Goal: Information Seeking & Learning: Learn about a topic

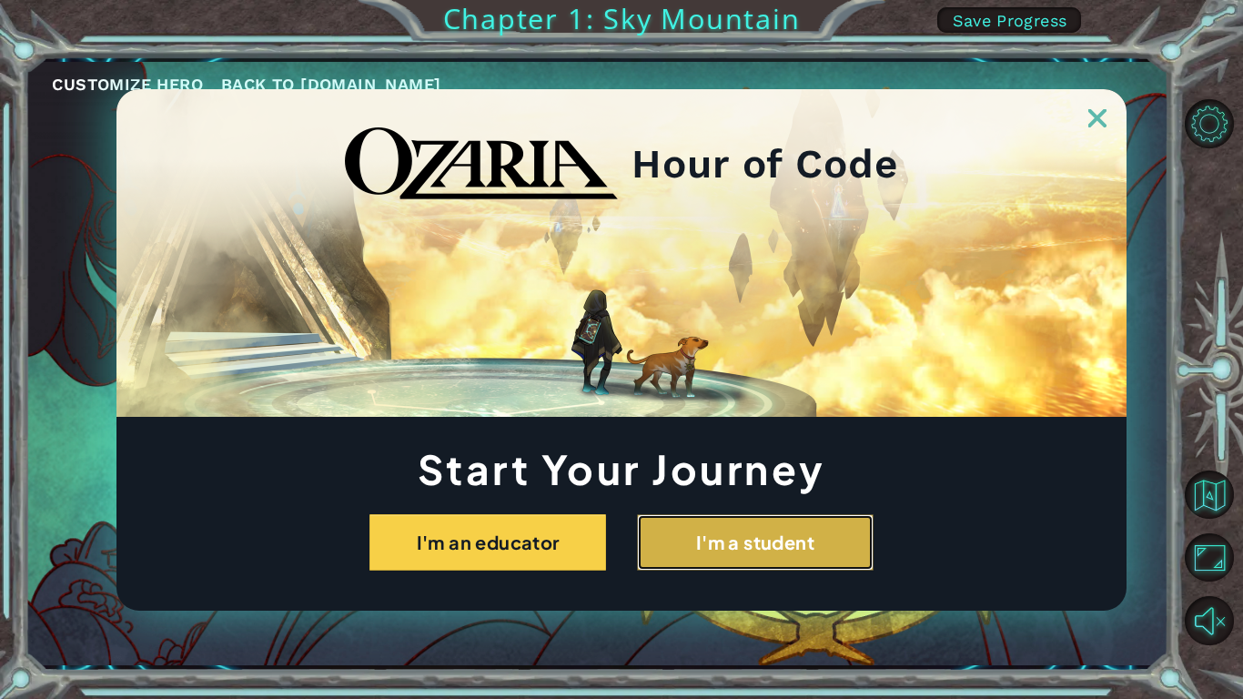
click at [736, 560] on button "I'm a student" at bounding box center [755, 542] width 237 height 56
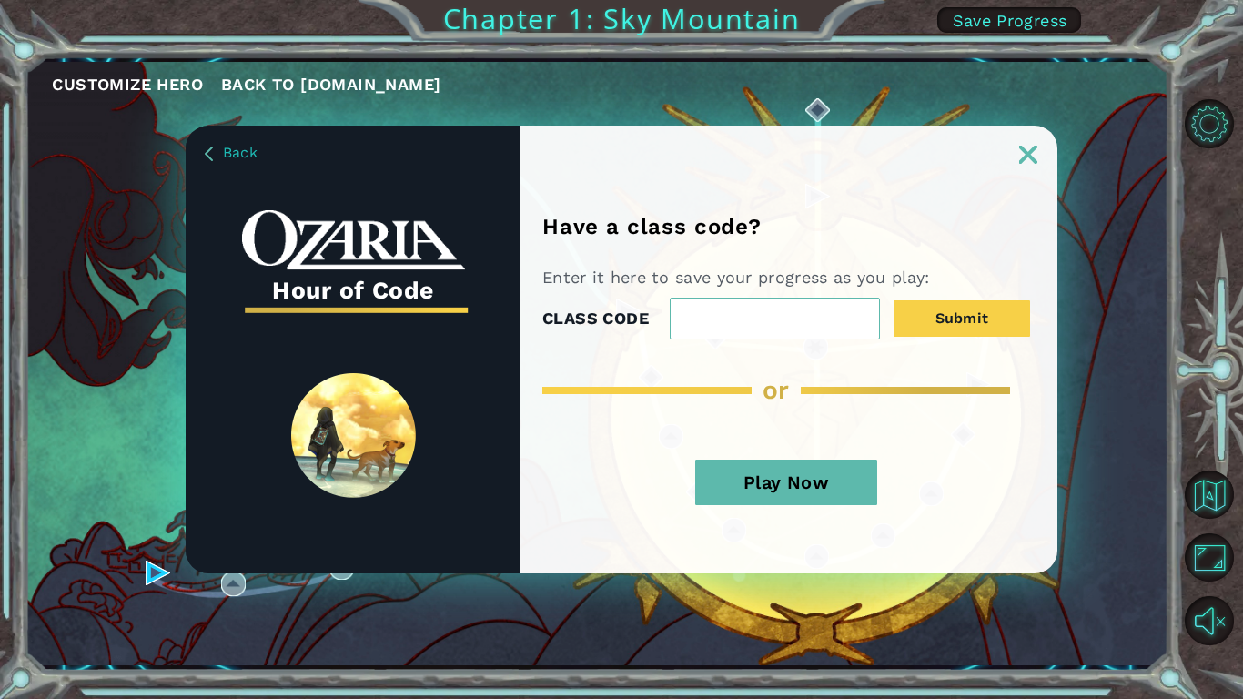
click at [741, 496] on button "Play Now" at bounding box center [786, 481] width 182 height 45
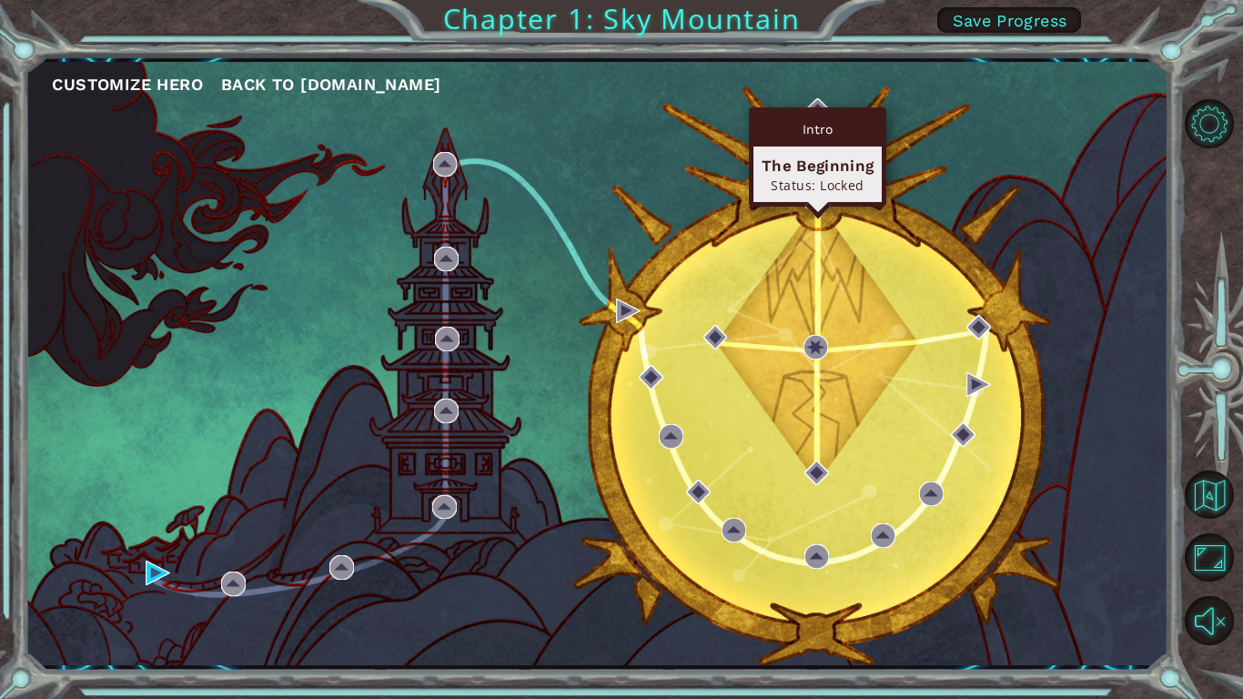
click at [817, 116] on div "Intro" at bounding box center [817, 129] width 128 height 35
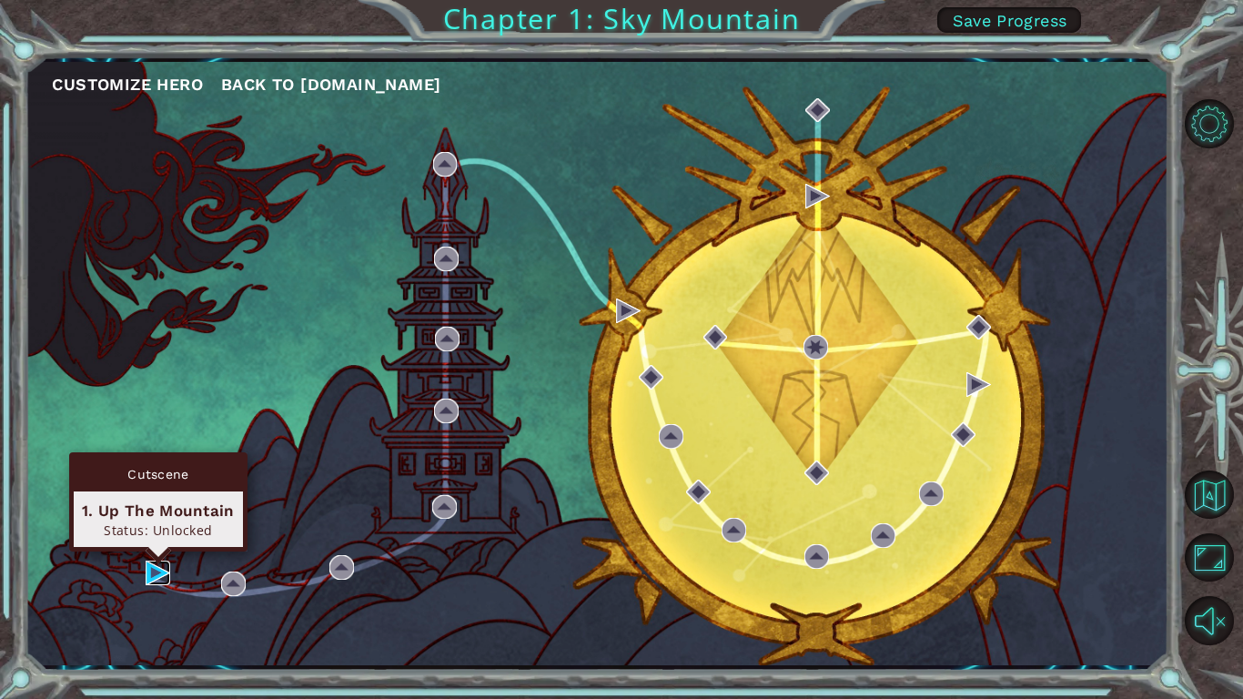
click at [160, 578] on img at bounding box center [158, 572] width 25 height 25
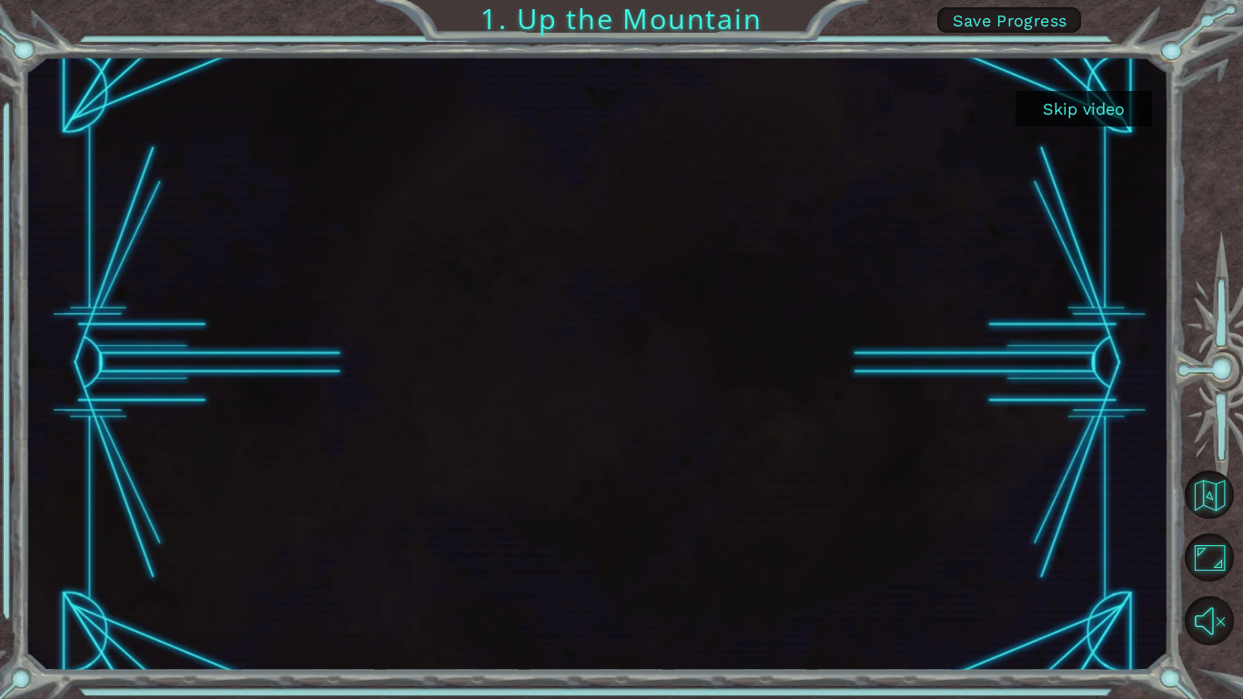
click at [1068, 97] on button "Skip video" at bounding box center [1083, 108] width 136 height 35
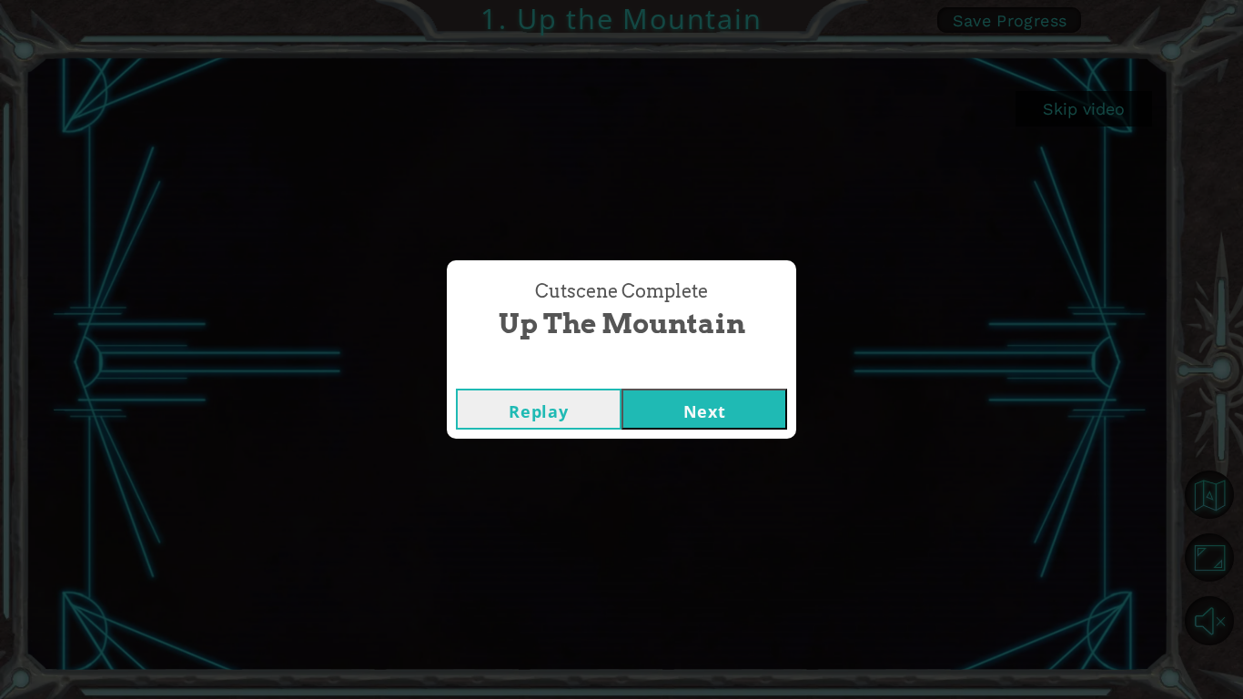
click at [765, 418] on button "Next" at bounding box center [704, 408] width 166 height 41
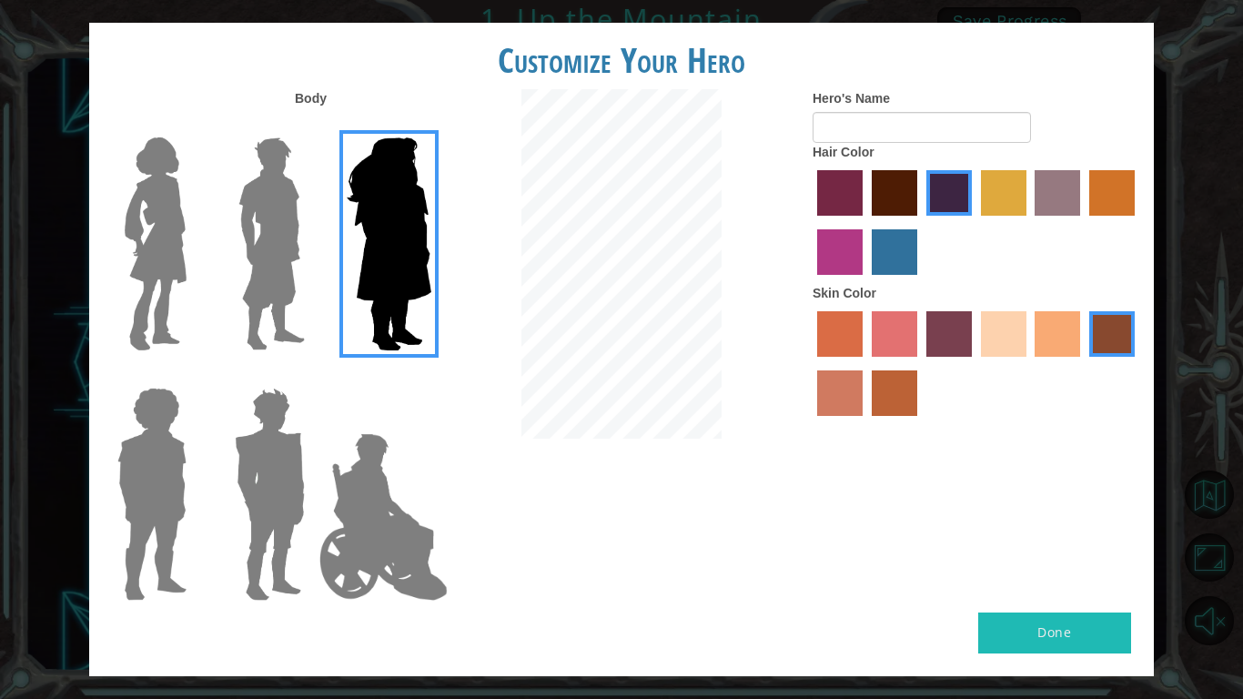
click at [1008, 333] on label "sandy beach skin color" at bounding box center [1003, 333] width 45 height 45
click at [974, 363] on input "sandy beach skin color" at bounding box center [974, 363] width 0 height 0
click at [1054, 352] on label "tacao skin color" at bounding box center [1056, 333] width 45 height 45
click at [1029, 363] on input "tacao skin color" at bounding box center [1029, 363] width 0 height 0
click at [188, 226] on img at bounding box center [155, 243] width 76 height 227
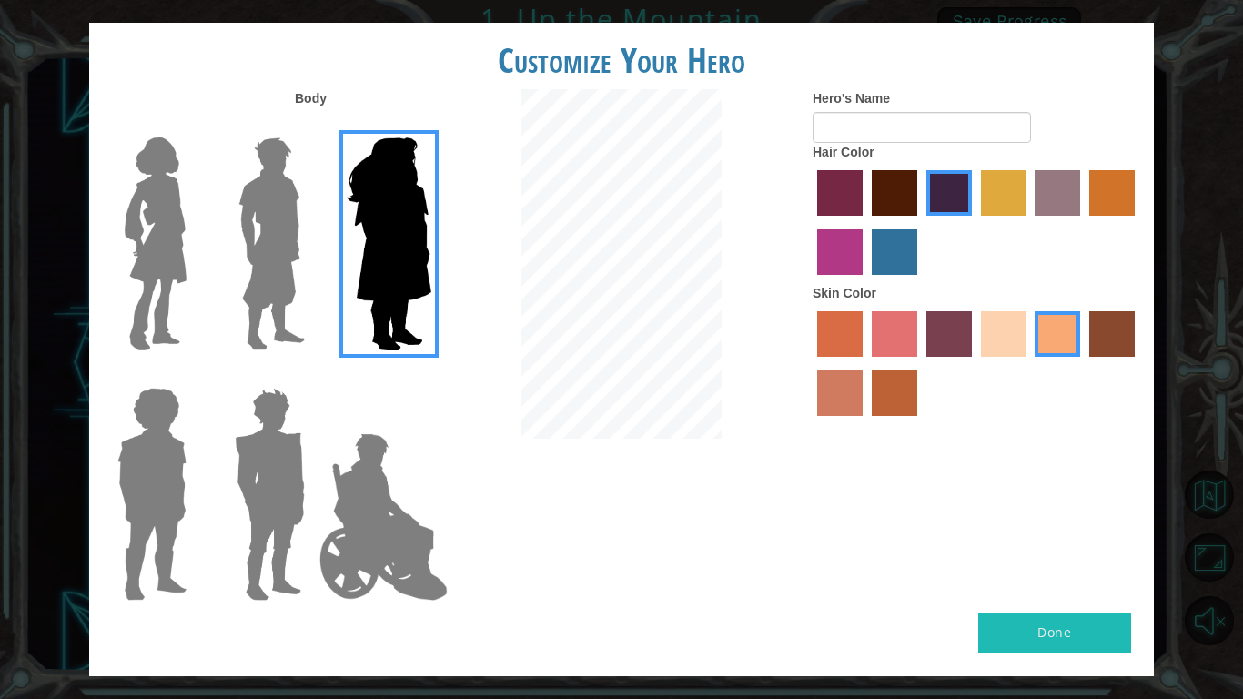
click at [194, 126] on input "Hero Connie" at bounding box center [194, 126] width 0 height 0
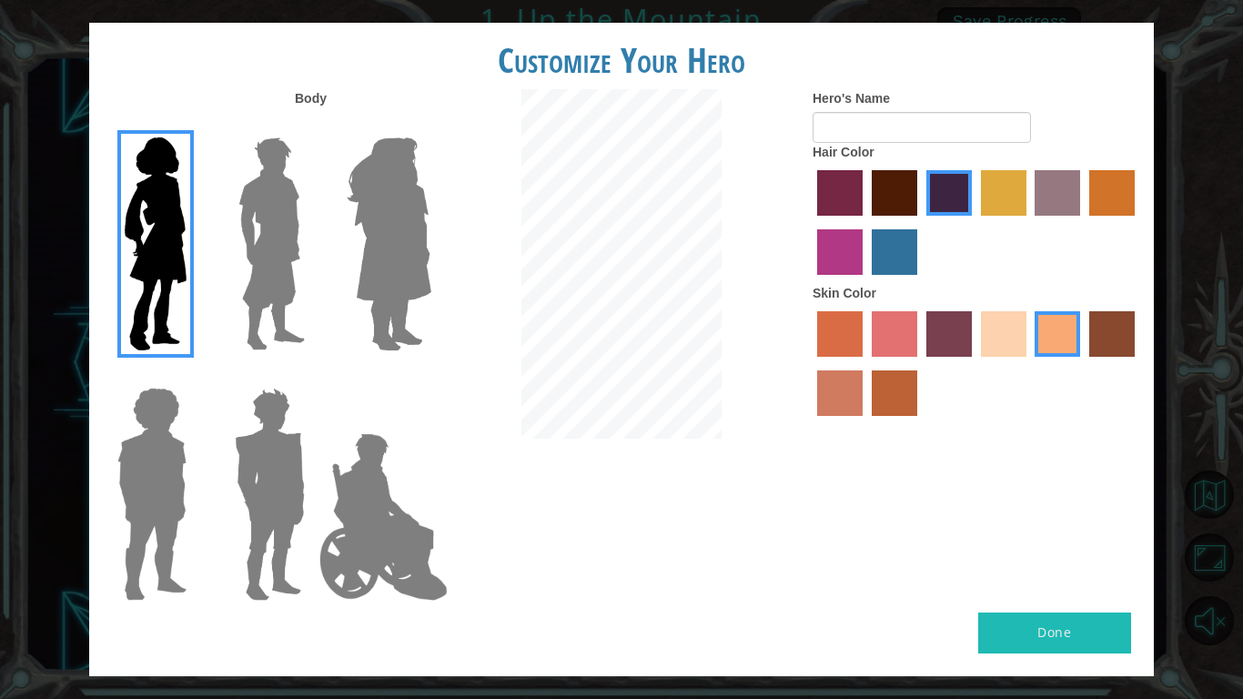
click at [182, 515] on img at bounding box center [152, 493] width 84 height 227
click at [194, 376] on input "Hero Steven" at bounding box center [194, 376] width 0 height 0
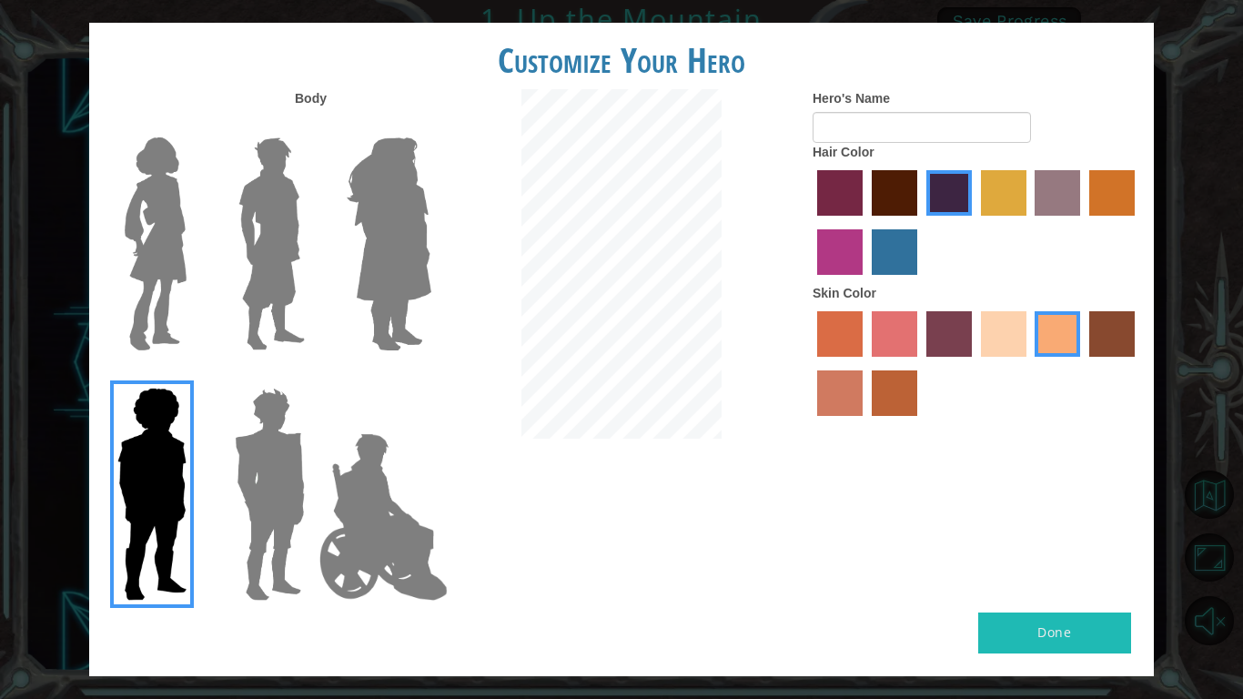
click at [238, 526] on img at bounding box center [269, 493] width 85 height 227
click at [312, 376] on input "Hero Garnet" at bounding box center [312, 376] width 0 height 0
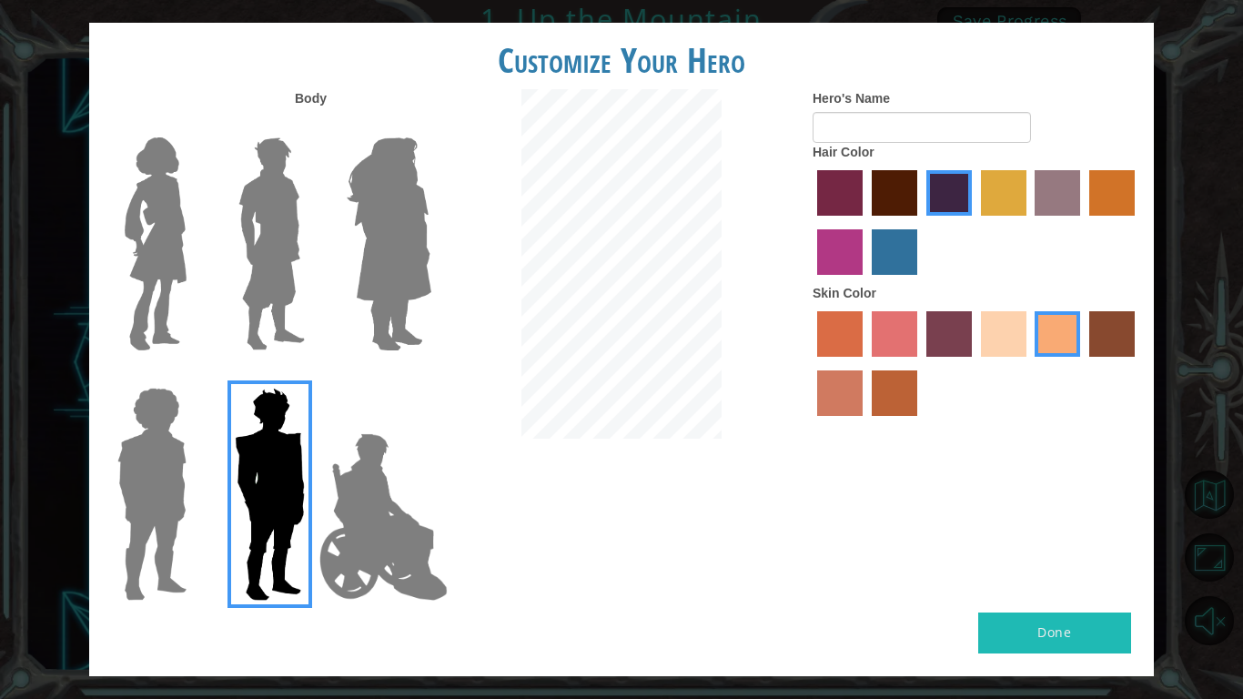
click at [207, 259] on div at bounding box center [266, 237] width 118 height 250
click at [142, 235] on img at bounding box center [155, 243] width 76 height 227
click at [194, 126] on input "Hero Connie" at bounding box center [194, 126] width 0 height 0
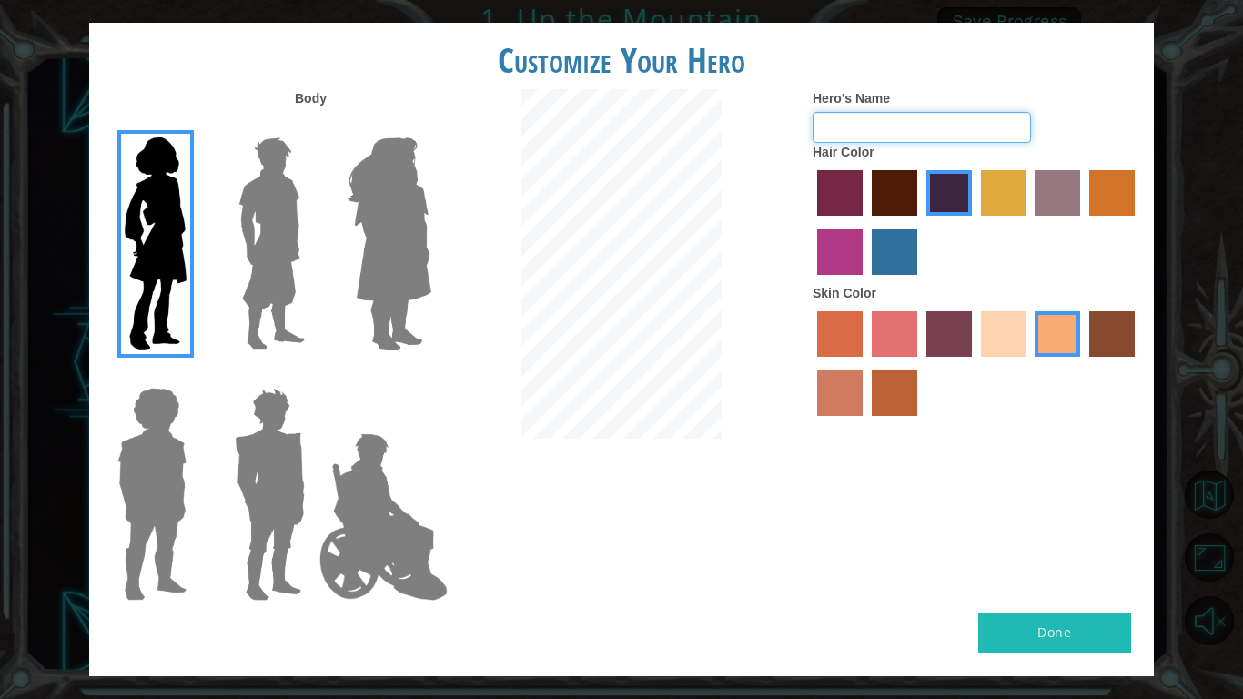
click at [918, 120] on input "Hero's Name" at bounding box center [921, 127] width 218 height 31
type input "r"
type input "i"
type input "R"
type input "[PERSON_NAME]"
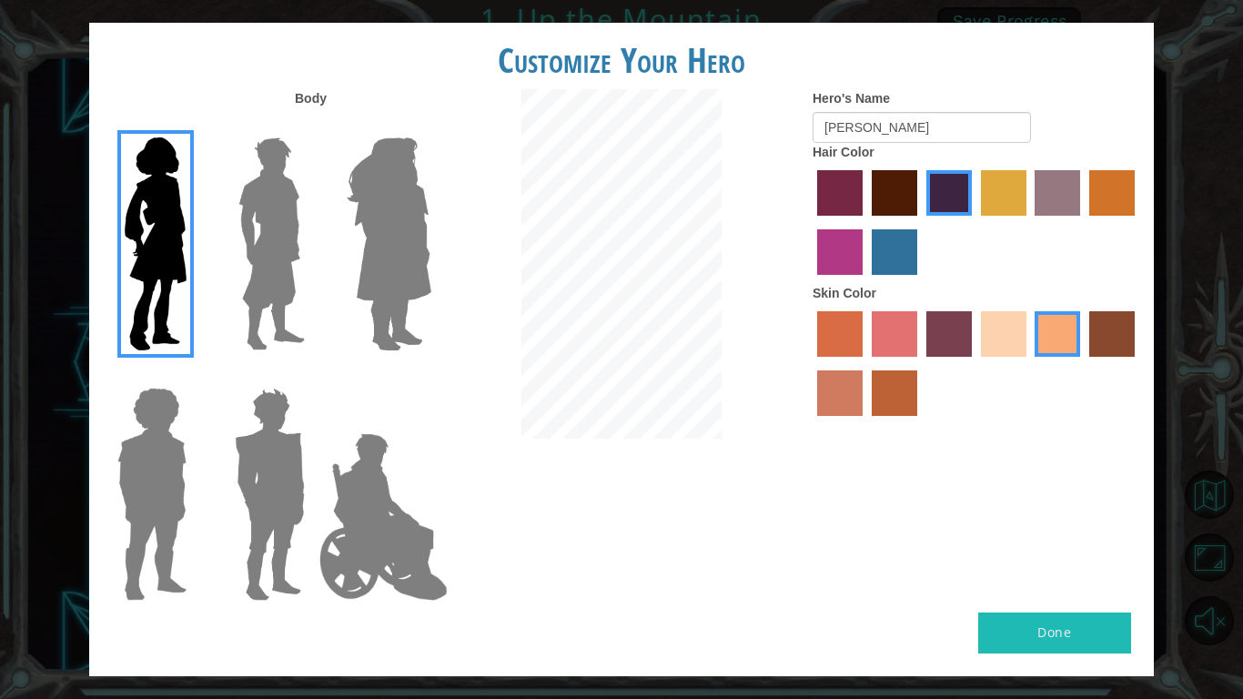
click at [899, 177] on label "maroon hair color" at bounding box center [894, 192] width 45 height 45
click at [865, 222] on input "maroon hair color" at bounding box center [865, 222] width 0 height 0
click at [908, 154] on div "Hair Color" at bounding box center [976, 213] width 328 height 141
click at [937, 195] on label "hot purple hair color" at bounding box center [948, 192] width 45 height 45
click at [920, 222] on input "hot purple hair color" at bounding box center [920, 222] width 0 height 0
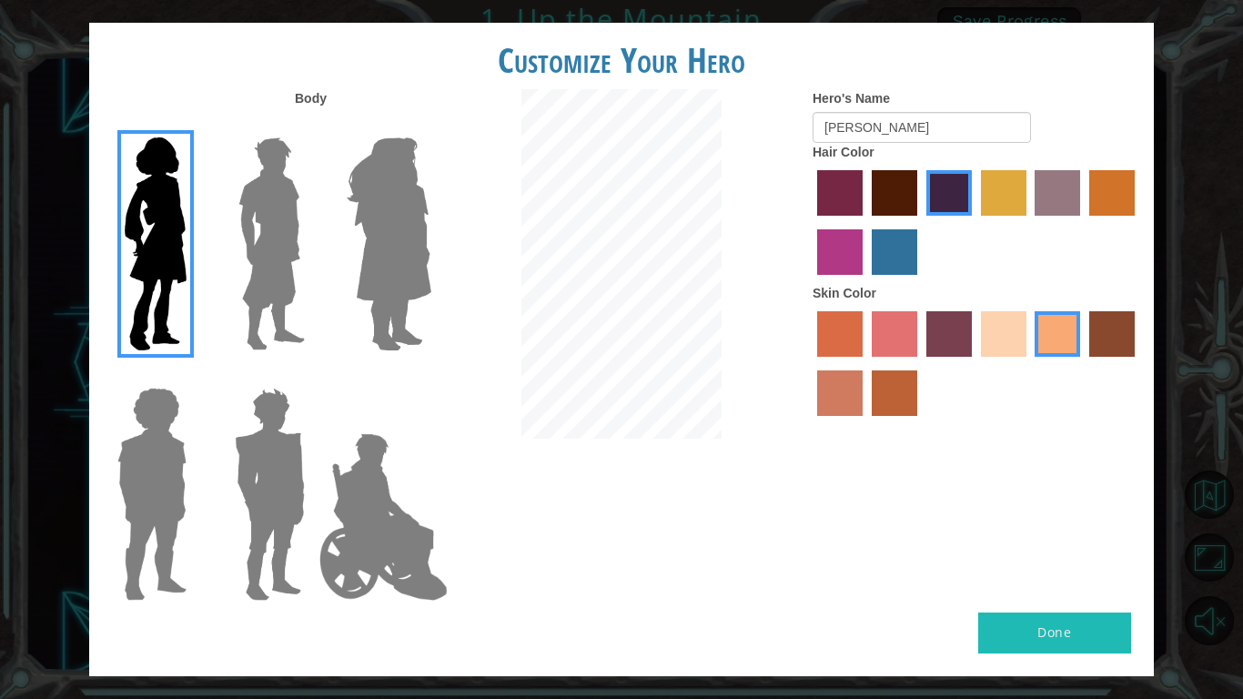
click at [1016, 620] on button "Done" at bounding box center [1054, 632] width 153 height 41
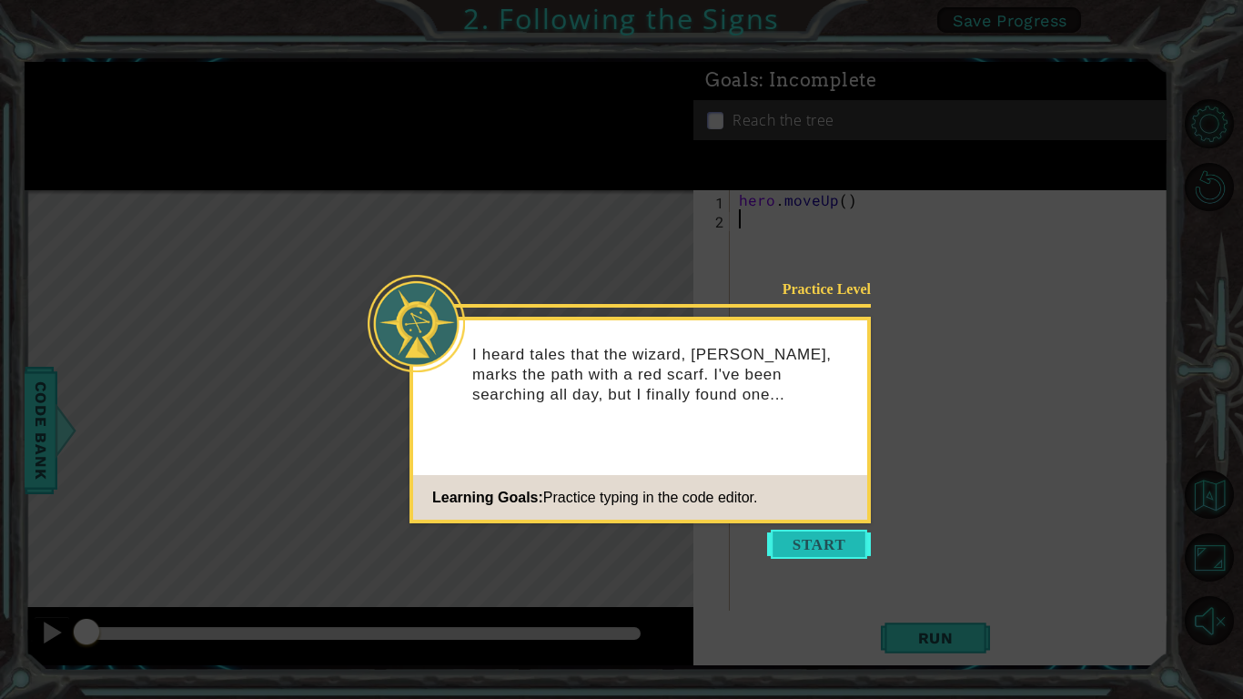
click at [798, 541] on button "Start" at bounding box center [819, 544] width 104 height 29
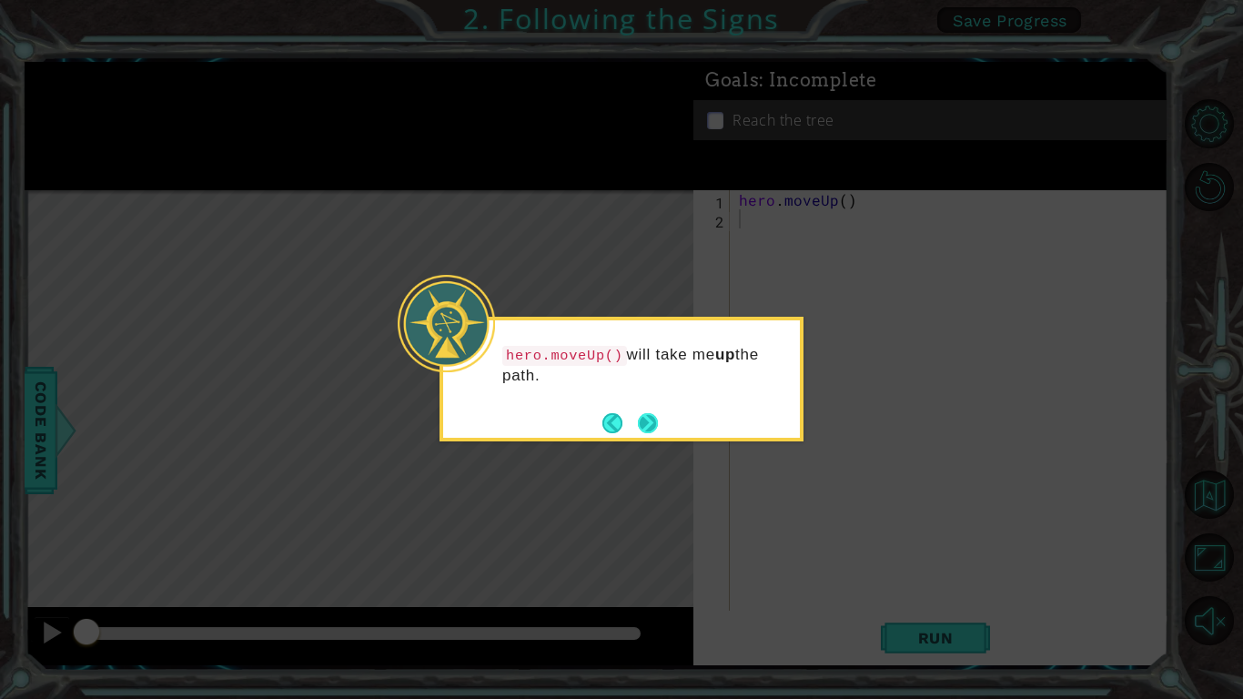
click at [658, 427] on button "Next" at bounding box center [648, 423] width 20 height 20
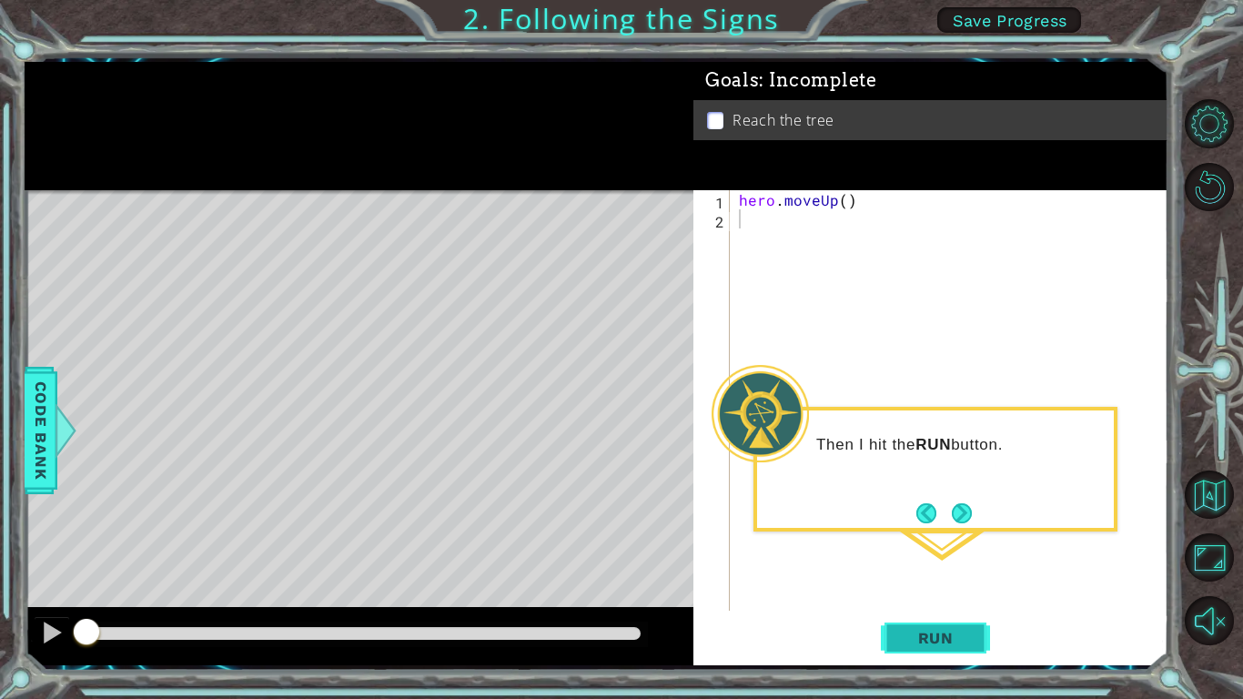
click at [939, 635] on span "Run" at bounding box center [936, 638] width 72 height 18
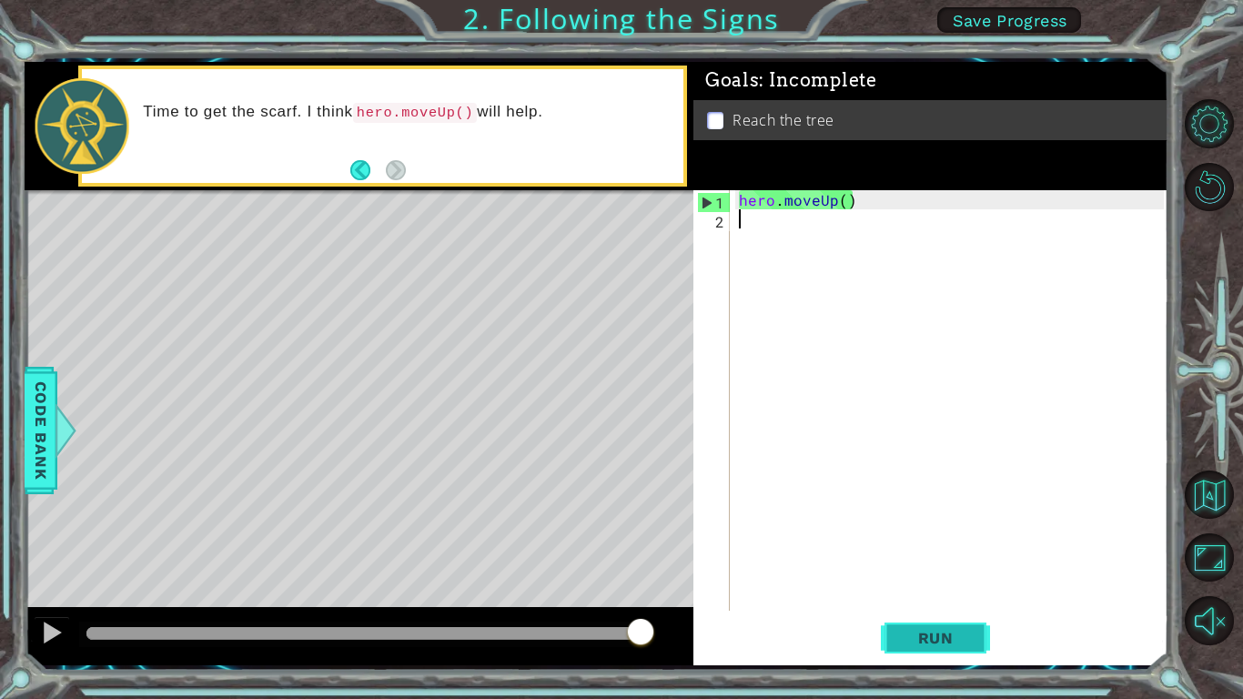
click at [928, 632] on span "Run" at bounding box center [936, 638] width 72 height 18
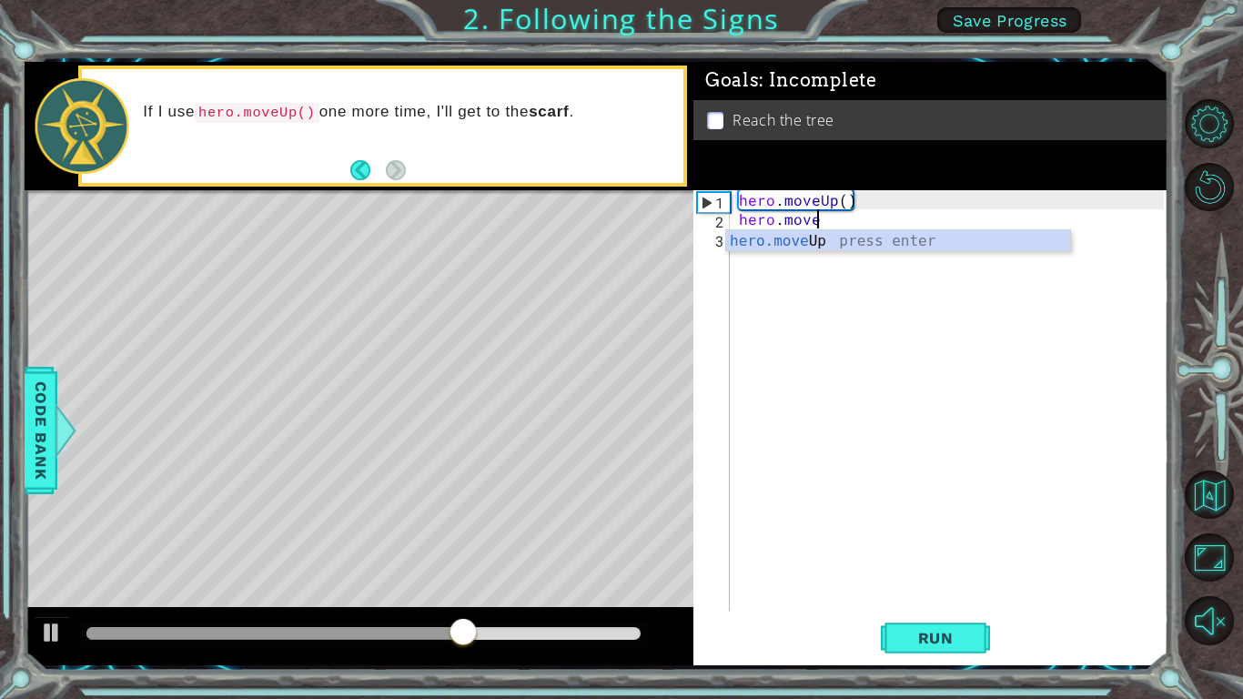
scroll to position [0, 5]
type textarea "hero.moveUP"
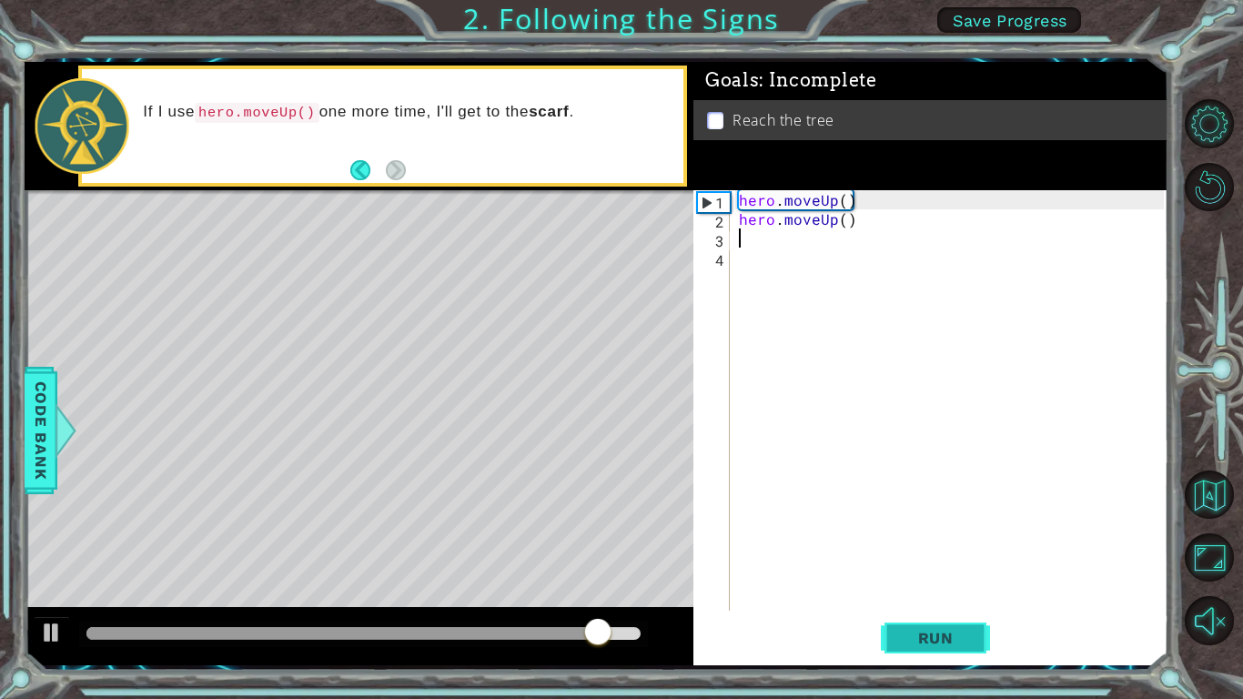
click at [911, 629] on span "Run" at bounding box center [936, 638] width 72 height 18
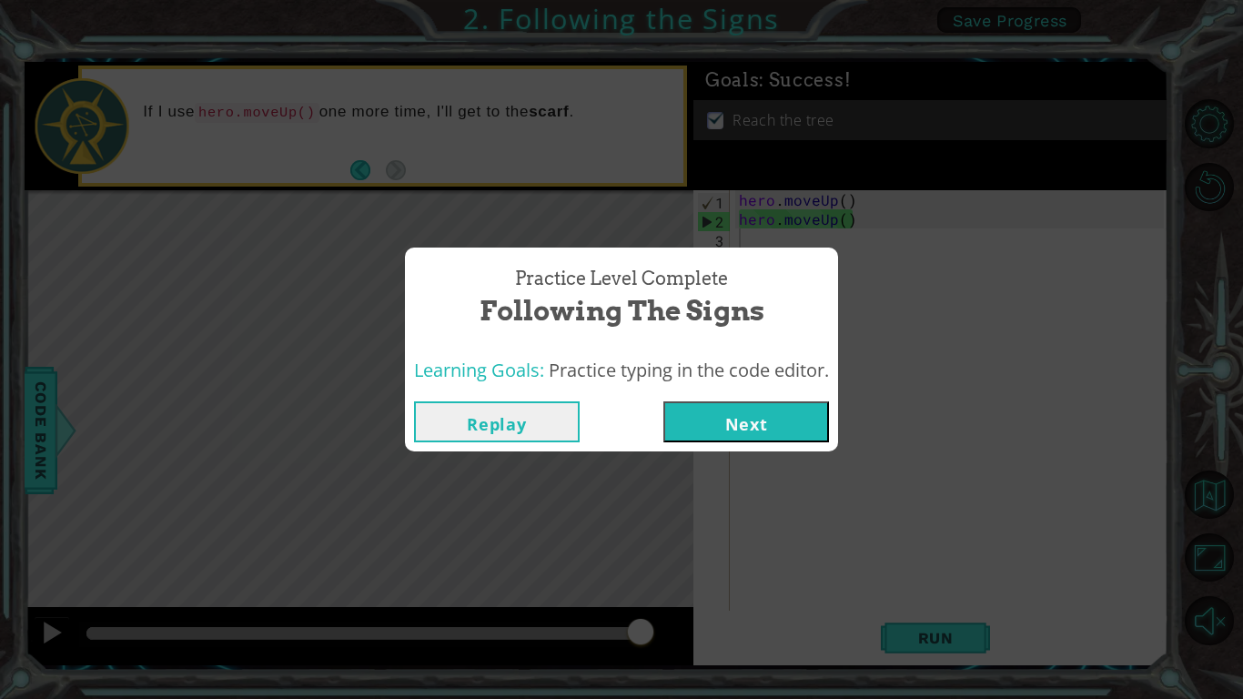
click at [708, 420] on button "Next" at bounding box center [746, 421] width 166 height 41
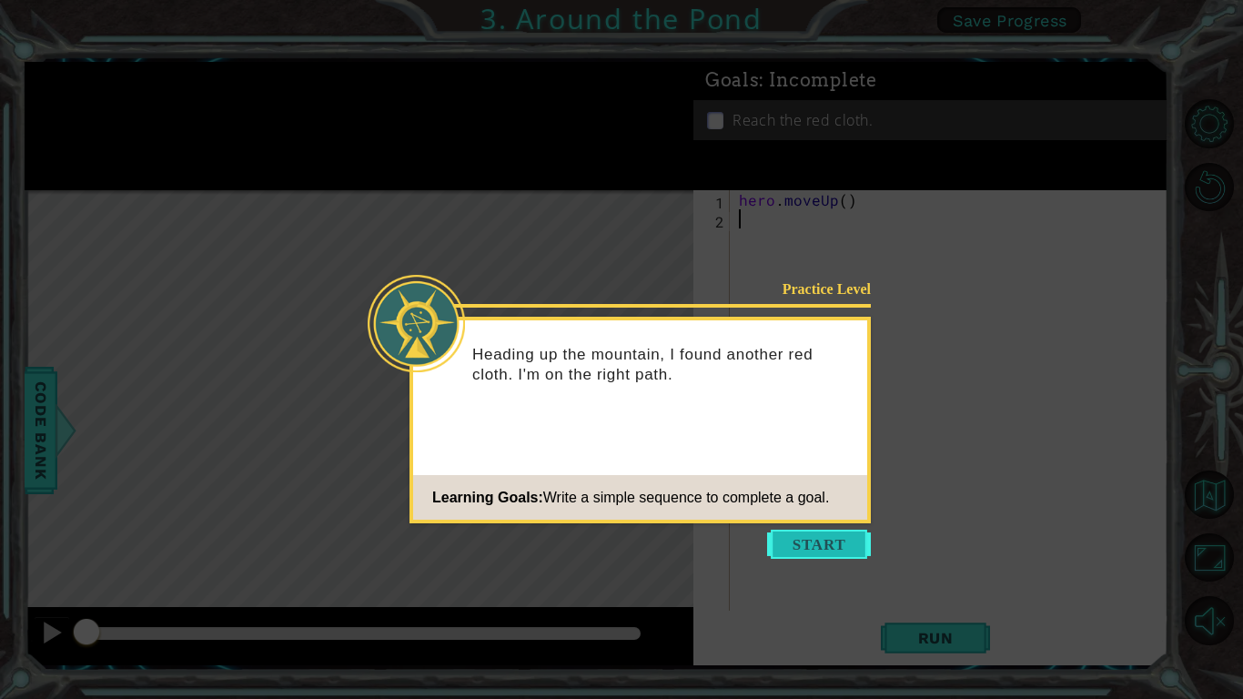
click at [821, 545] on button "Start" at bounding box center [819, 544] width 104 height 29
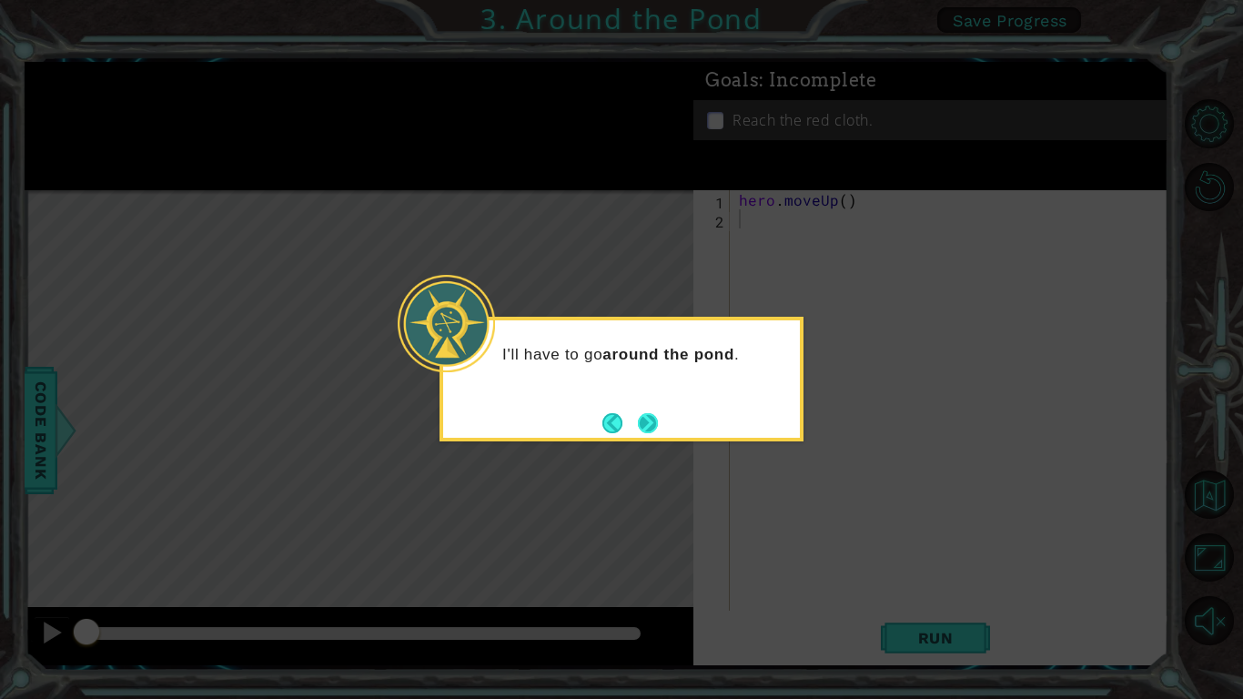
click at [649, 419] on button "Next" at bounding box center [648, 423] width 20 height 20
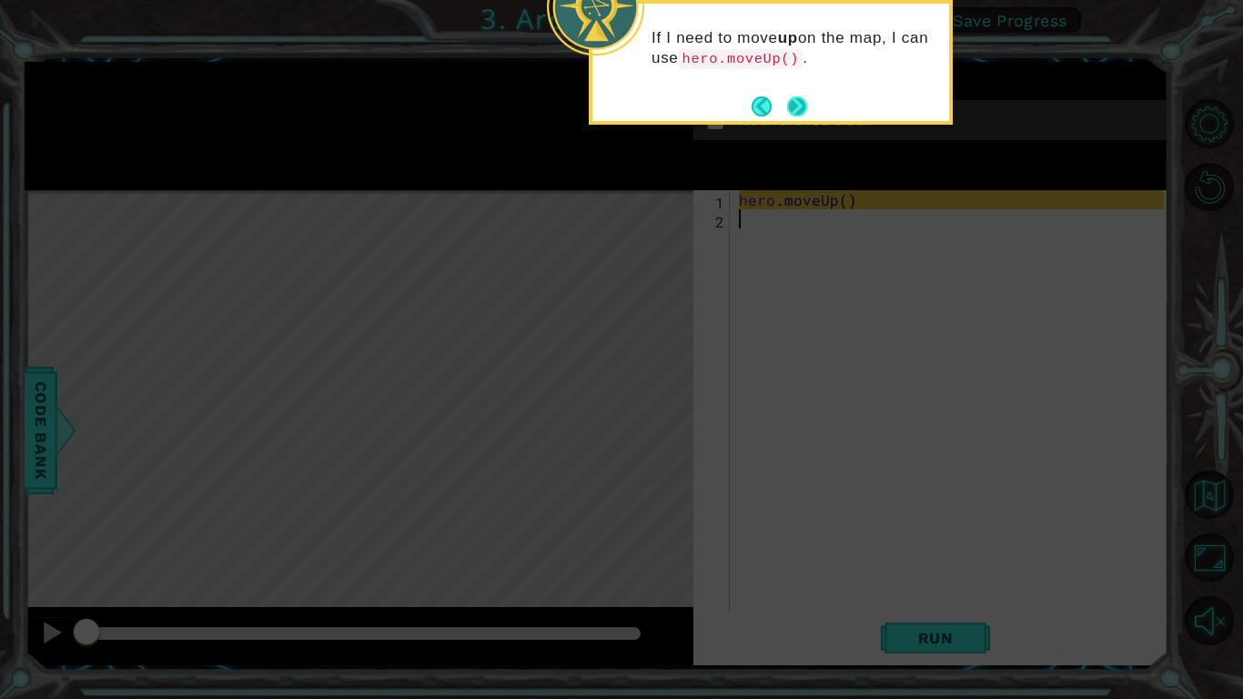
click at [801, 99] on button "Next" at bounding box center [797, 107] width 22 height 22
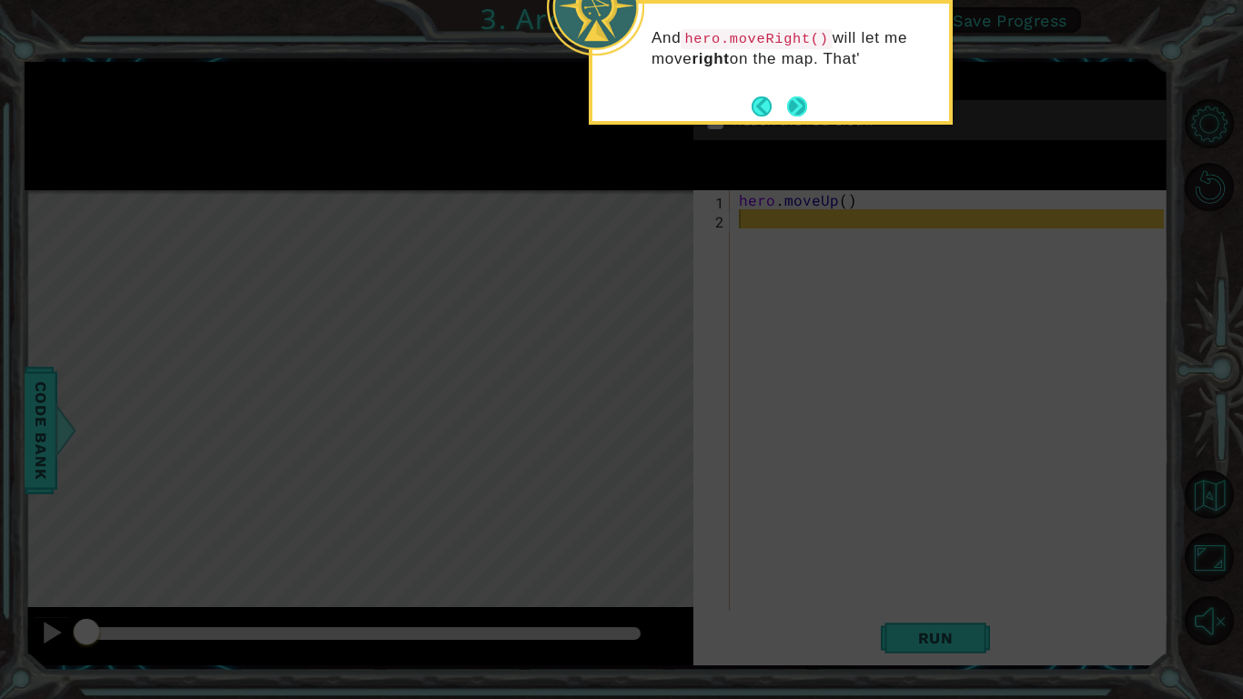
click at [801, 99] on button "Next" at bounding box center [797, 106] width 21 height 21
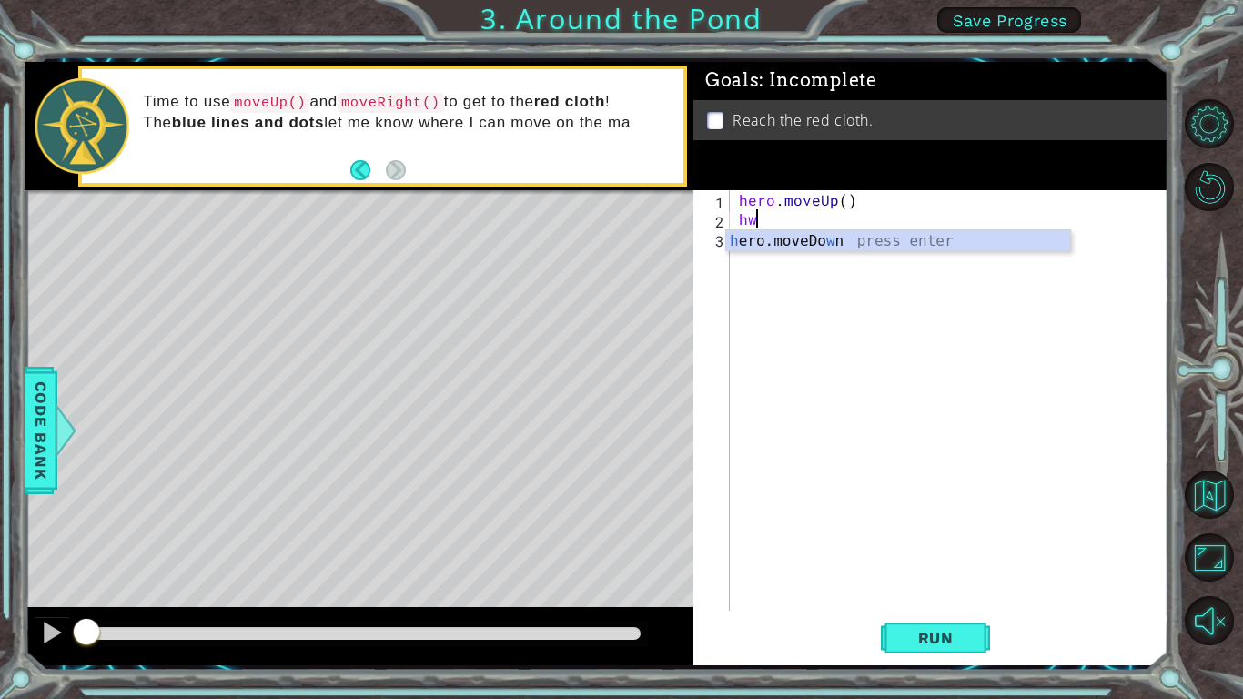
type textarea "h"
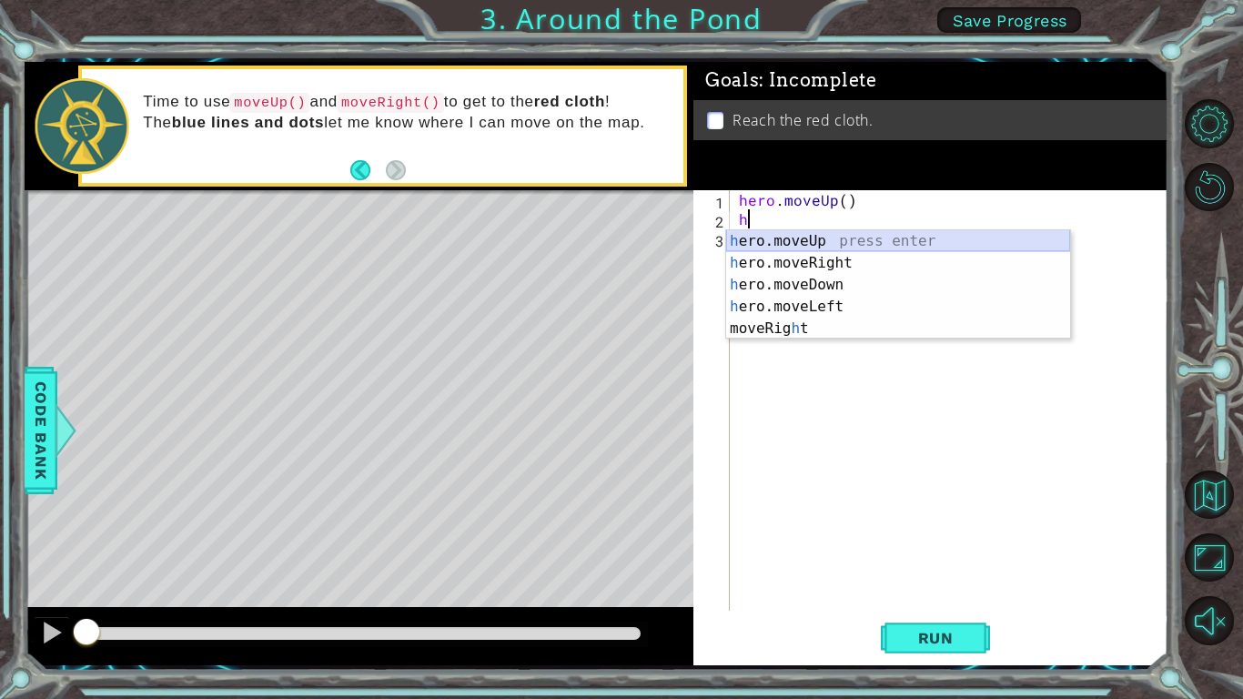
click at [867, 231] on div "h ero.moveUp press enter h ero.moveRight press enter h ero.moveDown press enter…" at bounding box center [898, 306] width 344 height 153
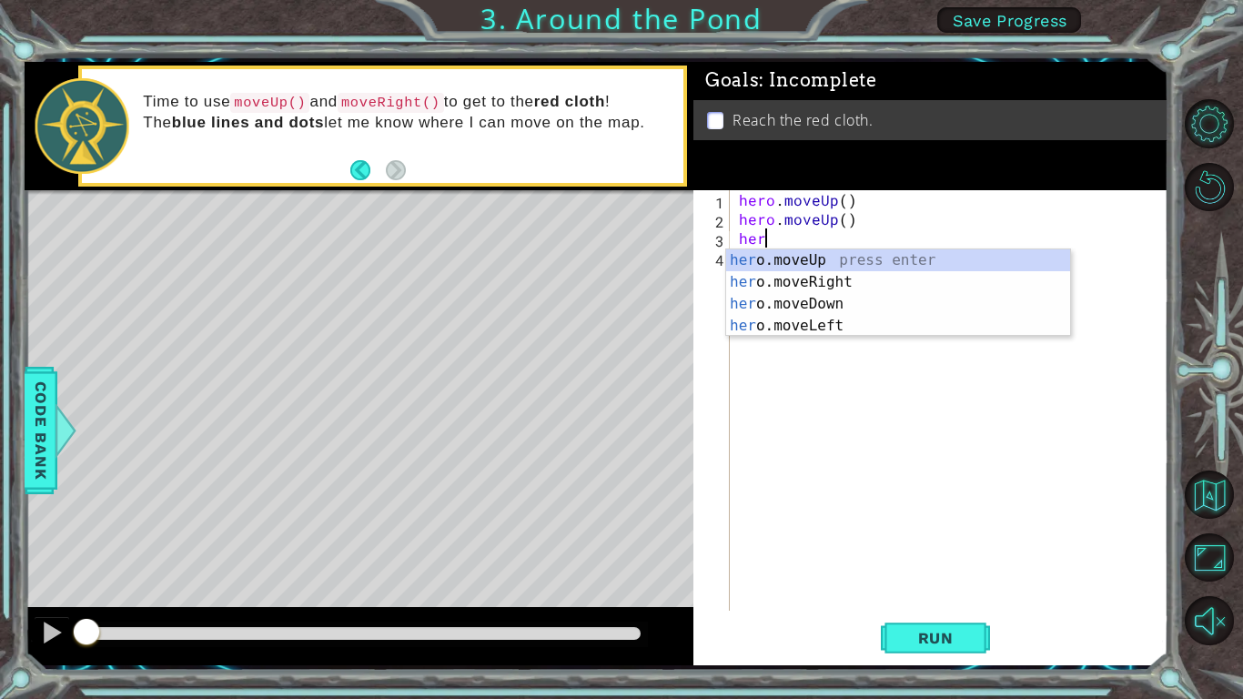
type textarea "hero"
click at [836, 281] on div "hero .moveUp press enter hero .moveRight press enter hero .moveDown press enter…" at bounding box center [898, 314] width 344 height 131
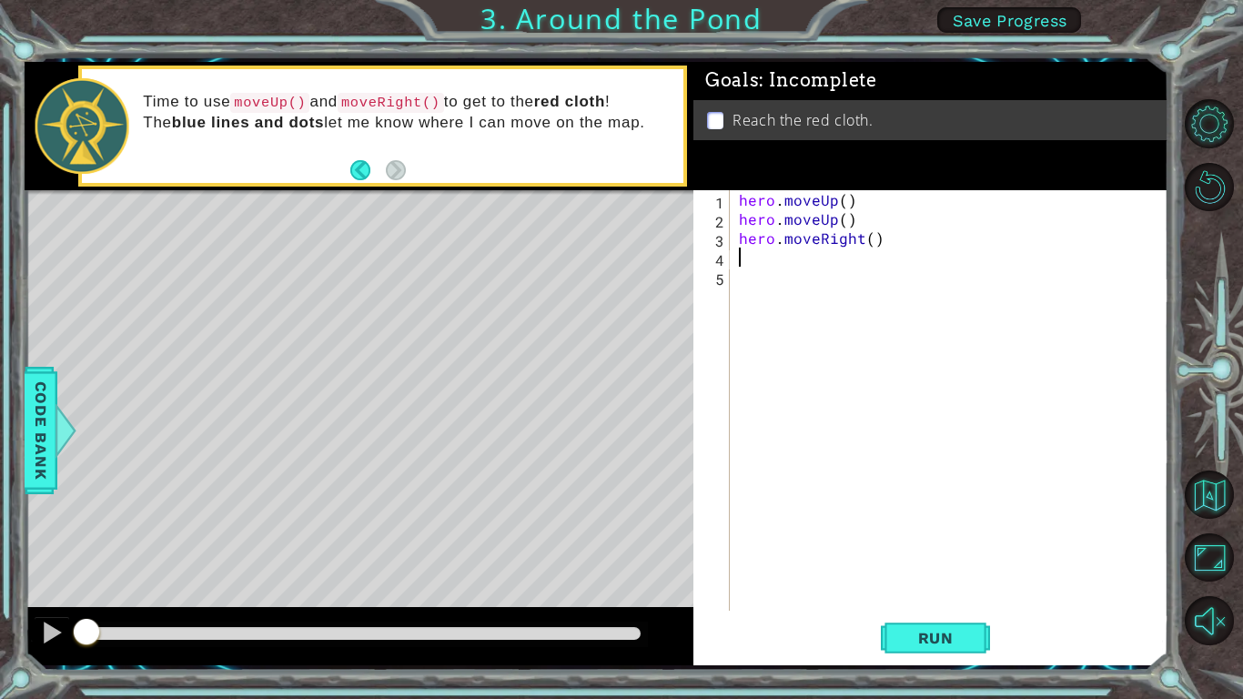
scroll to position [0, 0]
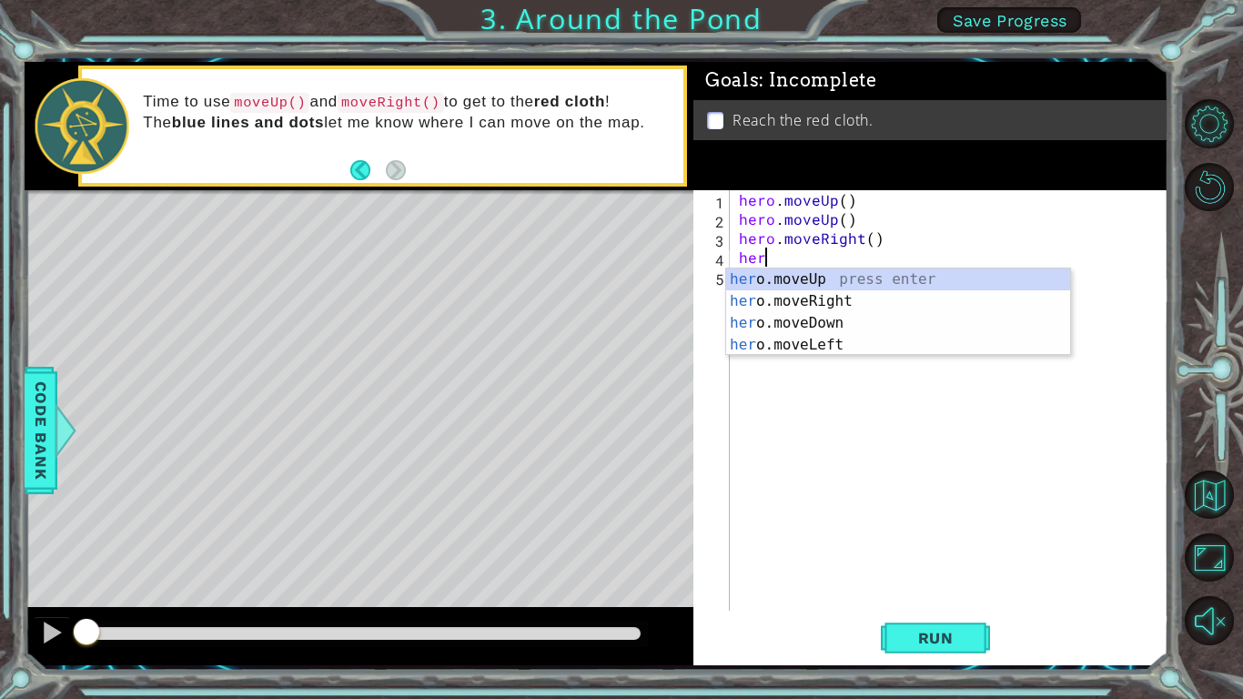
type textarea "hero"
click at [762, 282] on div "hero .moveUp press enter hero .moveRight press enter hero .moveDown press enter…" at bounding box center [898, 333] width 344 height 131
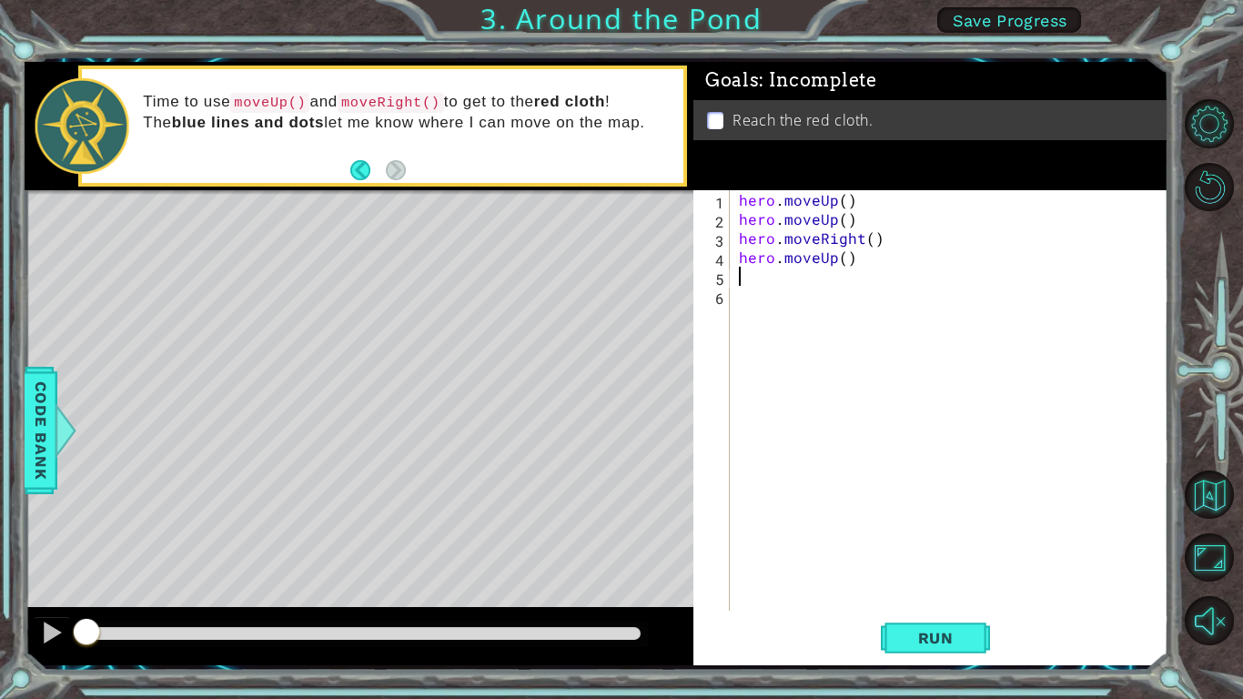
scroll to position [0, 0]
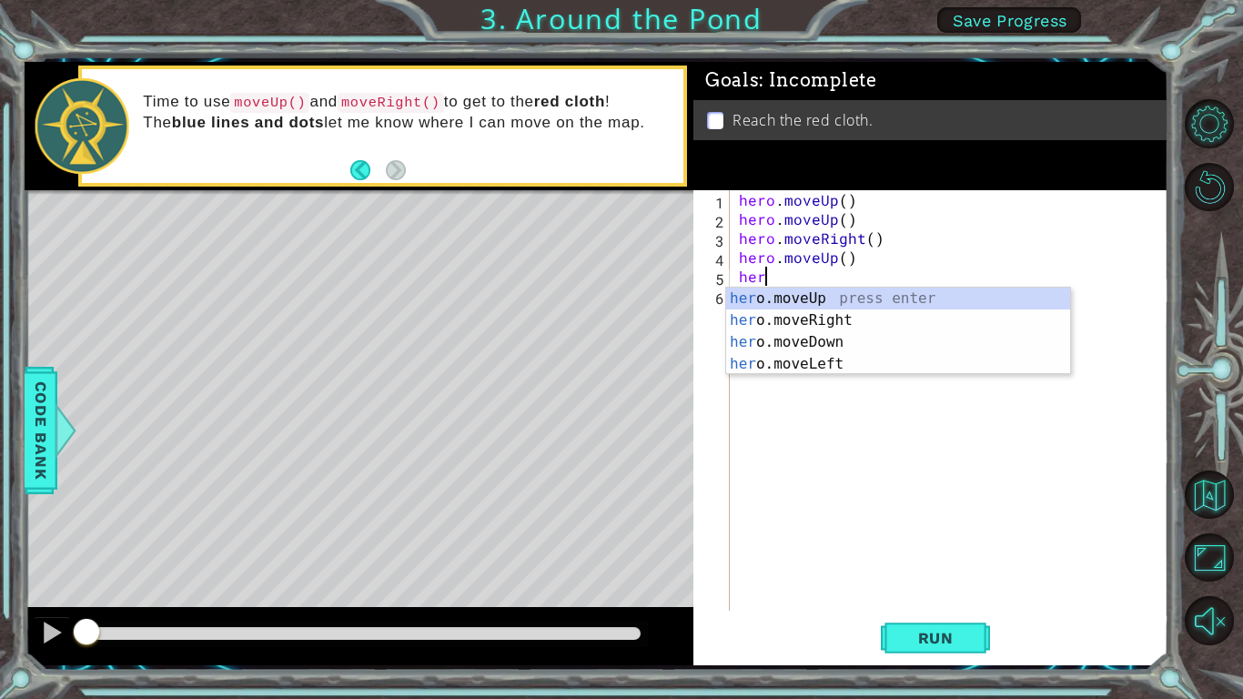
type textarea "hero"
click at [780, 294] on div "hero .moveUp press enter hero .moveRight press enter hero .moveDown press enter…" at bounding box center [898, 353] width 344 height 131
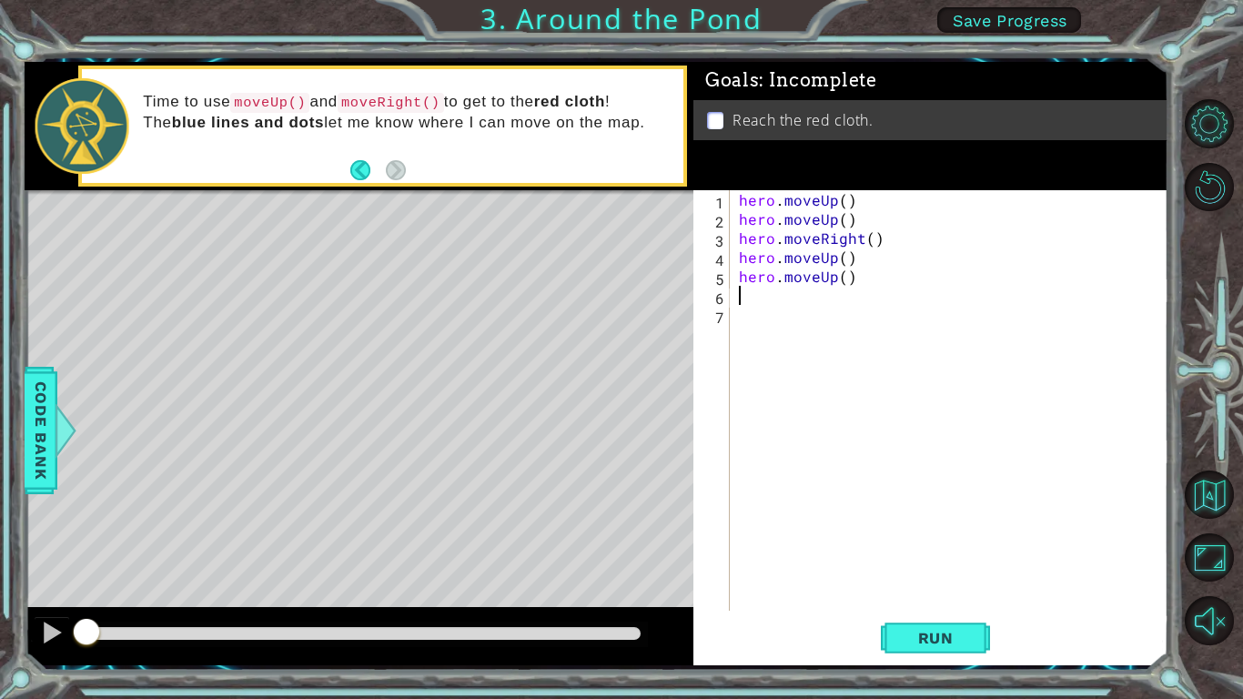
scroll to position [0, 0]
click at [913, 641] on span "Run" at bounding box center [936, 638] width 72 height 18
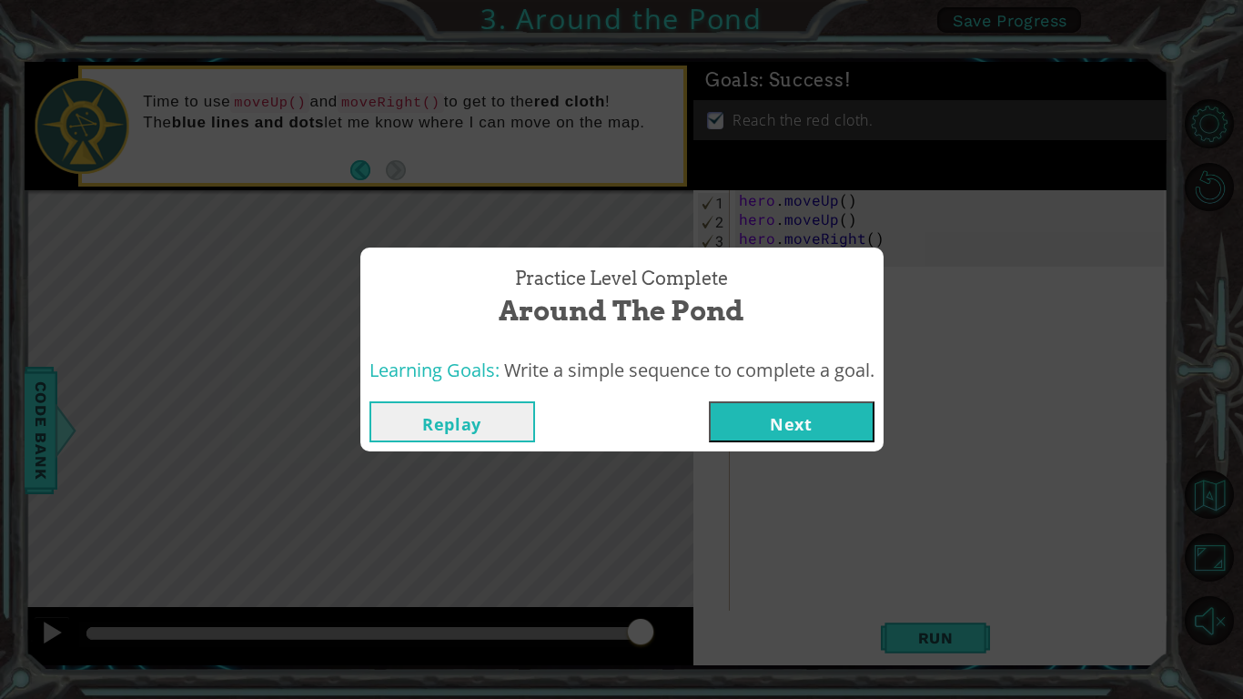
click at [824, 431] on button "Next" at bounding box center [792, 421] width 166 height 41
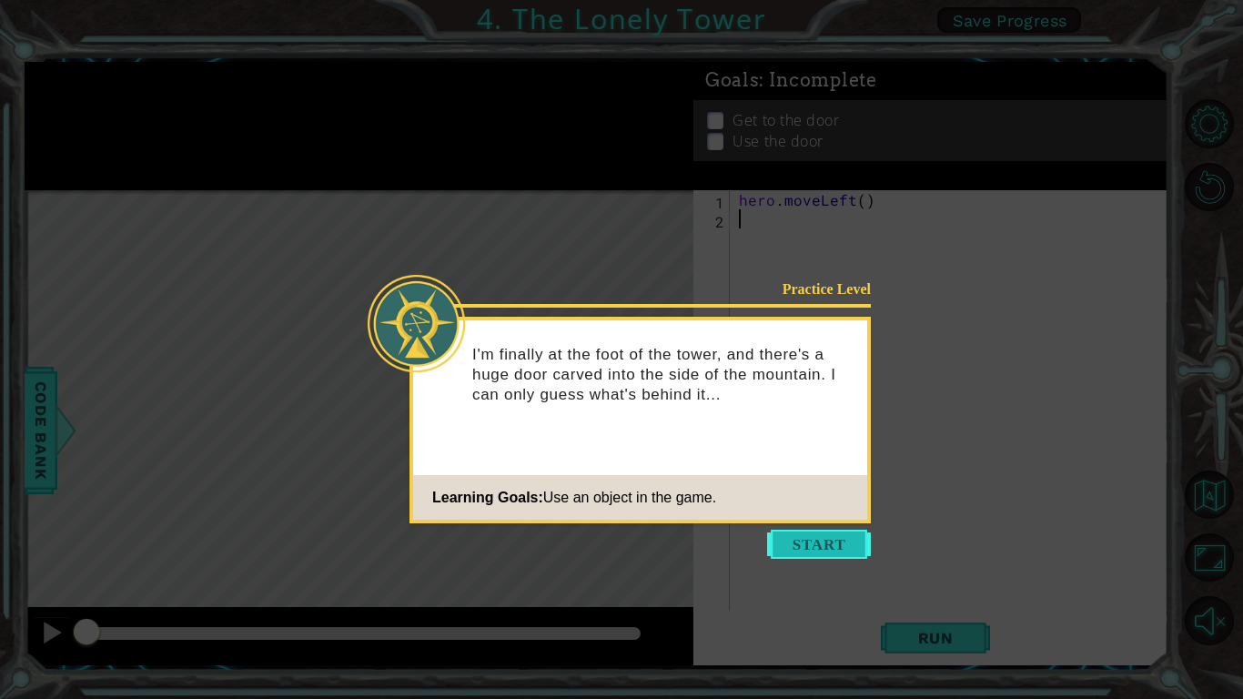
click at [818, 546] on button "Start" at bounding box center [819, 544] width 104 height 29
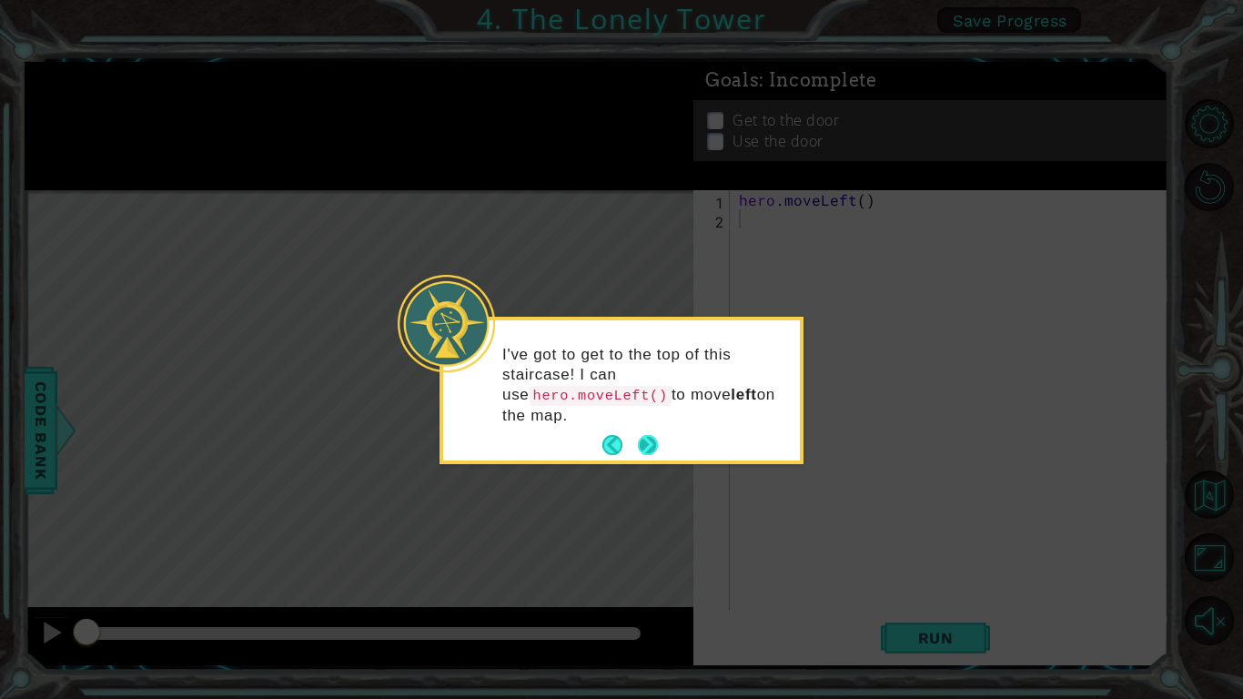
click at [651, 444] on button "Next" at bounding box center [648, 445] width 24 height 24
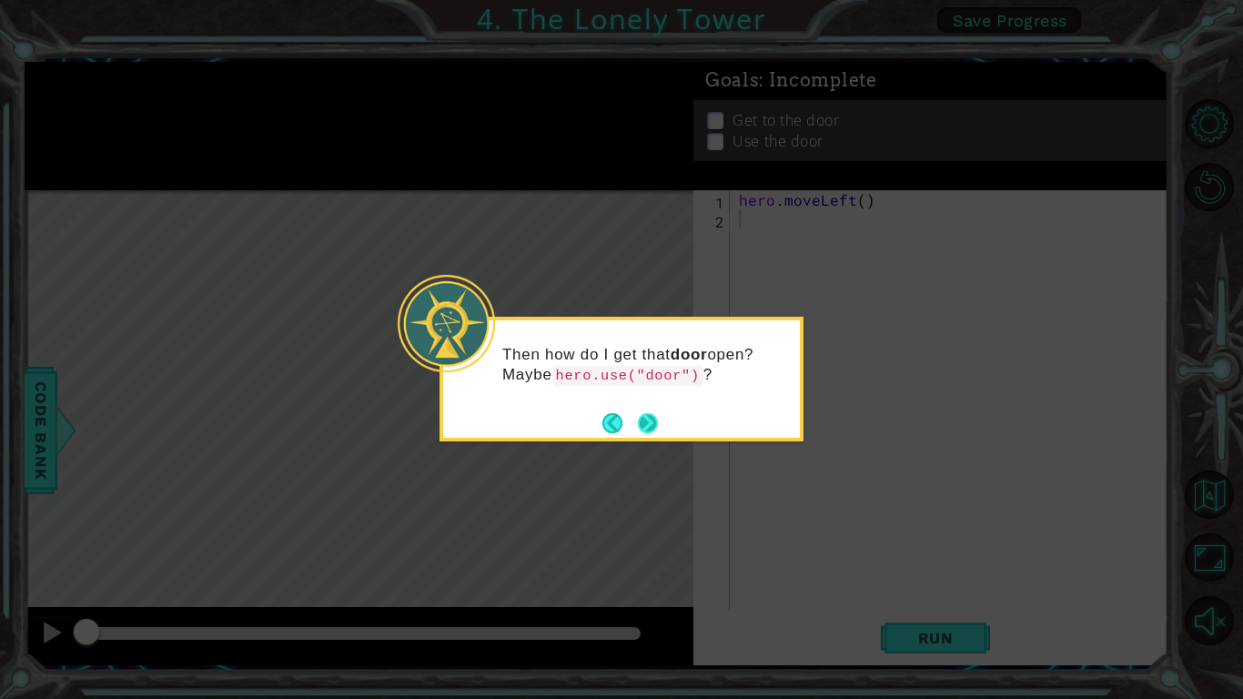
click at [651, 418] on button "Next" at bounding box center [648, 423] width 20 height 20
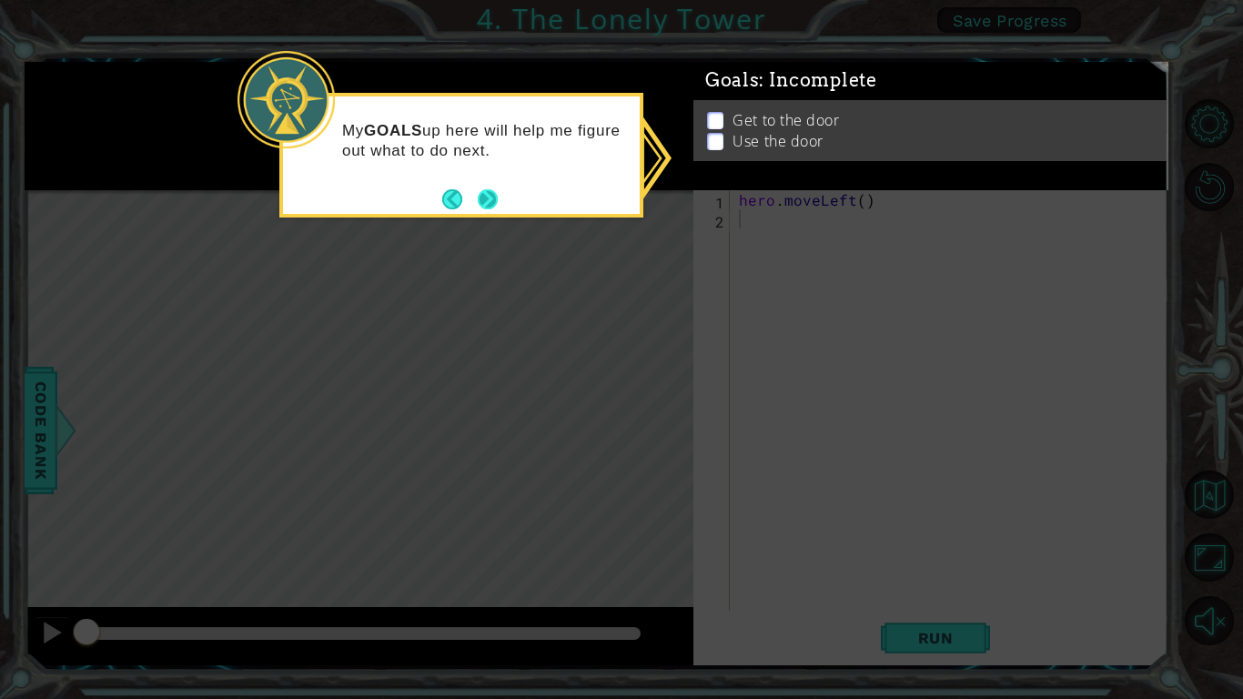
click at [491, 196] on button "Next" at bounding box center [488, 199] width 20 height 20
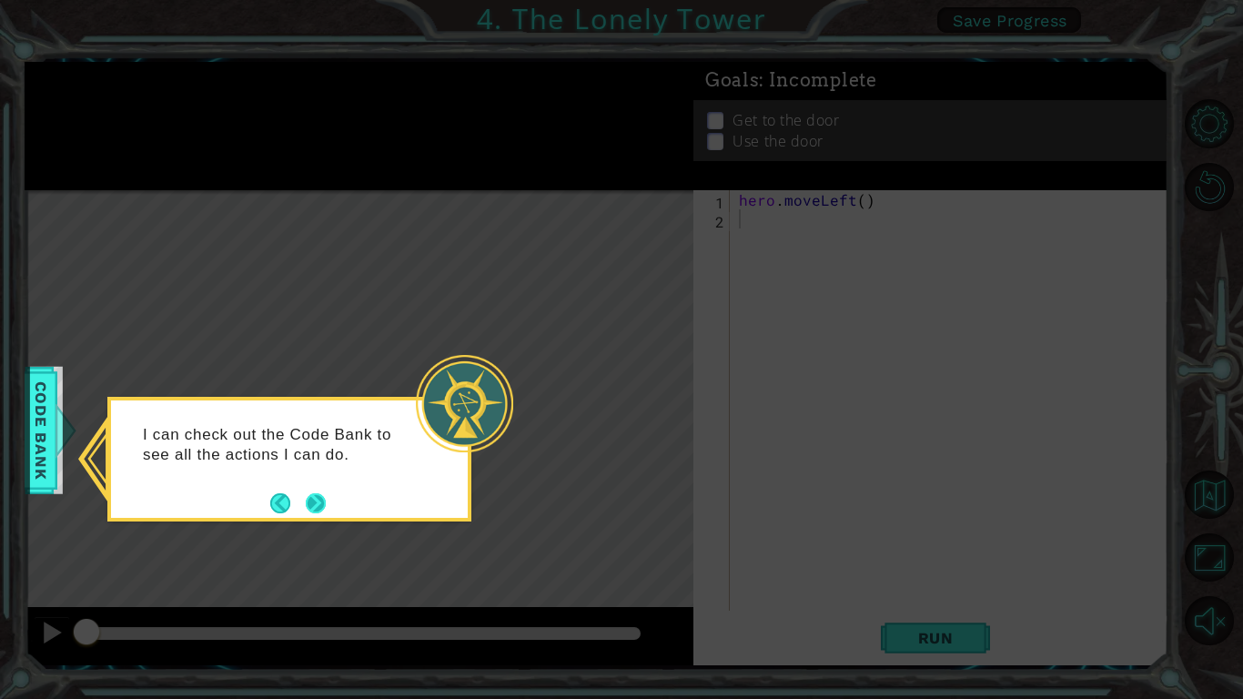
click at [318, 505] on button "Next" at bounding box center [316, 502] width 21 height 21
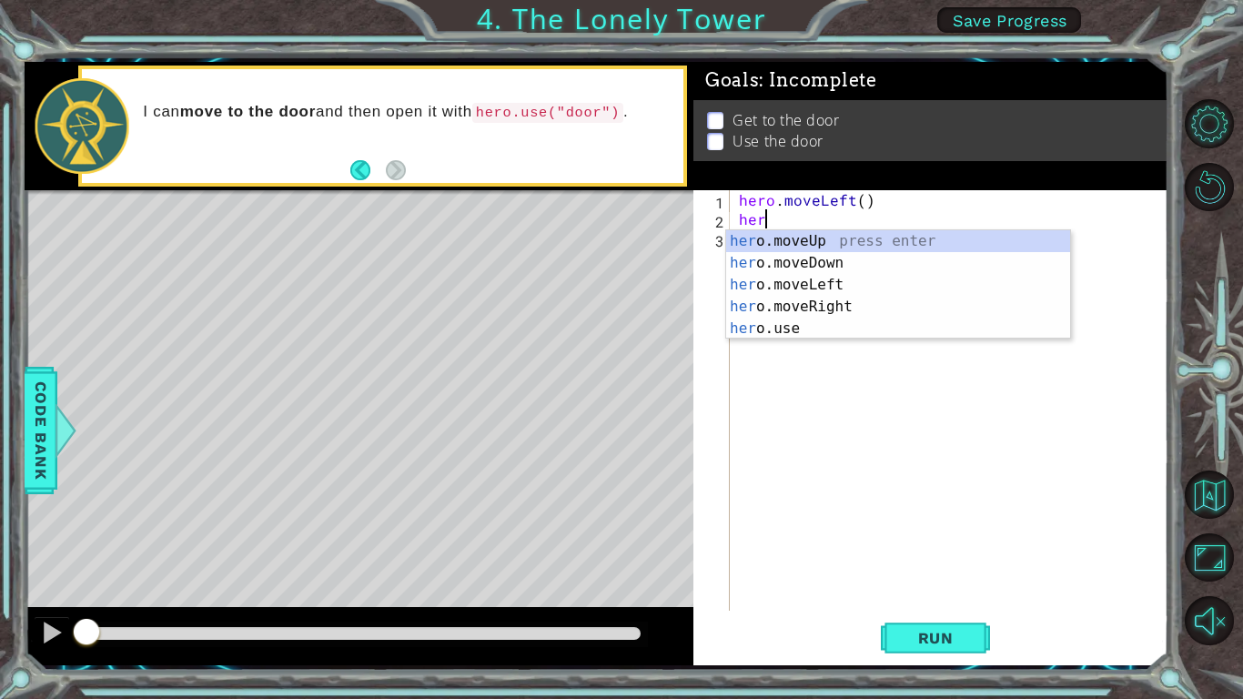
scroll to position [0, 1]
type textarea "[DOMAIN_NAME]"
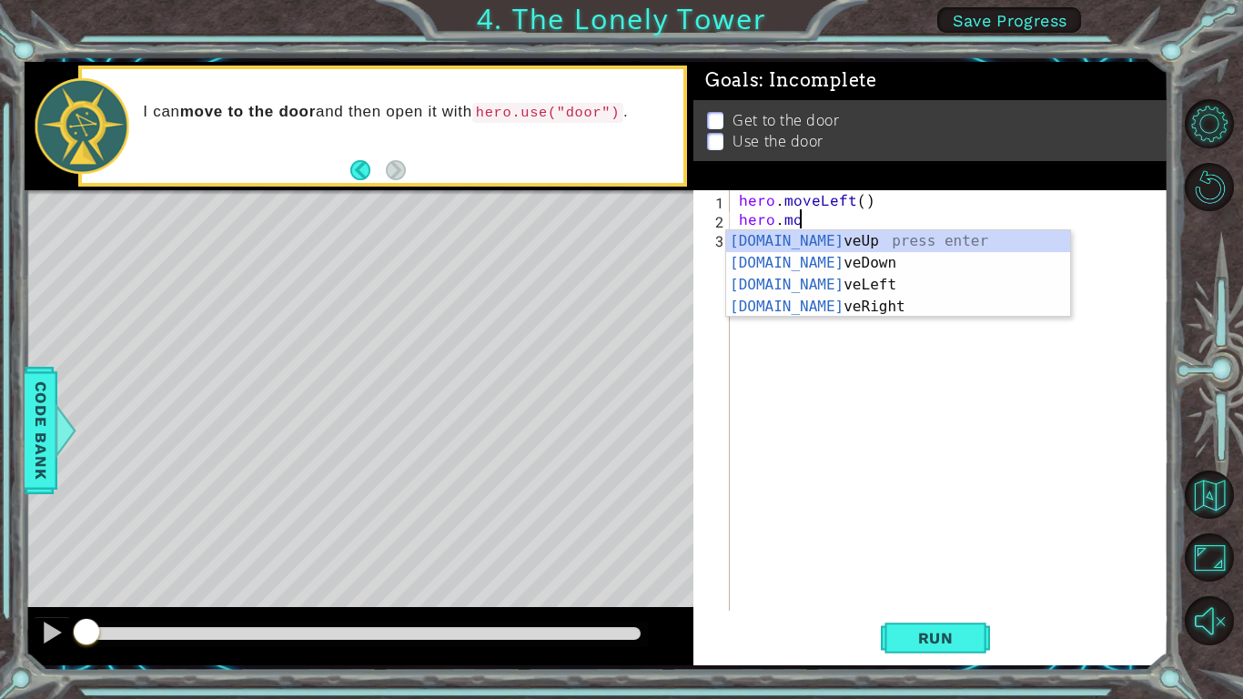
scroll to position [0, 0]
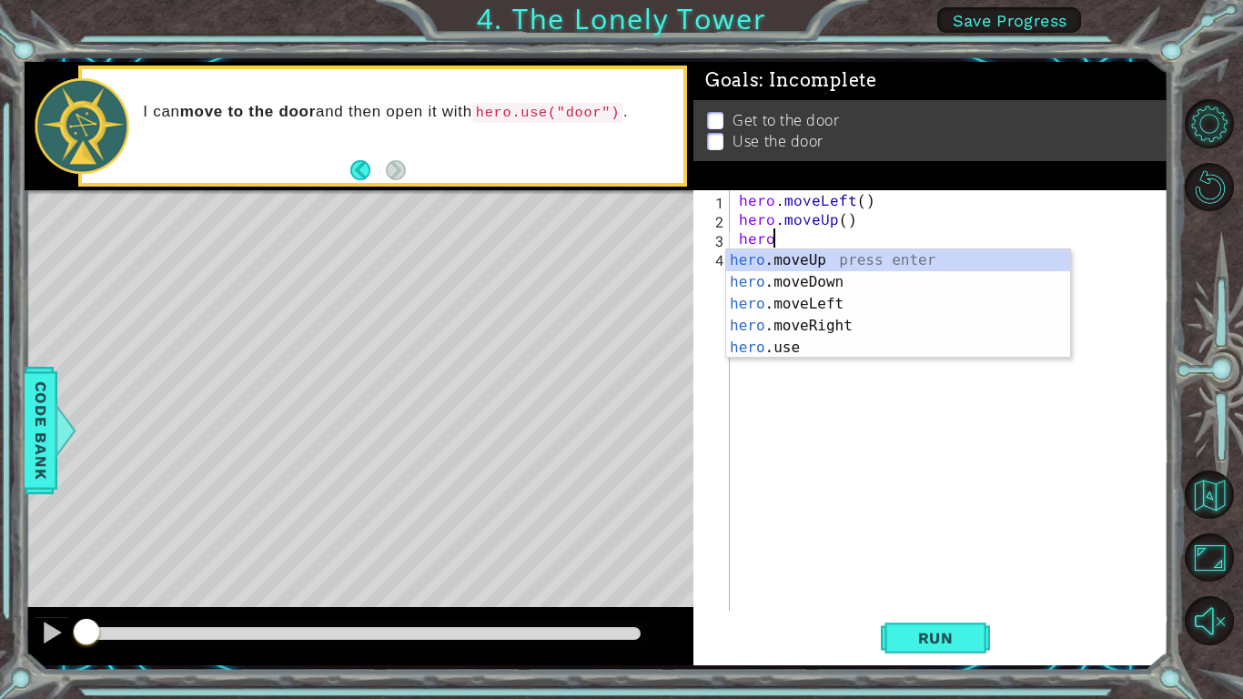
type textarea "hero."
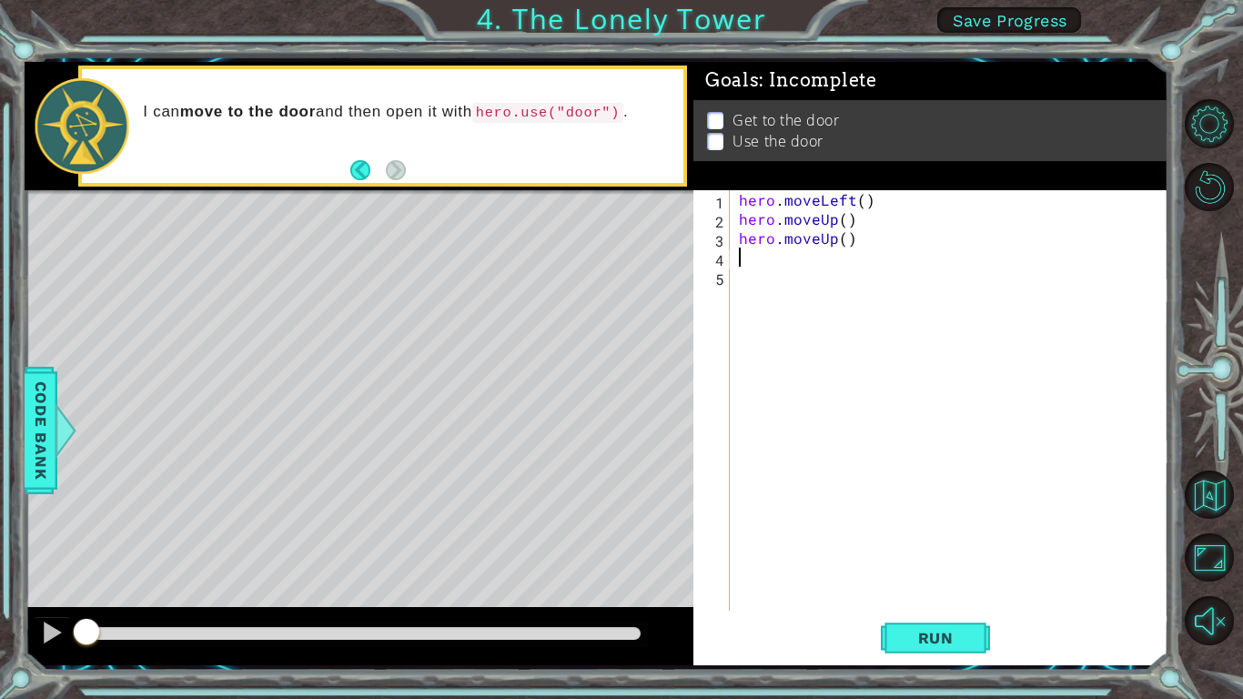
click at [776, 295] on div "hero . moveLeft ( ) hero . moveUp ( ) hero . moveUp ( )" at bounding box center [954, 419] width 438 height 459
type textarea "\"
click at [895, 642] on button "Run" at bounding box center [935, 637] width 109 height 47
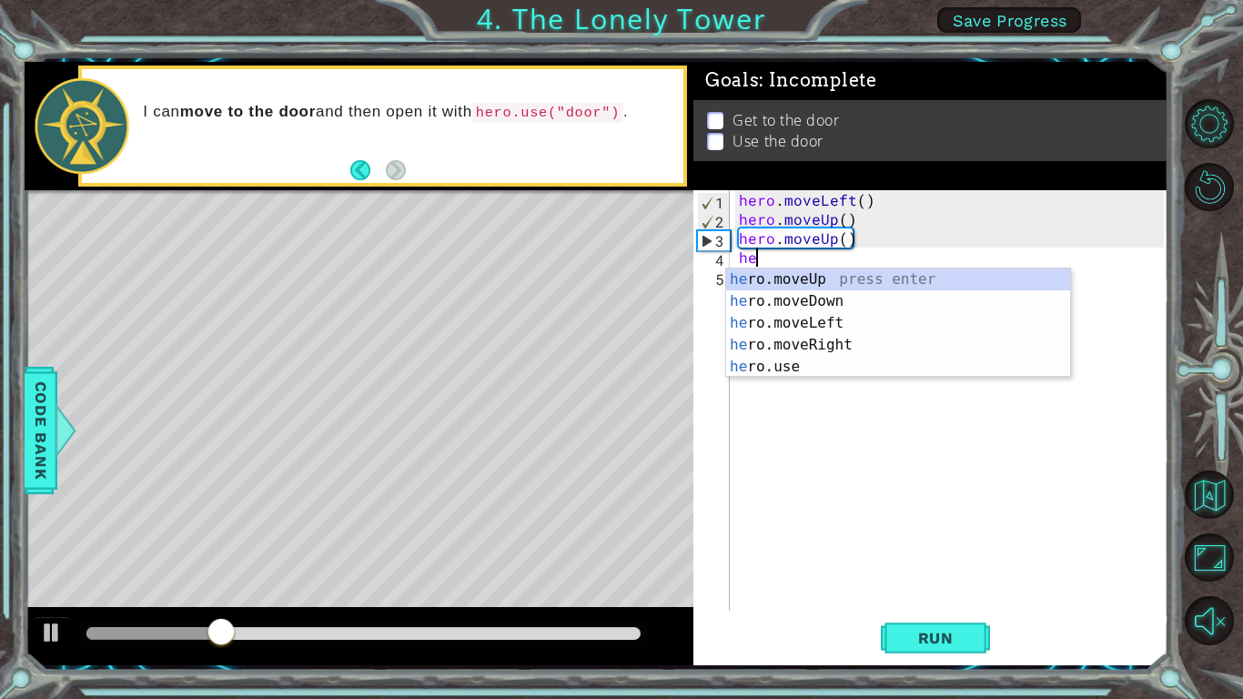
type textarea "hero"
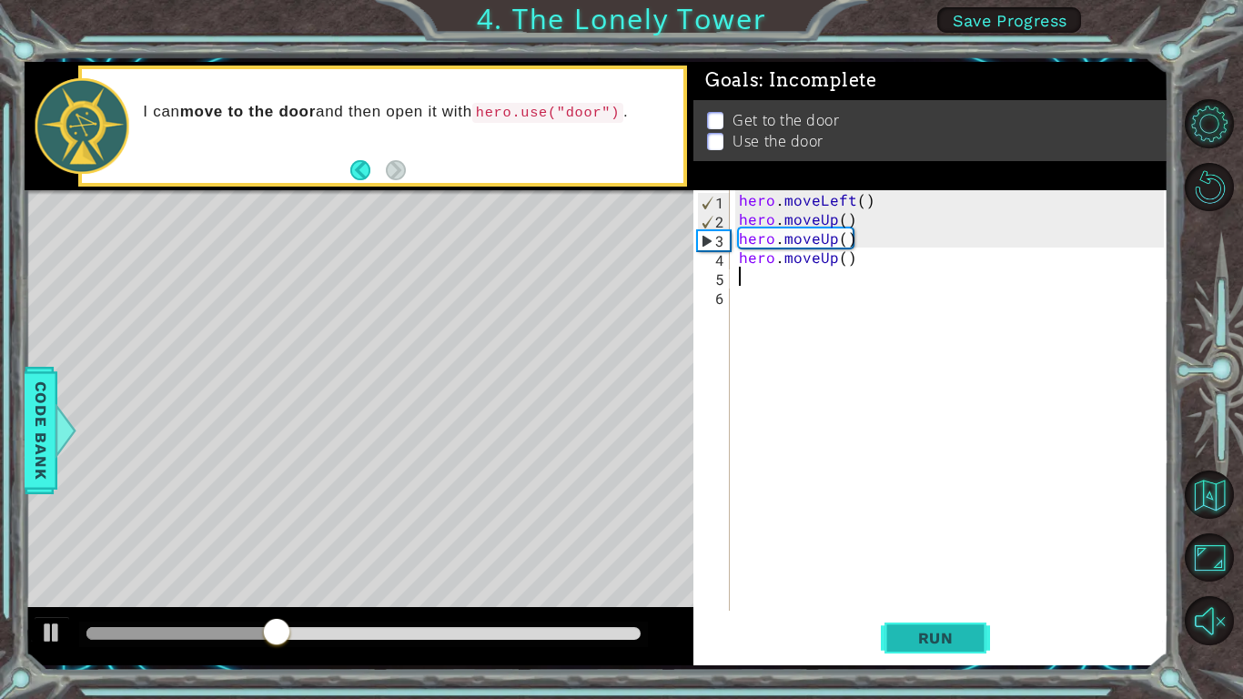
click at [931, 635] on span "Run" at bounding box center [936, 638] width 72 height 18
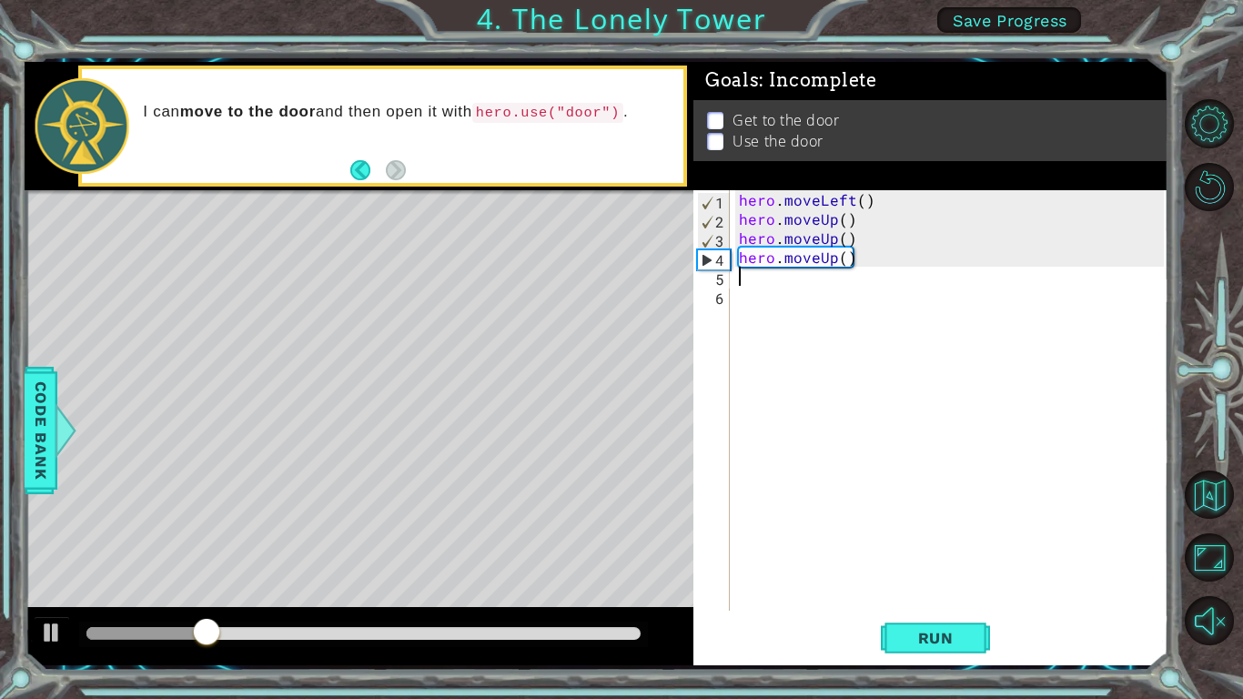
click at [32, 629] on div at bounding box center [359, 636] width 669 height 58
click at [40, 633] on div at bounding box center [52, 632] width 24 height 24
click at [771, 327] on div "hero . moveLeft ( ) hero . moveUp ( ) hero . moveUp ( ) hero . moveUp ( )" at bounding box center [954, 419] width 438 height 459
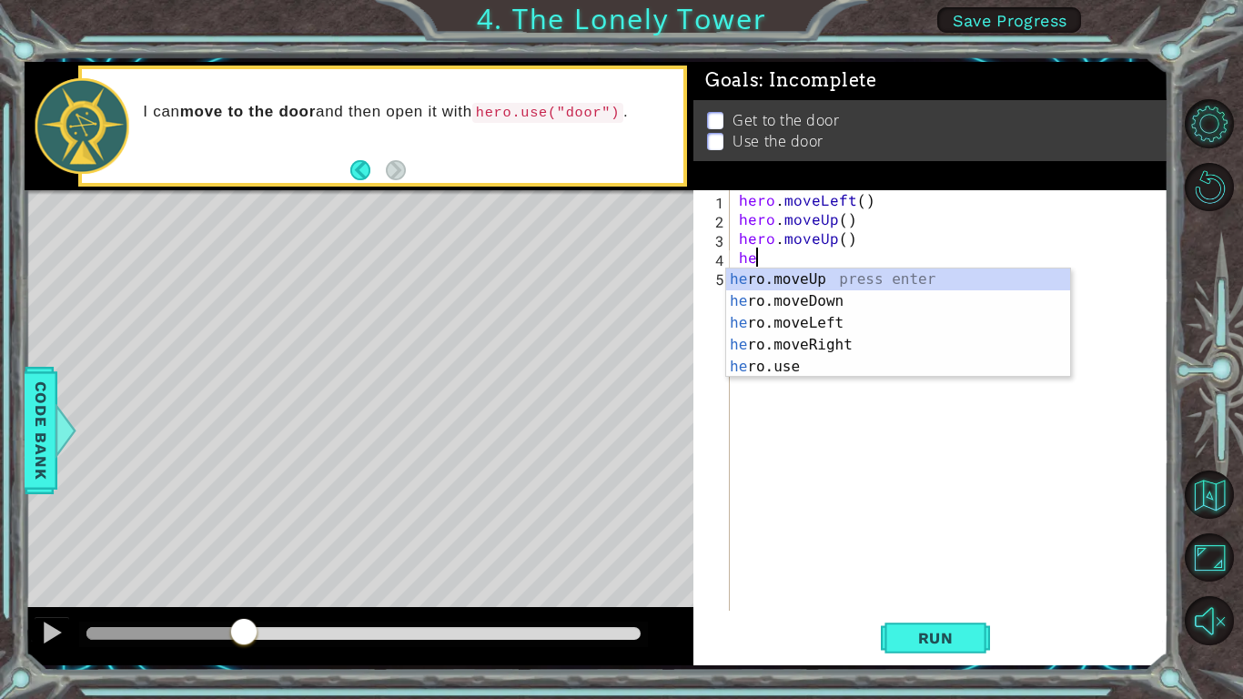
type textarea "h"
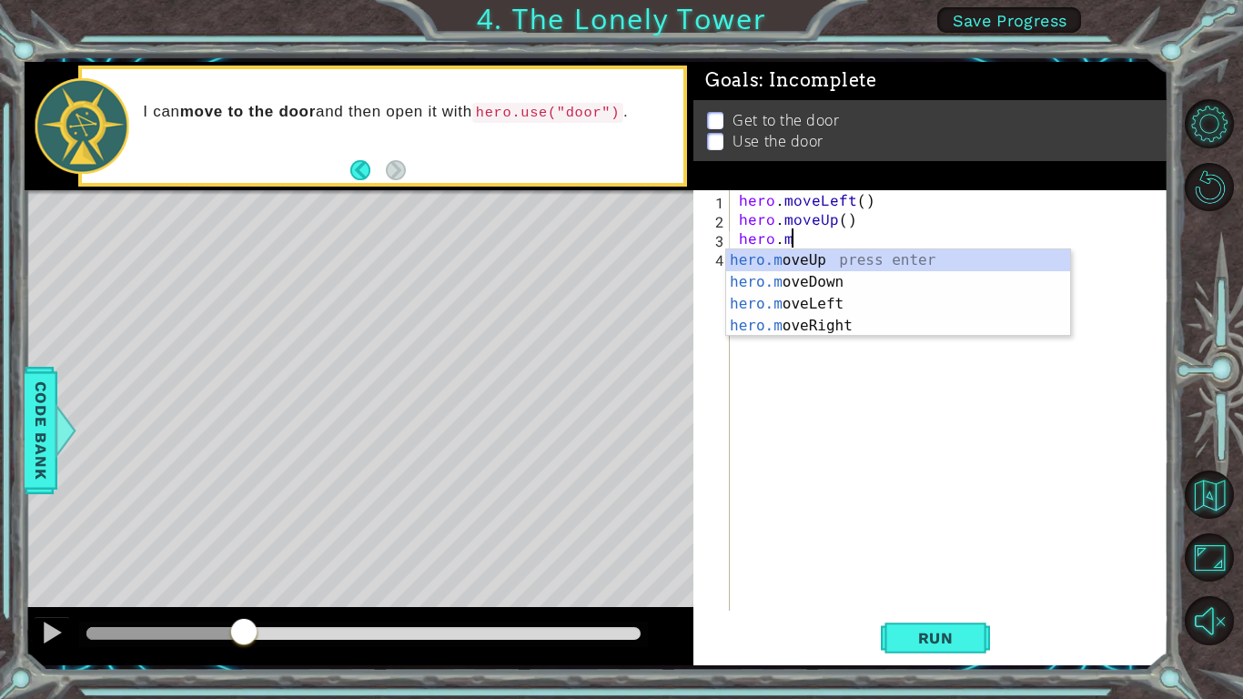
type textarea "h"
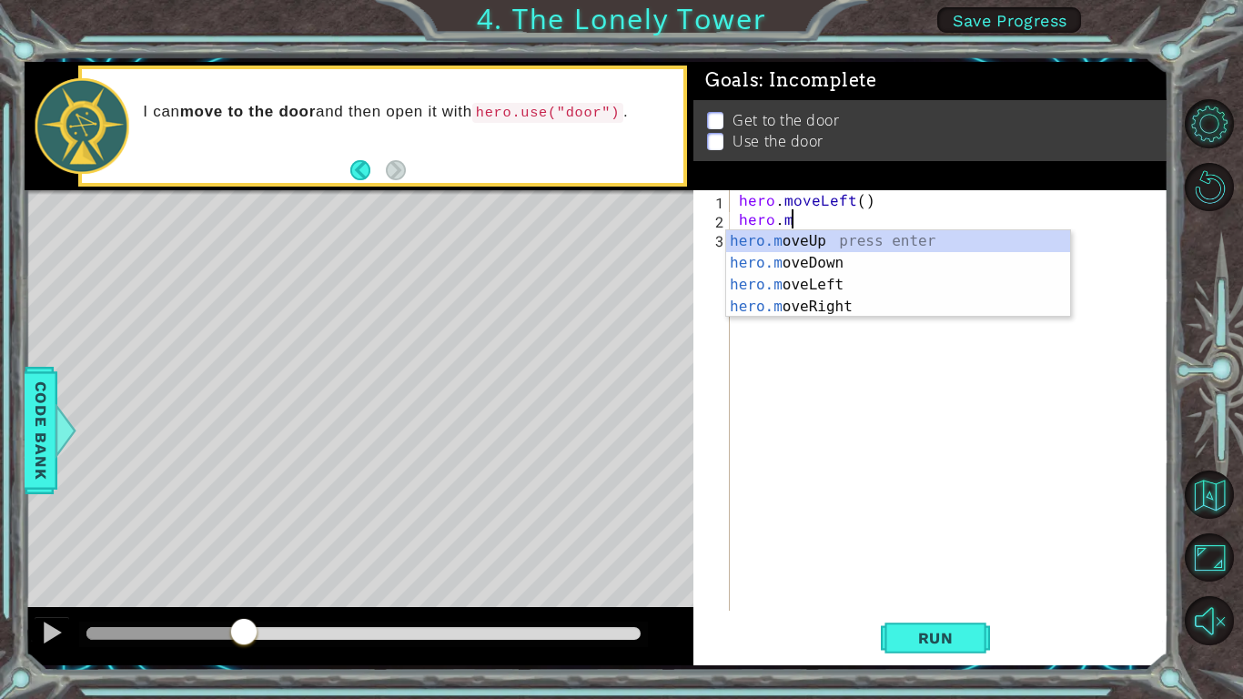
type textarea "h"
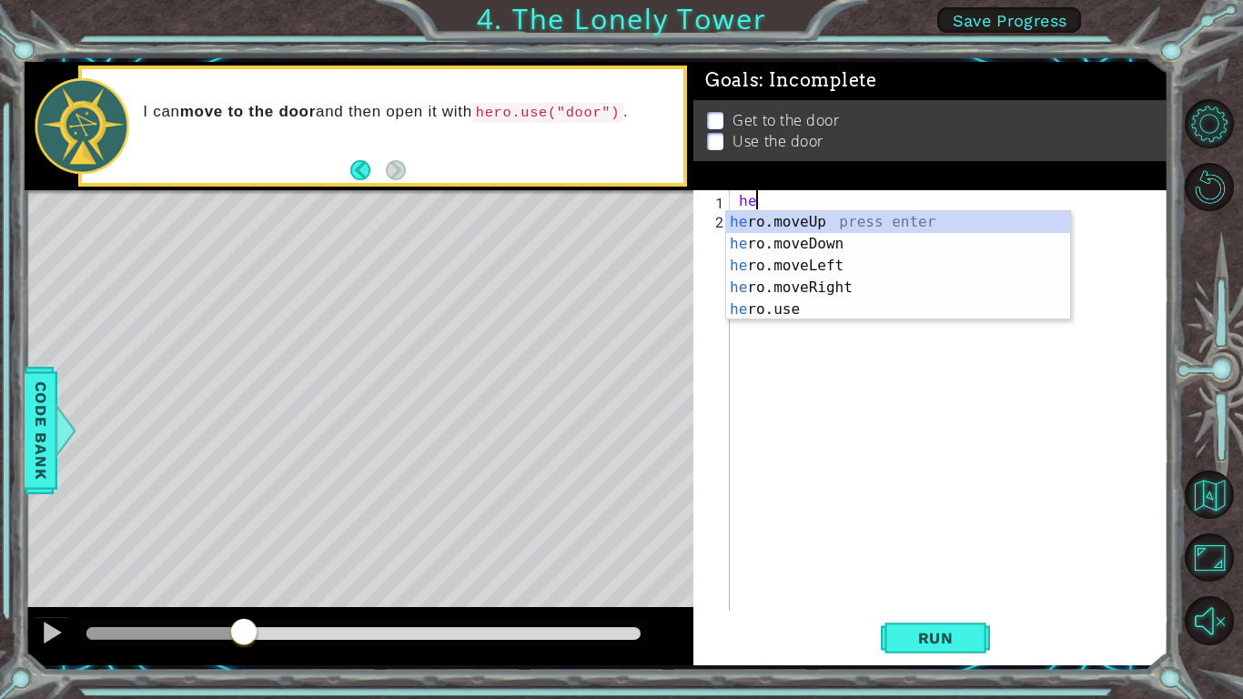
type textarea "h"
type textarea "hero"
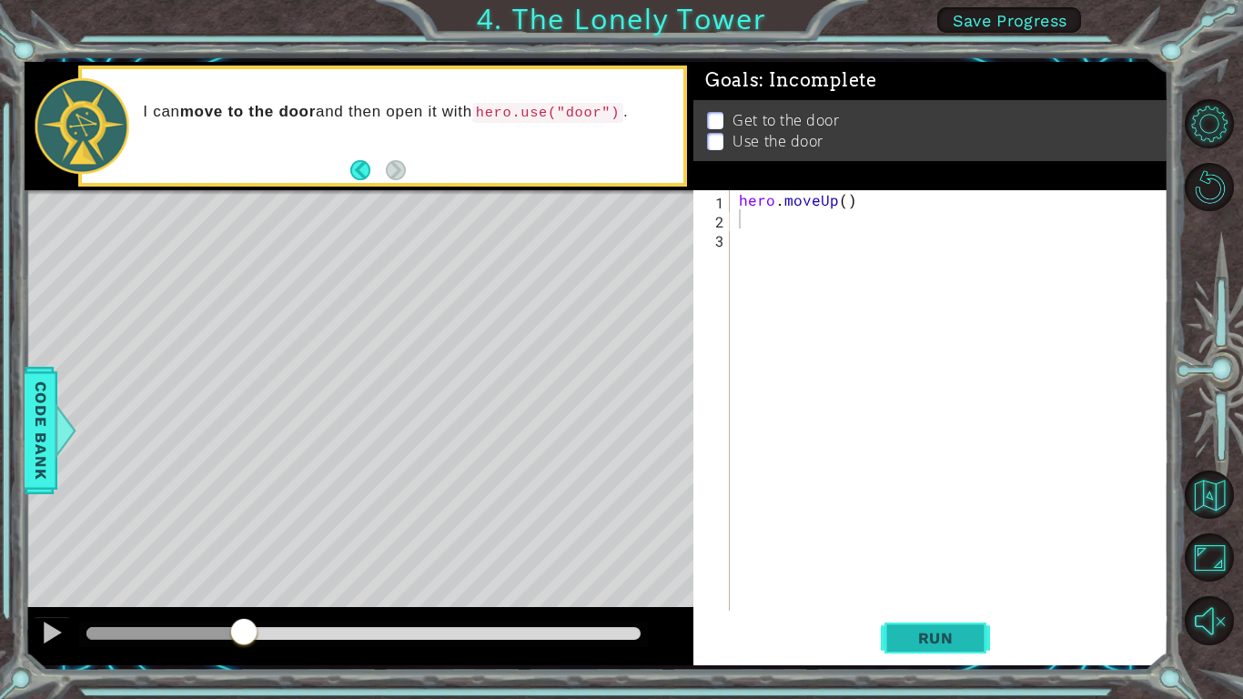
click at [953, 655] on button "Run" at bounding box center [935, 637] width 109 height 47
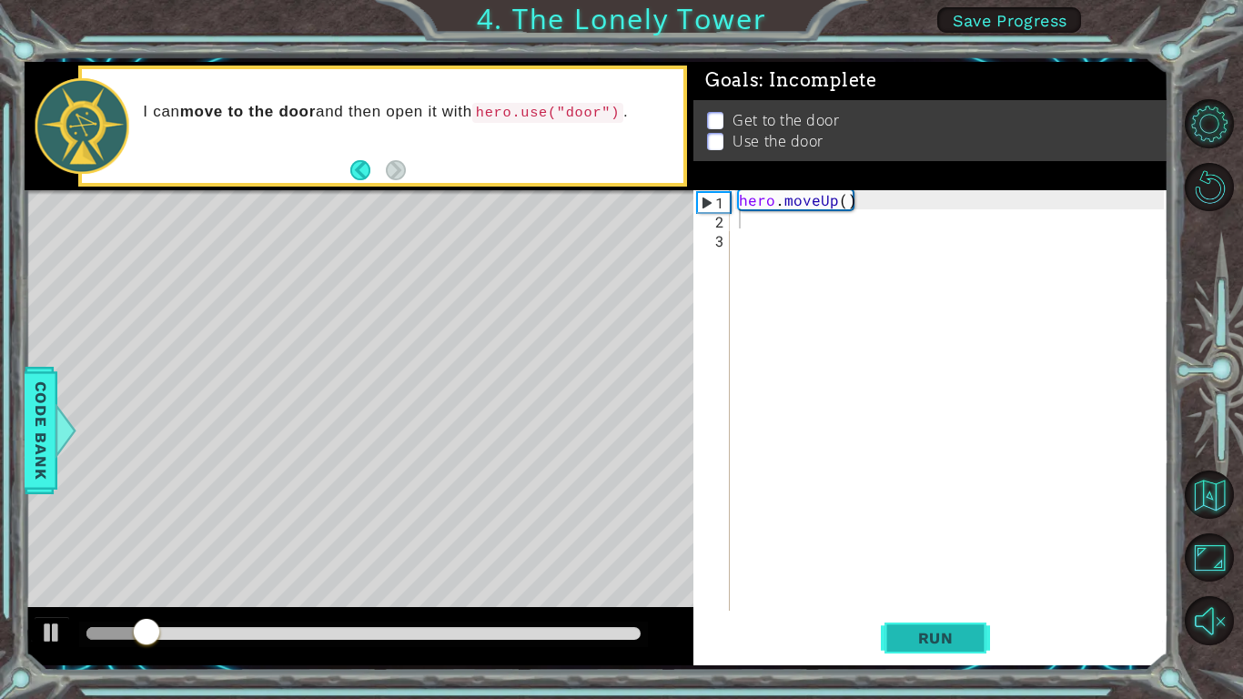
click at [953, 656] on button "Run" at bounding box center [935, 637] width 109 height 47
click at [59, 641] on div at bounding box center [52, 632] width 24 height 24
click at [823, 199] on div "hero . moveUp ( )" at bounding box center [954, 419] width 438 height 459
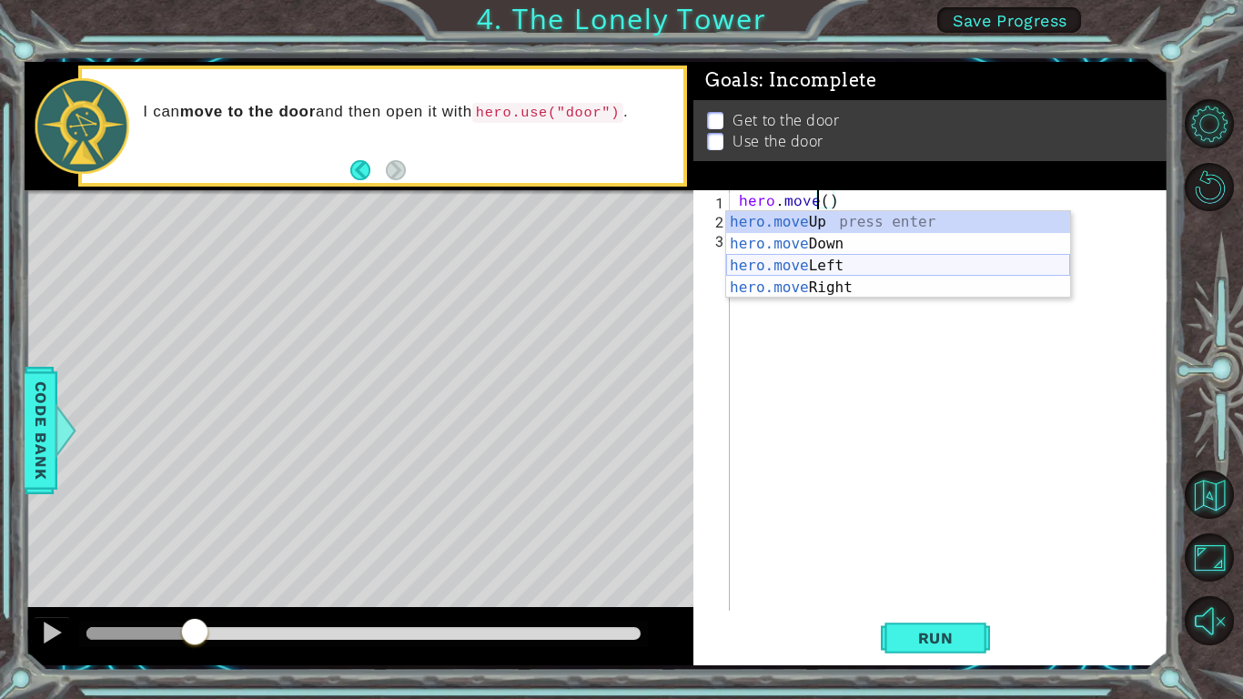
click at [866, 263] on div "hero.move Up press enter hero.move Down press enter hero.move Left press enter …" at bounding box center [898, 276] width 344 height 131
type textarea "hero.moveLeft"
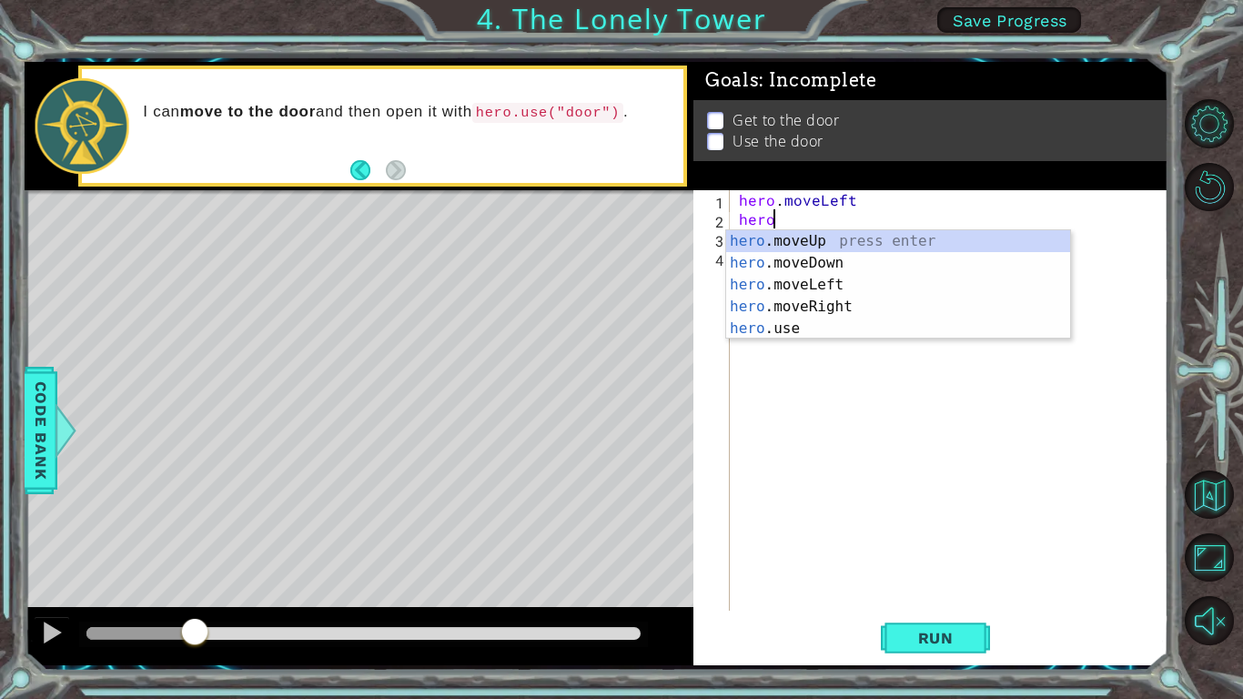
scroll to position [0, 2]
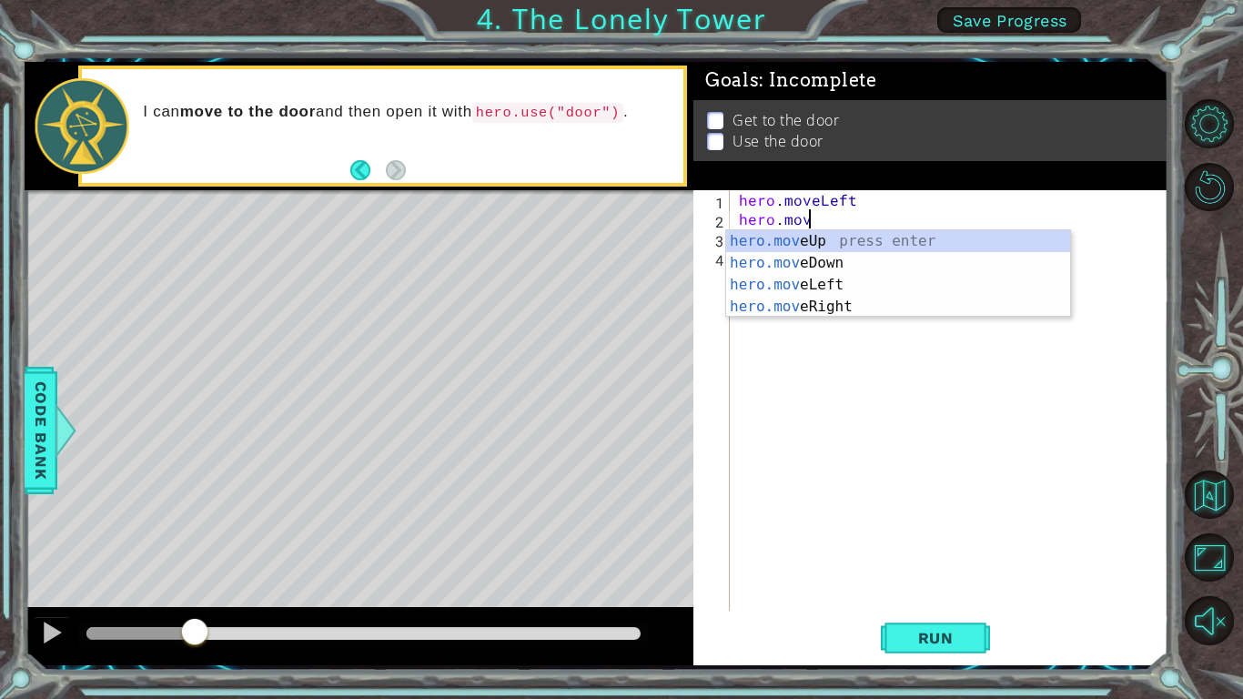
type textarea "hero.move"
click at [875, 294] on div "hero.move Up press enter hero.move Down press enter hero.move Left press enter …" at bounding box center [898, 295] width 344 height 131
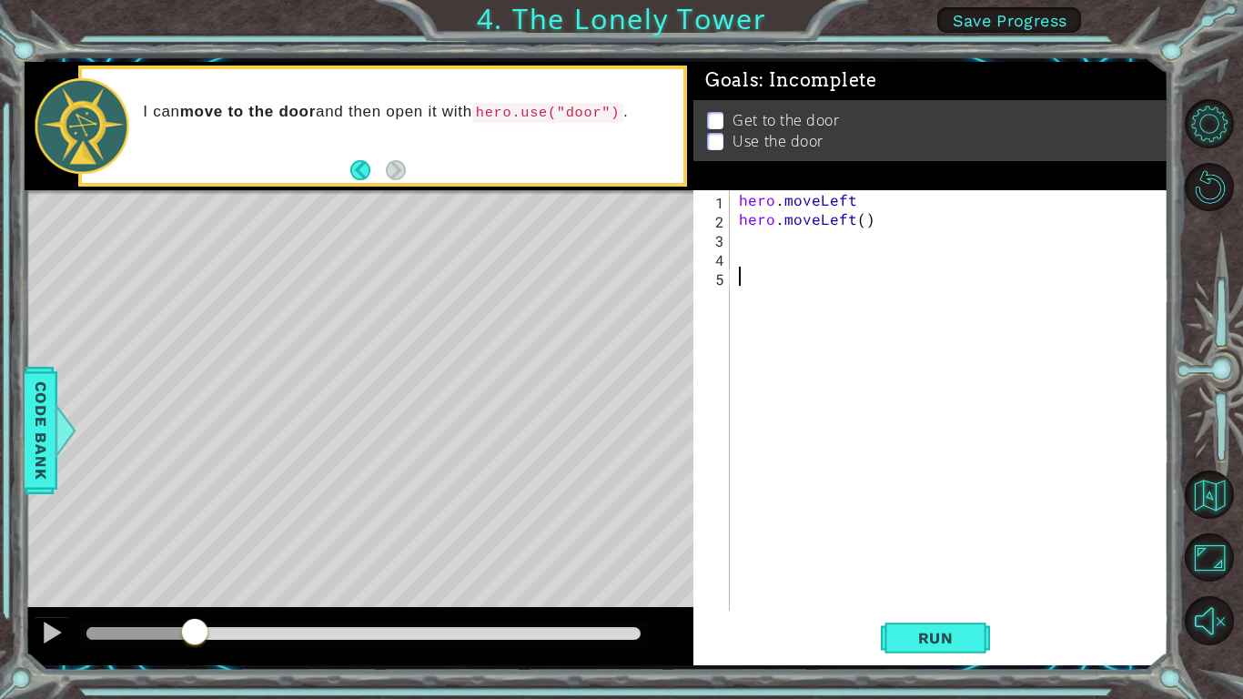
click at [808, 284] on div "hero . moveLeft hero . moveLeft ( )" at bounding box center [954, 419] width 438 height 459
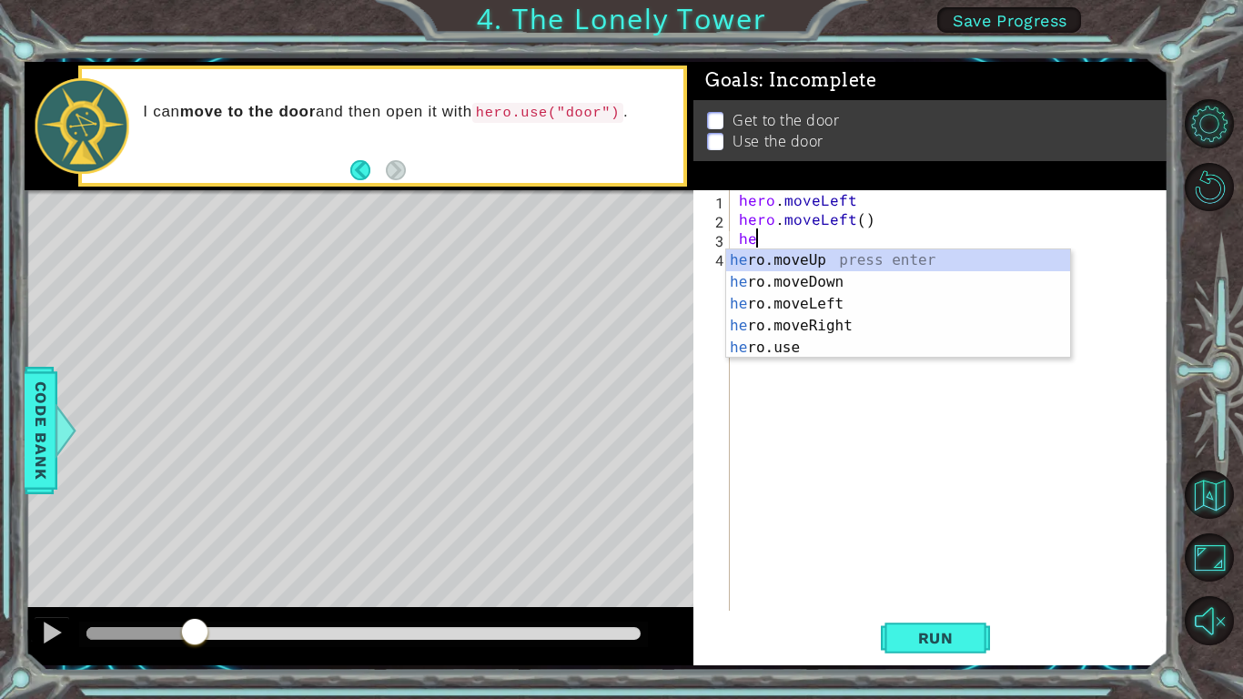
type textarea "hero"
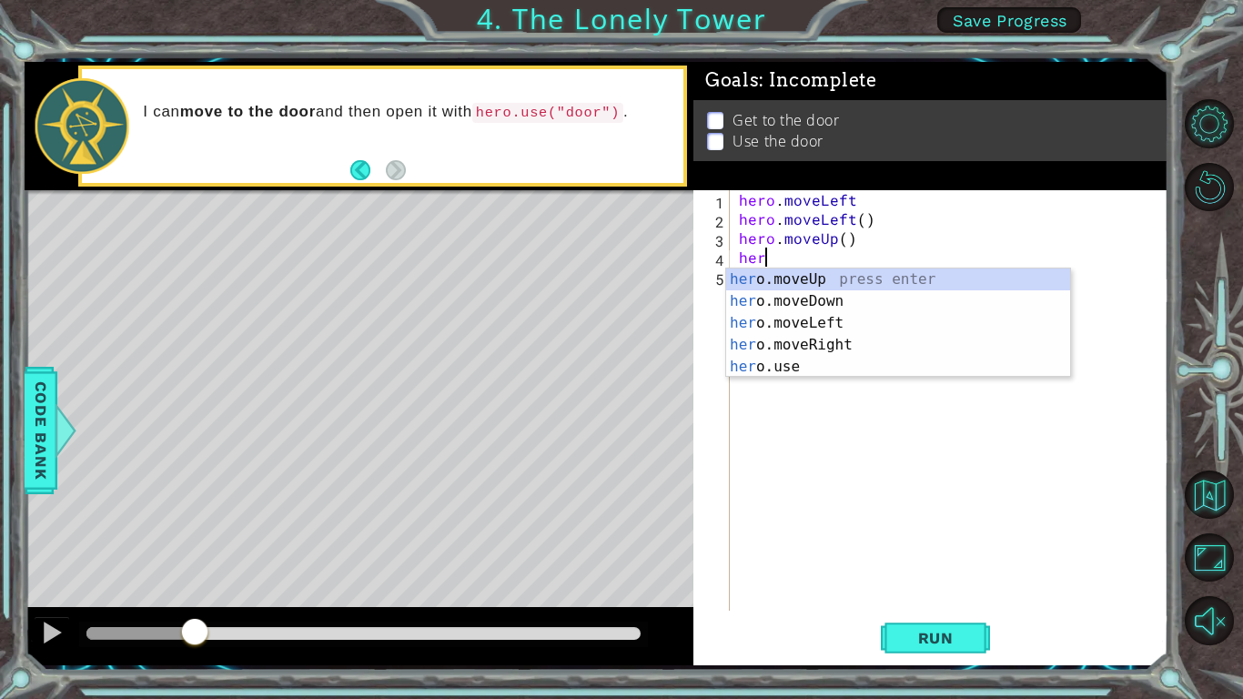
type textarea "hero"
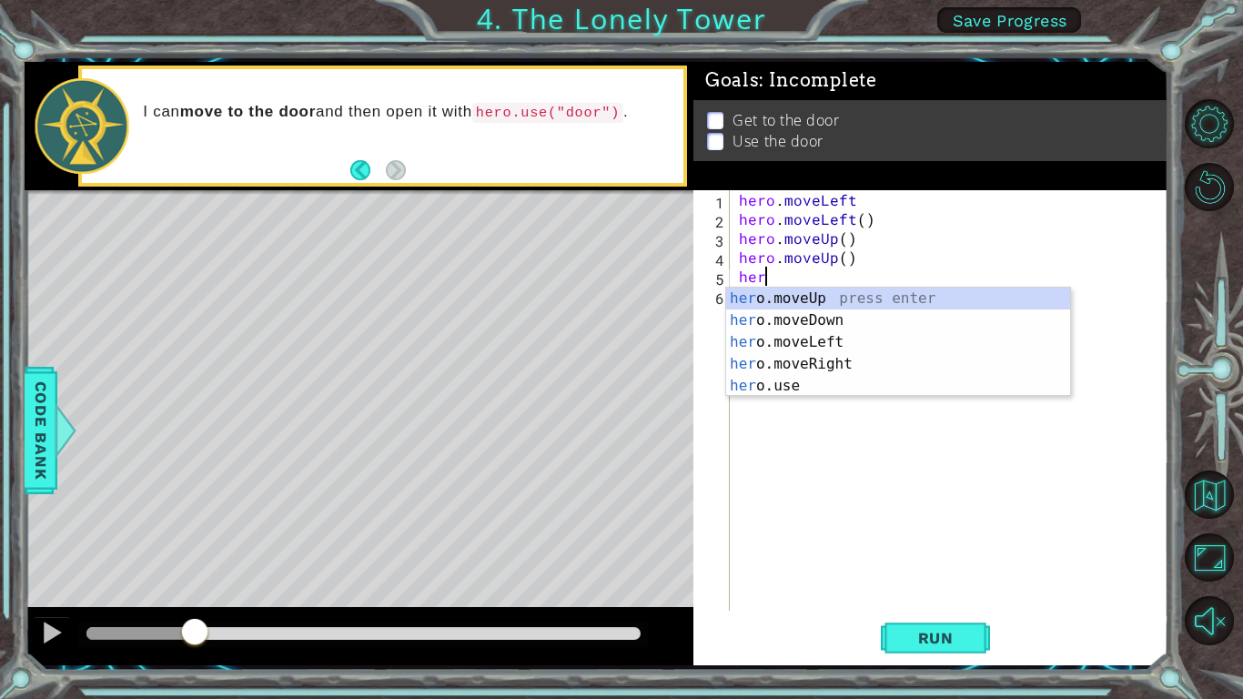
type textarea "hero"
click at [889, 364] on div "hero .moveUp press enter hero .moveDown press enter hero .moveLeft press enter …" at bounding box center [898, 364] width 344 height 153
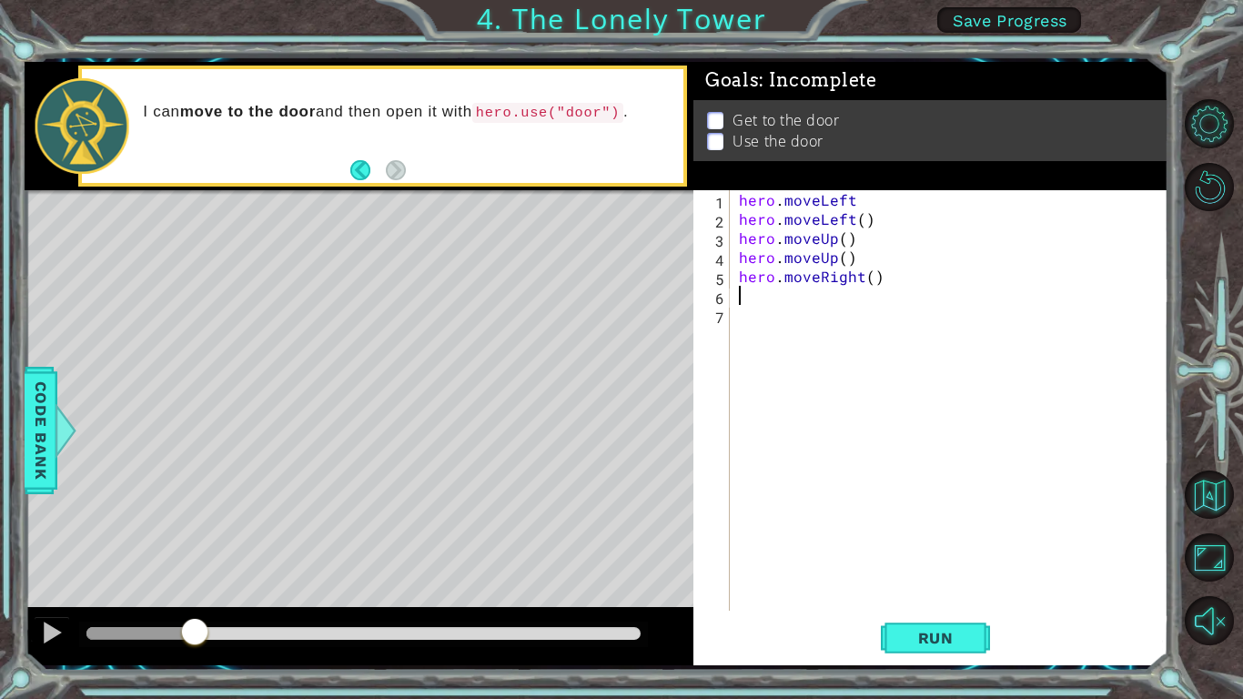
scroll to position [0, 0]
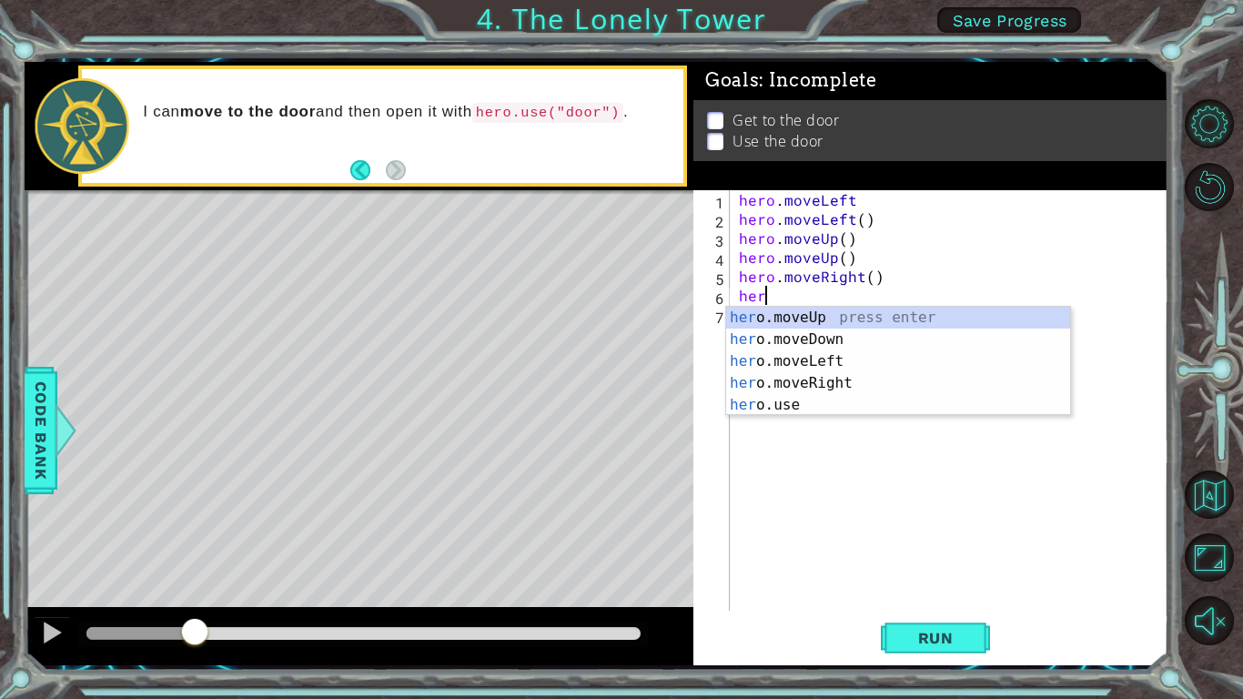
type textarea "hero"
click at [871, 389] on div "hero .moveUp press enter hero .moveDown press enter hero .moveLeft press enter …" at bounding box center [898, 383] width 344 height 153
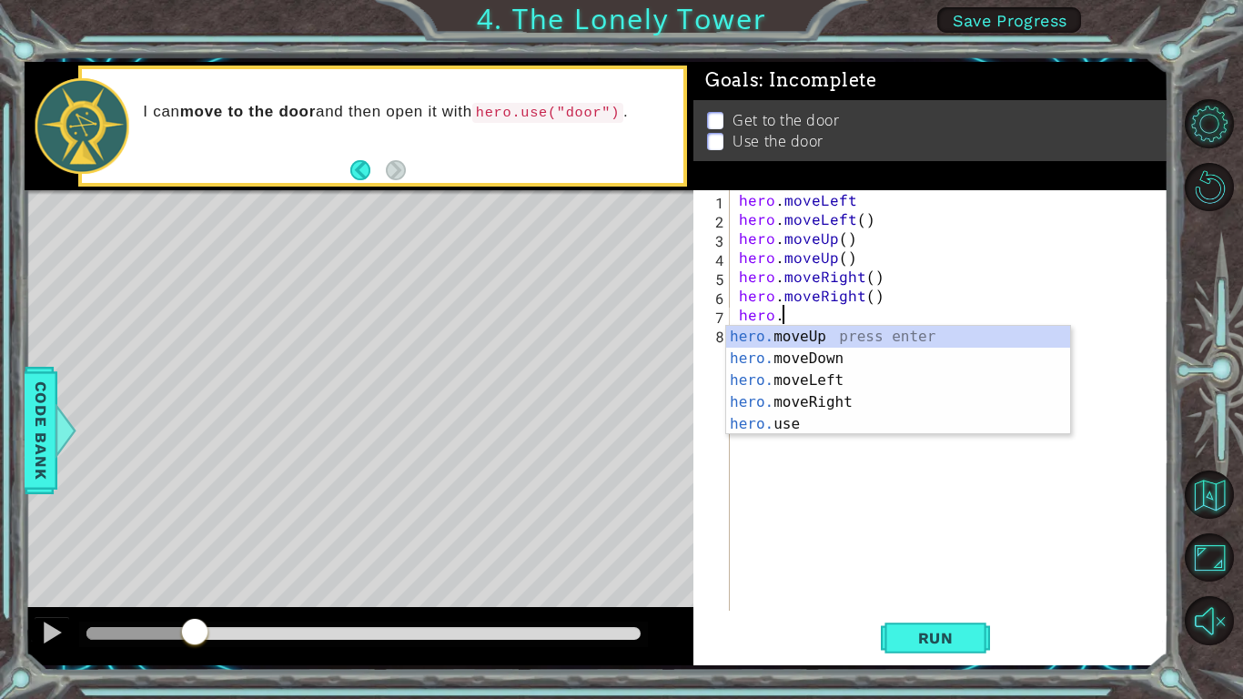
scroll to position [0, 2]
type textarea "hero."
click at [32, 415] on span "Code Bank" at bounding box center [29, 429] width 29 height 111
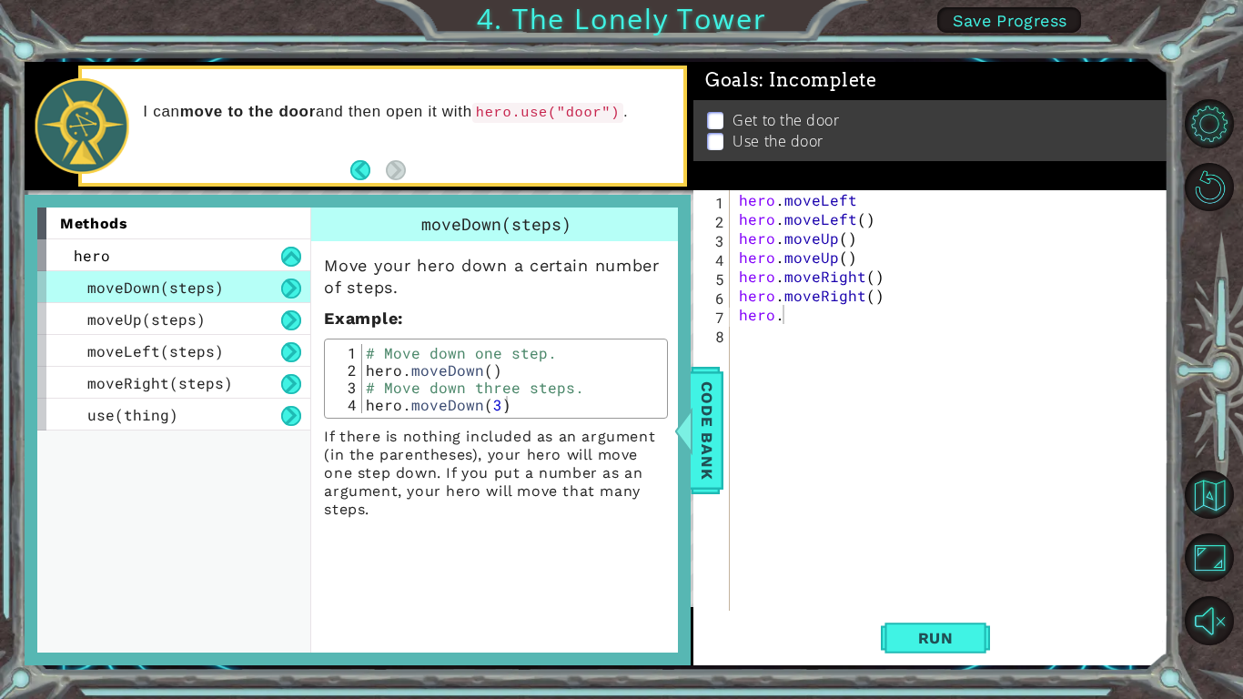
click at [805, 314] on div "hero . moveLeft hero . moveLeft ( ) hero . moveUp ( ) hero . moveUp ( ) hero . …" at bounding box center [954, 419] width 438 height 459
click at [822, 327] on div "hero . moveLeft hero . moveLeft ( ) hero . moveUp ( ) hero . moveUp ( ) hero . …" at bounding box center [954, 419] width 438 height 459
click at [814, 318] on div "hero . moveLeft hero . moveLeft ( ) hero . moveUp ( ) hero . moveUp ( ) hero . …" at bounding box center [954, 419] width 438 height 459
type textarea "hero.use(door)"
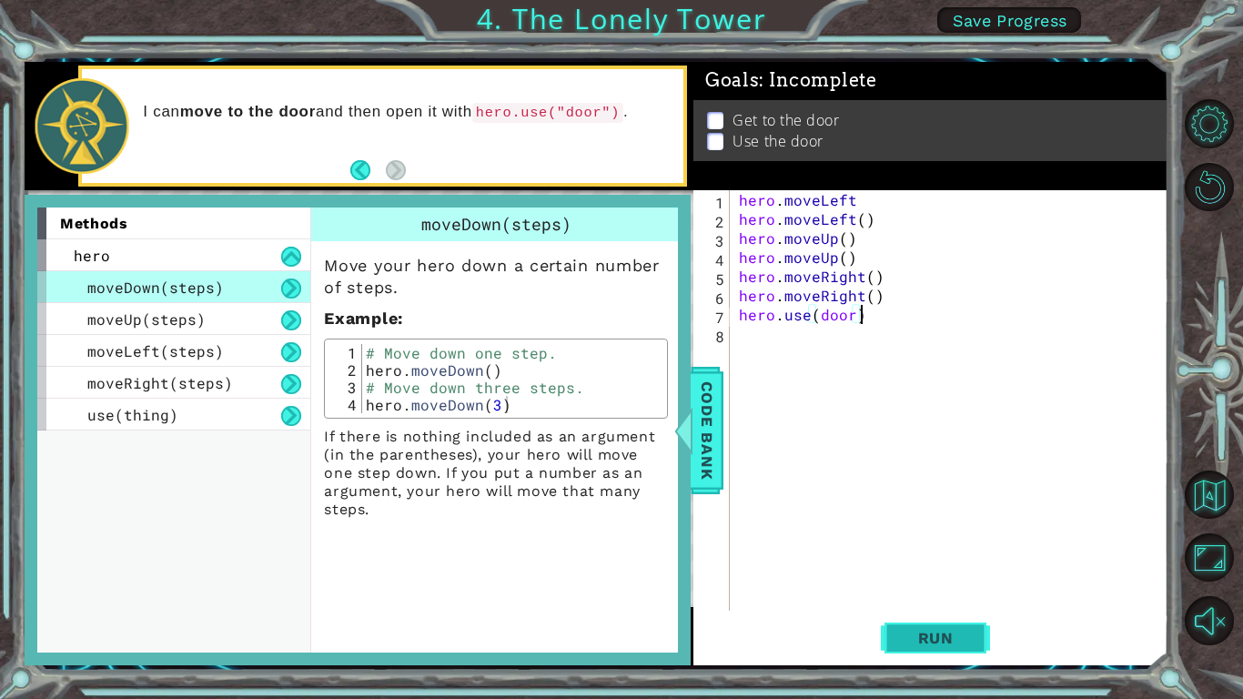
click at [941, 621] on button "Run" at bounding box center [935, 637] width 109 height 47
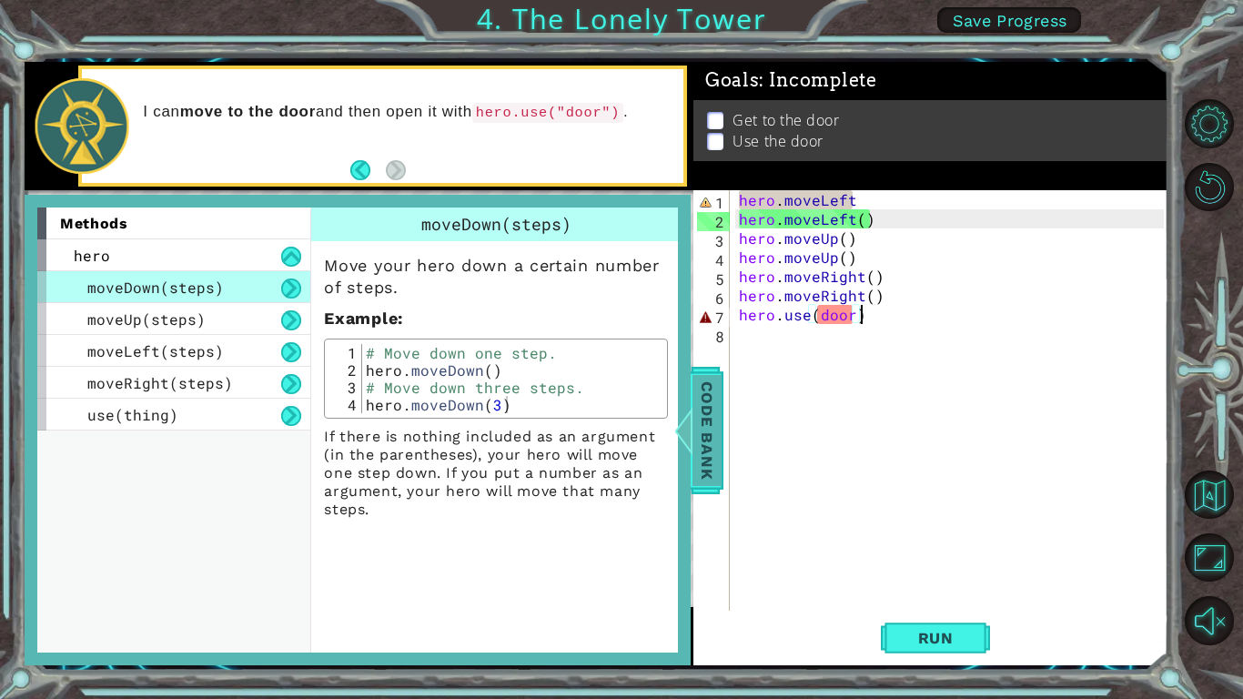
click at [701, 436] on span "Code Bank" at bounding box center [701, 429] width 29 height 111
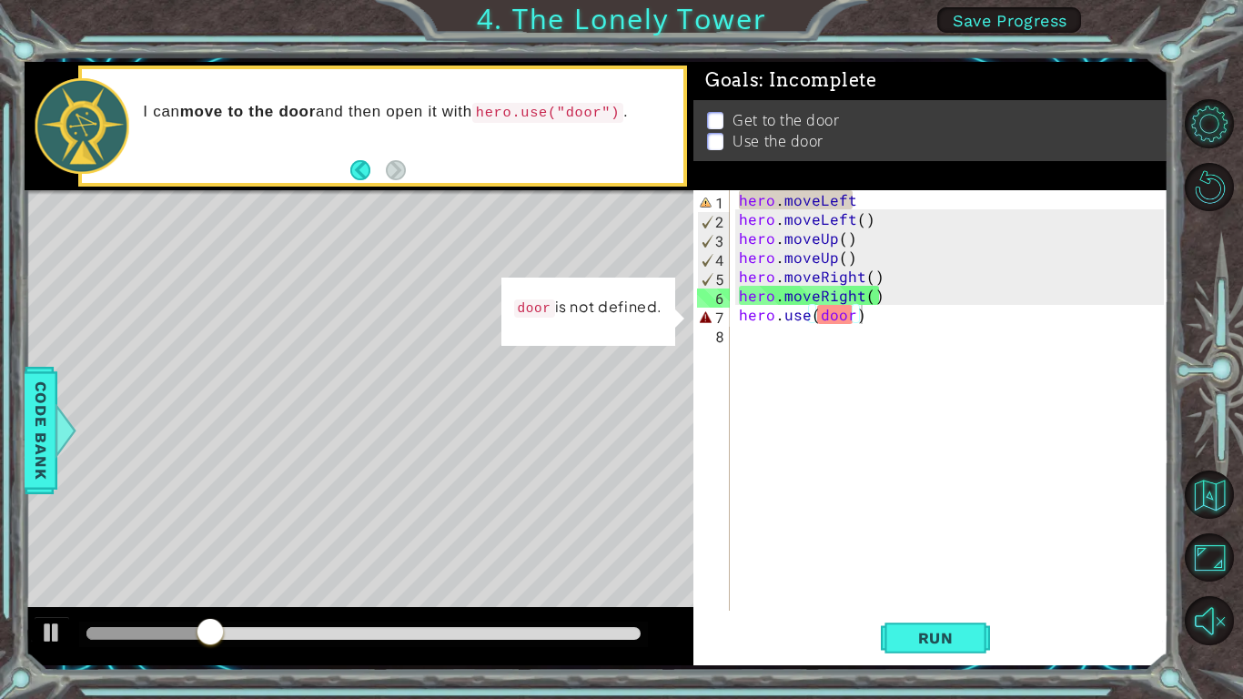
click at [857, 311] on div "hero . moveLeft hero . moveLeft ( ) hero . moveUp ( ) hero . moveUp ( ) hero . …" at bounding box center [954, 419] width 438 height 459
click at [55, 642] on div at bounding box center [52, 632] width 24 height 24
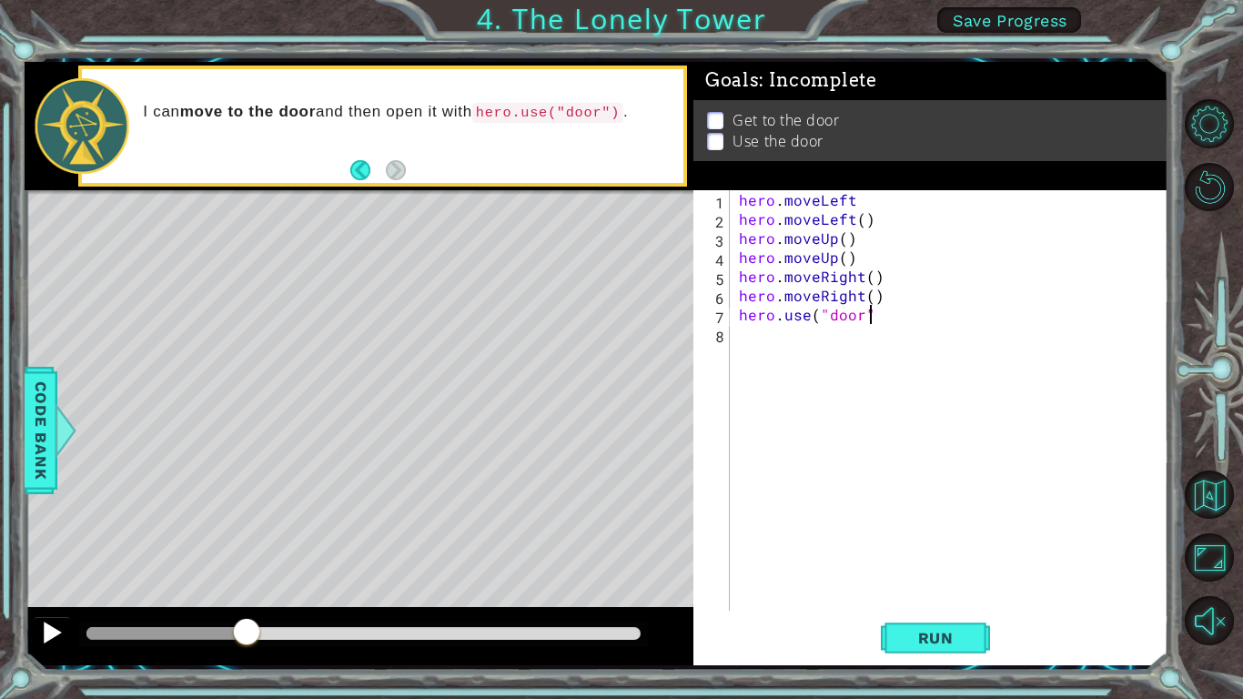
scroll to position [0, 7]
type textarea "hero.use("door")"
click at [936, 636] on span "Run" at bounding box center [936, 638] width 72 height 18
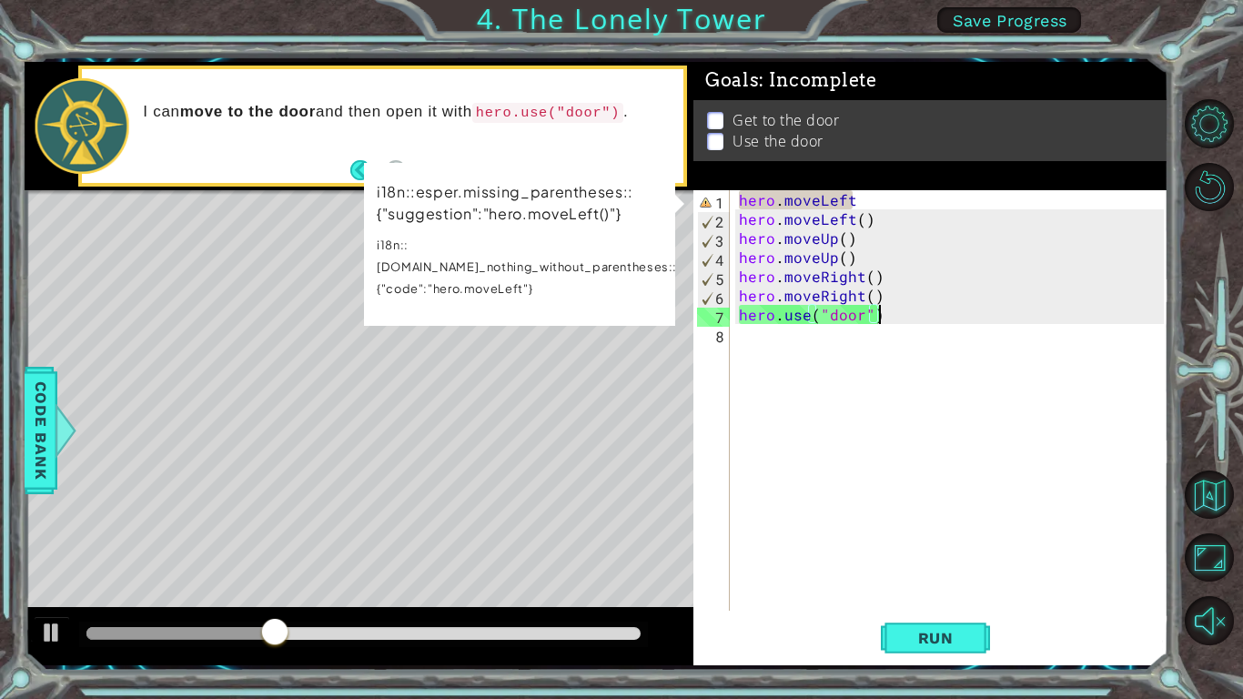
click at [863, 197] on div "hero . moveLeft hero . moveLeft ( ) hero . moveUp ( ) hero . moveUp ( ) hero . …" at bounding box center [954, 419] width 438 height 459
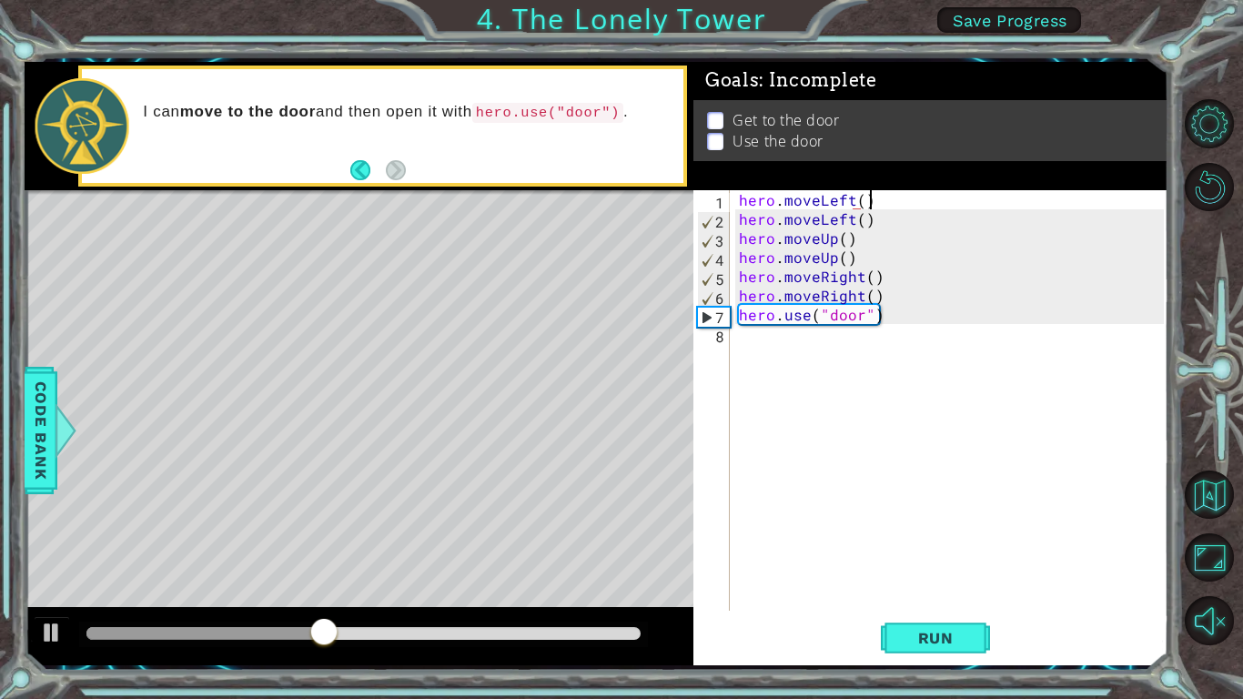
scroll to position [0, 7]
type textarea "hero.moveLeft()"
click at [935, 638] on span "Run" at bounding box center [936, 638] width 72 height 18
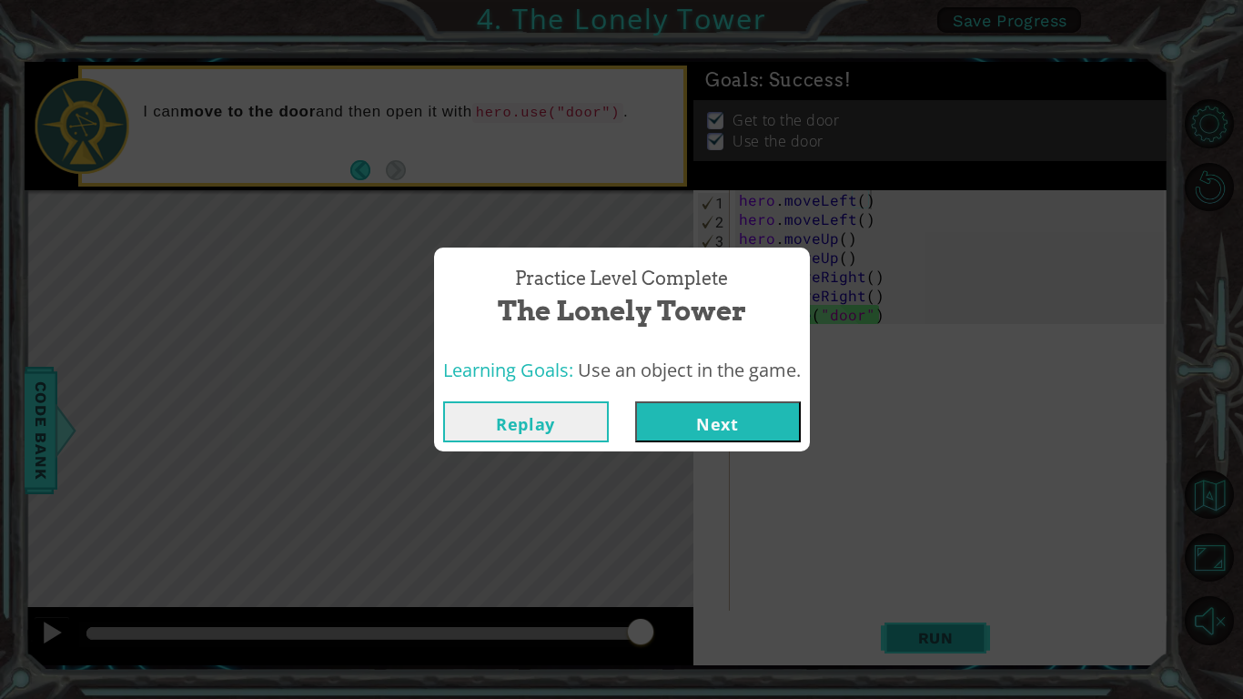
click at [767, 436] on button "Next" at bounding box center [718, 421] width 166 height 41
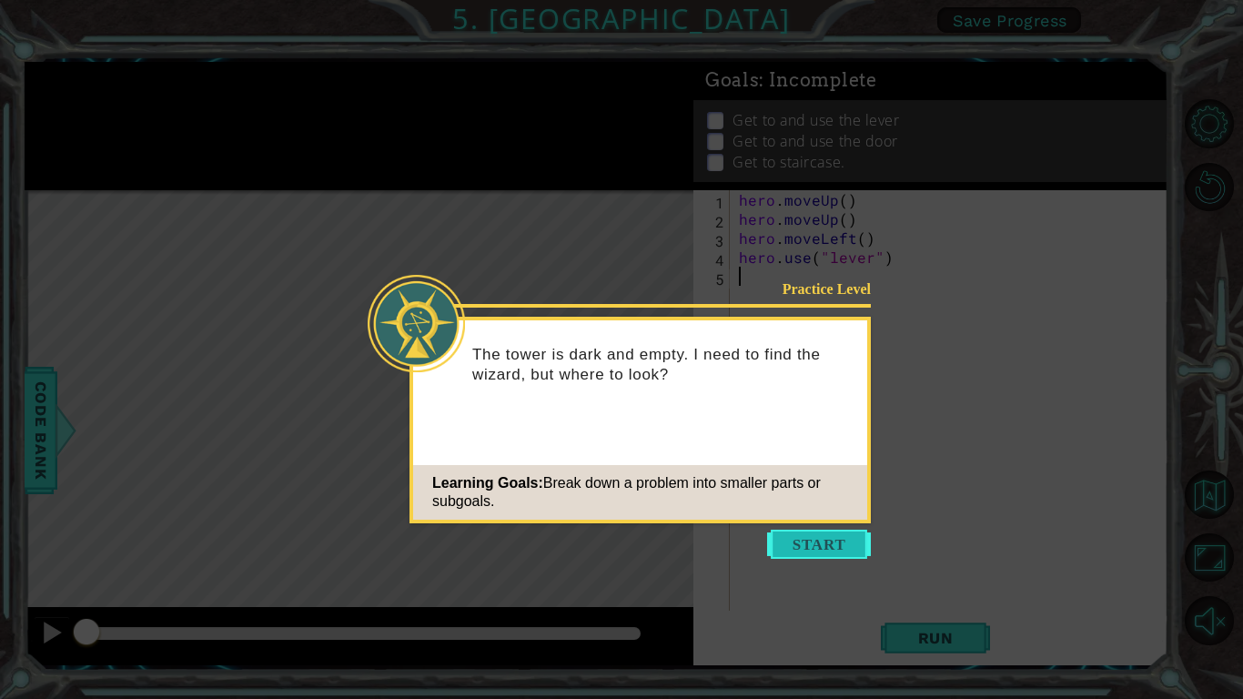
click at [819, 549] on button "Start" at bounding box center [819, 544] width 104 height 29
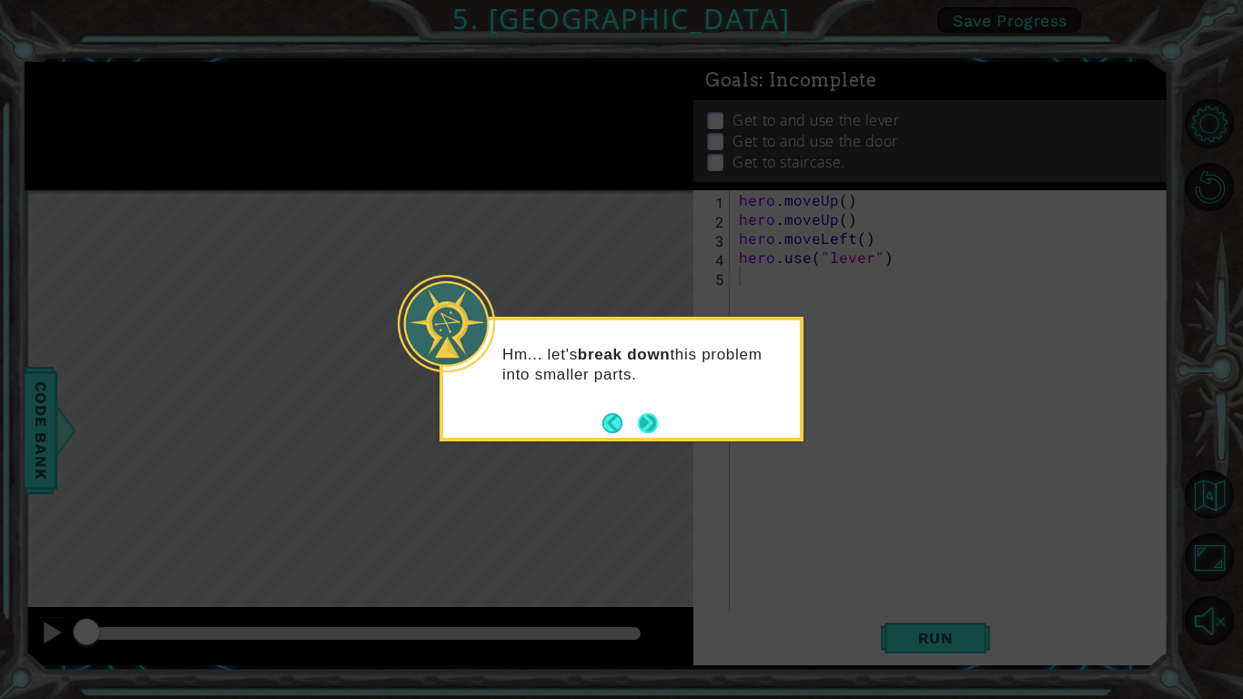
click at [641, 421] on button "Next" at bounding box center [648, 423] width 20 height 20
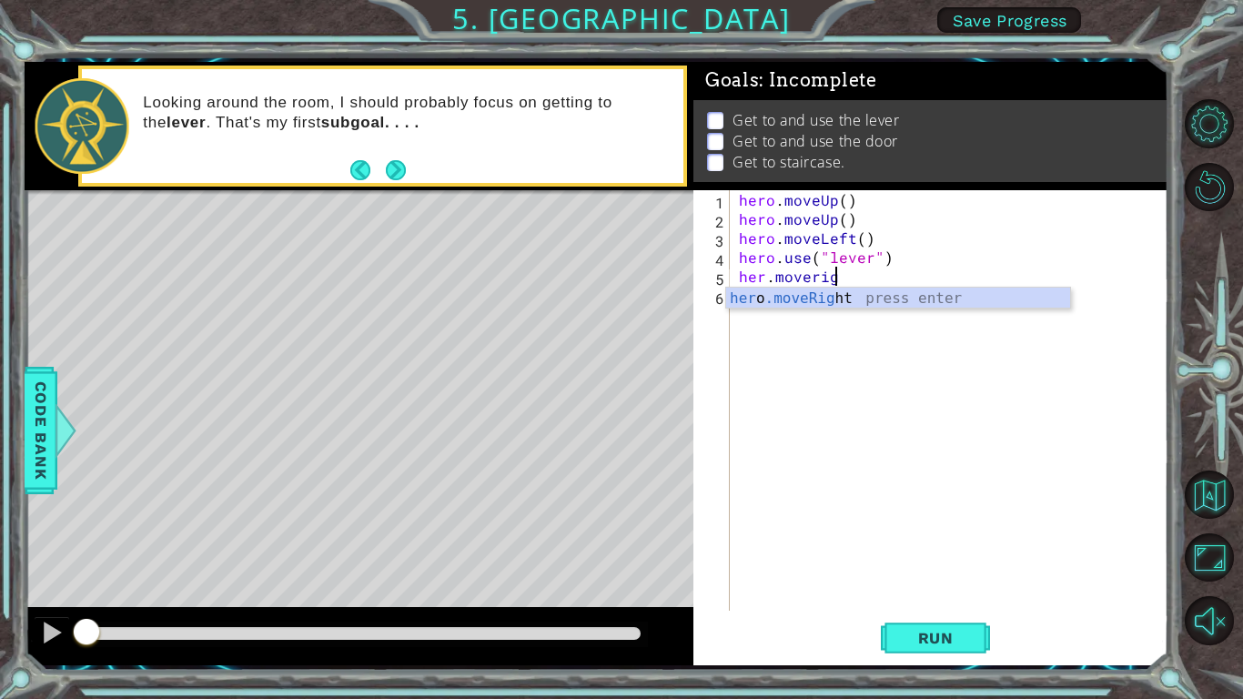
scroll to position [0, 5]
type textarea "her.moveright"
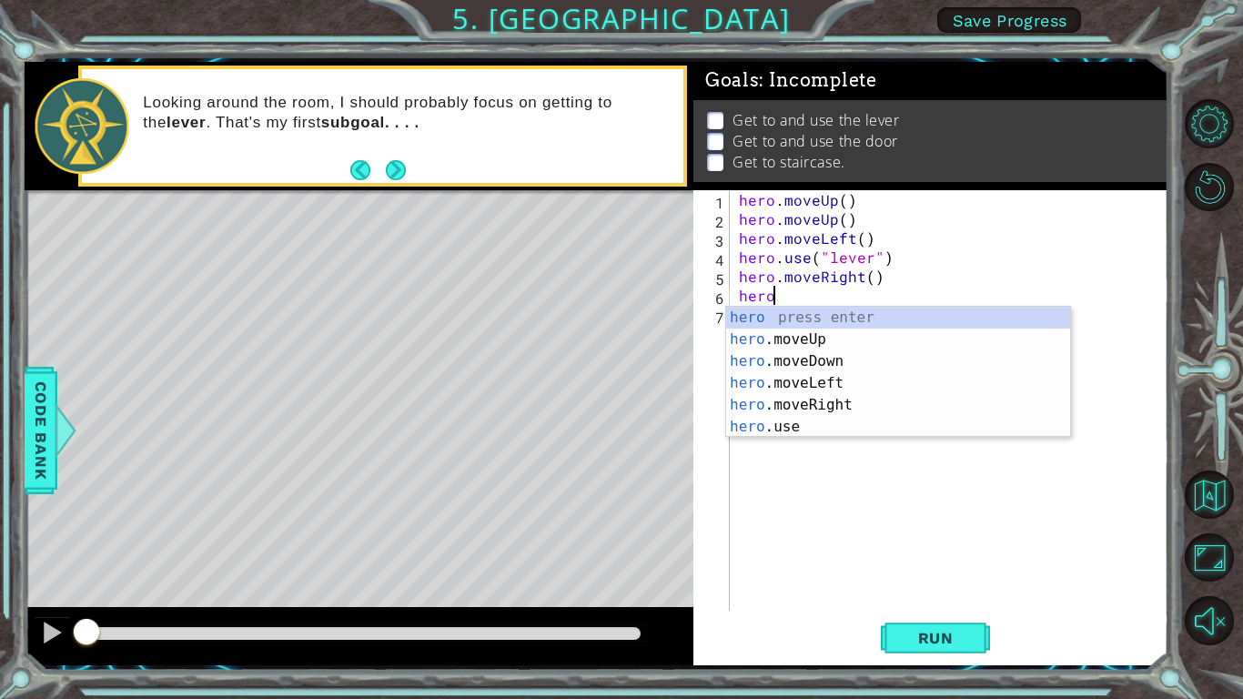
scroll to position [0, 2]
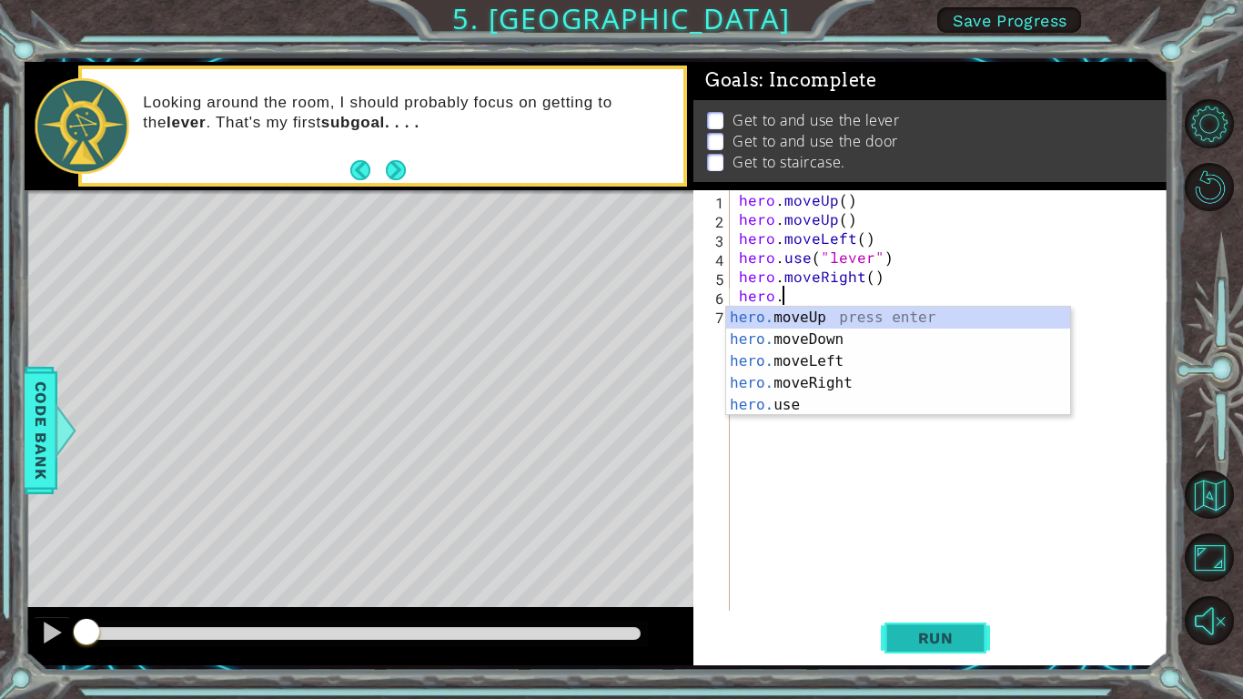
click at [939, 645] on span "Run" at bounding box center [936, 638] width 72 height 18
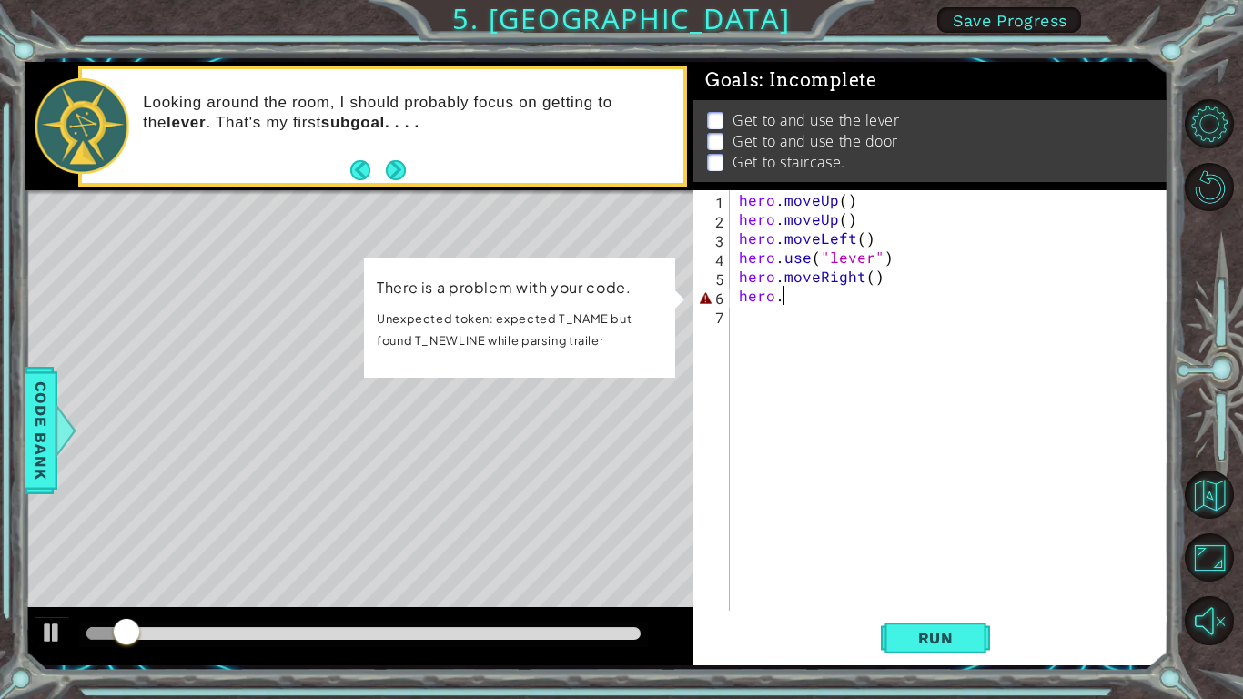
click at [898, 298] on div "hero . moveUp ( ) hero . moveUp ( ) hero . moveLeft ( ) hero . use ( "lever" ) …" at bounding box center [954, 419] width 438 height 459
click at [61, 632] on div at bounding box center [52, 632] width 24 height 24
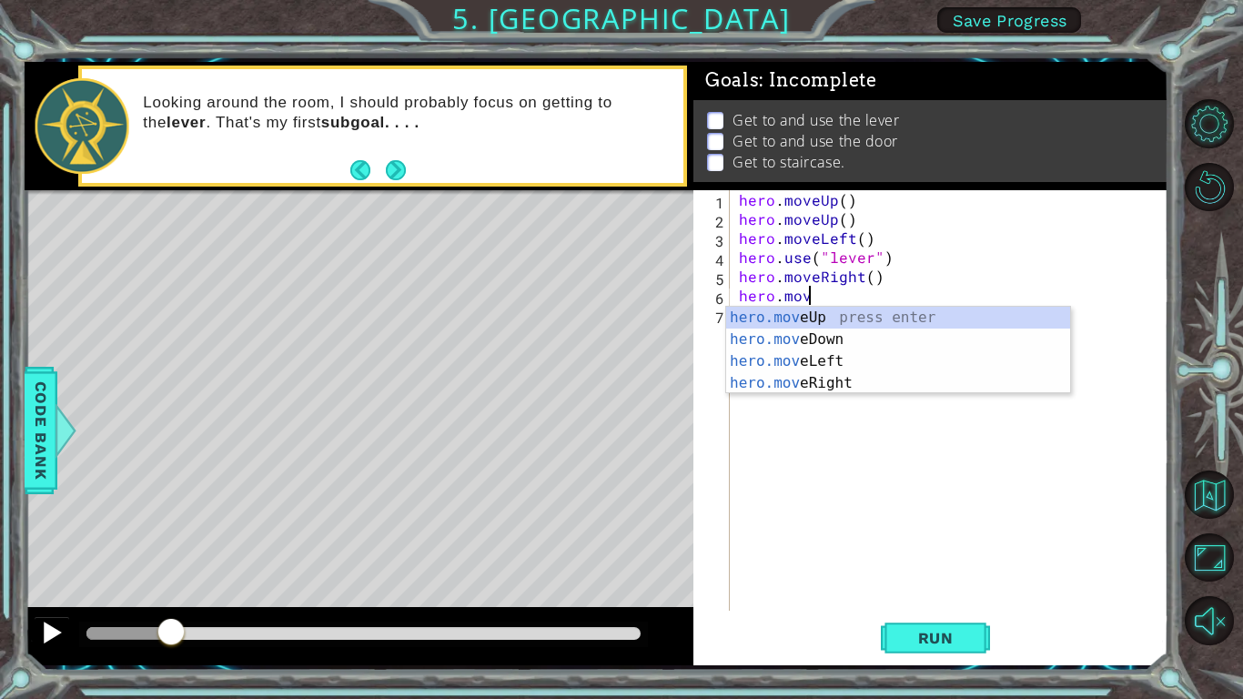
type textarea "hero.move"
click at [767, 385] on div "hero.move Up press enter hero.move Down press enter hero.move Left press enter …" at bounding box center [898, 372] width 344 height 131
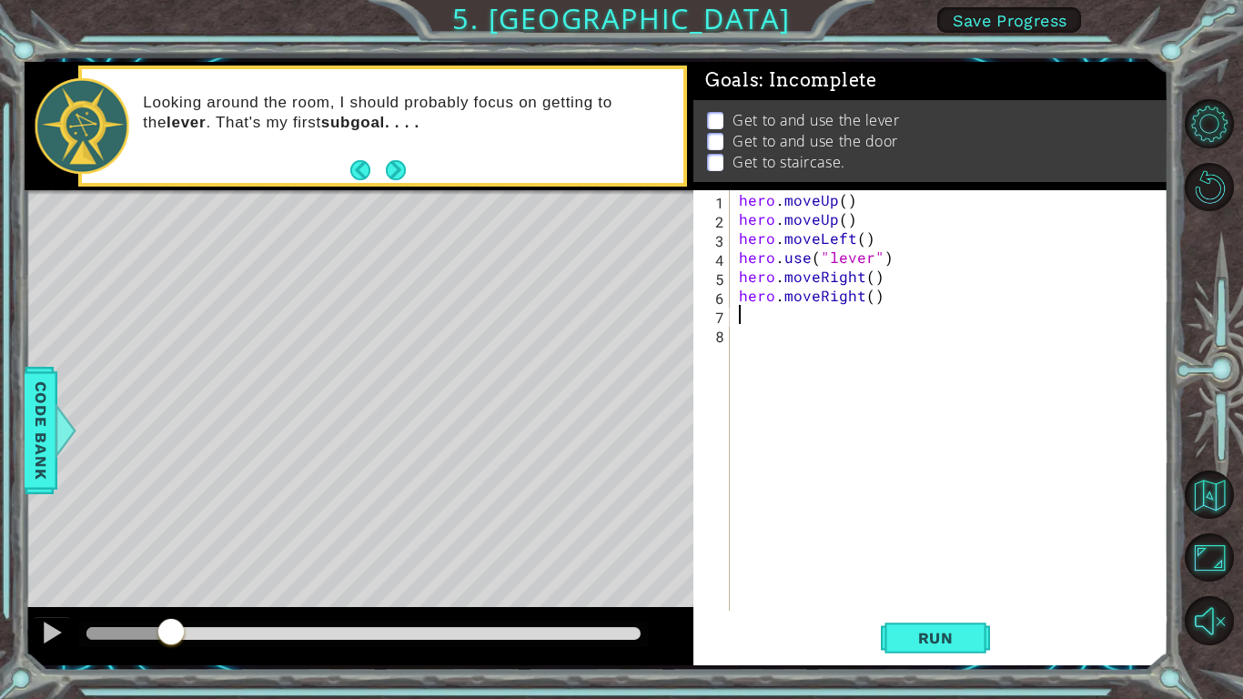
scroll to position [0, 0]
click at [959, 646] on span "Run" at bounding box center [936, 638] width 72 height 18
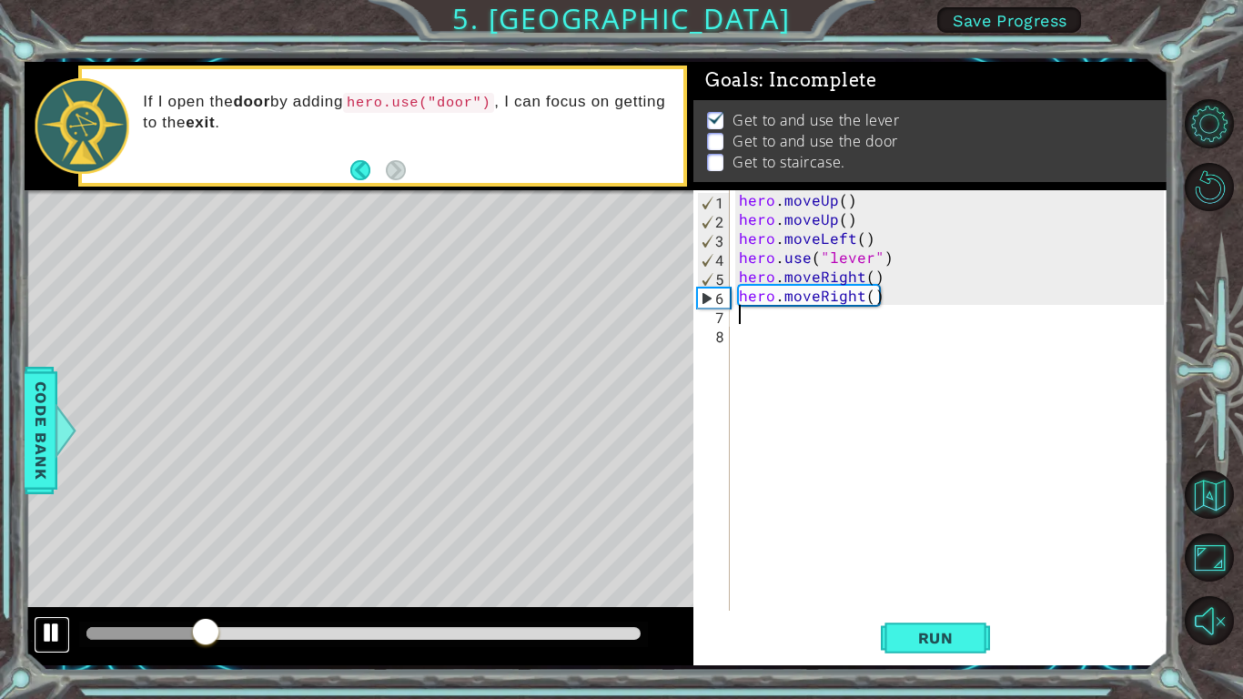
click at [53, 636] on div at bounding box center [52, 632] width 24 height 24
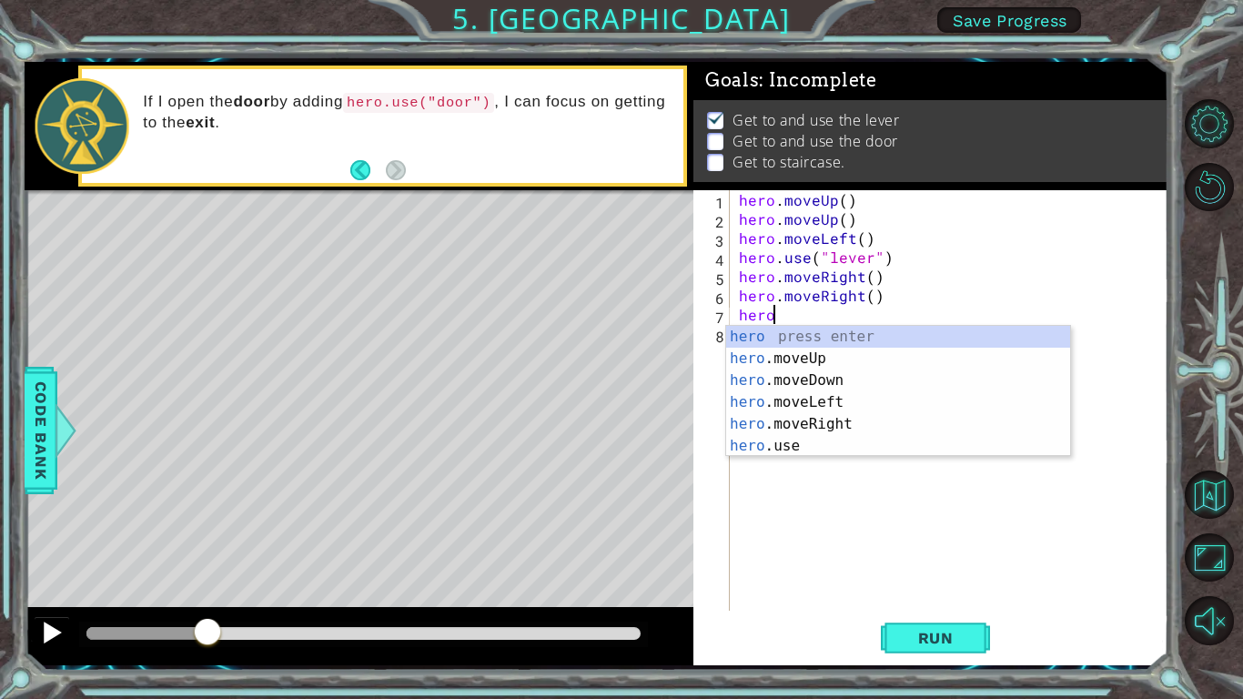
scroll to position [0, 2]
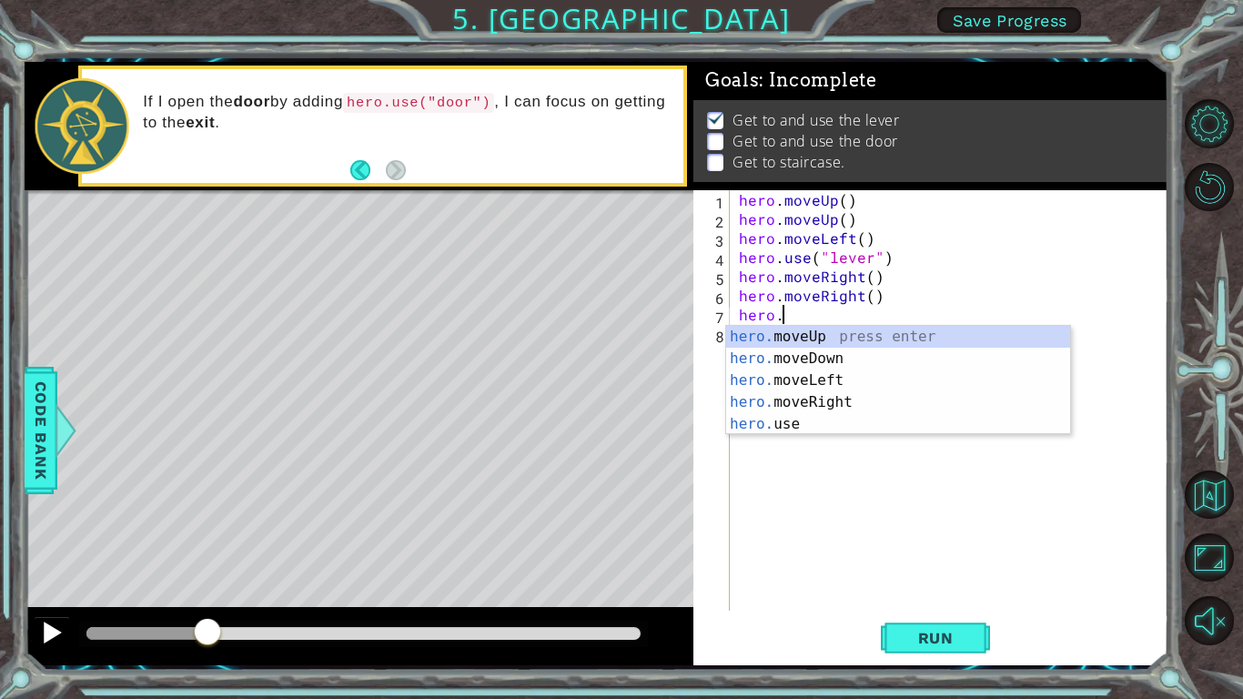
type textarea "hero.m"
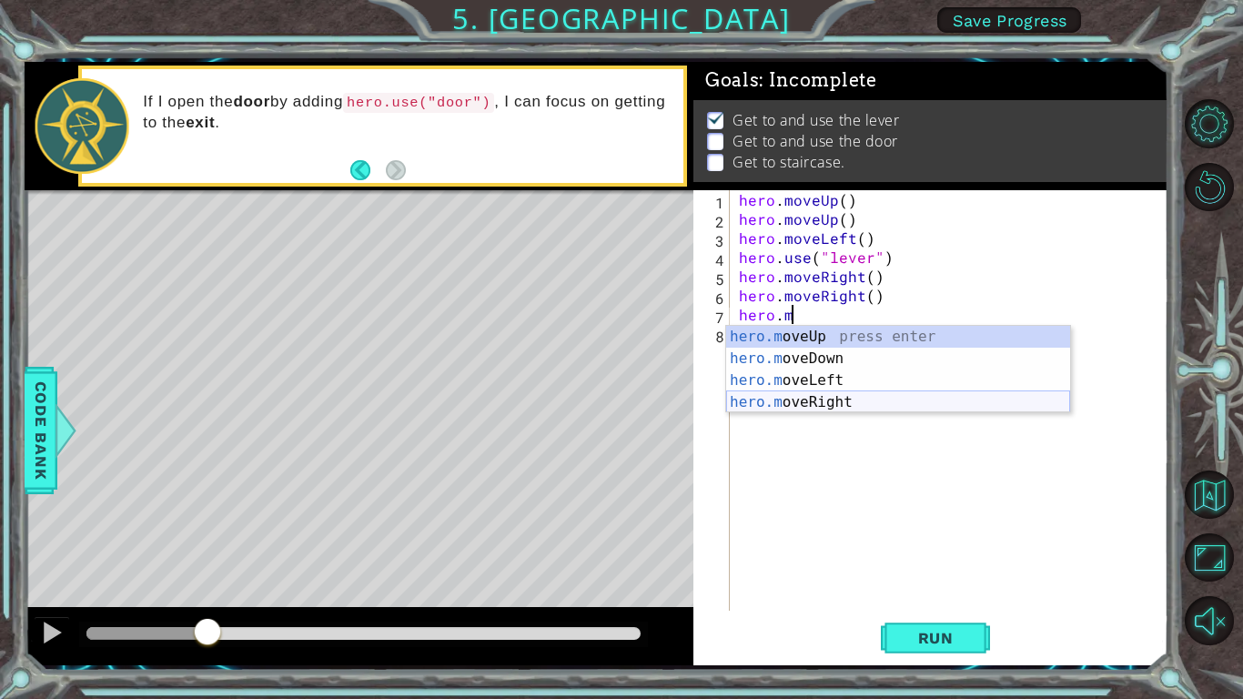
click at [828, 406] on div "hero.m oveUp press enter hero.m oveDown press enter hero.m oveLeft press enter …" at bounding box center [898, 391] width 344 height 131
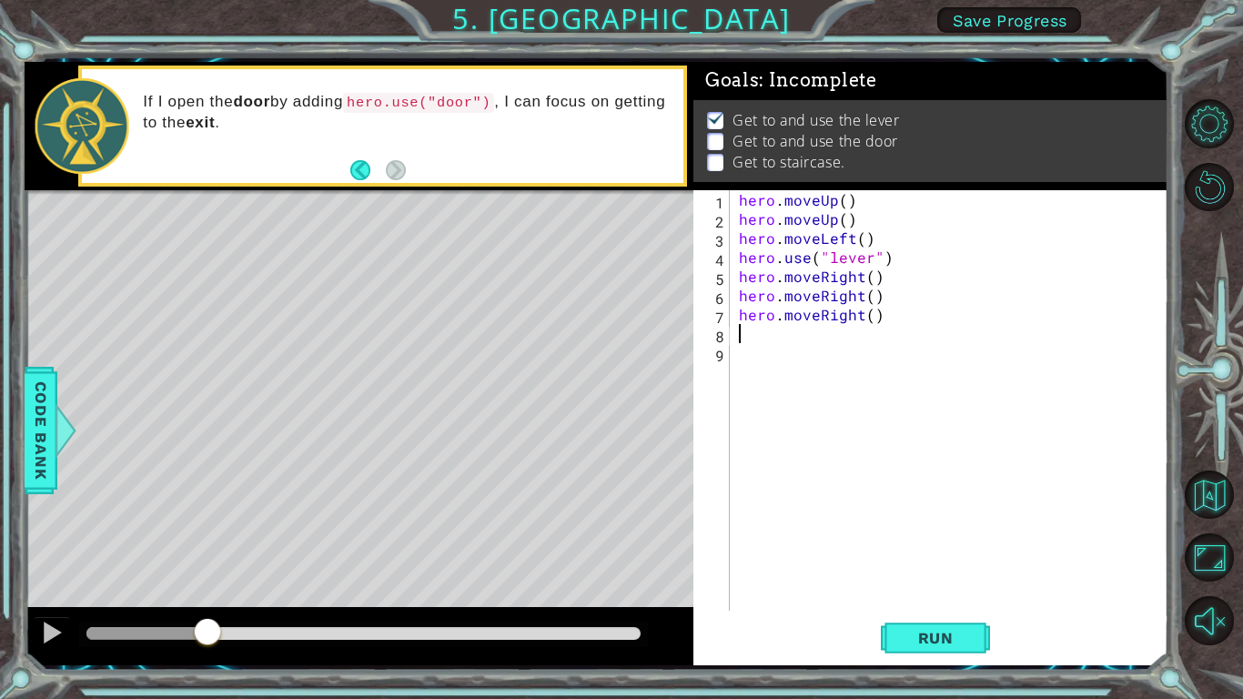
scroll to position [0, 0]
type textarea "e"
type textarea "hero.use("door")"
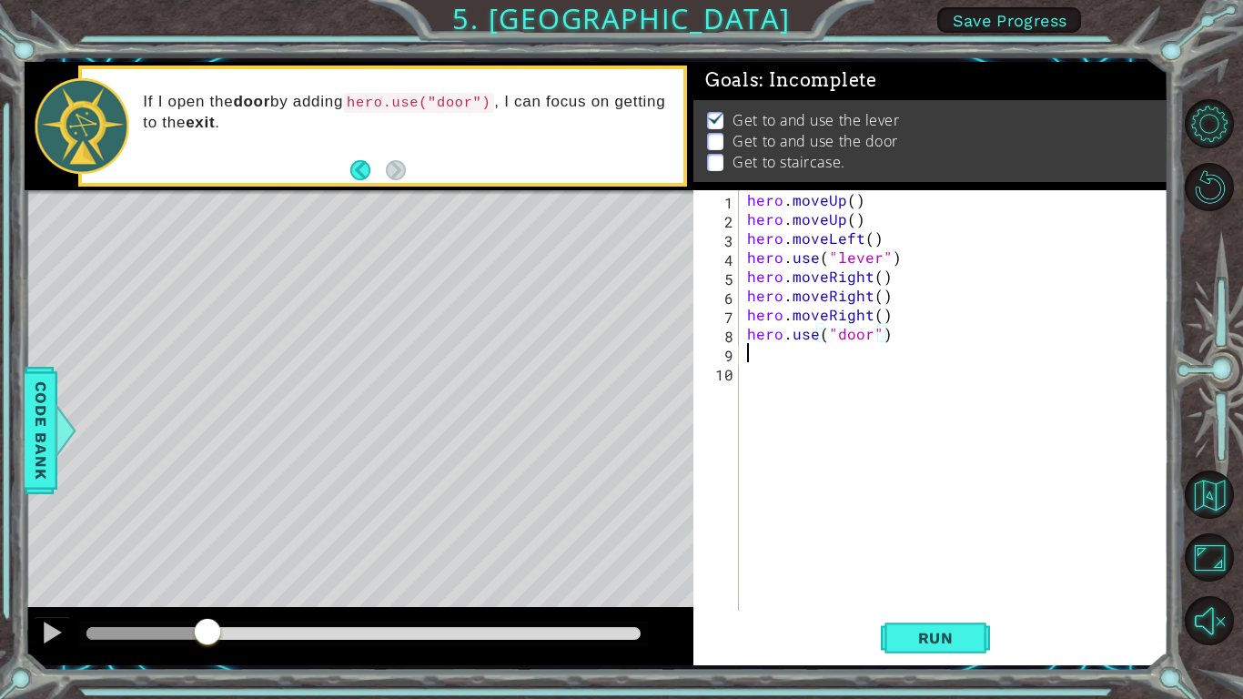
scroll to position [0, 0]
type textarea "hero.use("door")"
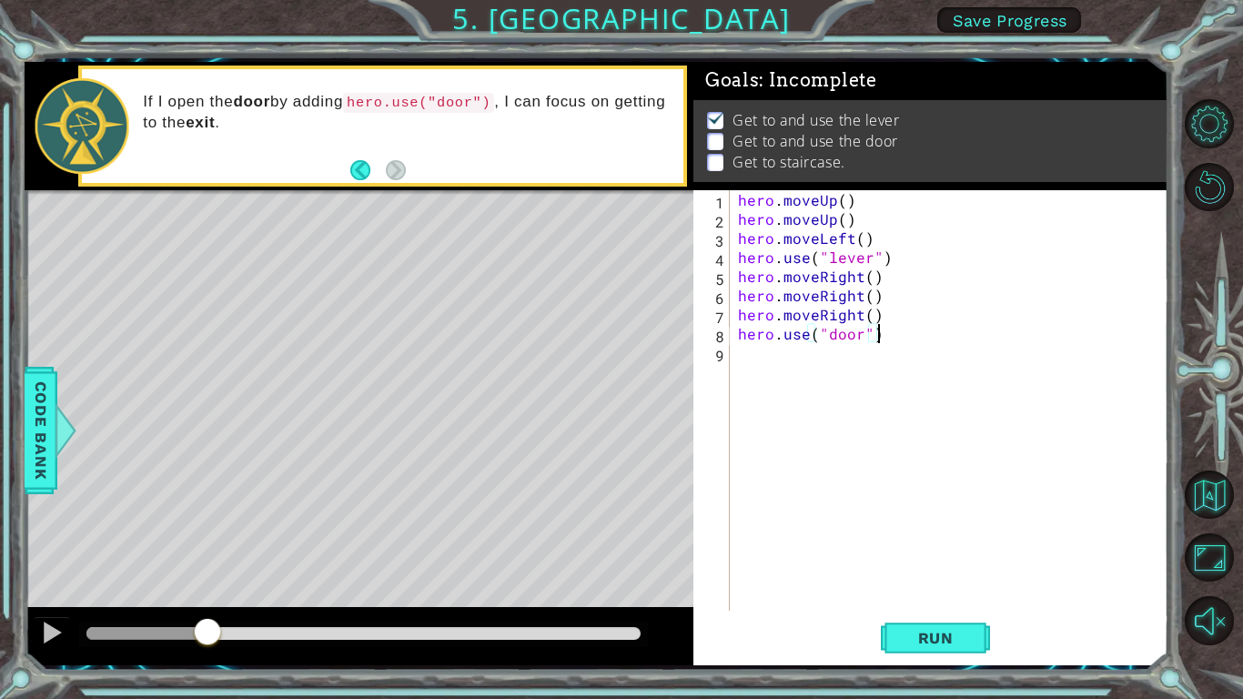
click at [819, 355] on div "hero . moveUp ( ) hero . moveUp ( ) hero . moveLeft ( ) hero . use ( "lever" ) …" at bounding box center [953, 419] width 438 height 459
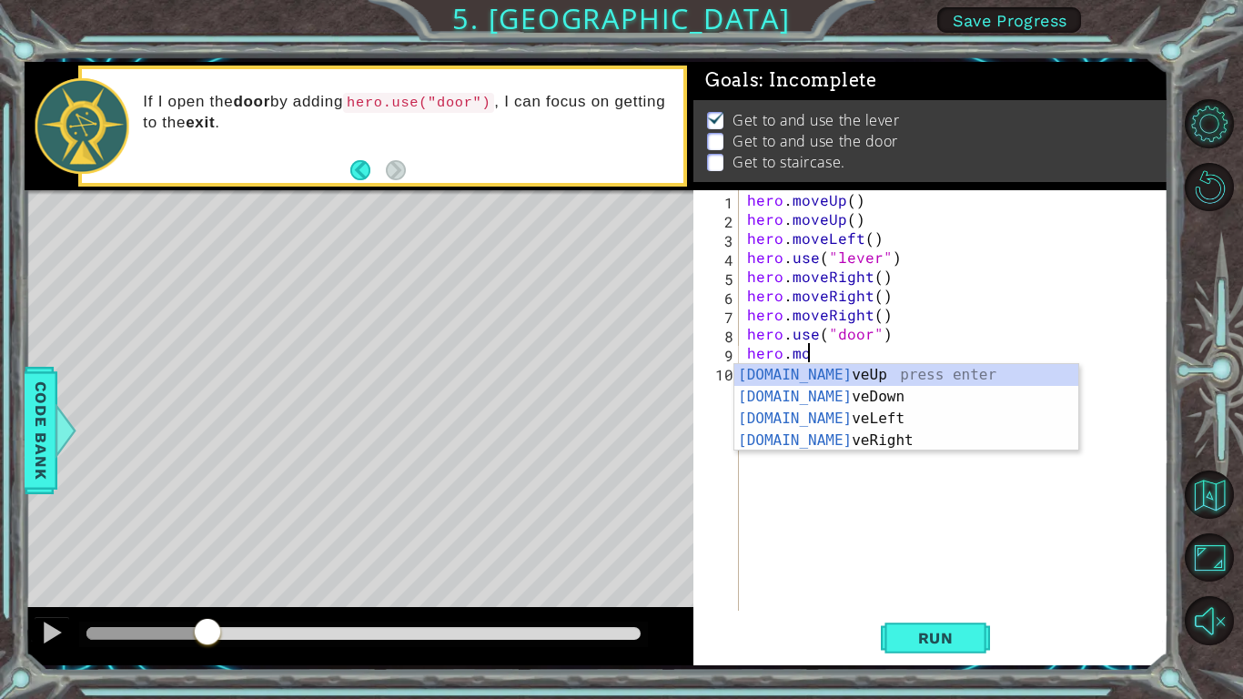
type textarea "hero.move"
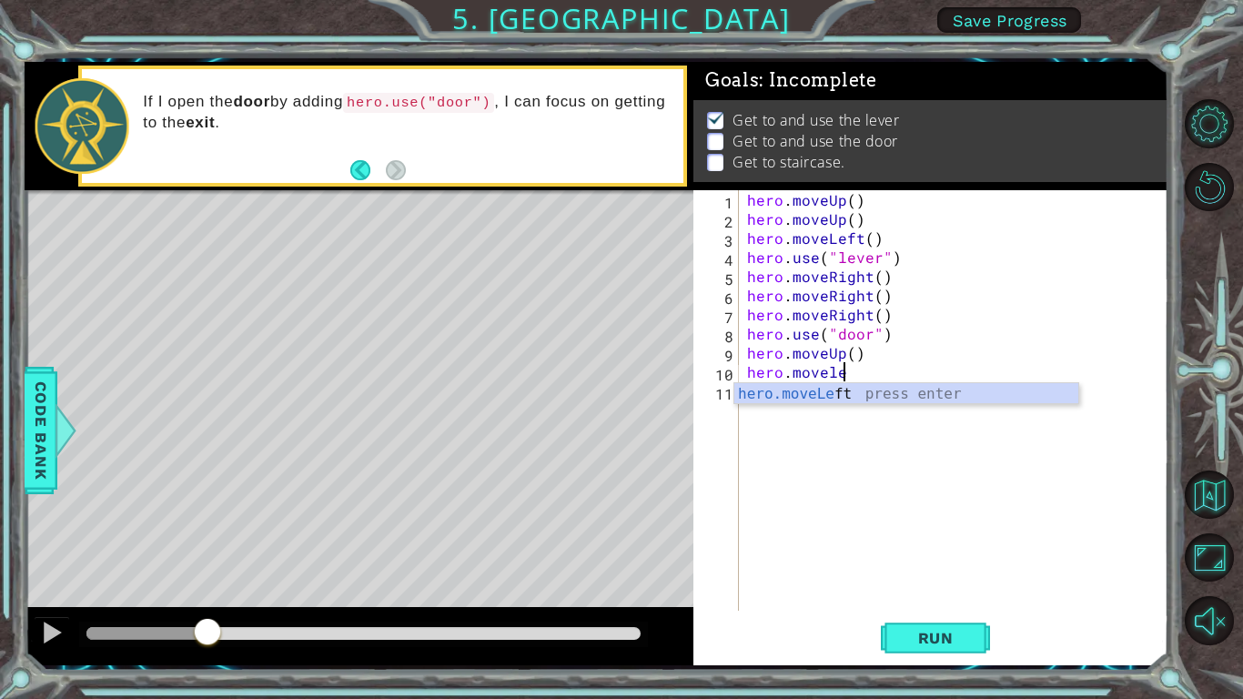
scroll to position [0, 5]
type textarea "hero.moveleft"
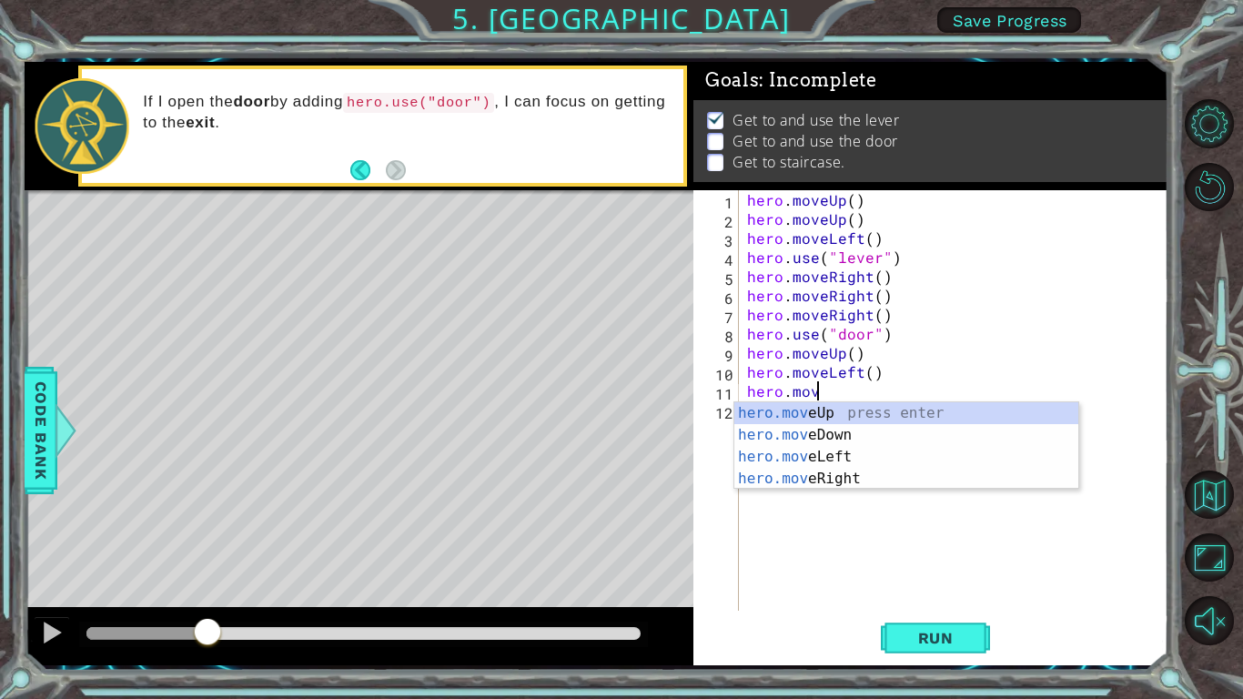
scroll to position [0, 5]
type textarea "hero.movel"
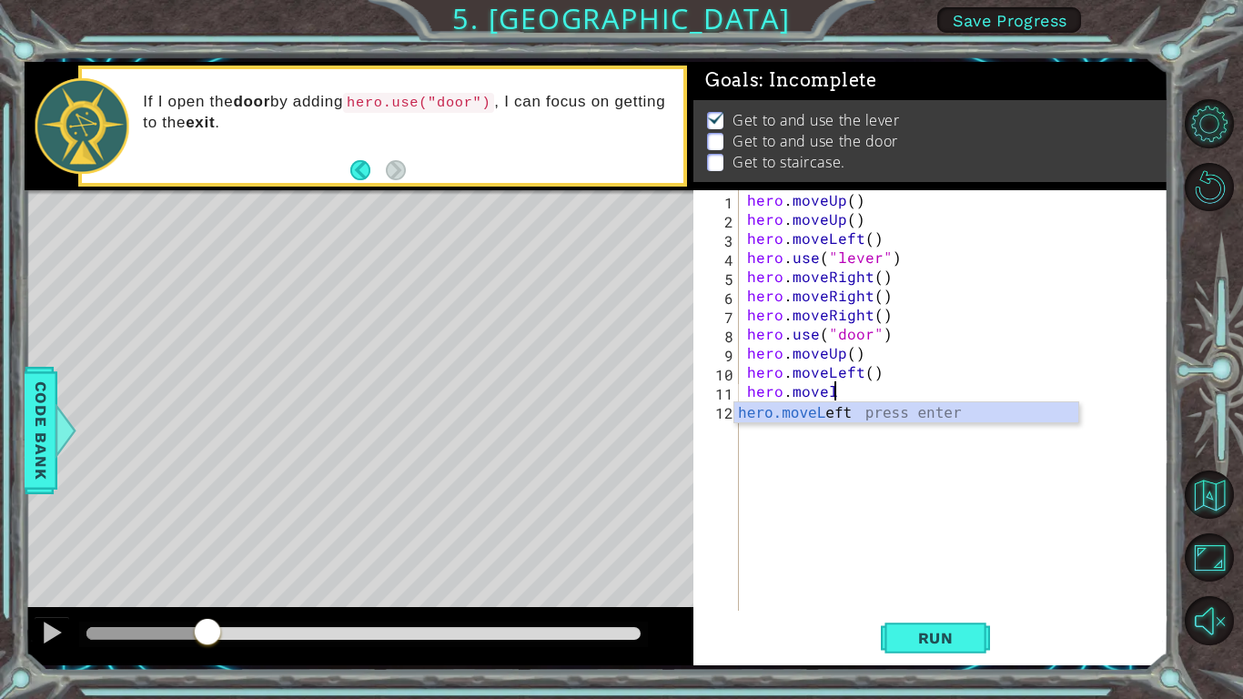
scroll to position [0, 0]
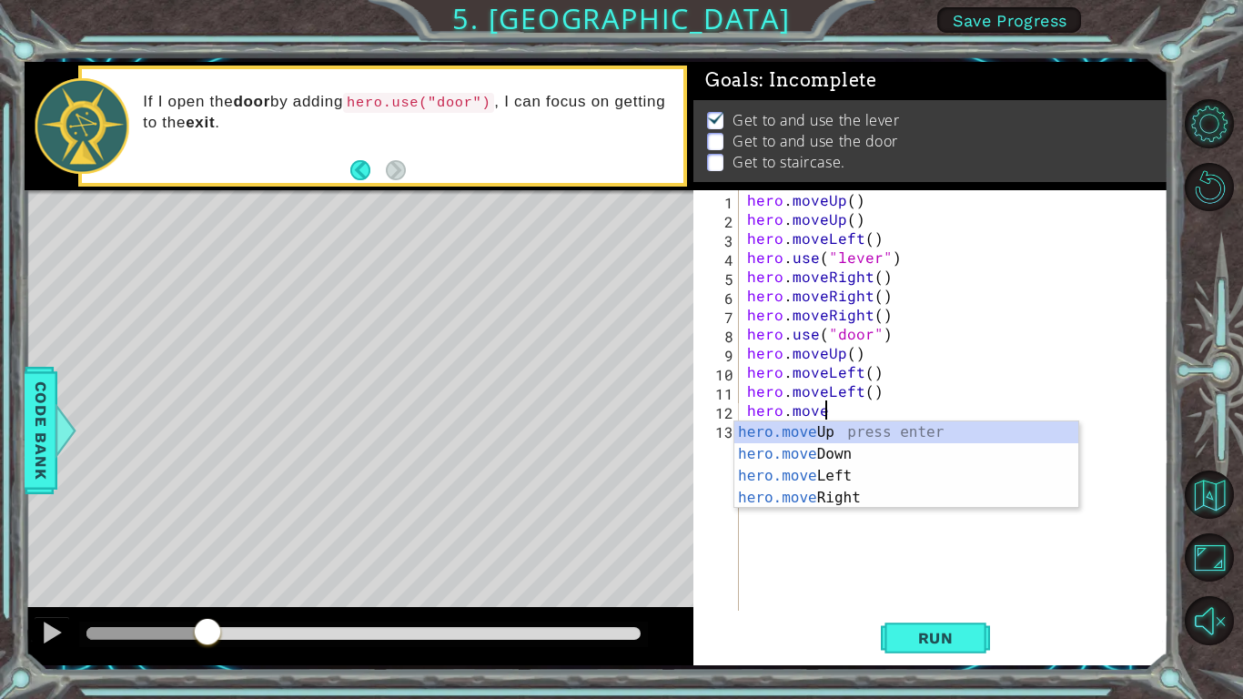
type textarea "hero.movel"
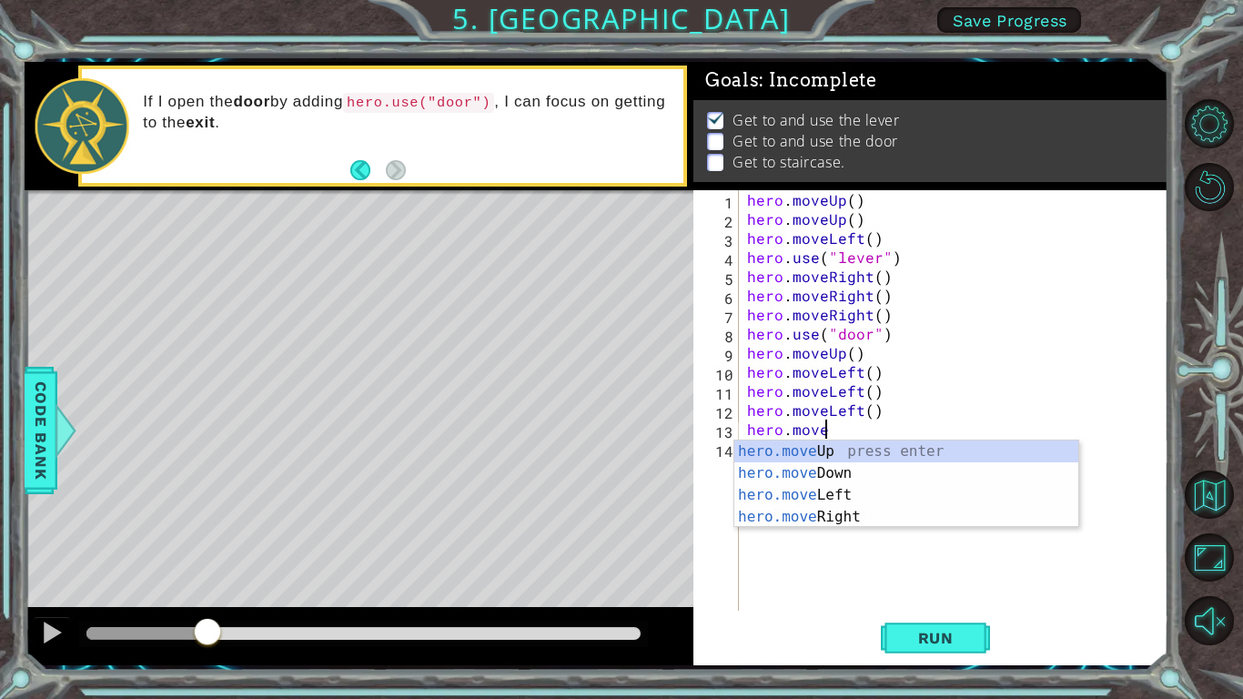
scroll to position [0, 5]
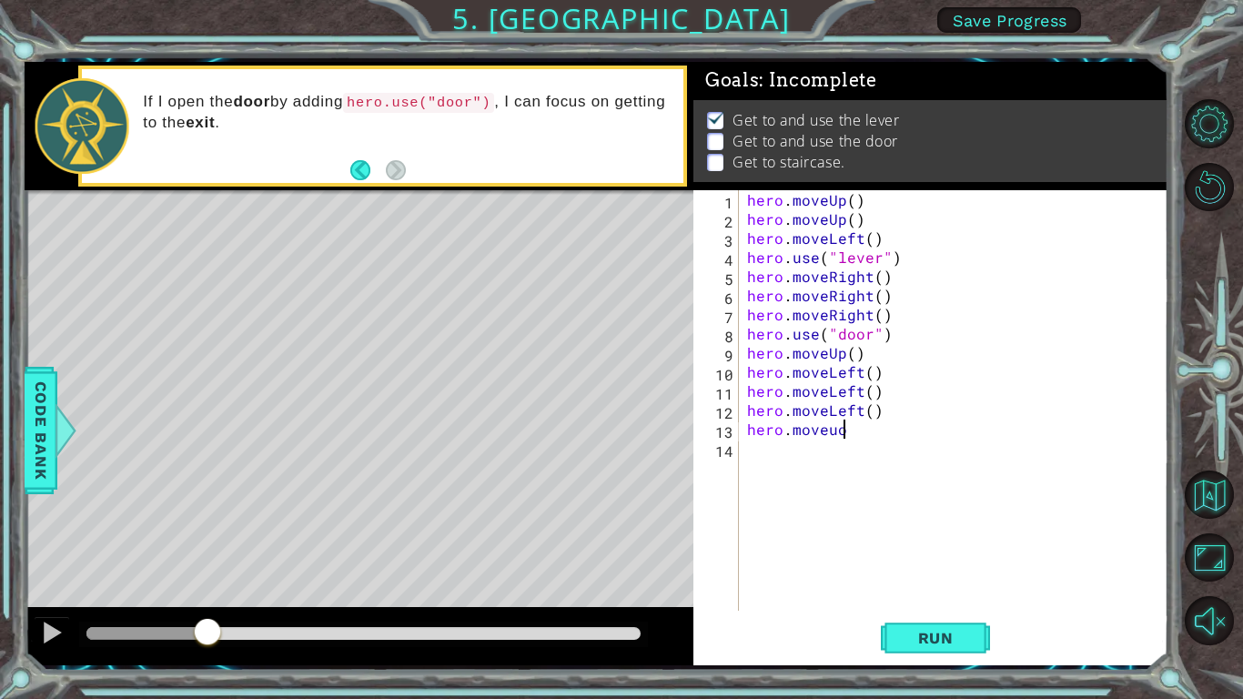
type textarea "hero.move"
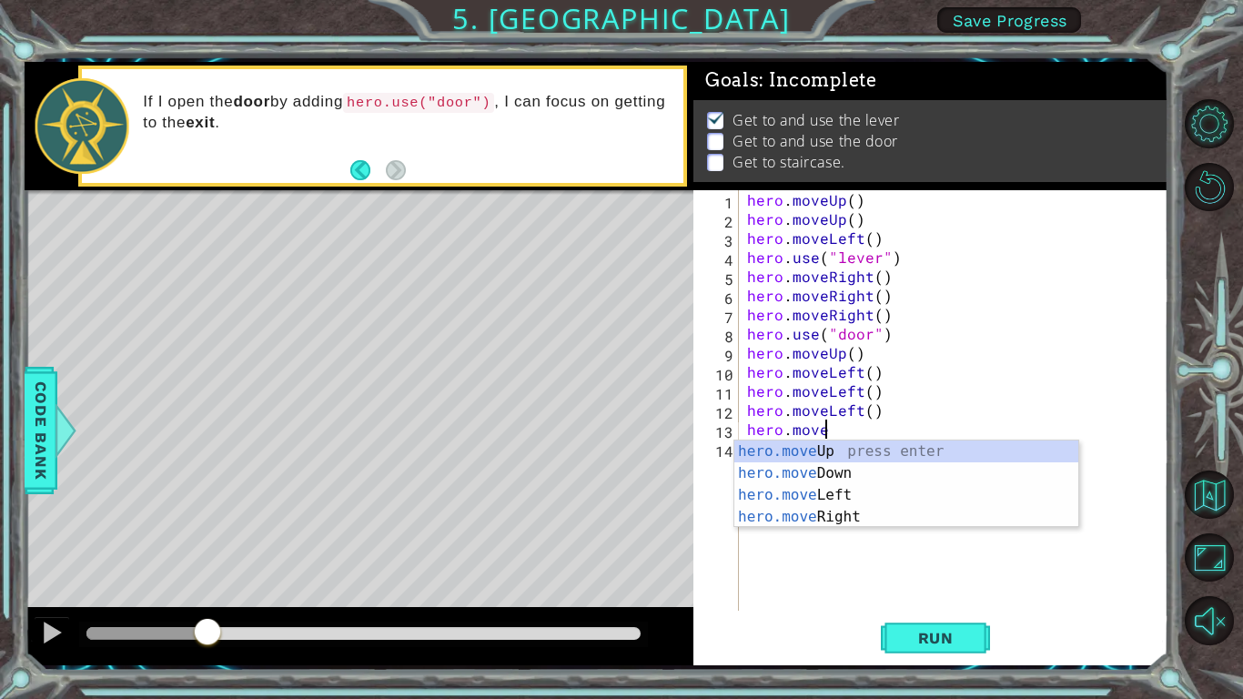
scroll to position [0, 0]
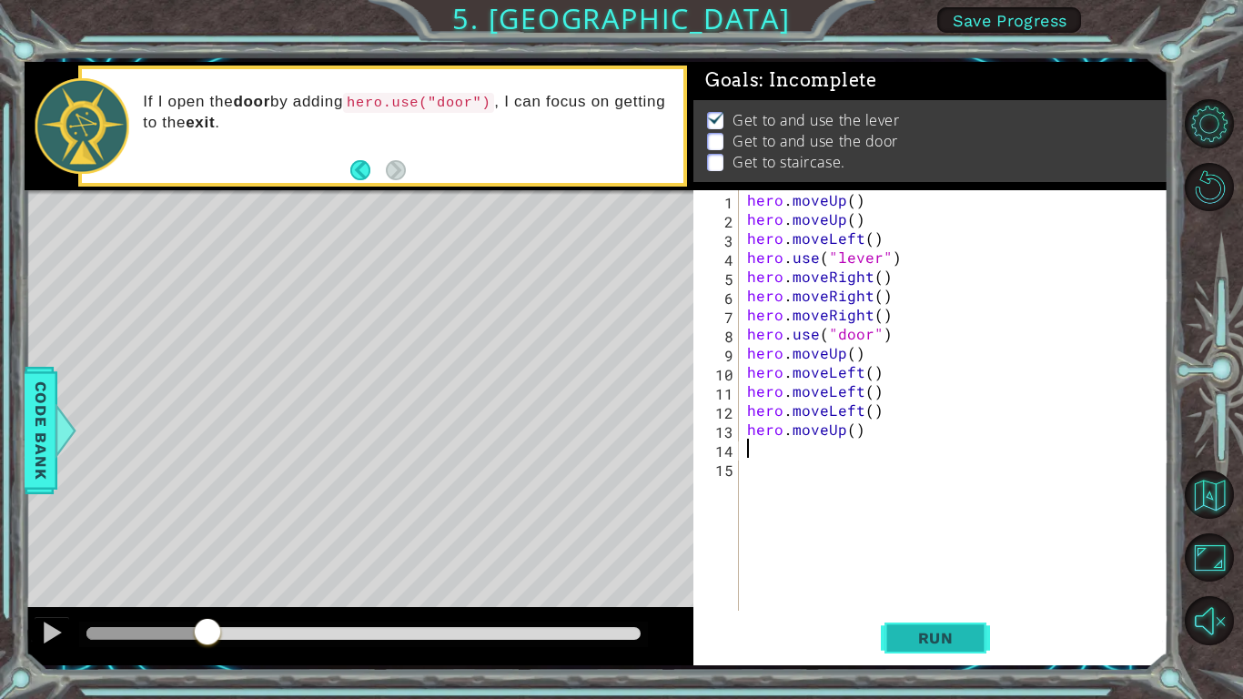
click at [940, 657] on button "Run" at bounding box center [935, 637] width 109 height 47
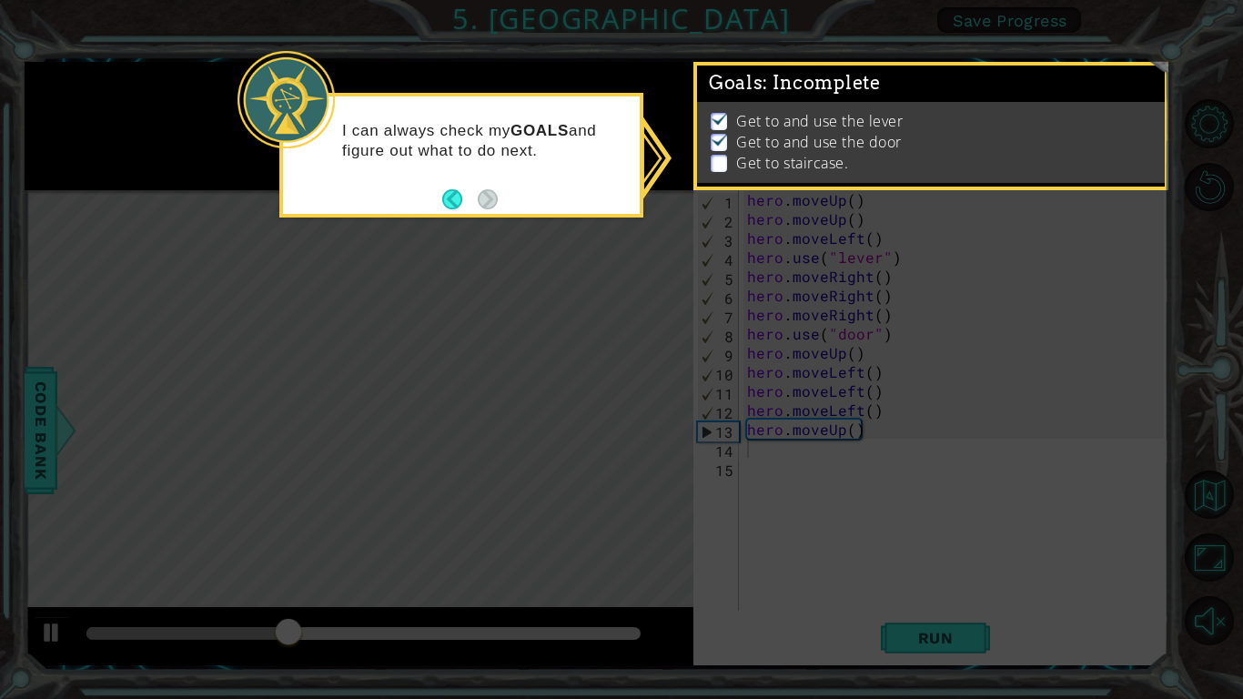
click at [1115, 324] on icon at bounding box center [621, 349] width 1243 height 699
click at [445, 197] on button "Back" at bounding box center [459, 199] width 35 height 20
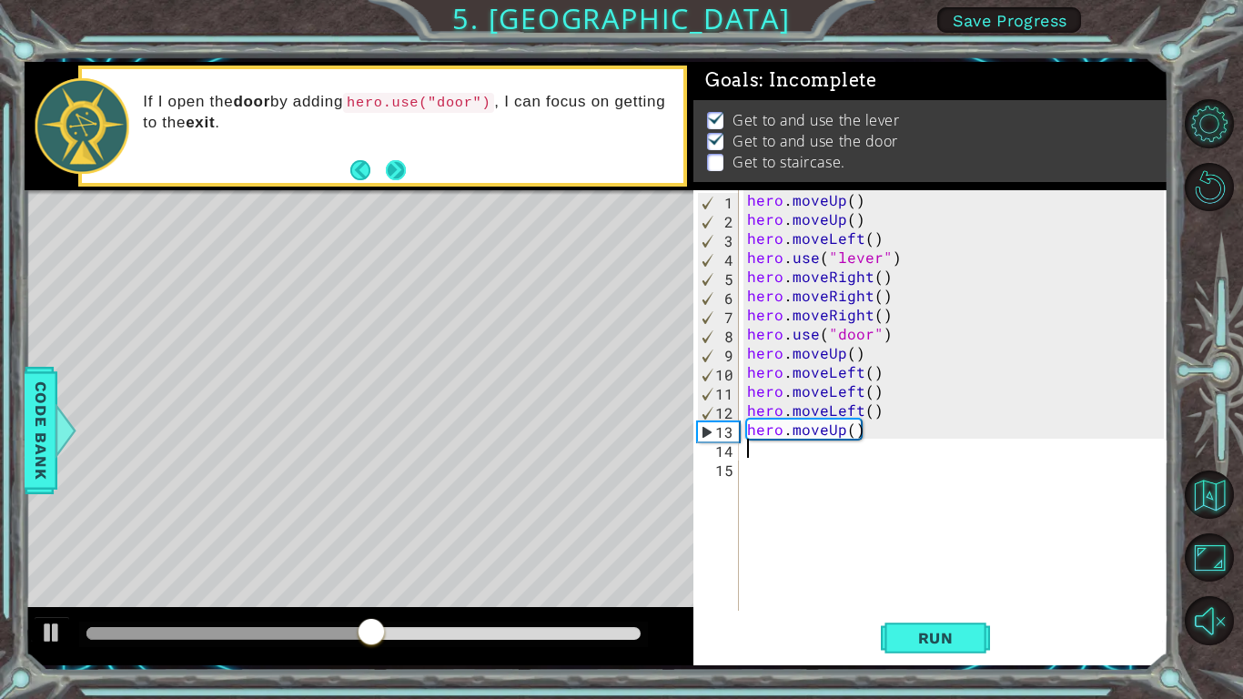
click at [393, 175] on button "Next" at bounding box center [395, 170] width 20 height 20
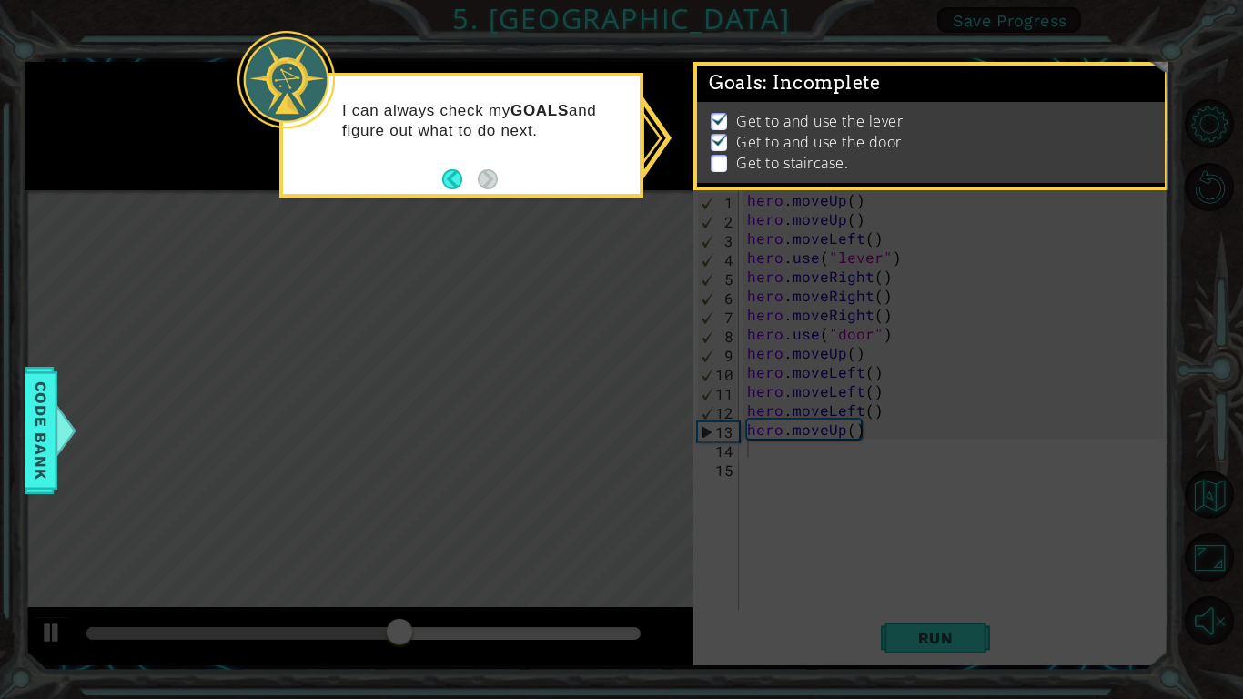
click at [736, 165] on p "Get to staircase." at bounding box center [792, 163] width 112 height 20
click at [37, 444] on span "Code Bank" at bounding box center [40, 429] width 29 height 111
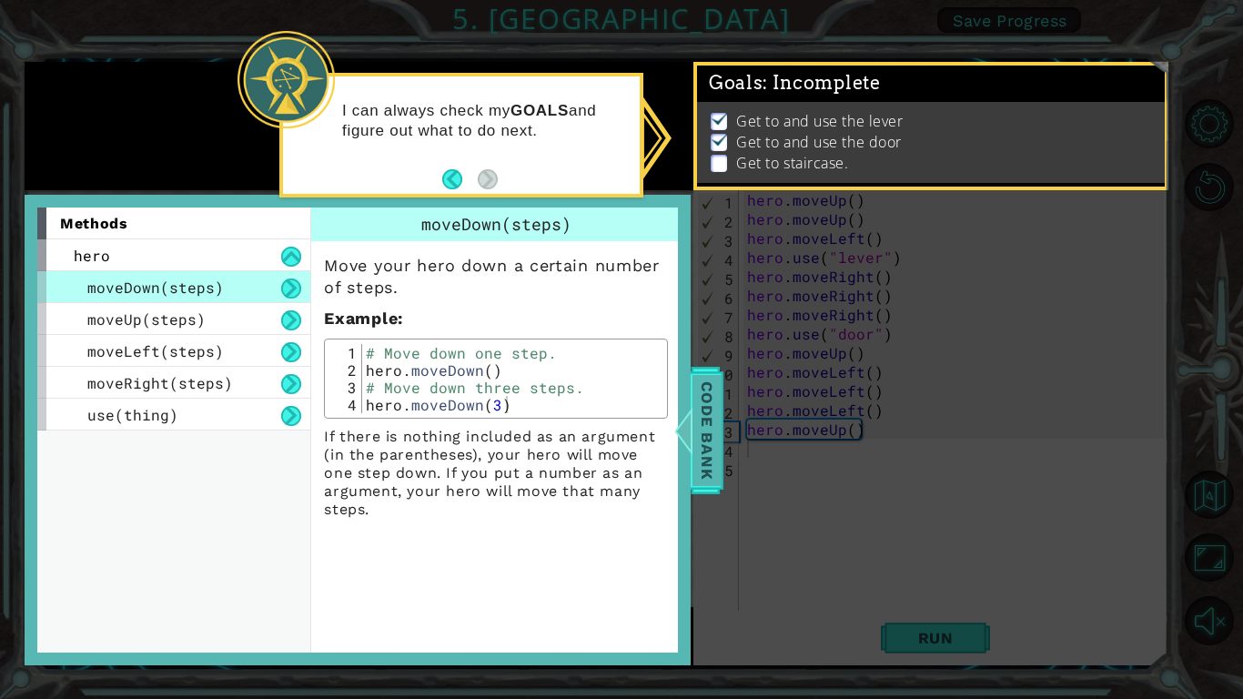
click at [713, 447] on span "Code Bank" at bounding box center [706, 429] width 29 height 111
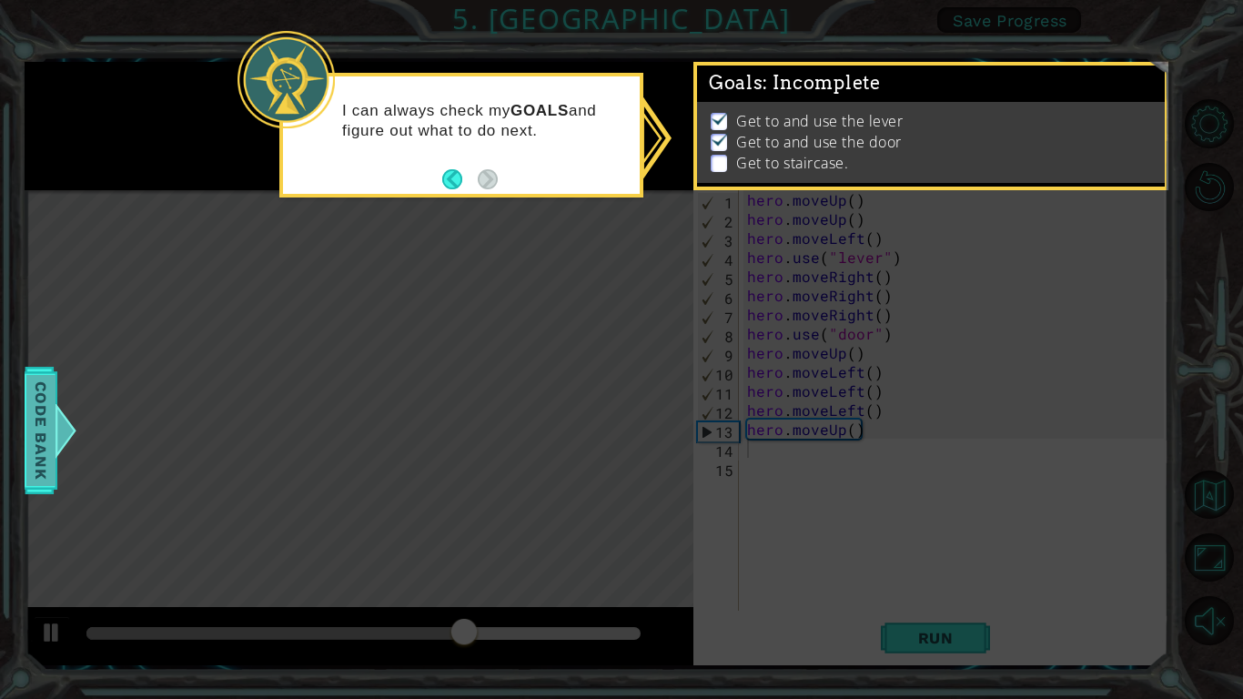
click at [907, 143] on li "Get to and use the door" at bounding box center [933, 142] width 445 height 21
click at [847, 86] on span ": Incomplete" at bounding box center [820, 83] width 117 height 22
click at [724, 165] on p at bounding box center [719, 163] width 16 height 17
click at [721, 124] on img at bounding box center [720, 118] width 18 height 15
click at [802, 382] on icon at bounding box center [621, 349] width 1243 height 699
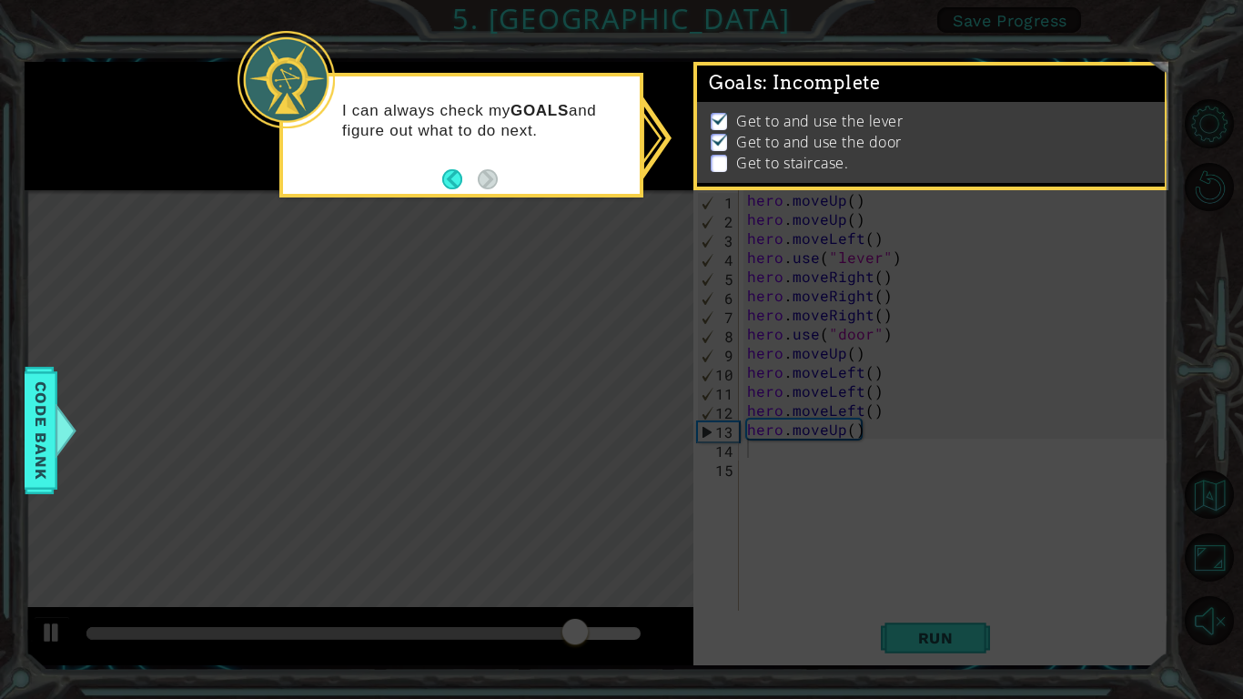
click at [802, 382] on icon at bounding box center [621, 349] width 1243 height 699
click at [442, 192] on footer at bounding box center [469, 179] width 55 height 27
click at [448, 190] on footer at bounding box center [469, 179] width 55 height 27
click at [461, 180] on button "Back" at bounding box center [459, 179] width 35 height 20
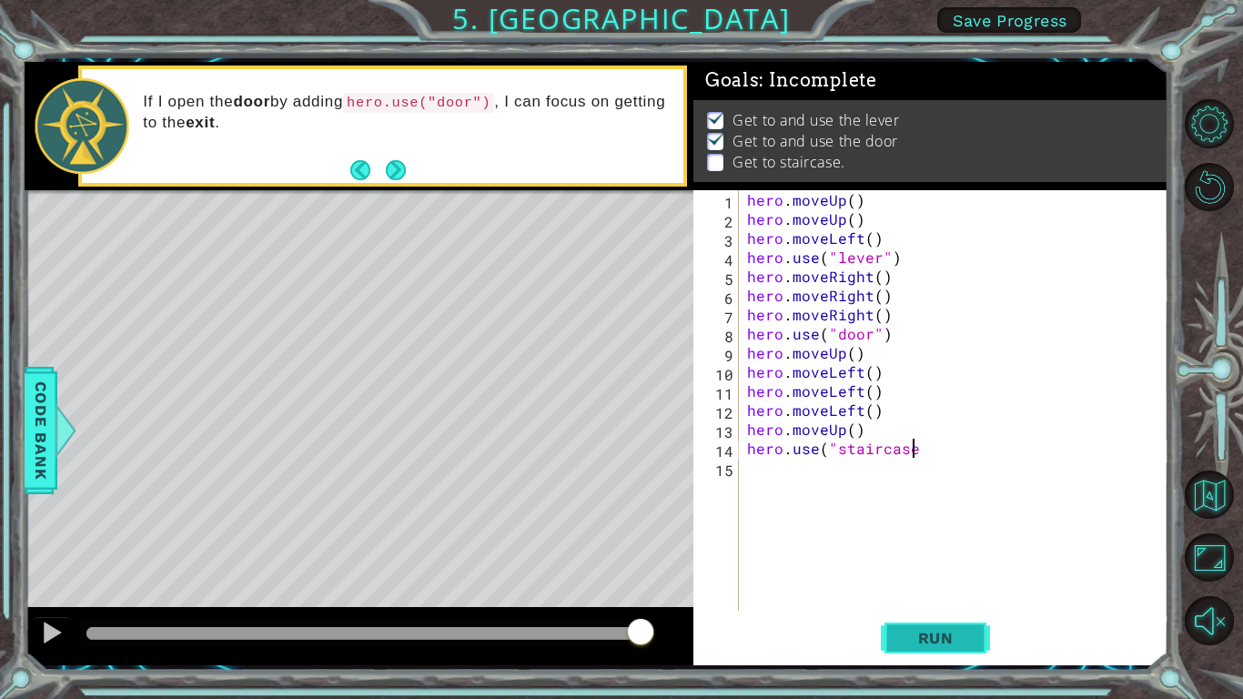
scroll to position [0, 10]
type textarea "hero.use("staircase")"
click at [957, 631] on span "Run" at bounding box center [936, 638] width 72 height 18
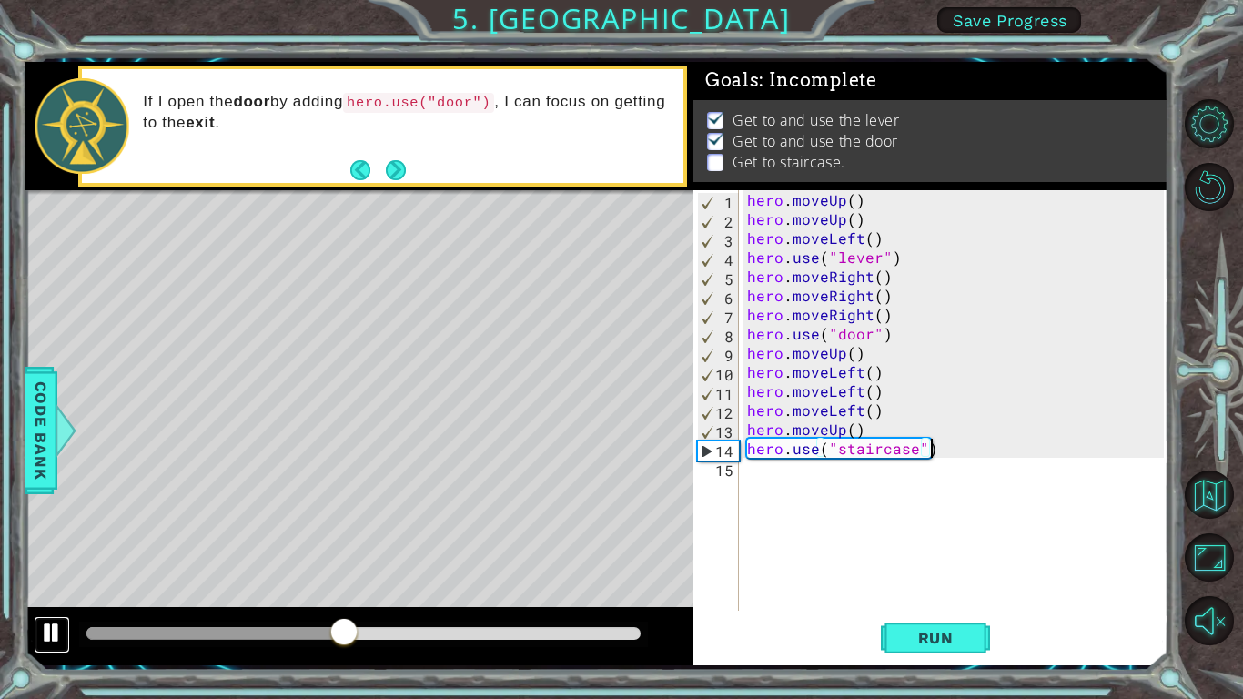
click at [52, 636] on div at bounding box center [52, 632] width 24 height 24
click at [938, 642] on span "Run" at bounding box center [936, 638] width 72 height 18
click at [46, 641] on div at bounding box center [52, 632] width 24 height 24
click at [894, 483] on div "hero . moveUp ( ) hero . moveUp ( ) hero . moveLeft ( ) hero . use ( "lever" ) …" at bounding box center [957, 419] width 429 height 459
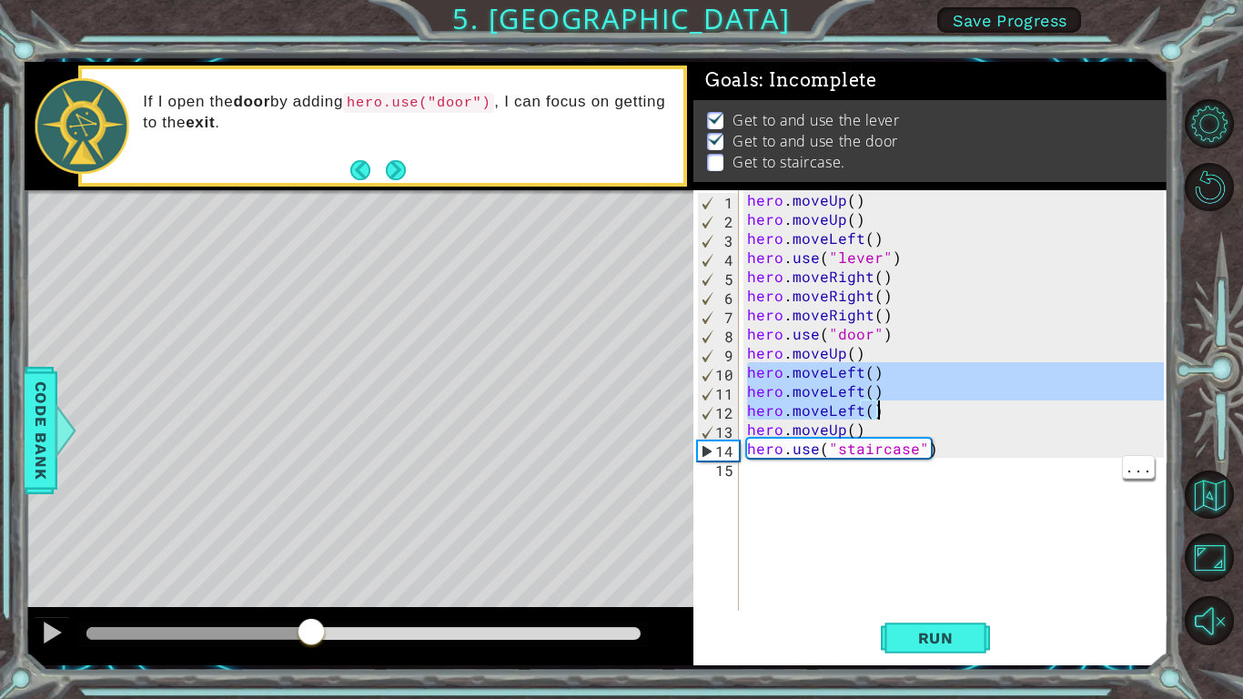
drag, startPoint x: 745, startPoint y: 374, endPoint x: 895, endPoint y: 419, distance: 156.9
click at [895, 419] on div "hero . moveUp ( ) hero . moveUp ( ) hero . moveLeft ( ) hero . use ( "lever" ) …" at bounding box center [957, 419] width 429 height 459
click at [876, 435] on div "hero . moveUp ( ) hero . moveUp ( ) hero . moveLeft ( ) hero . use ( "lever" ) …" at bounding box center [957, 419] width 429 height 459
type textarea "hero.moveUp()"
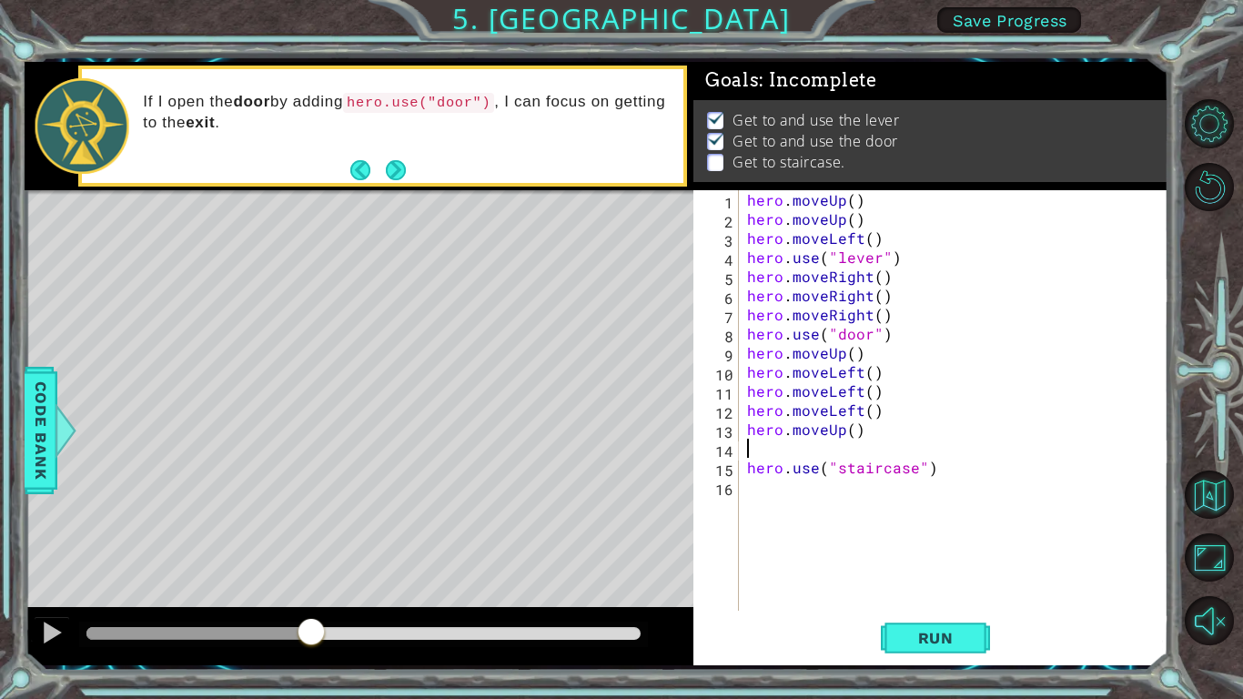
paste textarea "hero.moveLeft()"
type textarea "hero.moveLeft()"
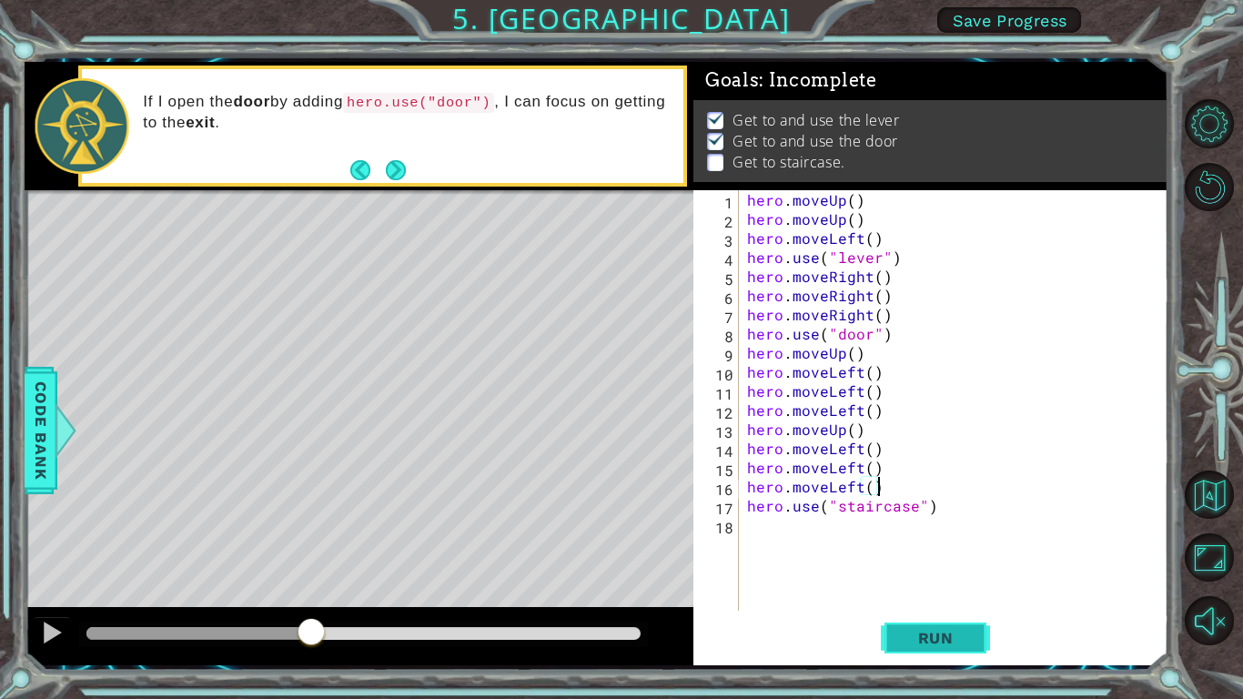
click at [958, 655] on button "Run" at bounding box center [935, 637] width 109 height 47
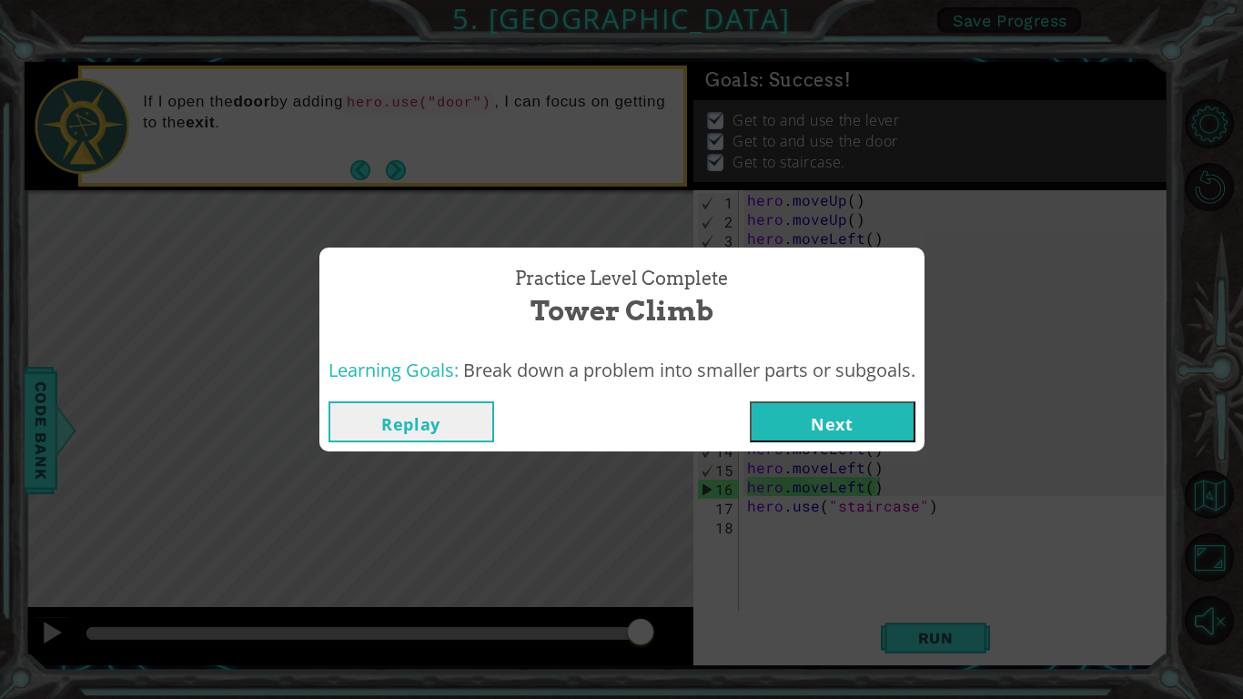
click at [876, 428] on button "Next" at bounding box center [833, 421] width 166 height 41
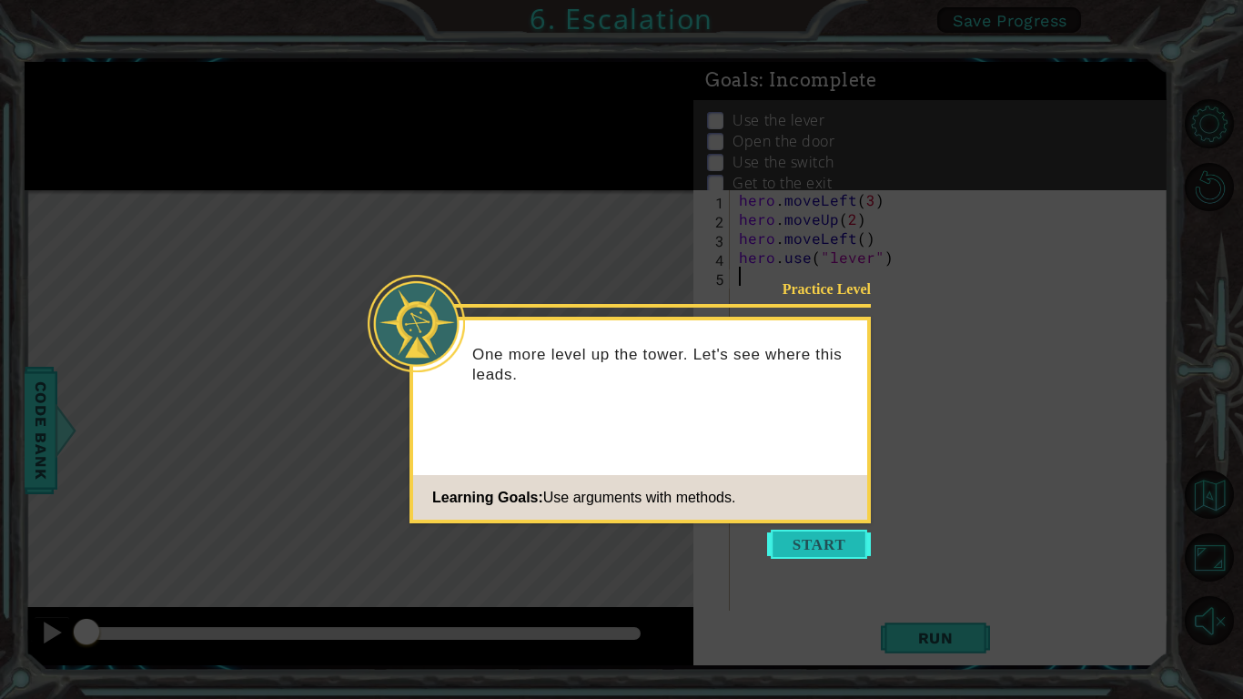
click at [827, 546] on button "Start" at bounding box center [819, 544] width 104 height 29
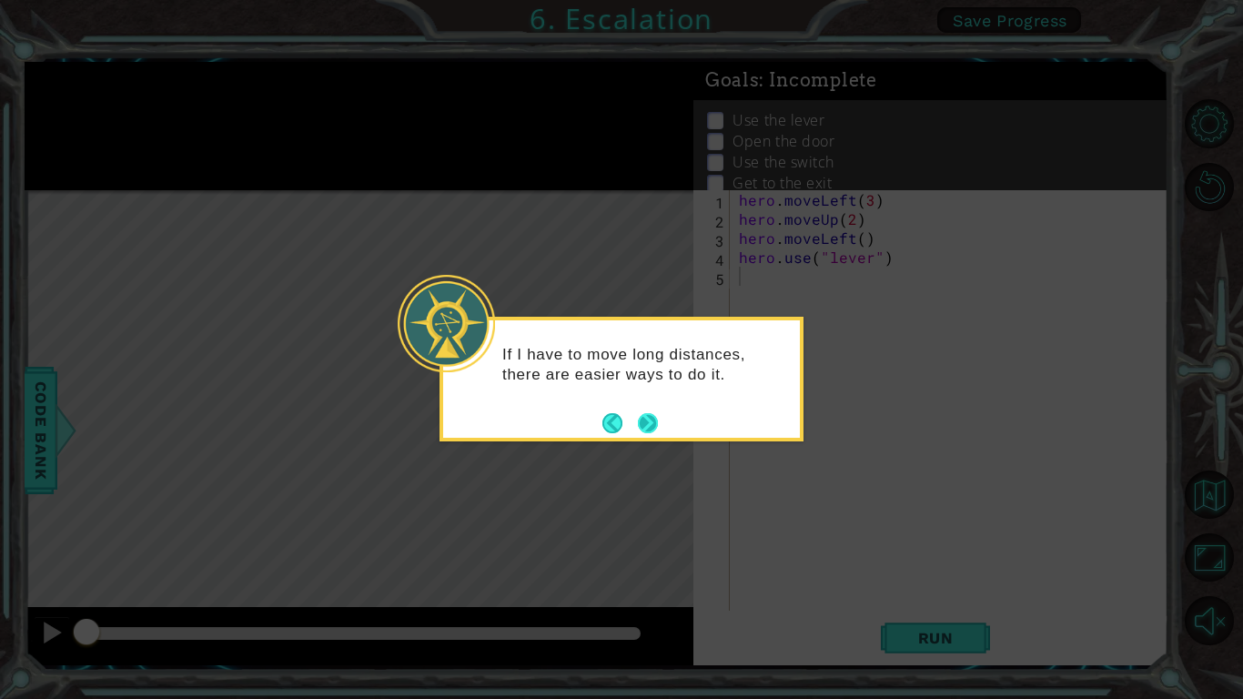
click at [644, 416] on button "Next" at bounding box center [648, 423] width 20 height 20
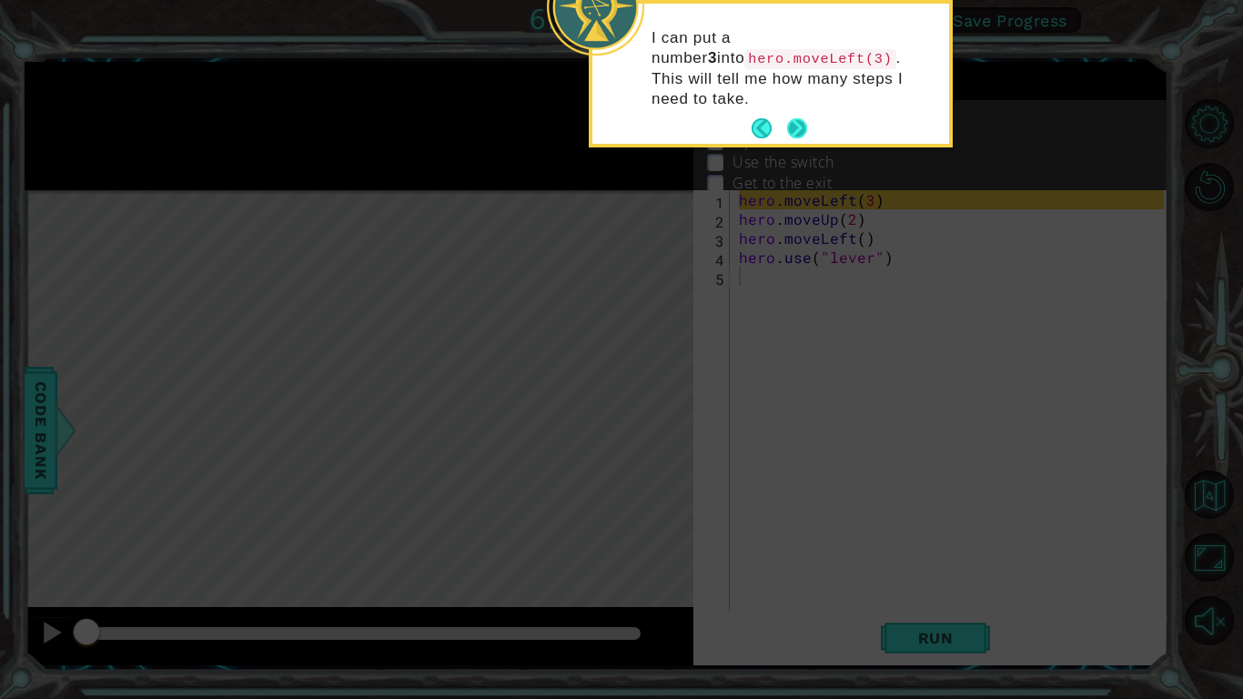
click at [792, 118] on button "Next" at bounding box center [797, 128] width 21 height 21
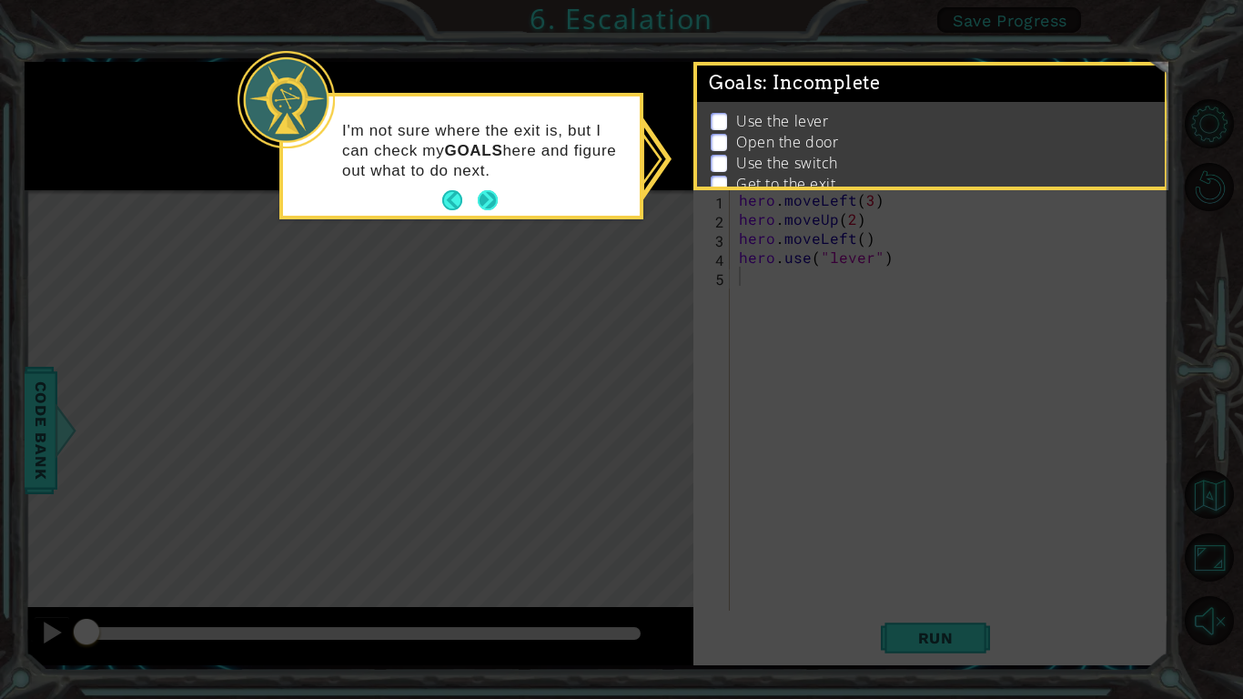
click at [498, 198] on button "Next" at bounding box center [487, 201] width 33 height 33
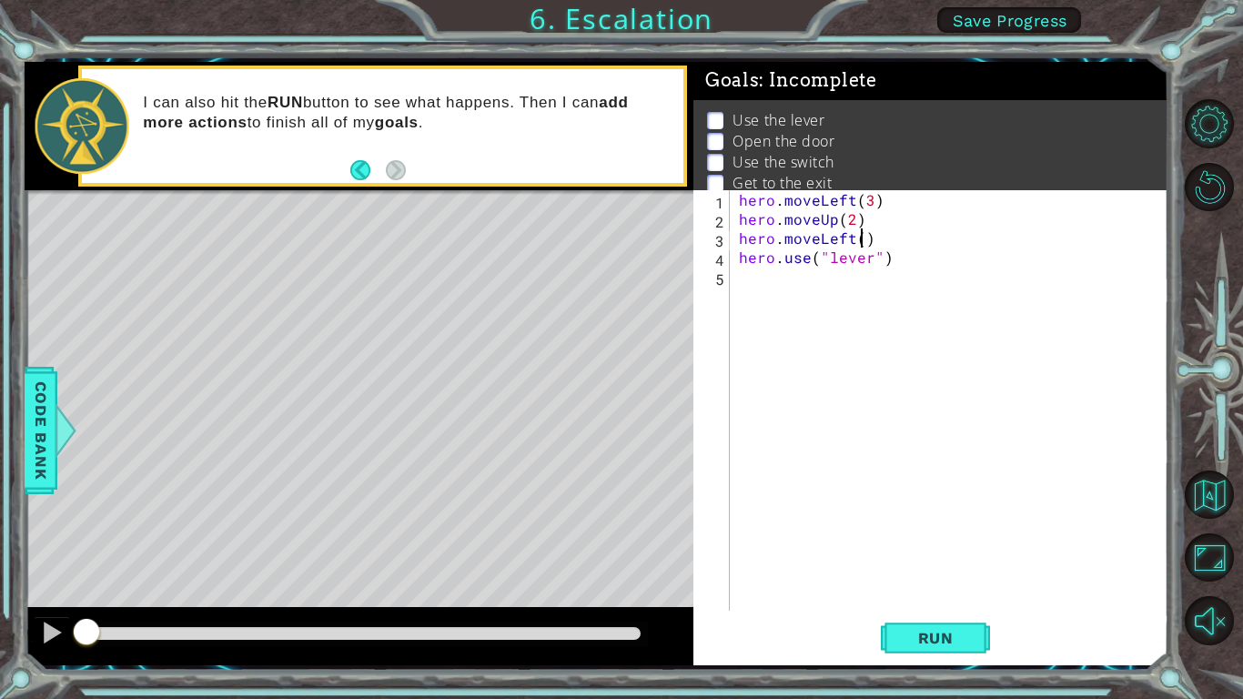
click at [863, 244] on div "hero . moveLeft ( 3 ) hero . moveUp ( 2 ) hero . moveLeft ( ) hero . use ( "lev…" at bounding box center [954, 419] width 438 height 459
type textarea "hero.moveLeft(2)"
click at [825, 280] on div "hero . moveLeft ( 3 ) hero . moveUp ( 2 ) hero . moveLeft ( 2 ) hero . use ( "l…" at bounding box center [954, 419] width 438 height 459
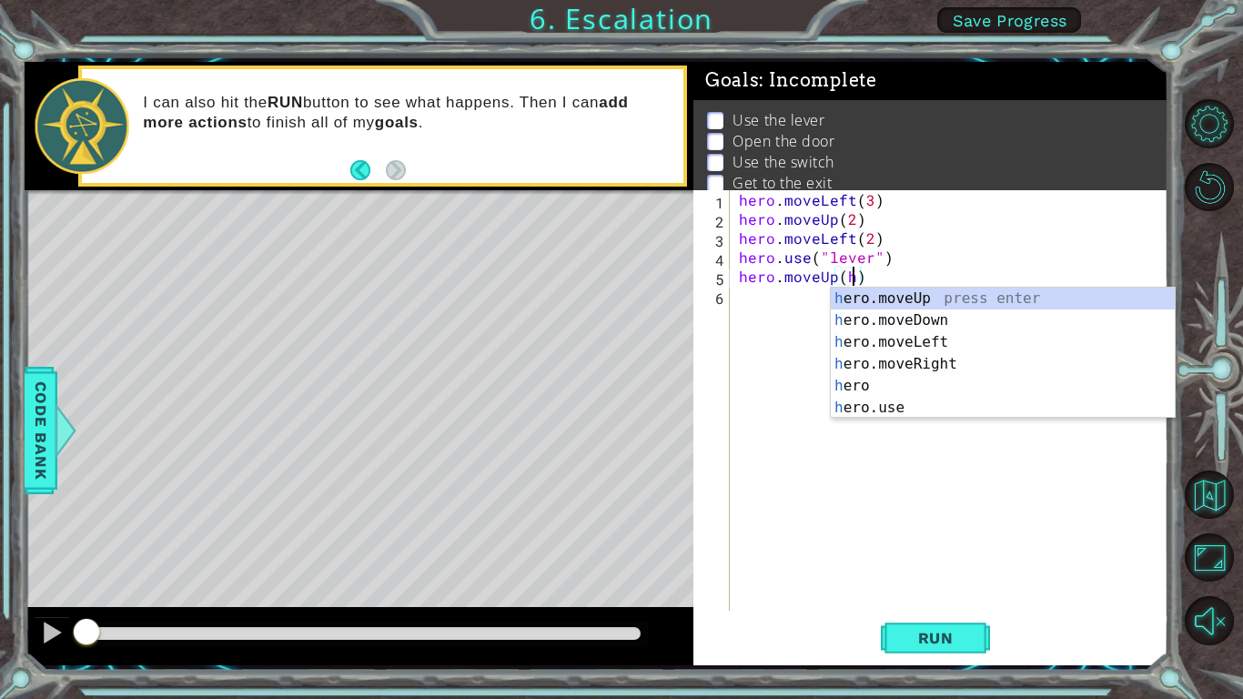
scroll to position [0, 6]
type textarea "hero.moveUp()"
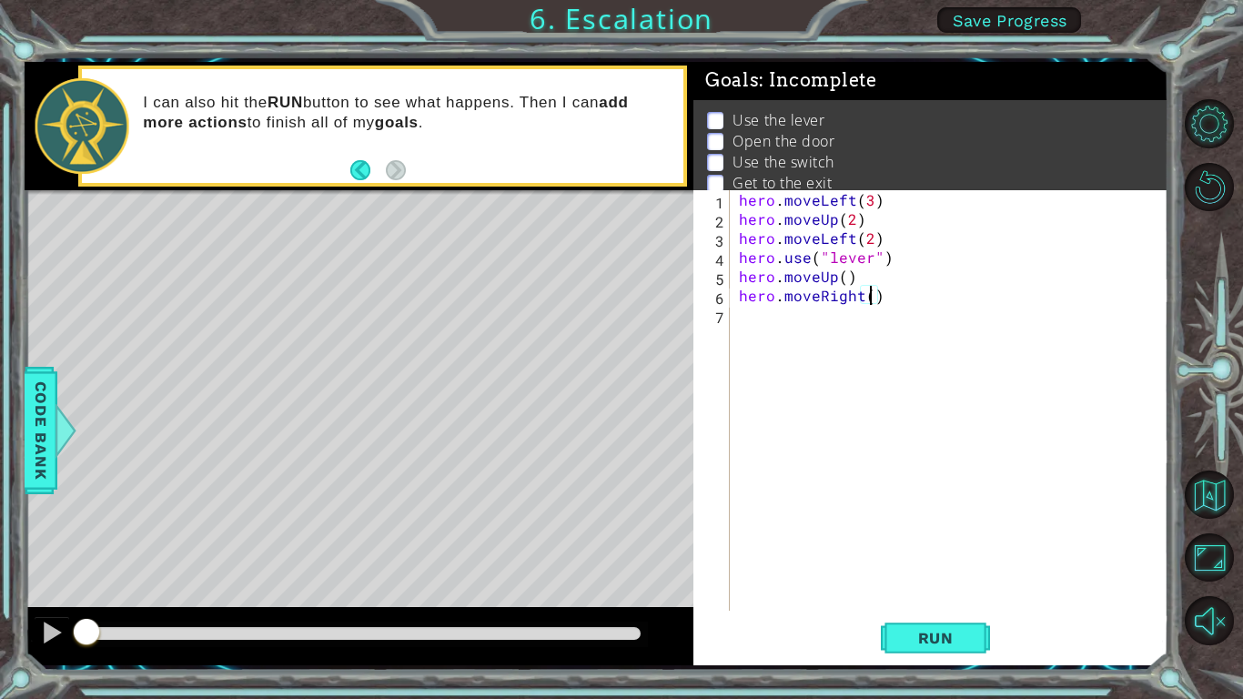
type textarea "hero.moveRight(3)"
click at [938, 633] on span "Run" at bounding box center [936, 638] width 72 height 18
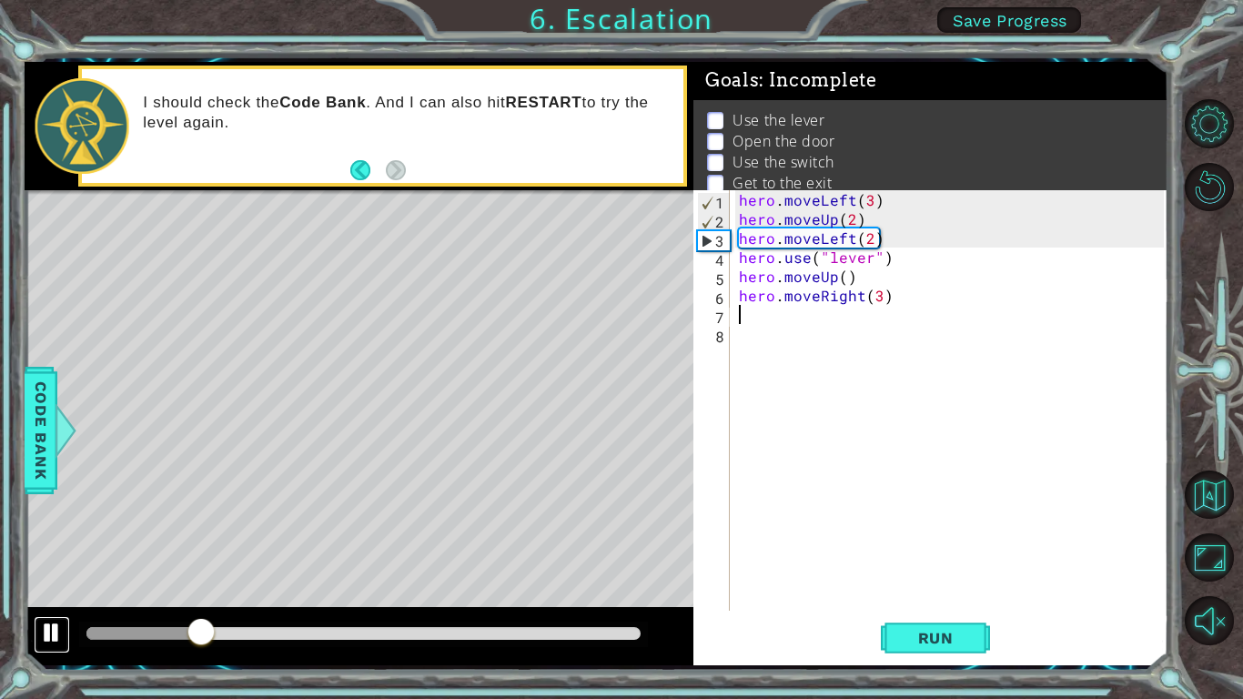
click at [40, 633] on div at bounding box center [52, 632] width 24 height 24
click at [874, 293] on div "hero . moveLeft ( 3 ) hero . moveUp ( 2 ) hero . moveLeft ( 2 ) hero . use ( "l…" at bounding box center [954, 419] width 438 height 459
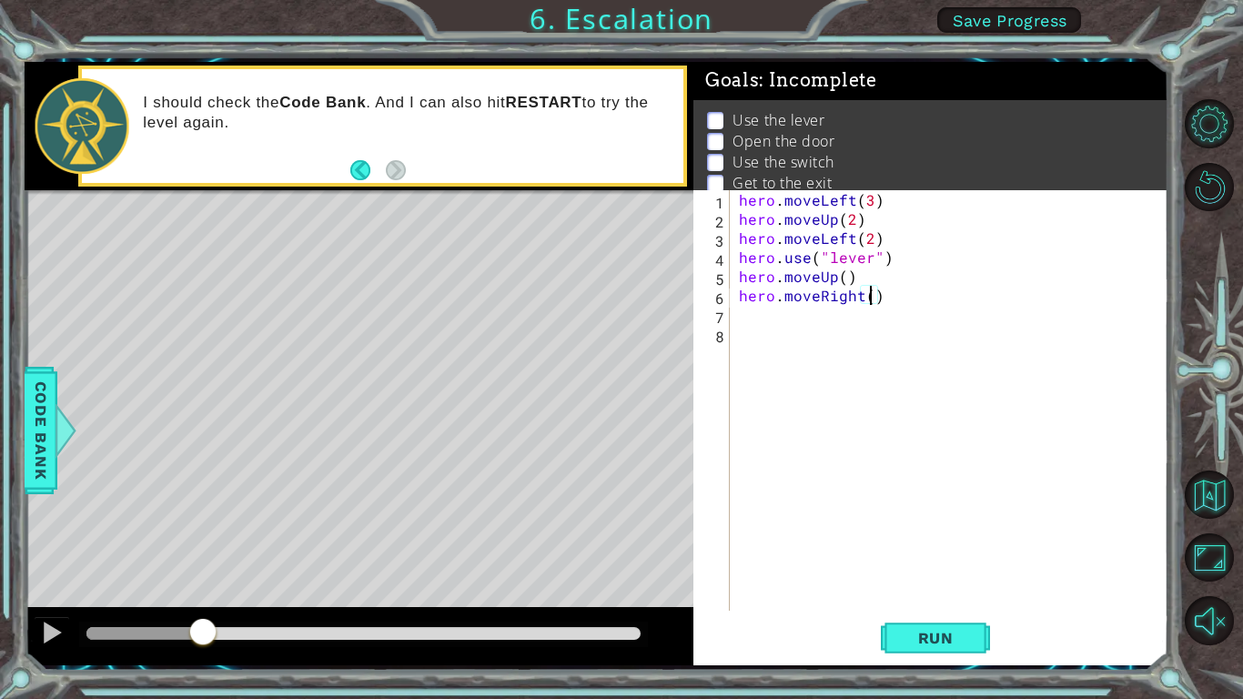
type textarea "hero.moveRight(2)"
click at [756, 315] on div "hero . moveLeft ( 3 ) hero . moveUp ( 2 ) hero . moveLeft ( 2 ) hero . use ( "l…" at bounding box center [954, 419] width 438 height 459
click at [956, 638] on span "Run" at bounding box center [936, 638] width 72 height 18
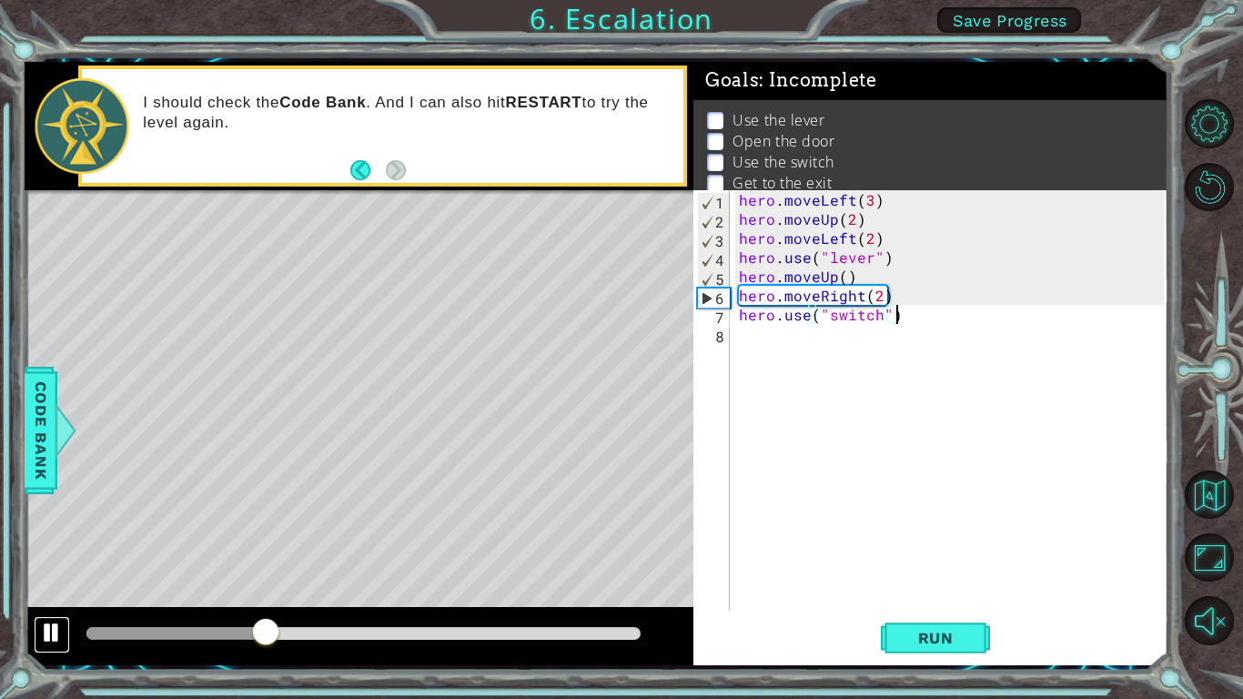
click at [56, 632] on div at bounding box center [52, 632] width 24 height 24
click at [868, 249] on div "hero . moveLeft ( 3 ) hero . moveUp ( 2 ) hero . moveLeft ( 2 ) hero . use ( "l…" at bounding box center [954, 419] width 438 height 459
click at [866, 231] on div "hero . moveLeft ( 3 ) hero . moveUp ( 2 ) hero . moveLeft ( 2 ) hero . use ( "l…" at bounding box center [954, 419] width 438 height 459
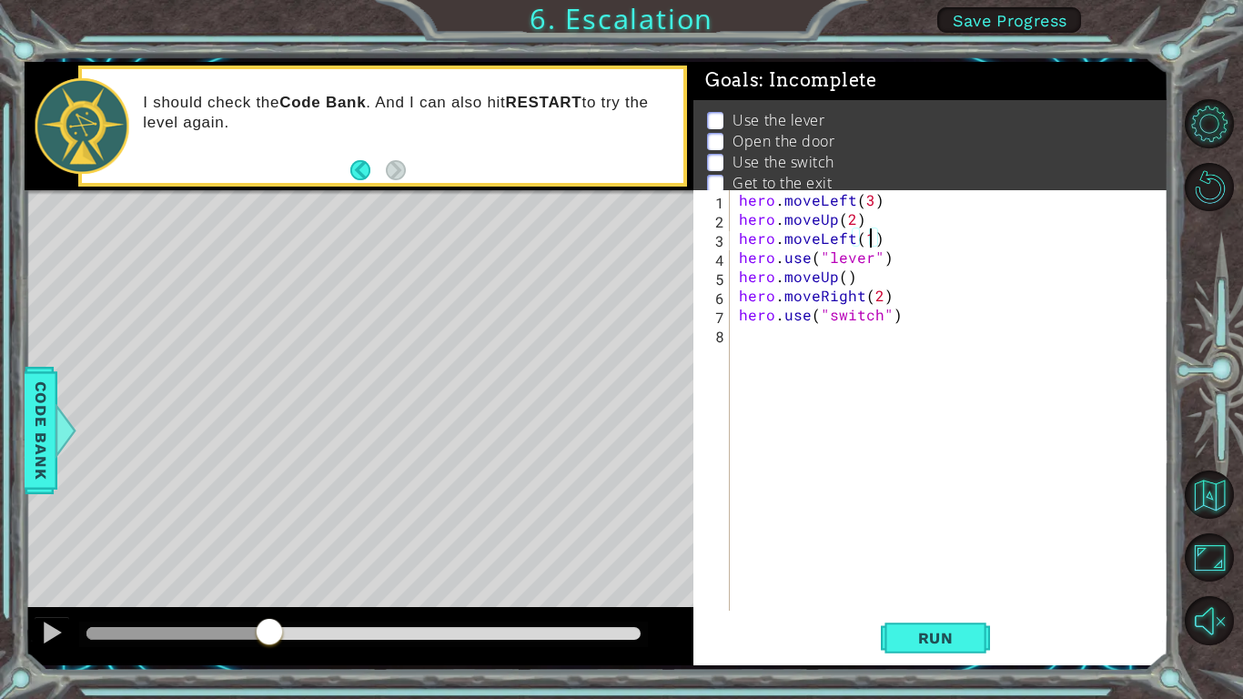
click at [936, 251] on div "hero . moveLeft ( 3 ) hero . moveUp ( 2 ) hero . moveLeft ( 1 ) hero . use ( "l…" at bounding box center [954, 419] width 438 height 459
type textarea "hero.use("lever")"
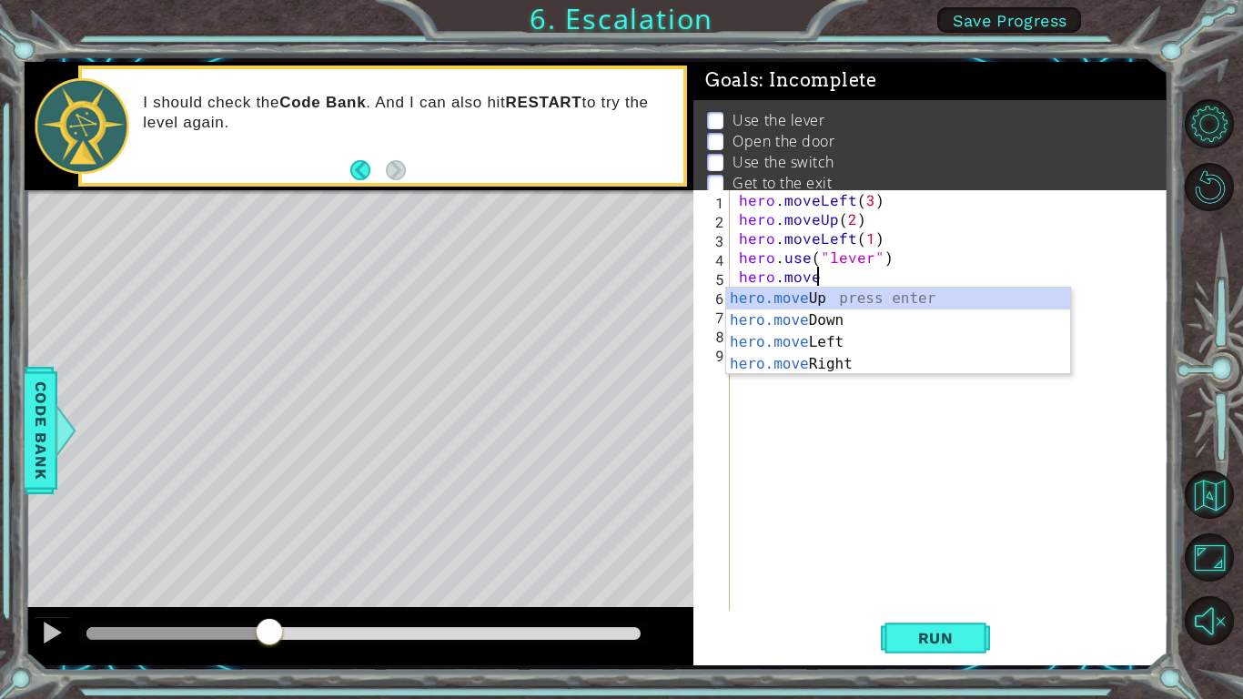
scroll to position [0, 5]
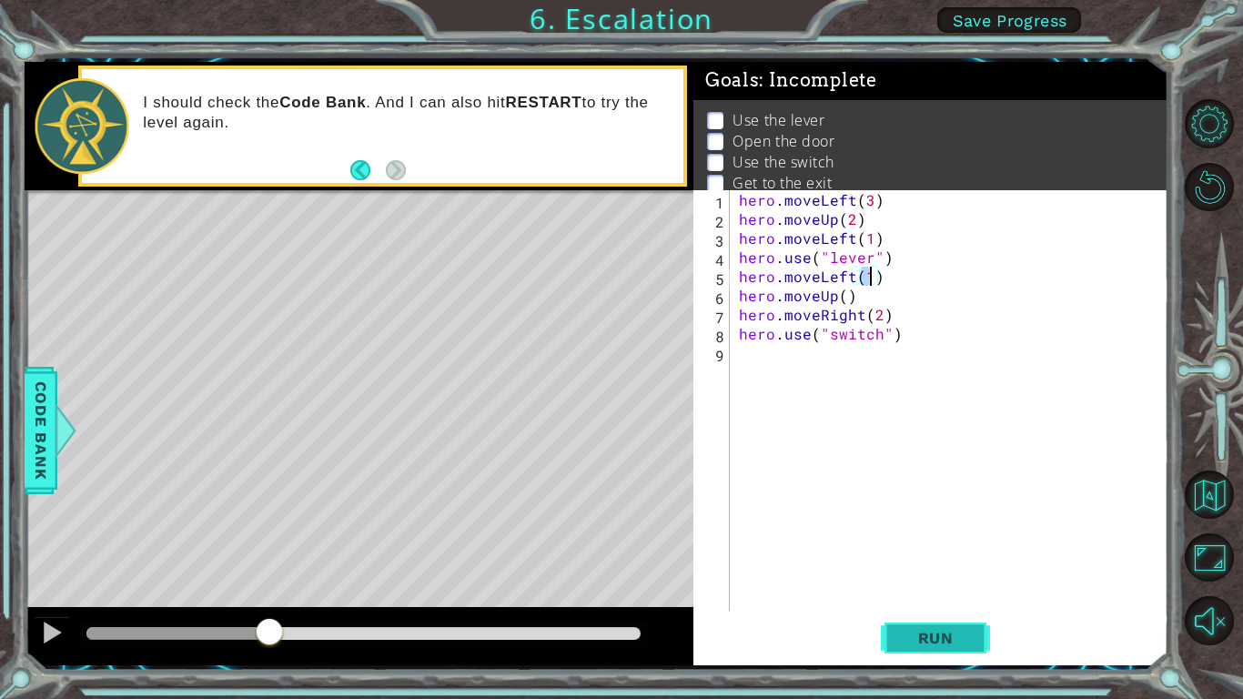
type textarea "hero.moveLeft(1)"
click at [946, 633] on span "Run" at bounding box center [936, 638] width 72 height 18
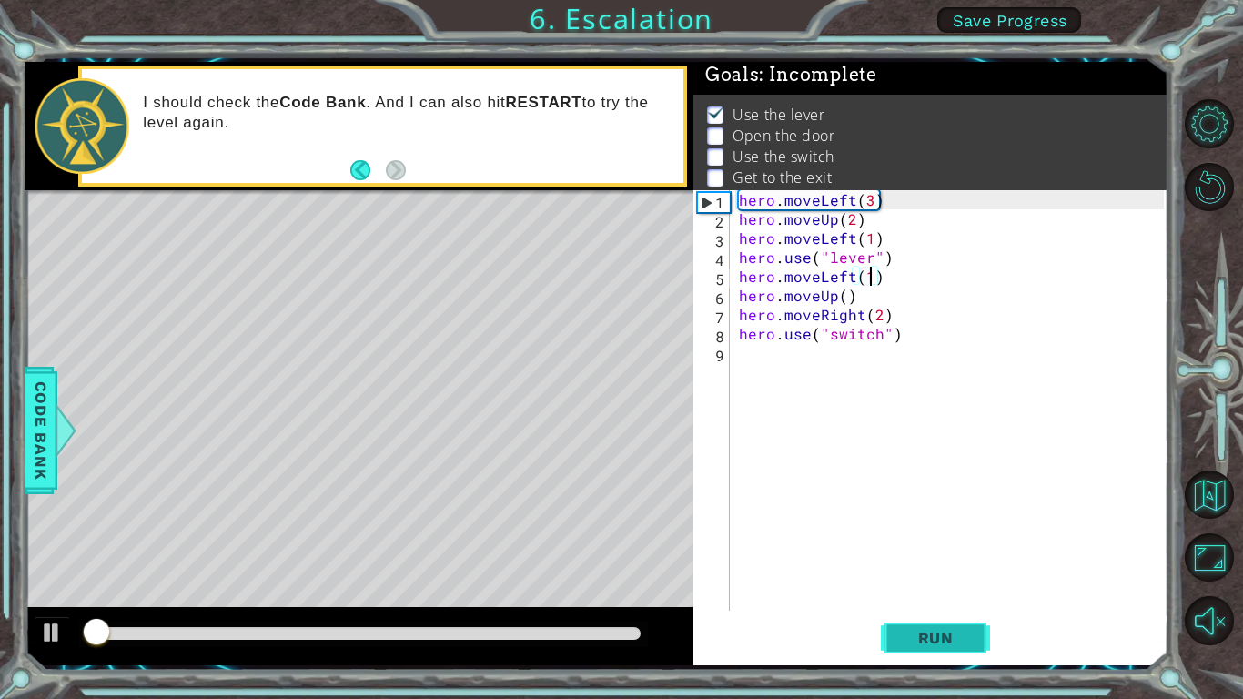
scroll to position [6, 0]
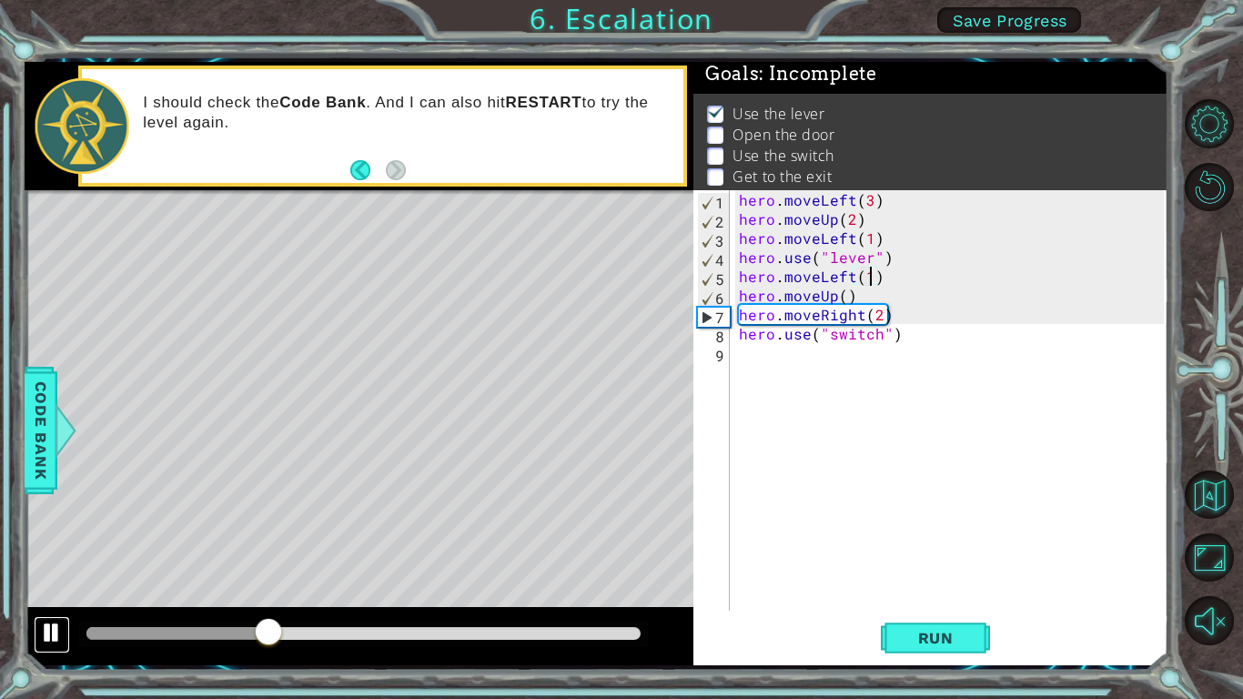
click at [49, 636] on div at bounding box center [52, 632] width 24 height 24
click at [927, 282] on div "hero . moveLeft ( 3 ) hero . moveUp ( 2 ) hero . moveLeft ( 1 ) hero . use ( "l…" at bounding box center [954, 419] width 438 height 459
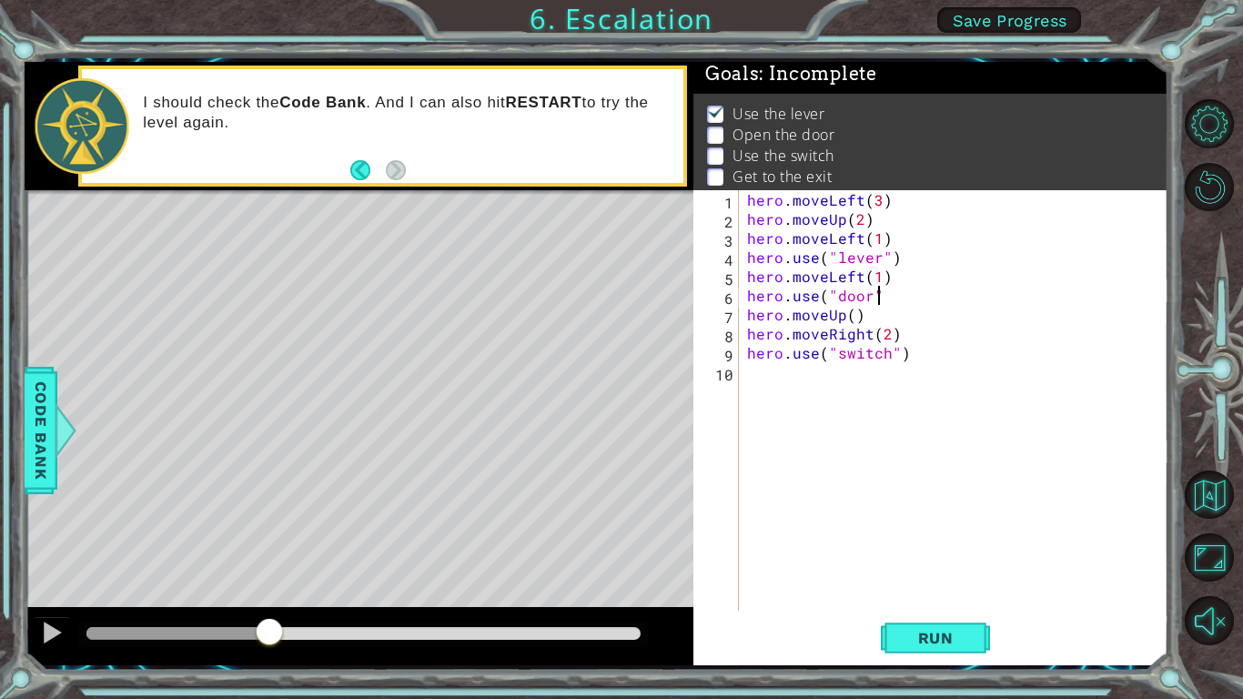
scroll to position [0, 7]
click at [941, 633] on span "Run" at bounding box center [936, 638] width 72 height 18
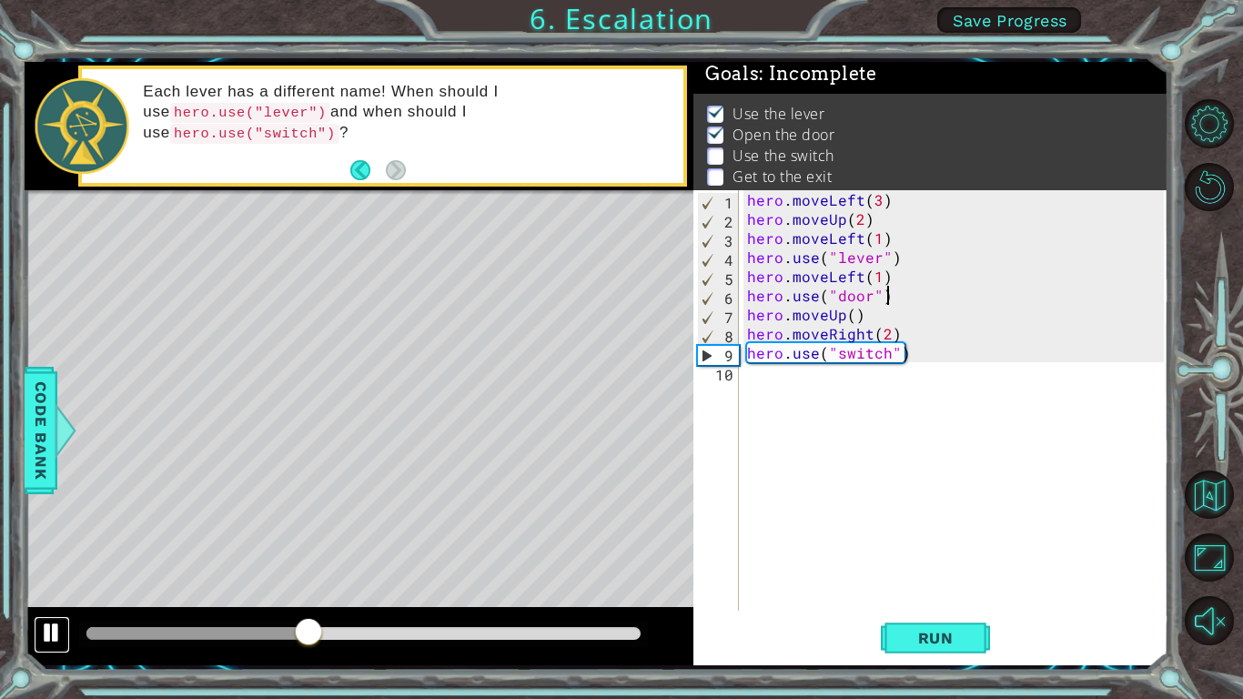
click at [41, 637] on div at bounding box center [52, 632] width 24 height 24
click at [844, 318] on div "hero . moveLeft ( 3 ) hero . moveUp ( 2 ) hero . moveLeft ( 1 ) hero . use ( "l…" at bounding box center [957, 419] width 429 height 459
type textarea "hero.moveUp(2)"
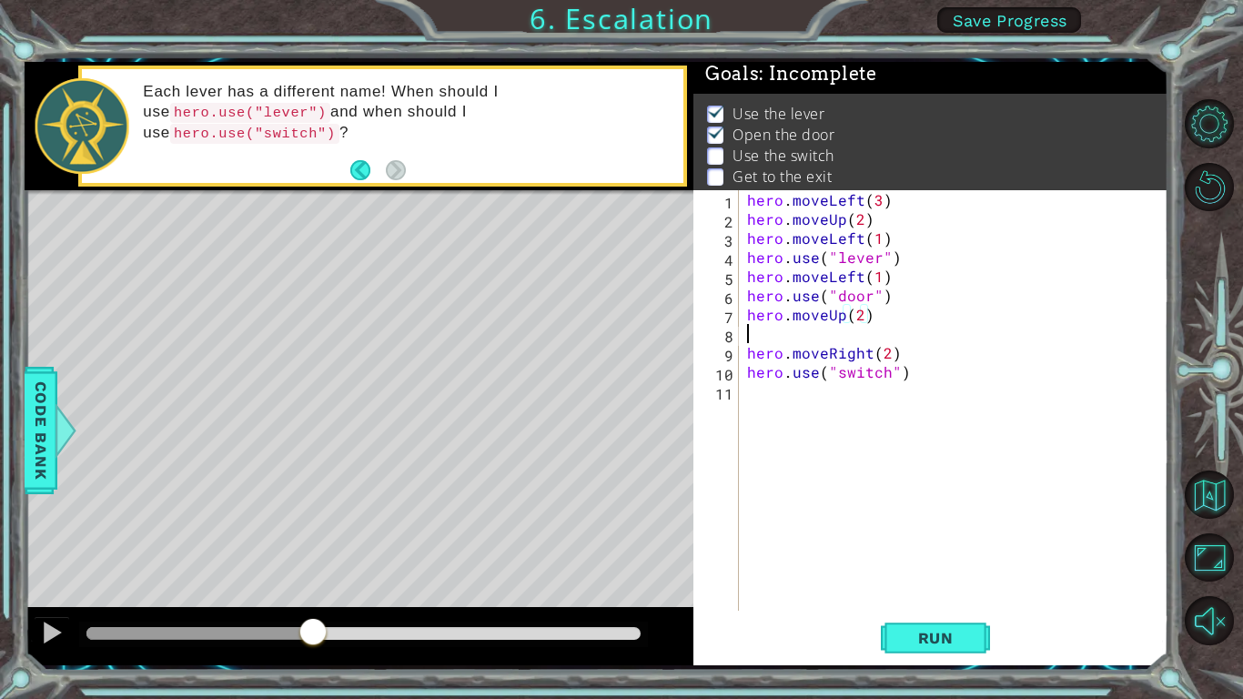
scroll to position [0, 0]
type textarea "hero.moveUp(2)"
click at [862, 392] on div "hero . moveLeft ( 3 ) hero . moveUp ( 2 ) hero . moveLeft ( 1 ) hero . use ( "l…" at bounding box center [957, 419] width 429 height 459
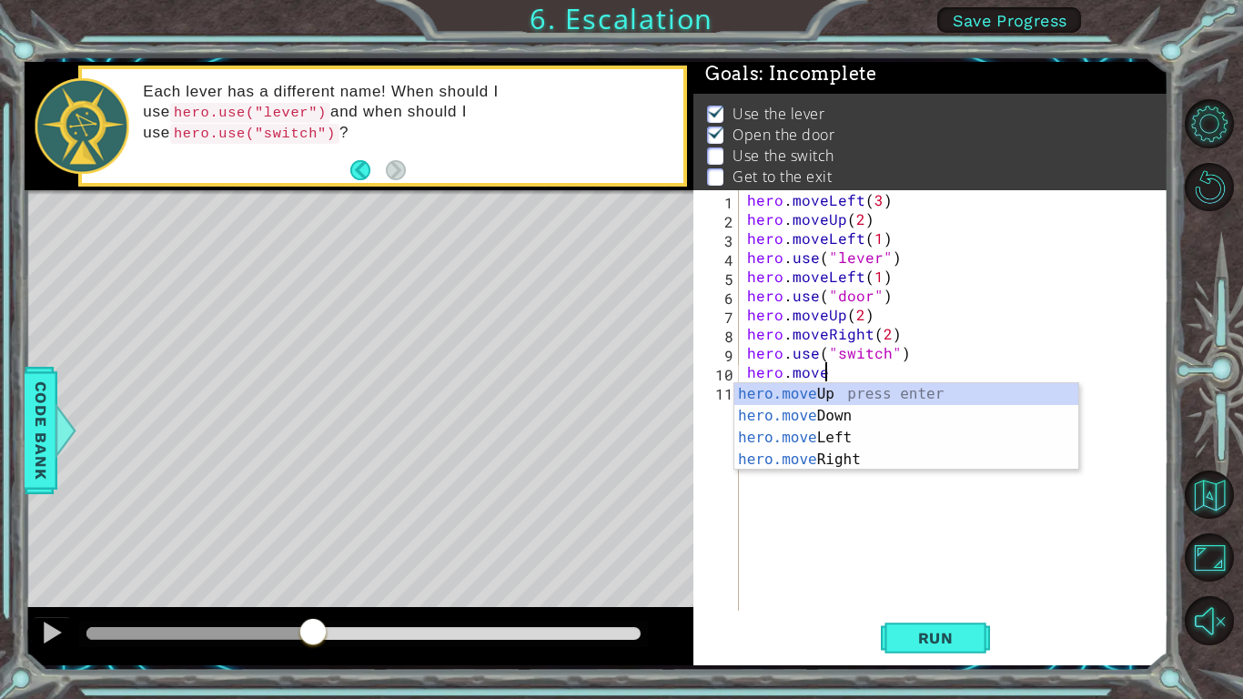
scroll to position [0, 5]
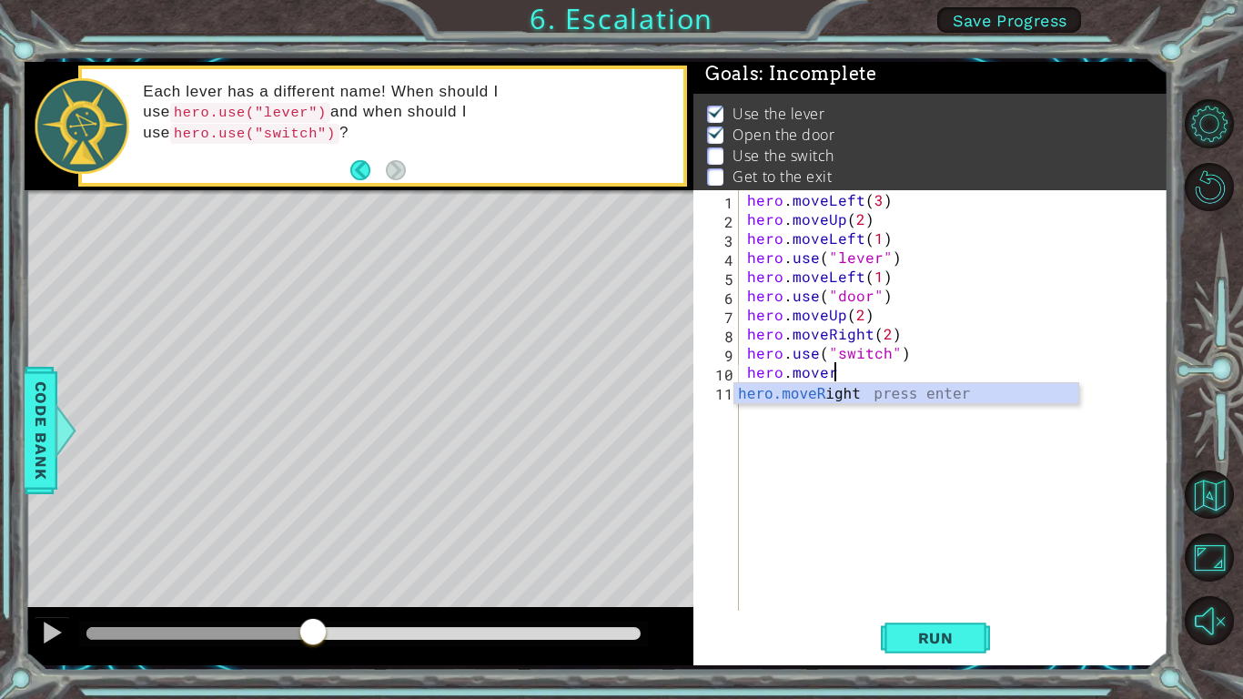
type textarea "hero.moveRight(1)"
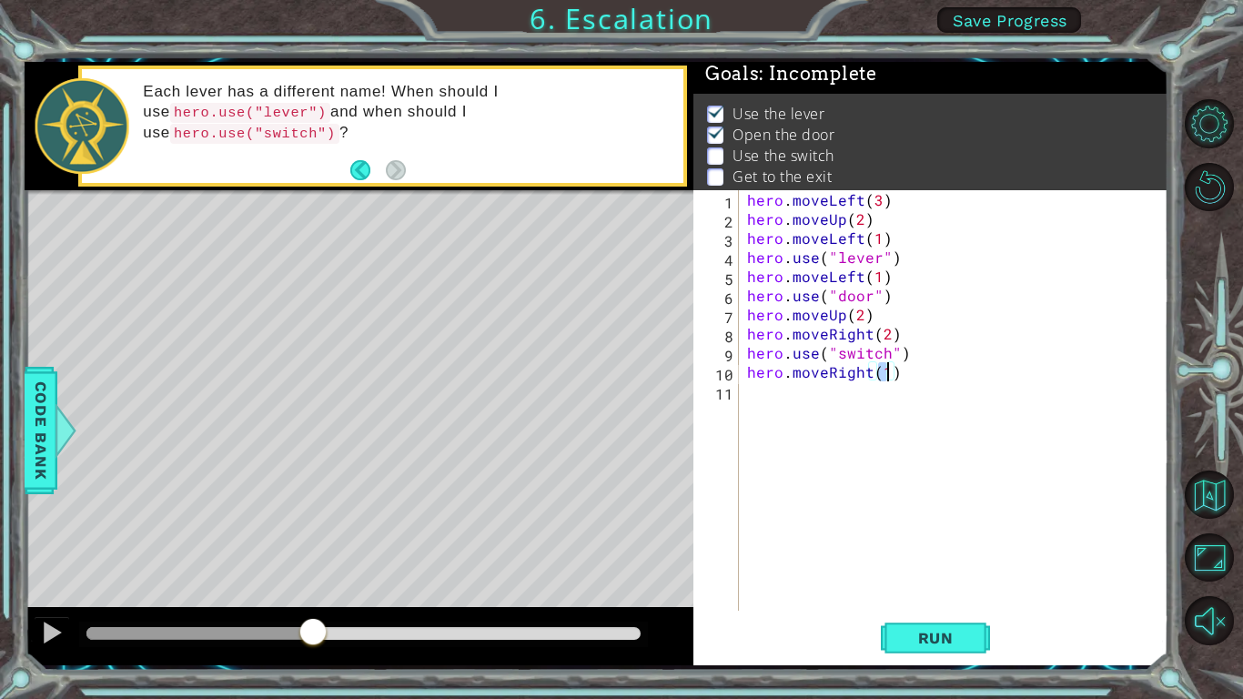
click at [1024, 405] on div "hero . moveLeft ( 3 ) hero . moveUp ( 2 ) hero . moveLeft ( 1 ) hero . use ( "l…" at bounding box center [957, 419] width 429 height 459
type textarea "hero.moveUp(1)"
click at [946, 428] on div "hero . moveLeft ( 3 ) hero . moveUp ( 2 ) hero . moveLeft ( 1 ) hero . use ( "l…" at bounding box center [957, 419] width 429 height 459
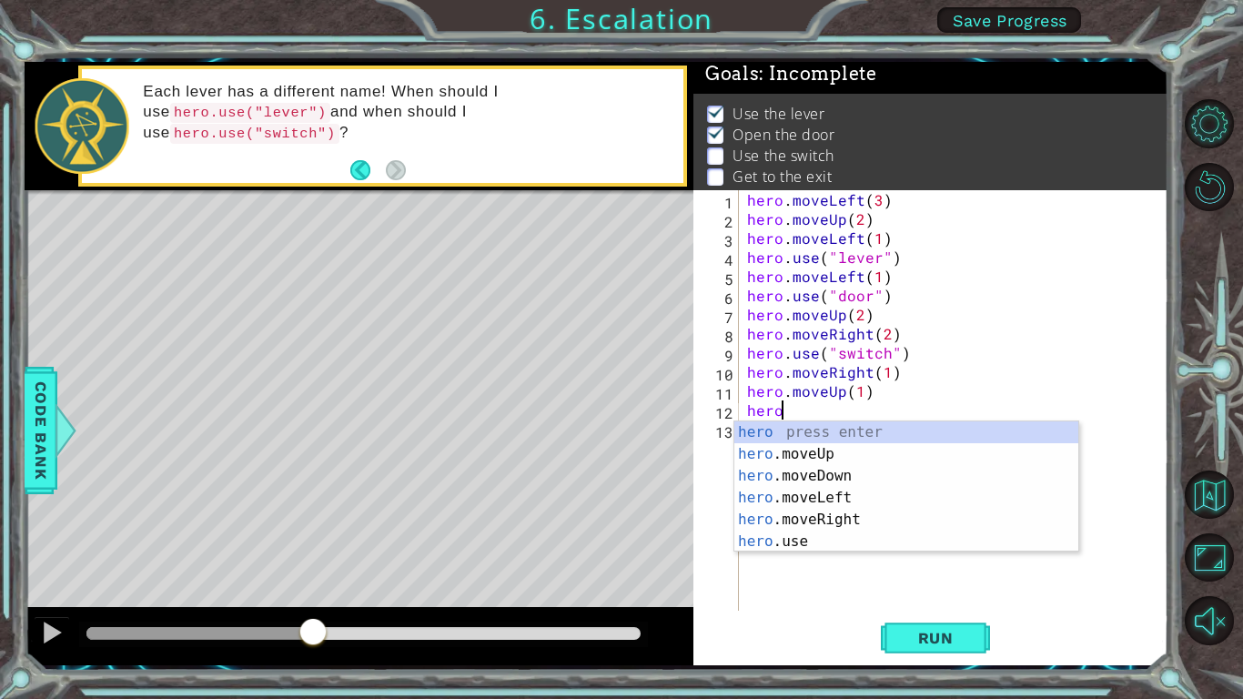
scroll to position [0, 1]
type textarea "h"
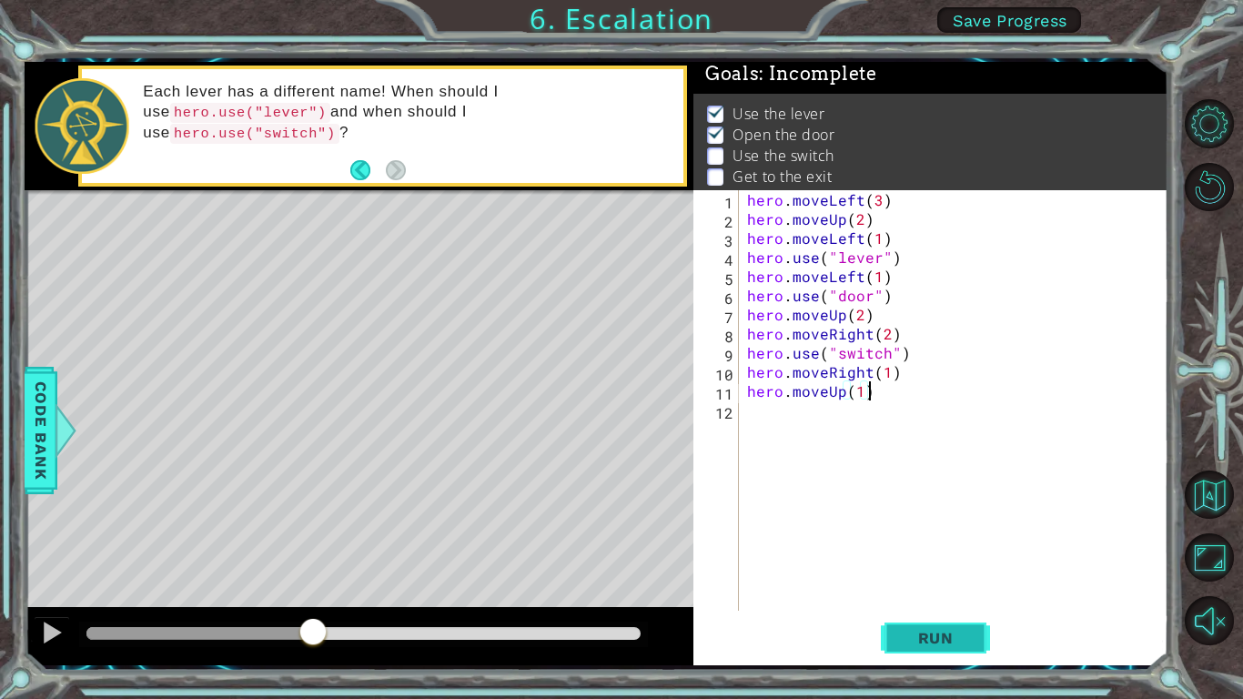
type textarea "hero.moveUp(1)"
click at [938, 646] on span "Run" at bounding box center [936, 638] width 72 height 18
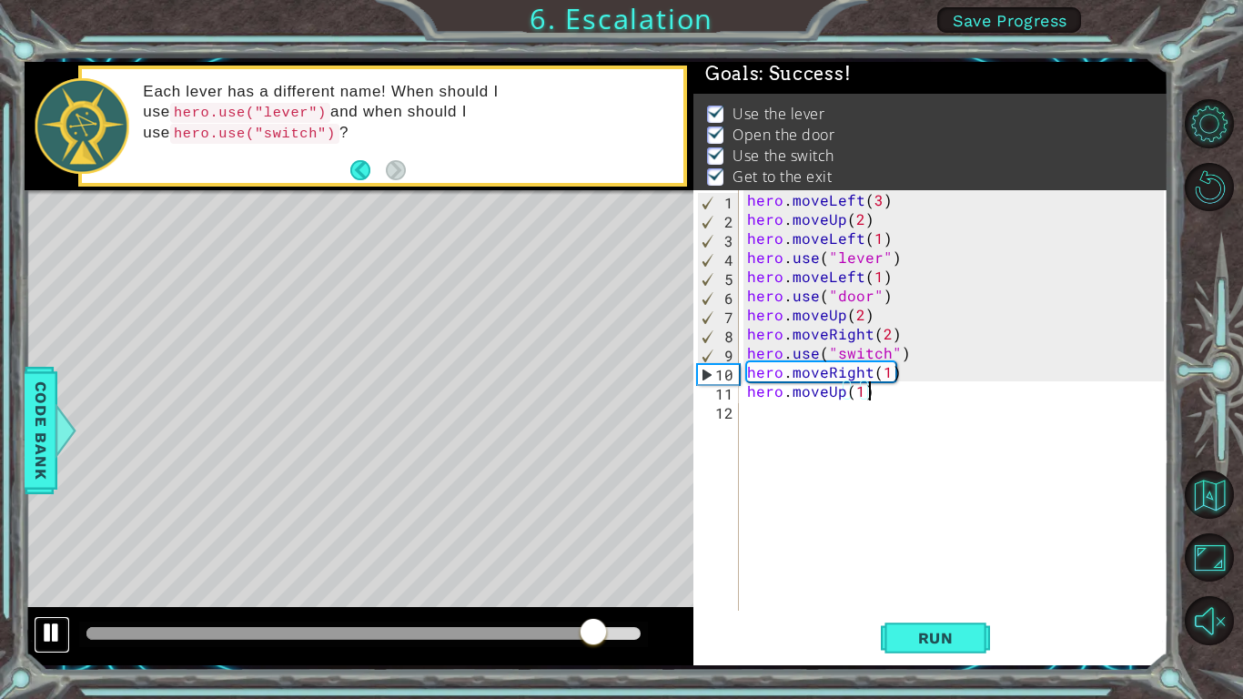
click at [46, 634] on div at bounding box center [52, 632] width 24 height 24
click at [917, 416] on div "hero . moveLeft ( 3 ) hero . moveUp ( 2 ) hero . moveLeft ( 1 ) hero . use ( "l…" at bounding box center [957, 419] width 429 height 459
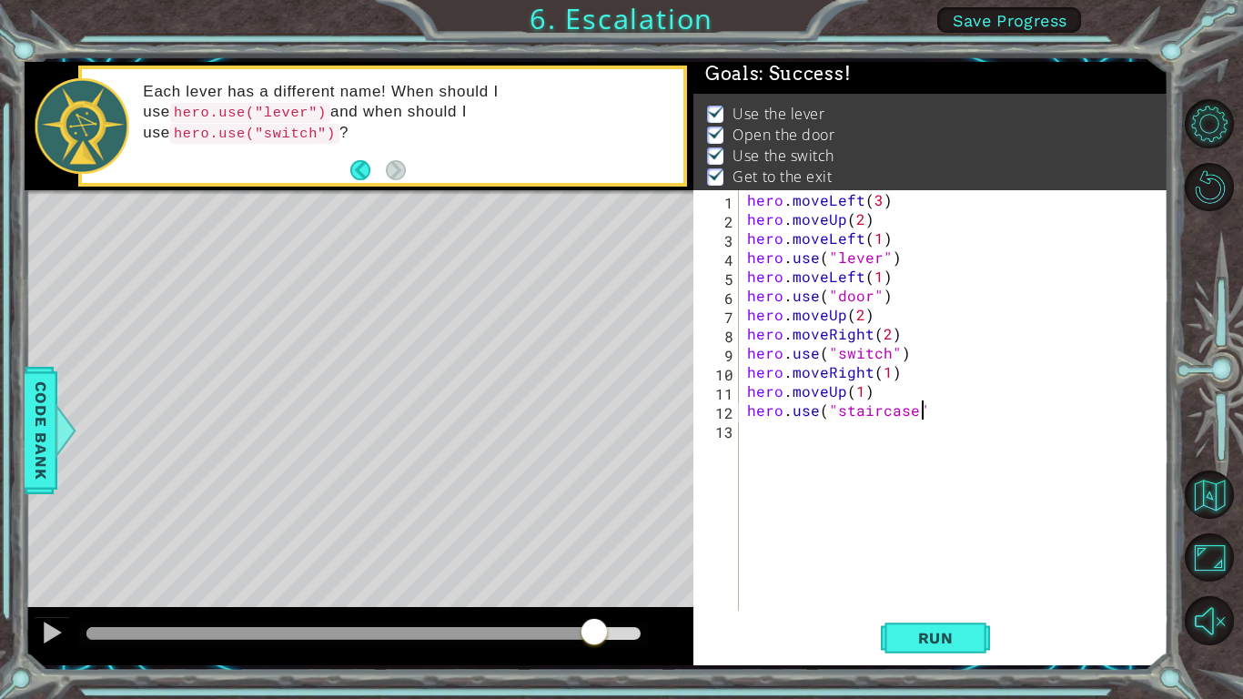
scroll to position [0, 10]
type textarea "hero.use("staircase")"
click at [932, 634] on span "Run" at bounding box center [936, 638] width 72 height 18
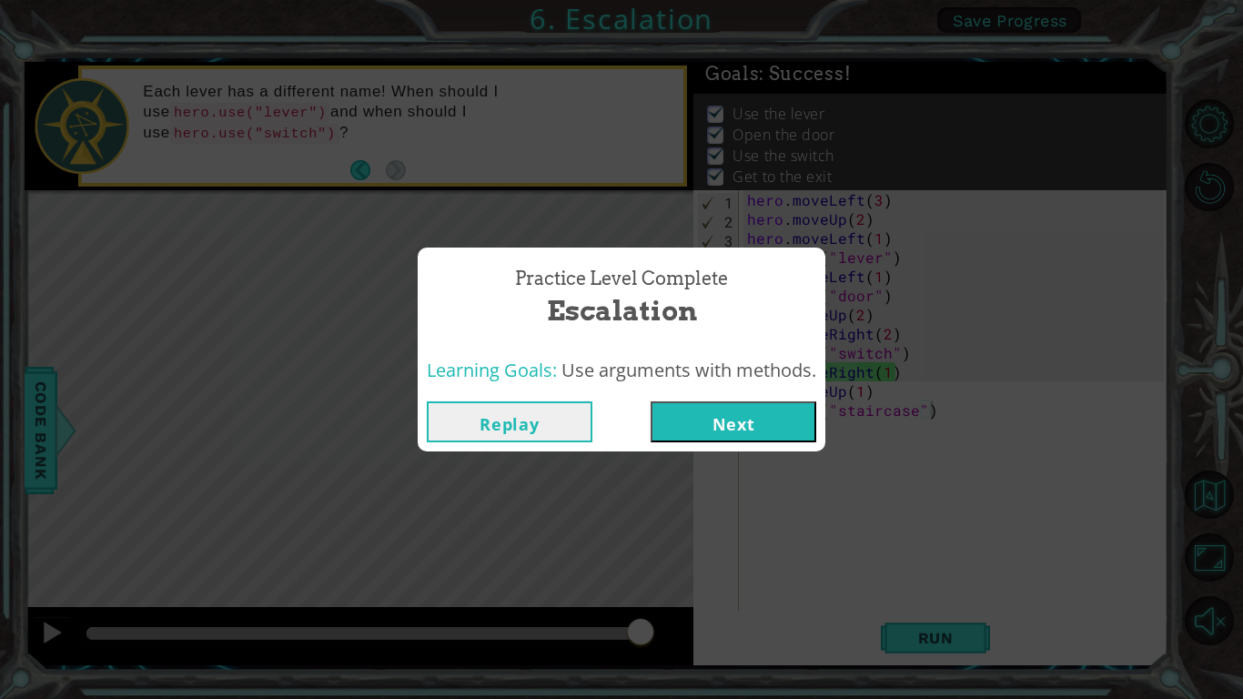
click at [725, 424] on button "Next" at bounding box center [734, 421] width 166 height 41
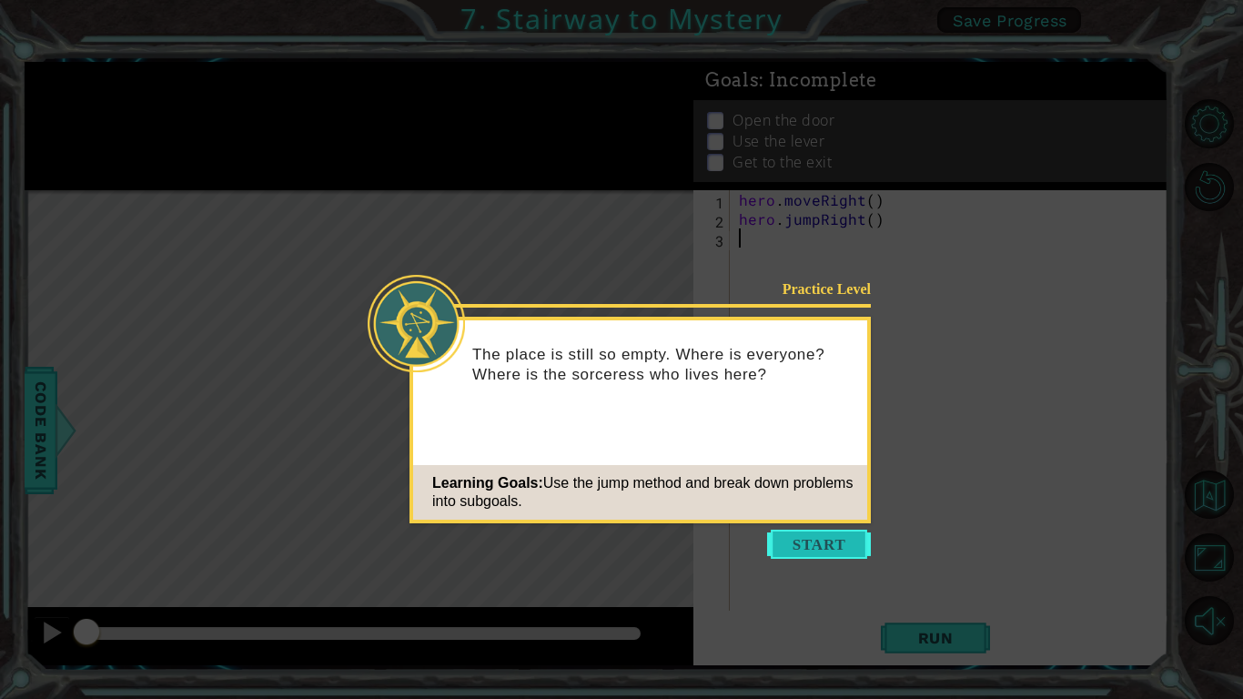
click at [809, 536] on button "Start" at bounding box center [819, 544] width 104 height 29
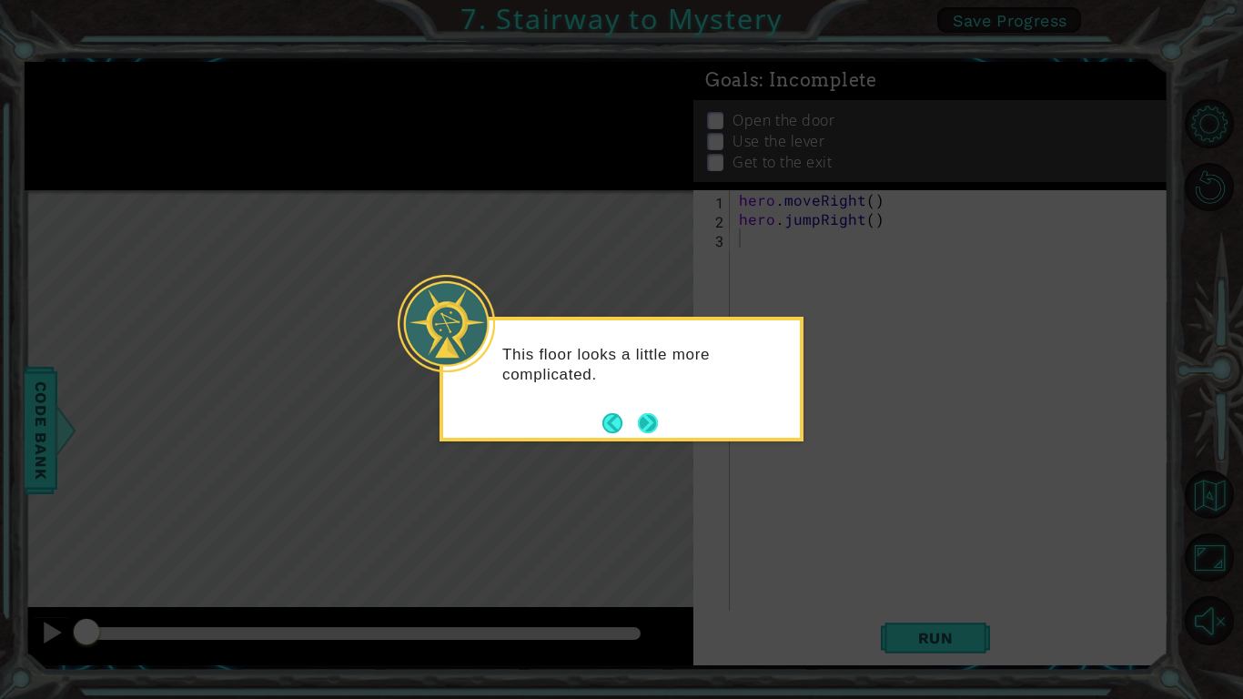
click at [650, 417] on button "Next" at bounding box center [648, 422] width 21 height 21
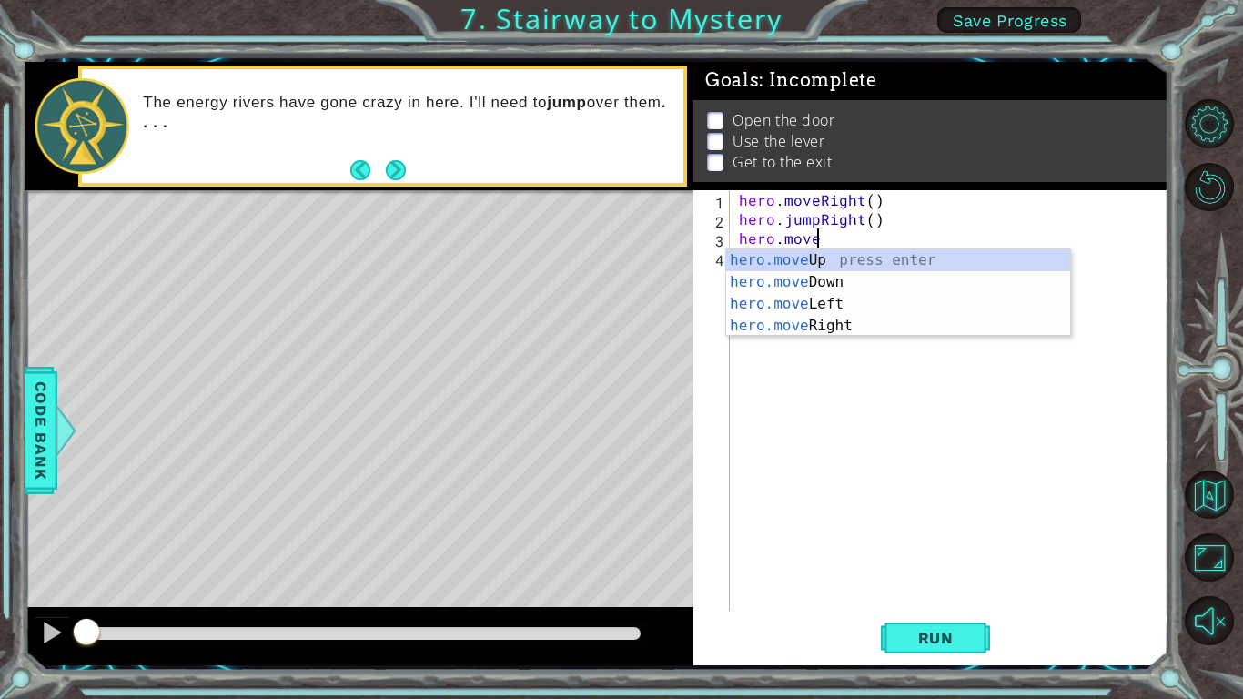
scroll to position [0, 5]
type textarea "hero.moveuo"
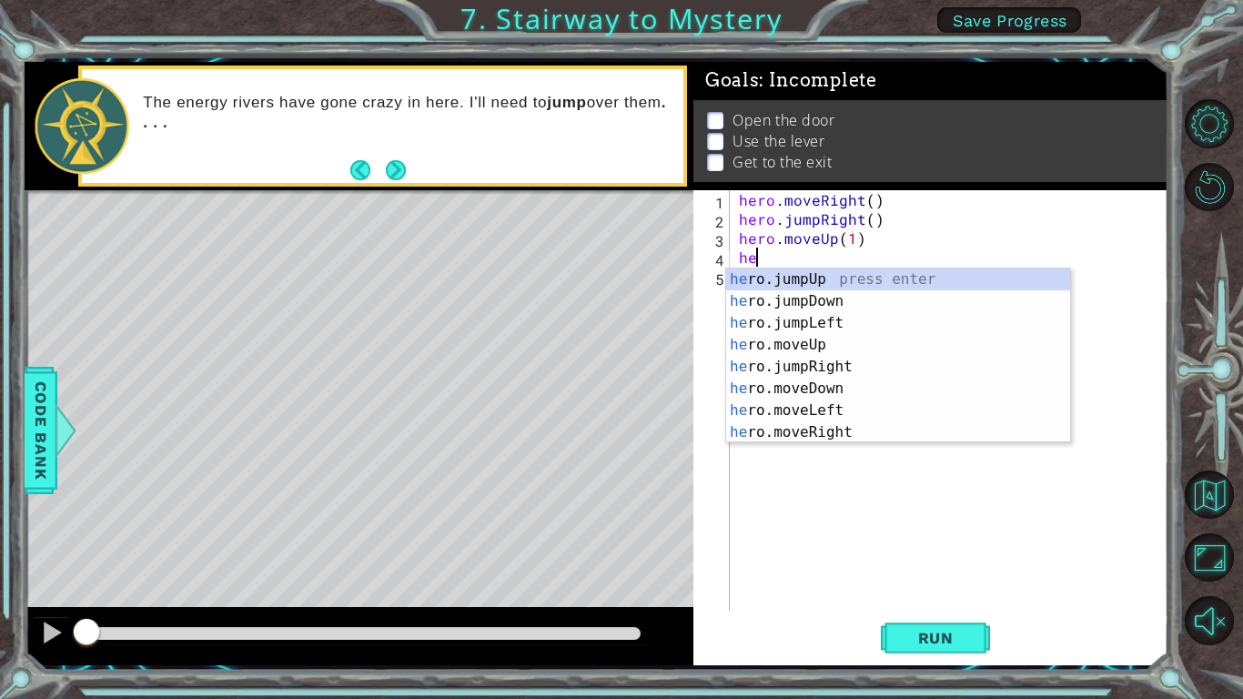
scroll to position [0, 0]
type textarea "h"
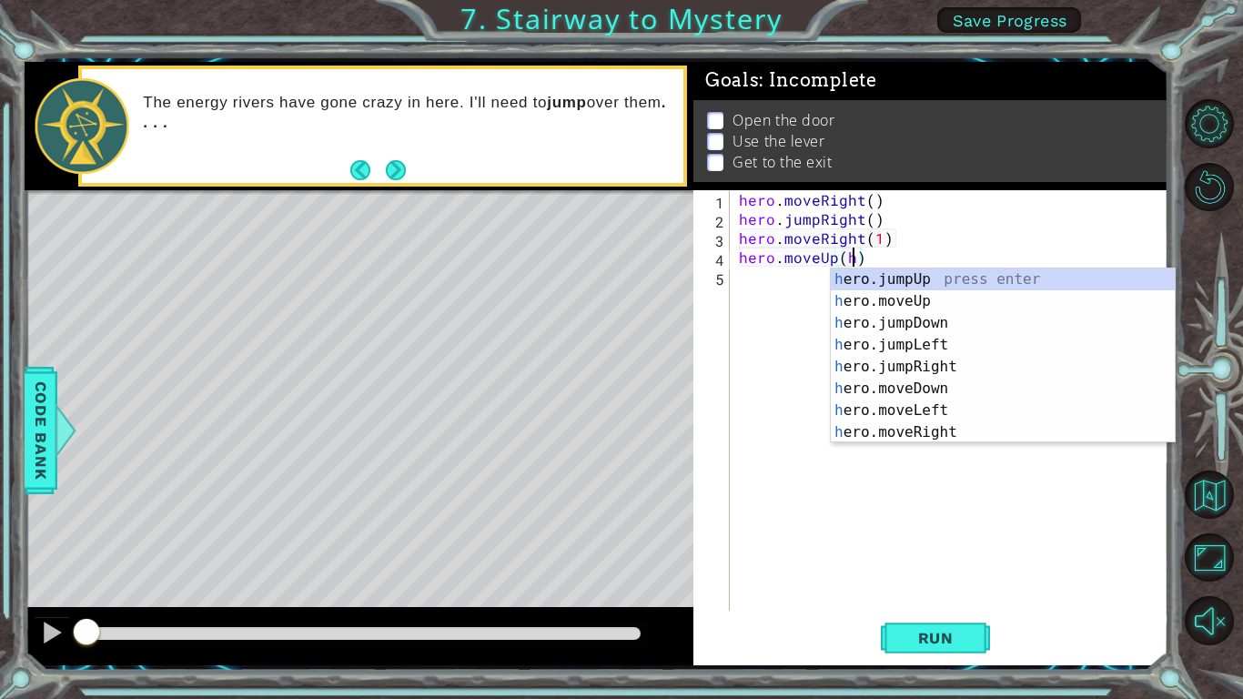
scroll to position [0, 6]
type textarea "hero.moveUp()"
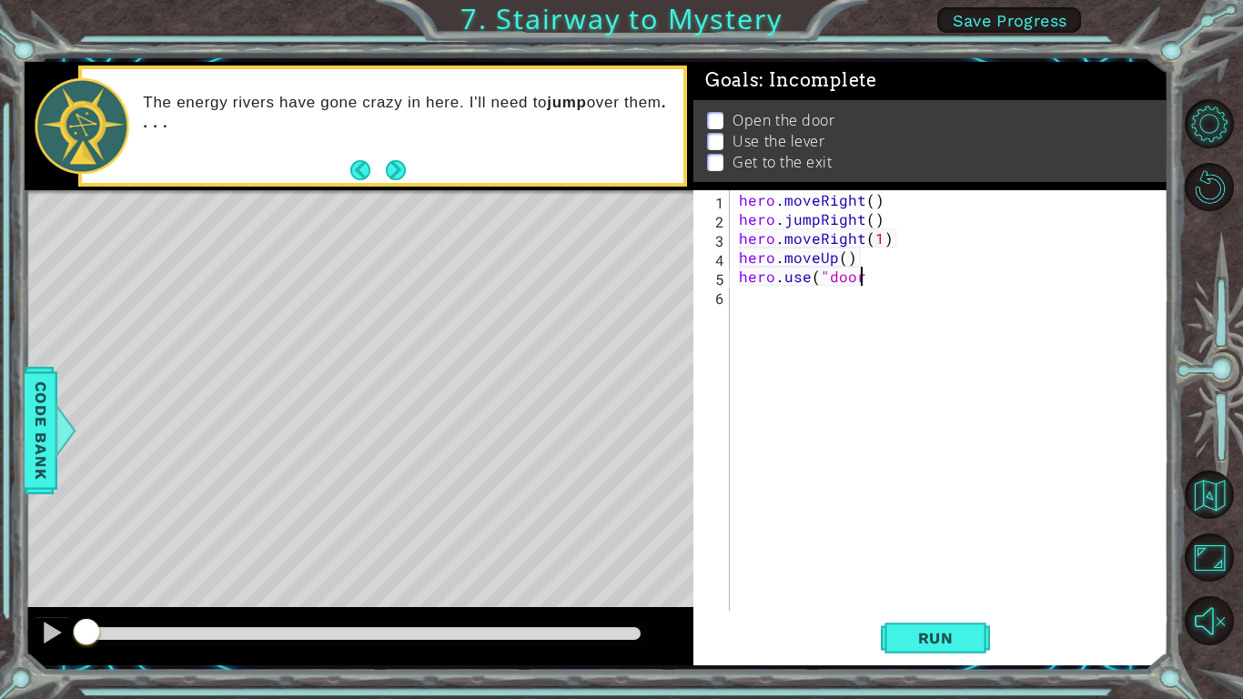
scroll to position [0, 7]
type textarea "hero.use("door")"
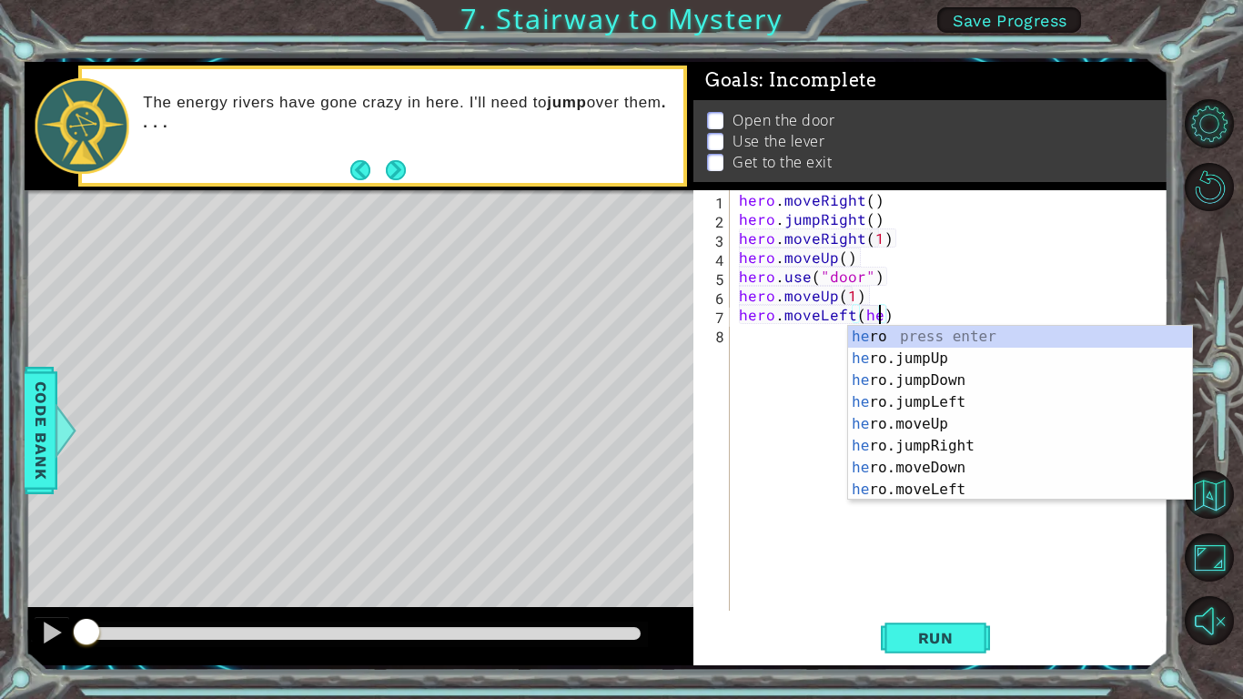
type textarea "hero.moveLeft()"
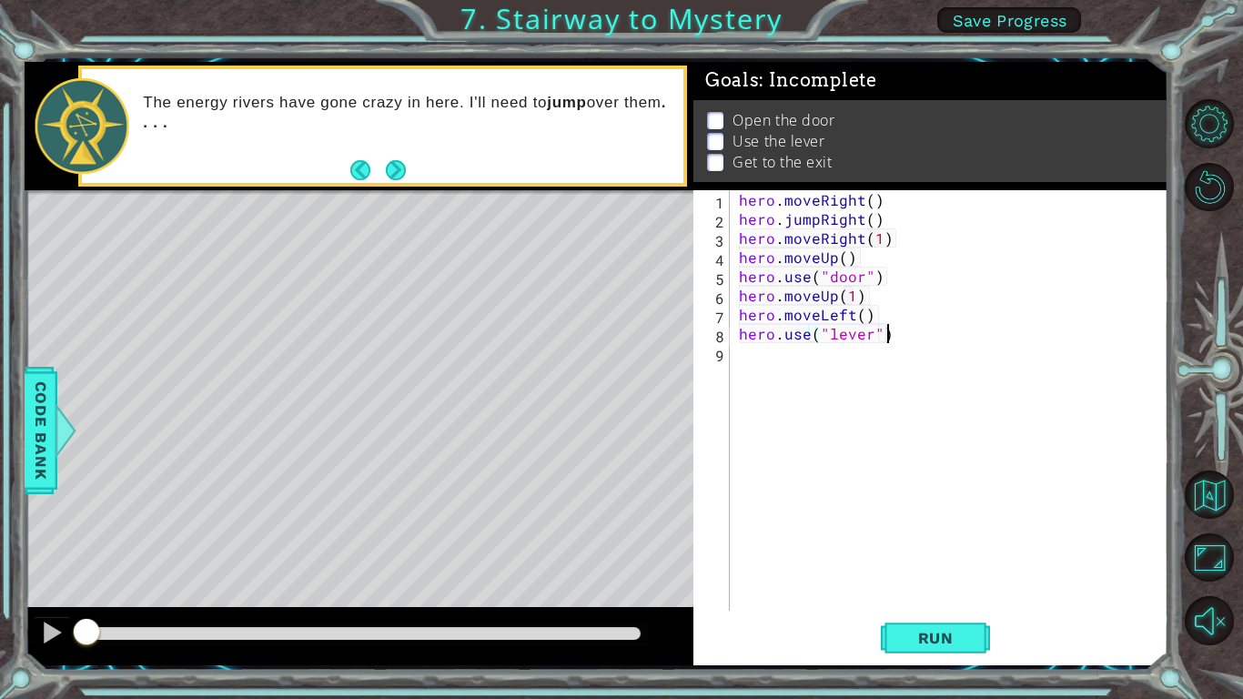
click at [851, 332] on div "hero . moveRight ( ) hero . jumpRight ( ) hero . moveRight ( 1 ) hero . moveUp …" at bounding box center [954, 419] width 438 height 459
click at [944, 638] on span "Run" at bounding box center [936, 638] width 72 height 18
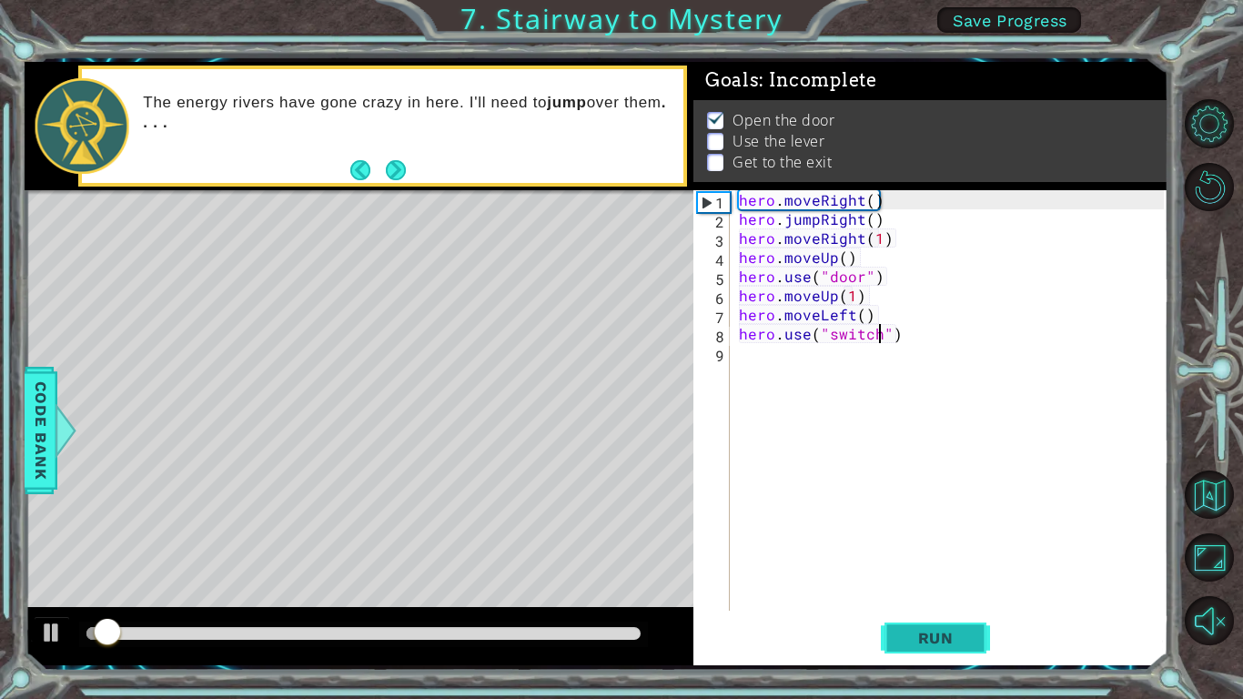
click at [944, 638] on span "Run" at bounding box center [936, 638] width 72 height 18
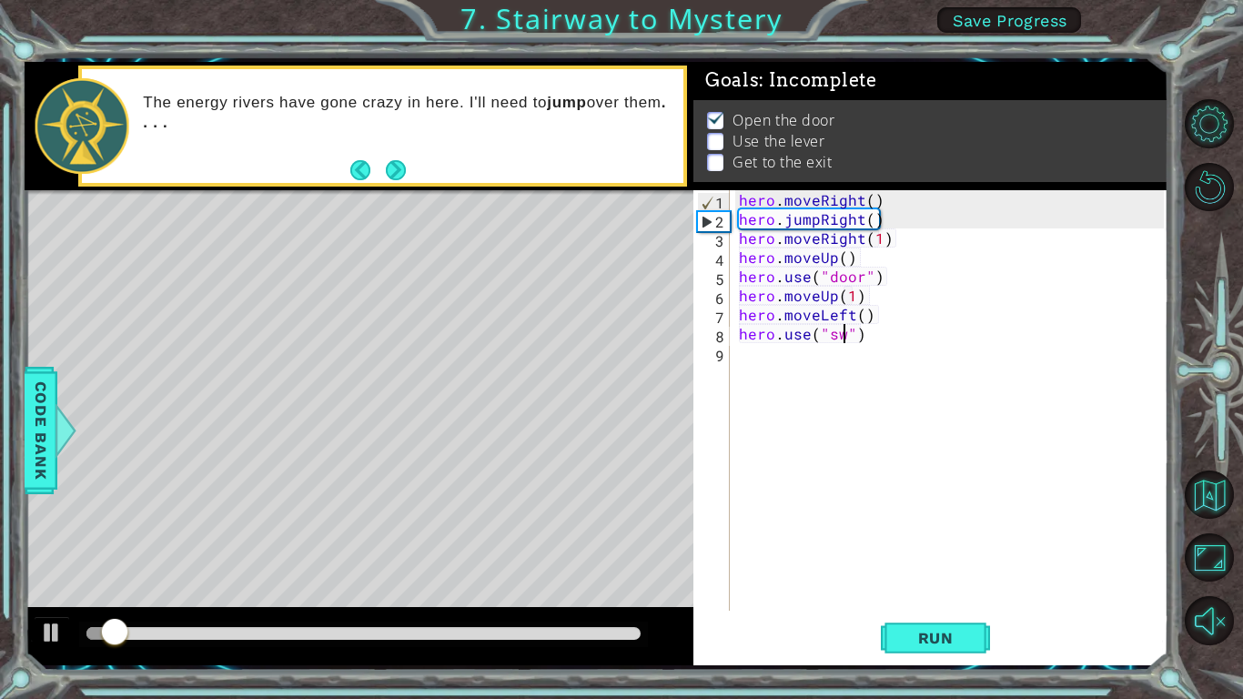
scroll to position [0, 6]
type textarea "hero.use("lever")"
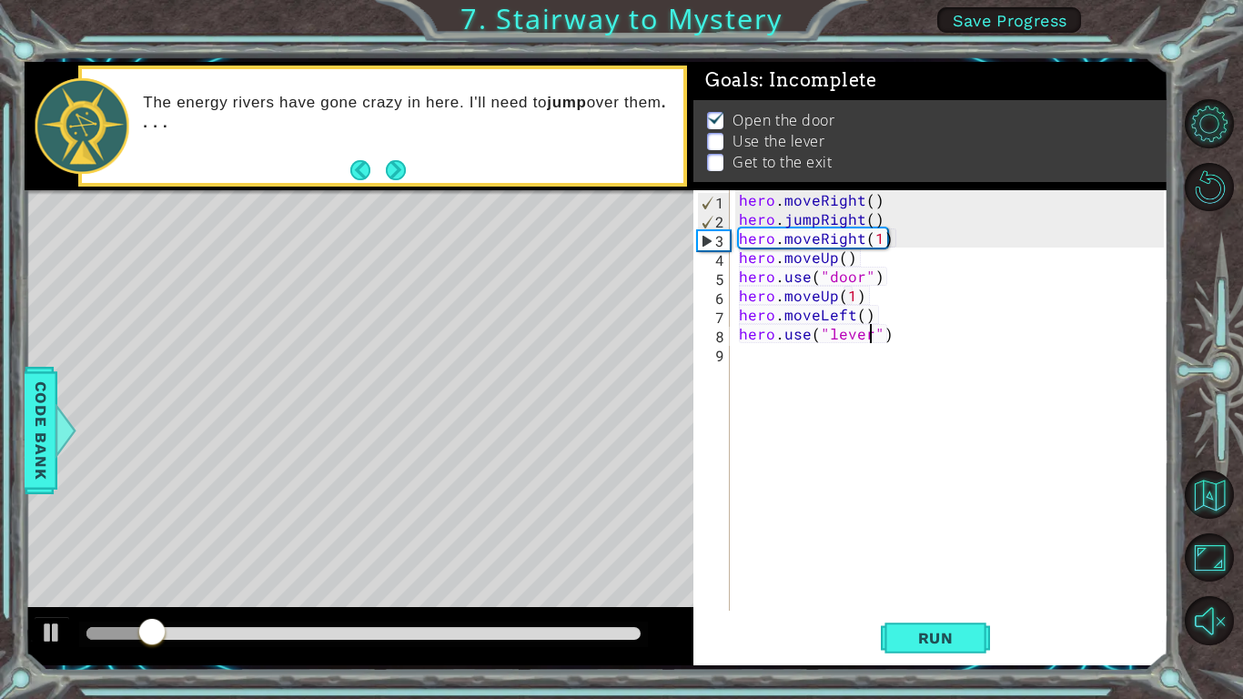
scroll to position [0, 0]
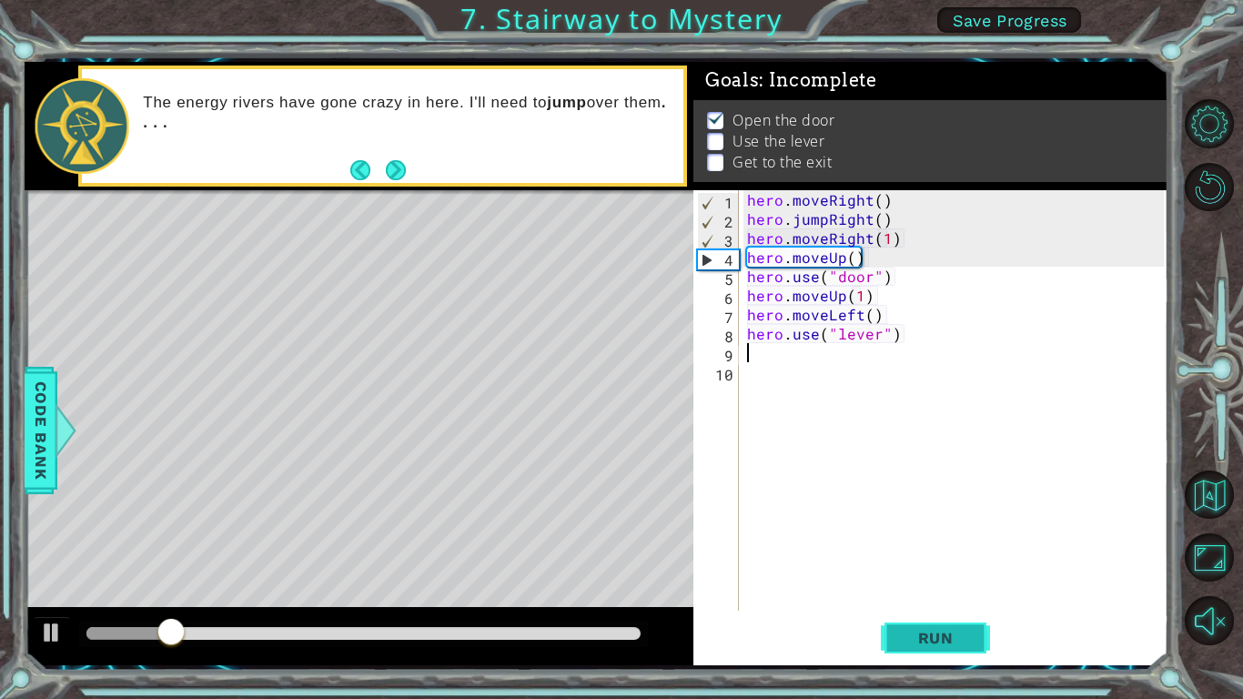
click at [946, 630] on span "Run" at bounding box center [936, 638] width 72 height 18
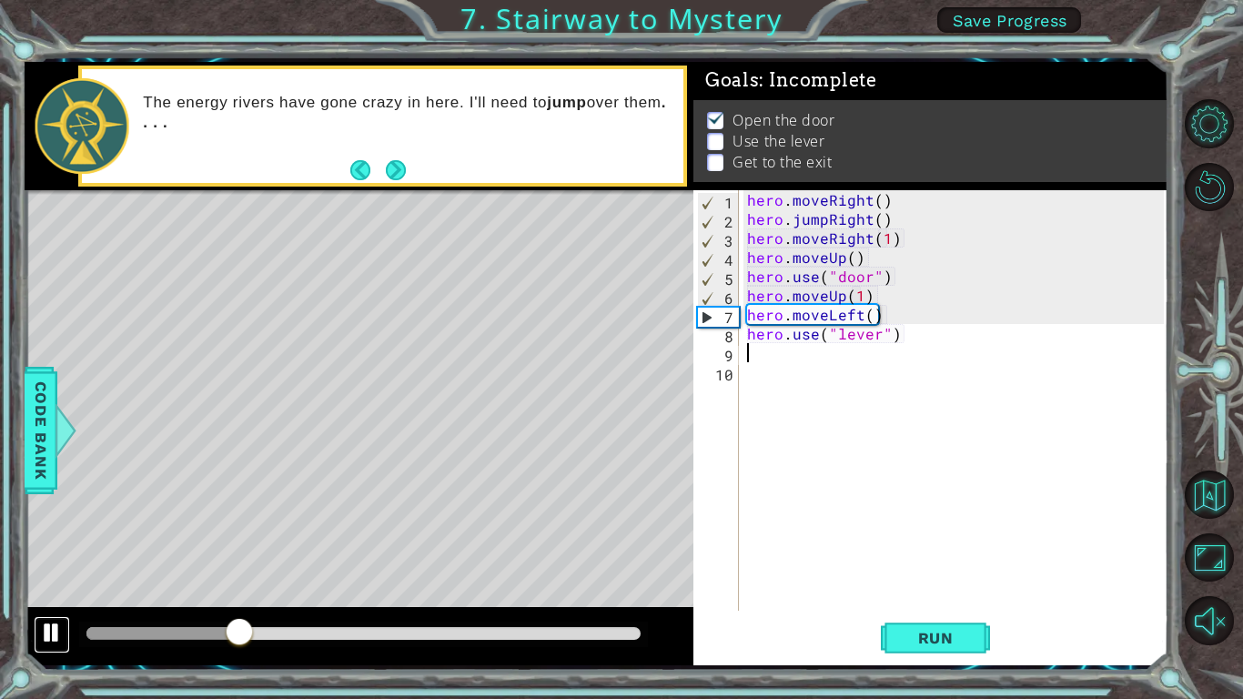
click at [49, 641] on div at bounding box center [52, 632] width 24 height 24
click at [856, 294] on div "hero . moveRight ( ) hero . jumpRight ( ) hero . moveRight ( 1 ) hero . moveUp …" at bounding box center [957, 419] width 429 height 459
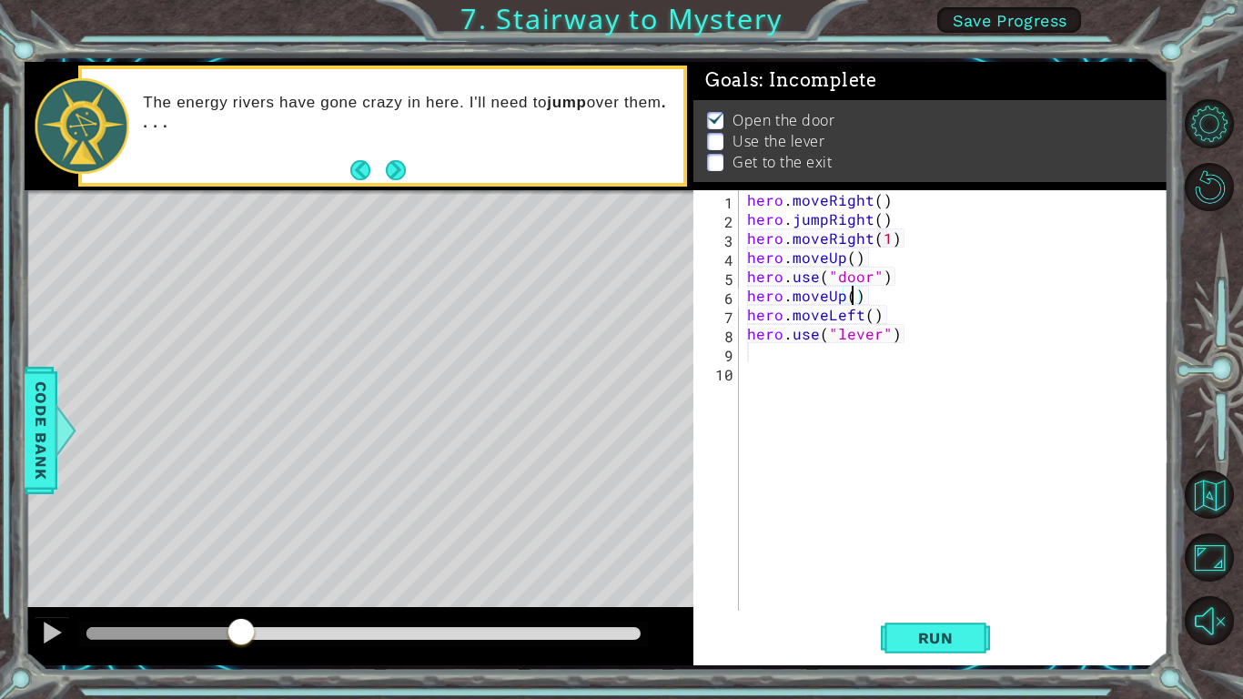
scroll to position [0, 6]
type textarea "hero.moveUp(2)"
click at [903, 644] on span "Run" at bounding box center [936, 638] width 72 height 18
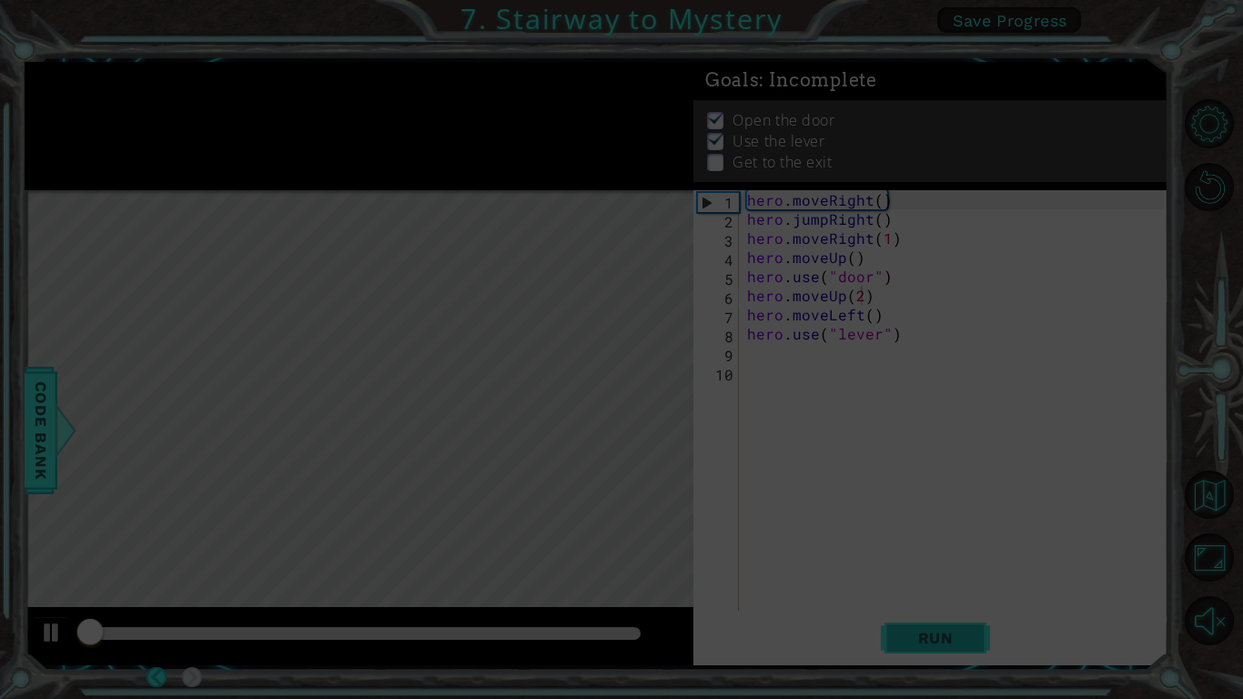
click at [907, 647] on button "Run" at bounding box center [935, 637] width 109 height 47
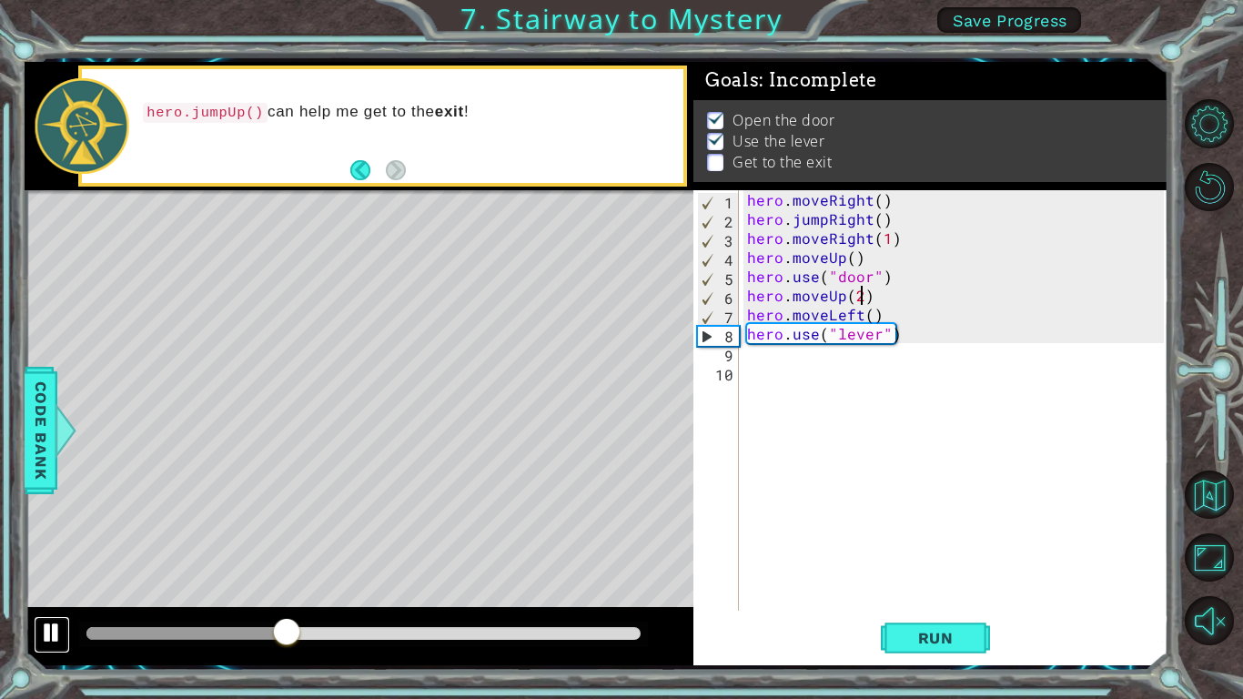
click at [55, 634] on div at bounding box center [52, 632] width 24 height 24
click at [873, 369] on div "hero . moveRight ( ) hero . jumpRight ( ) hero . moveRight ( 1 ) hero . moveUp …" at bounding box center [957, 419] width 429 height 459
click at [859, 363] on div "hero . moveRight ( ) hero . jumpRight ( ) hero . moveRight ( 1 ) hero . moveUp …" at bounding box center [957, 419] width 429 height 459
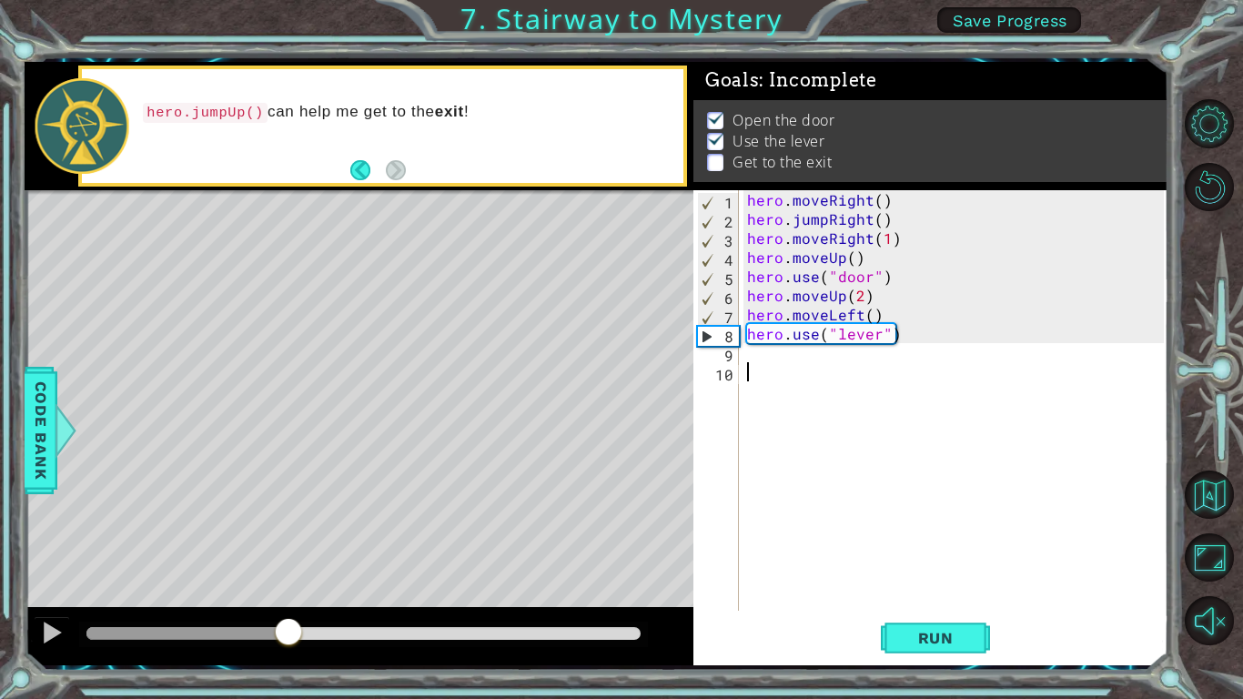
click at [859, 361] on div "hero . moveRight ( ) hero . jumpRight ( ) hero . moveRight ( 1 ) hero . moveUp …" at bounding box center [957, 419] width 429 height 459
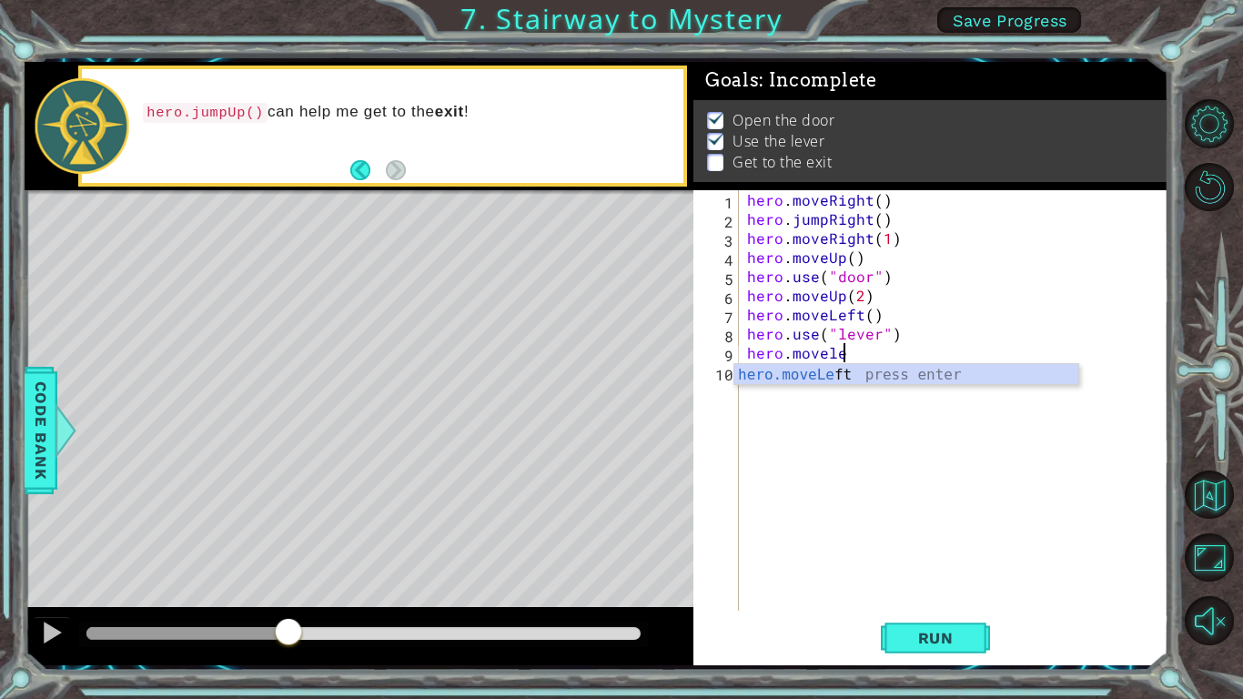
scroll to position [0, 5]
type textarea "hero.moveLeft(2)"
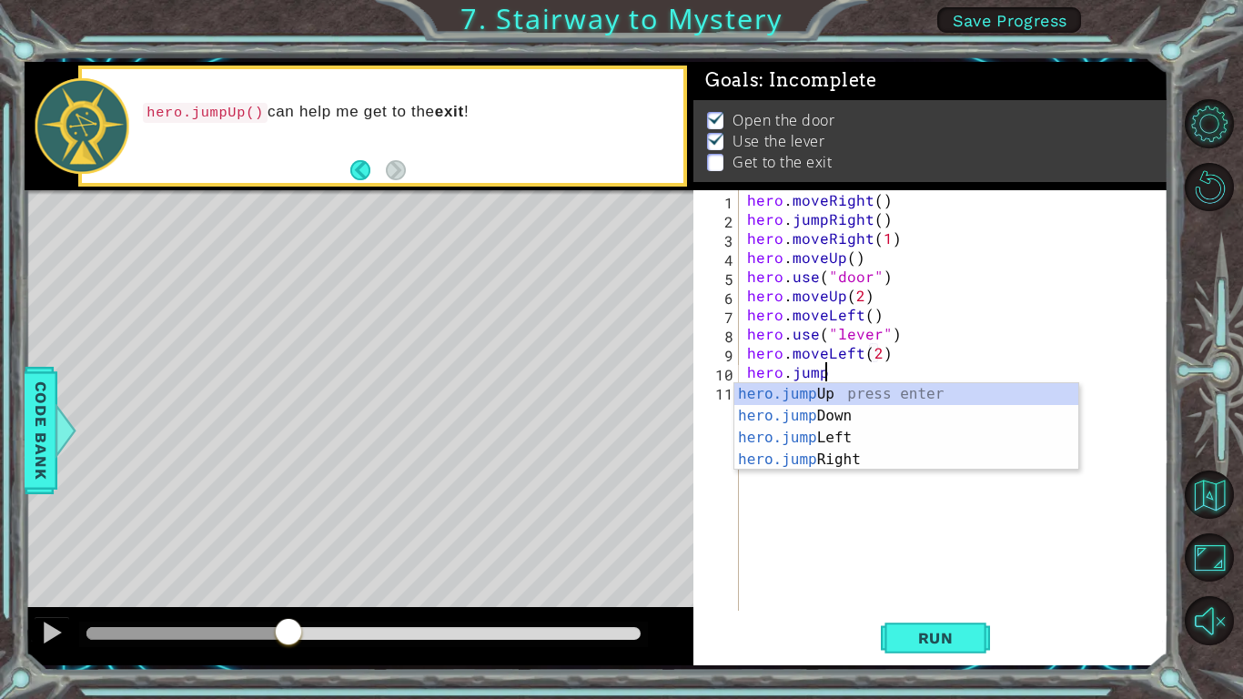
scroll to position [0, 5]
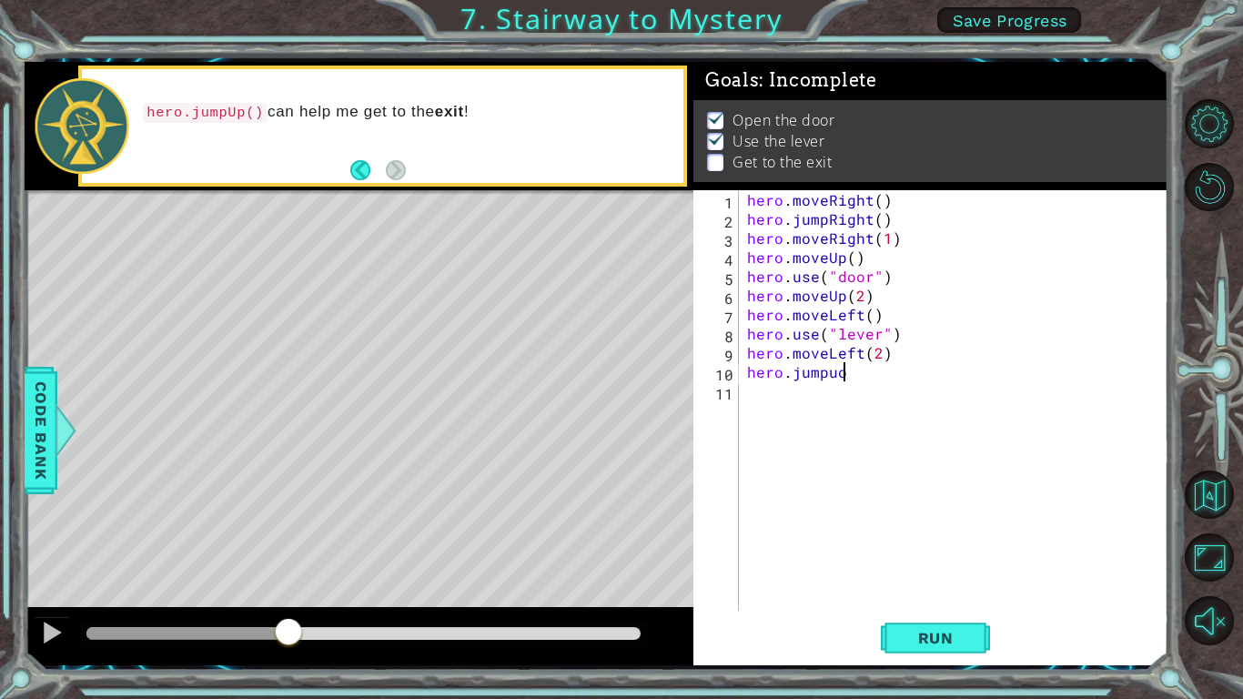
type textarea "hero.jumpu"
type textarea "hero.moveRight(2)"
type textarea "hero.use("stairs")"
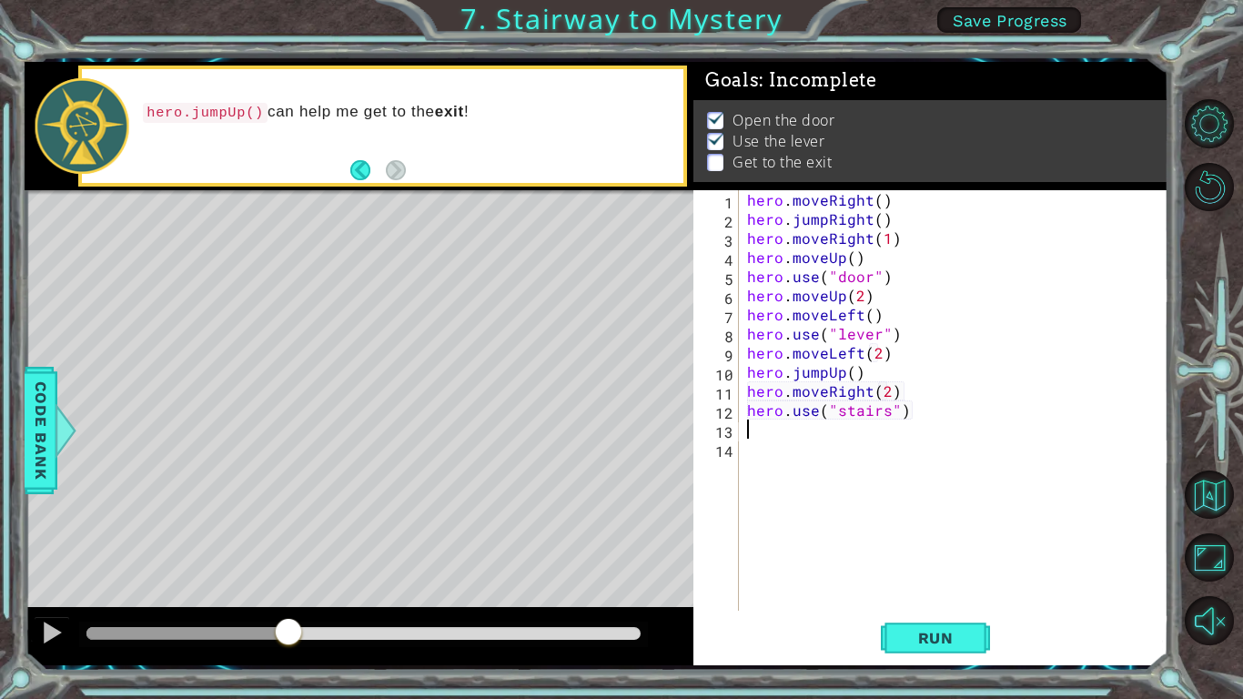
scroll to position [0, 0]
click at [984, 639] on button "Run" at bounding box center [935, 637] width 109 height 47
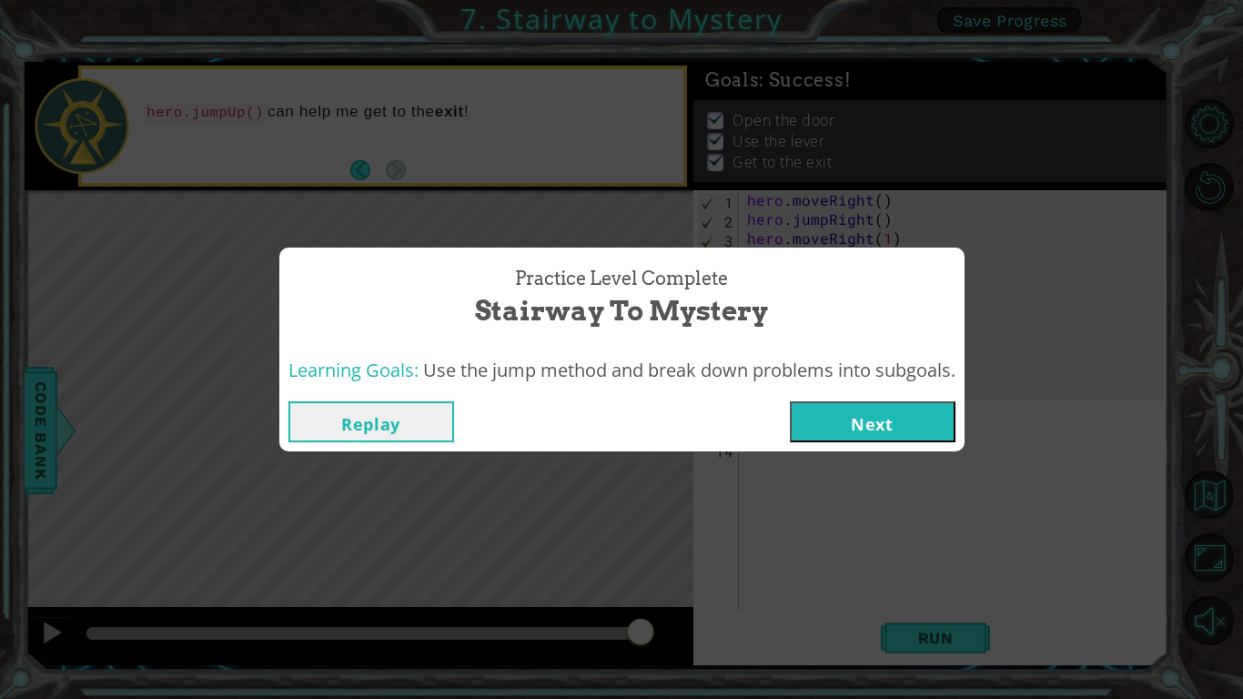
click at [845, 415] on button "Next" at bounding box center [873, 421] width 166 height 41
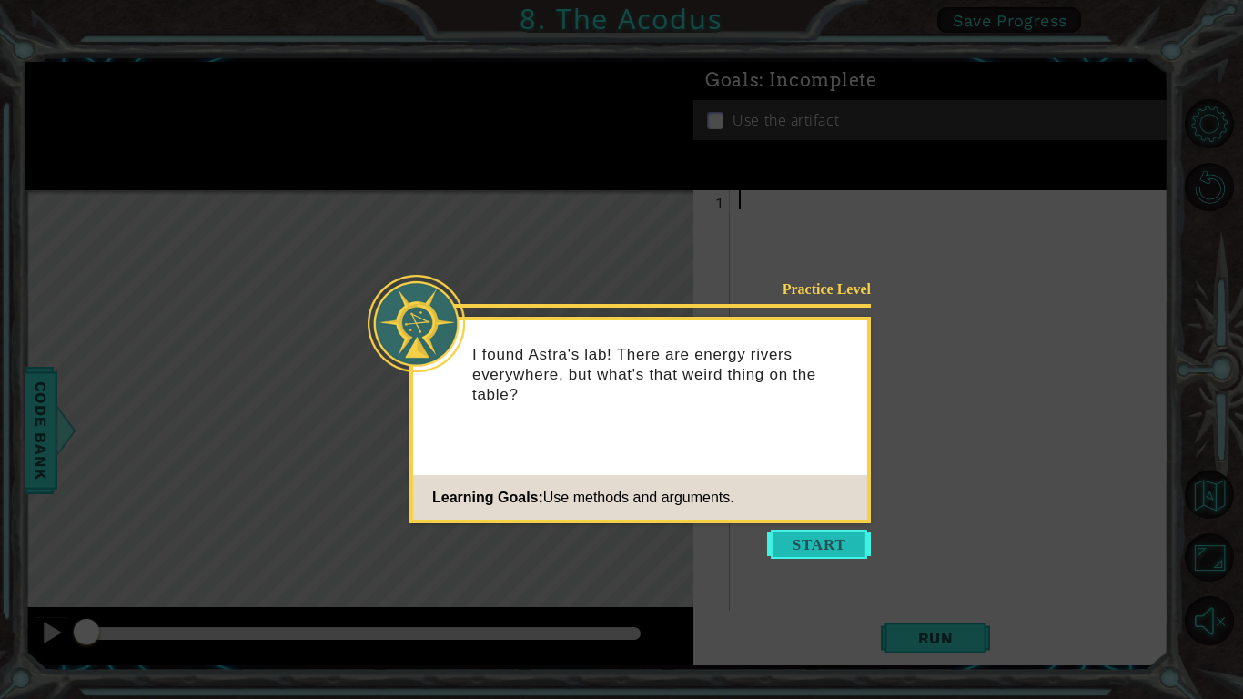
click at [805, 540] on button "Start" at bounding box center [819, 544] width 104 height 29
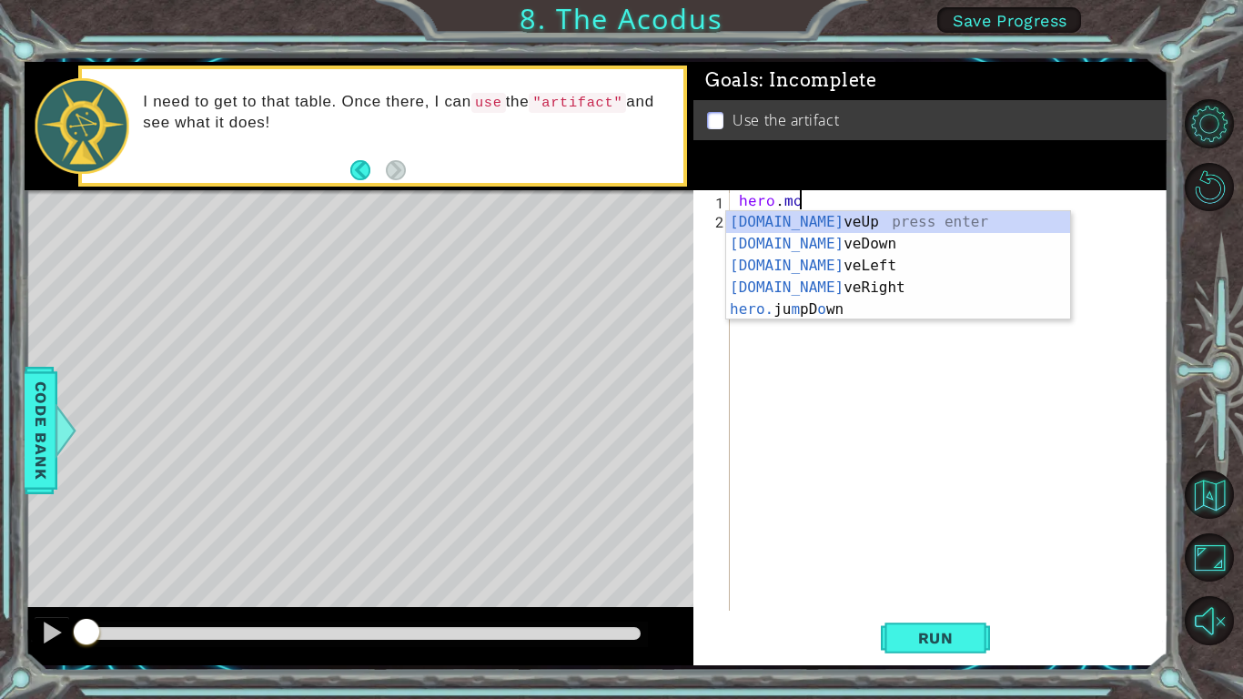
scroll to position [0, 3]
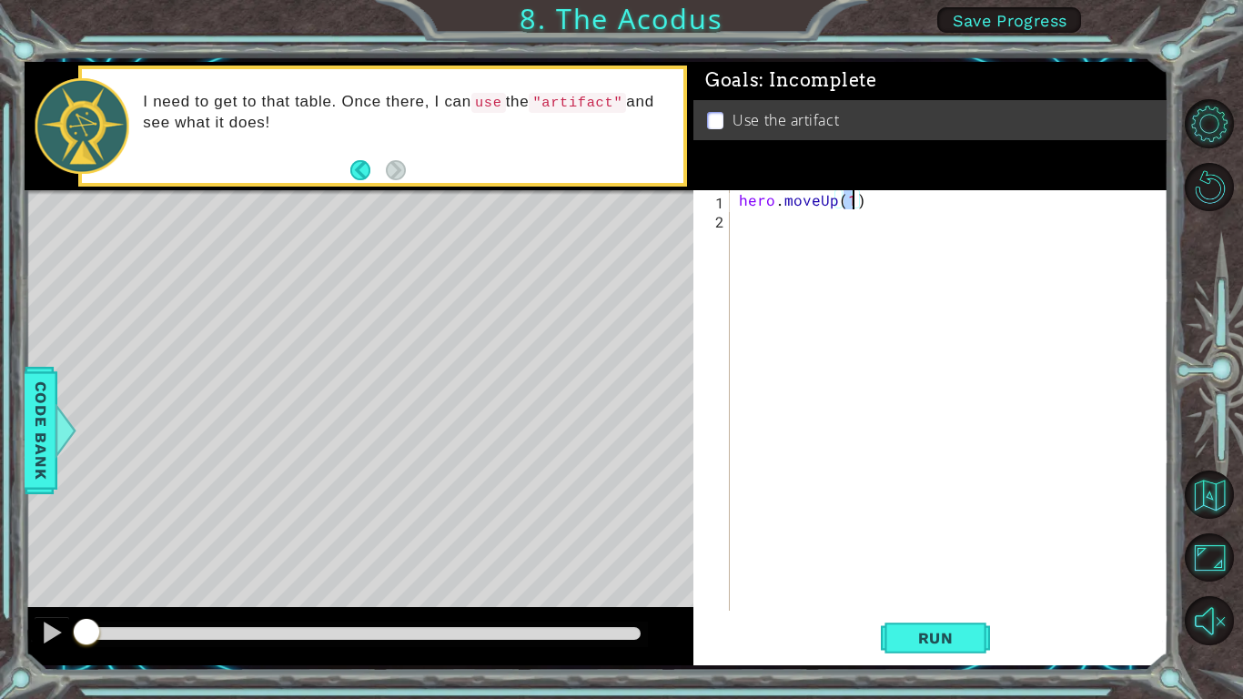
type textarea "hero.moveUp(2)"
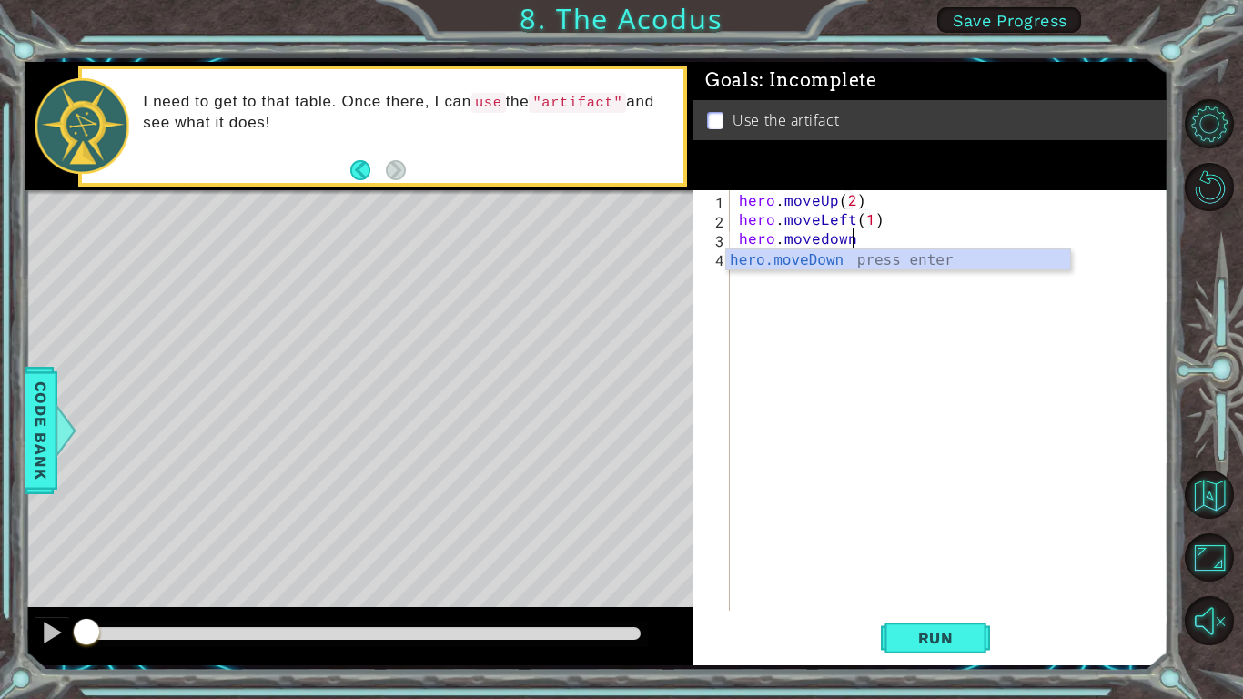
scroll to position [0, 15]
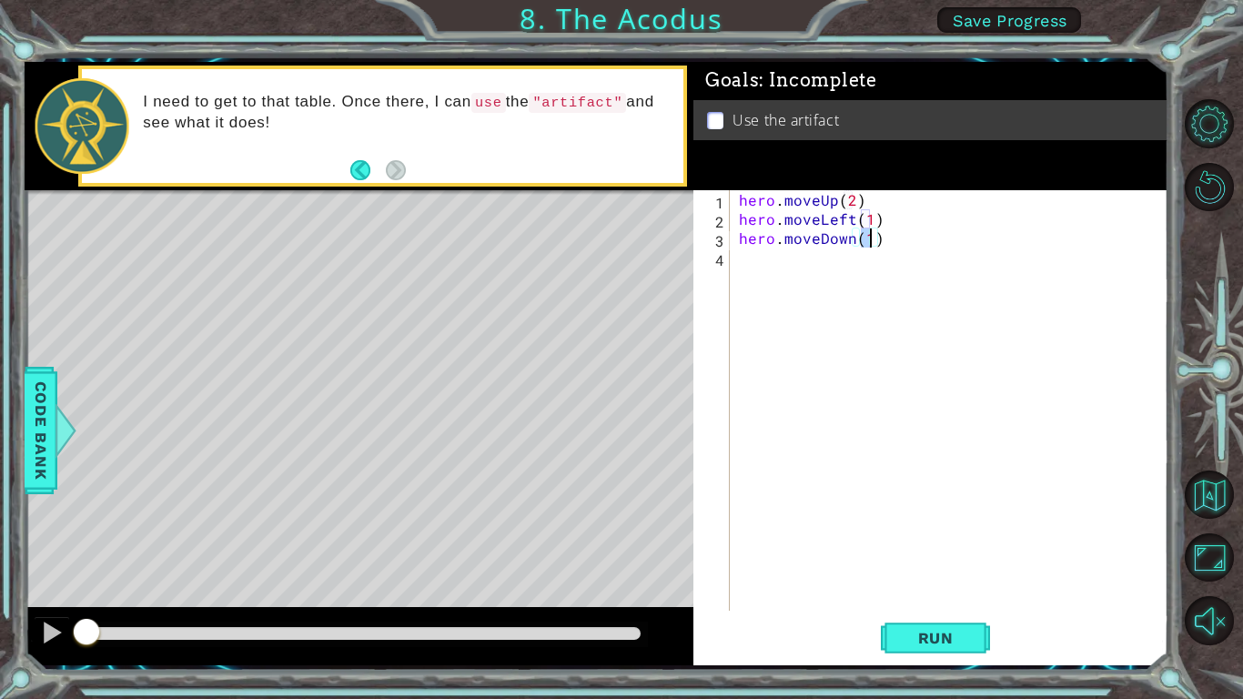
type textarea "hero.moveDown(2)"
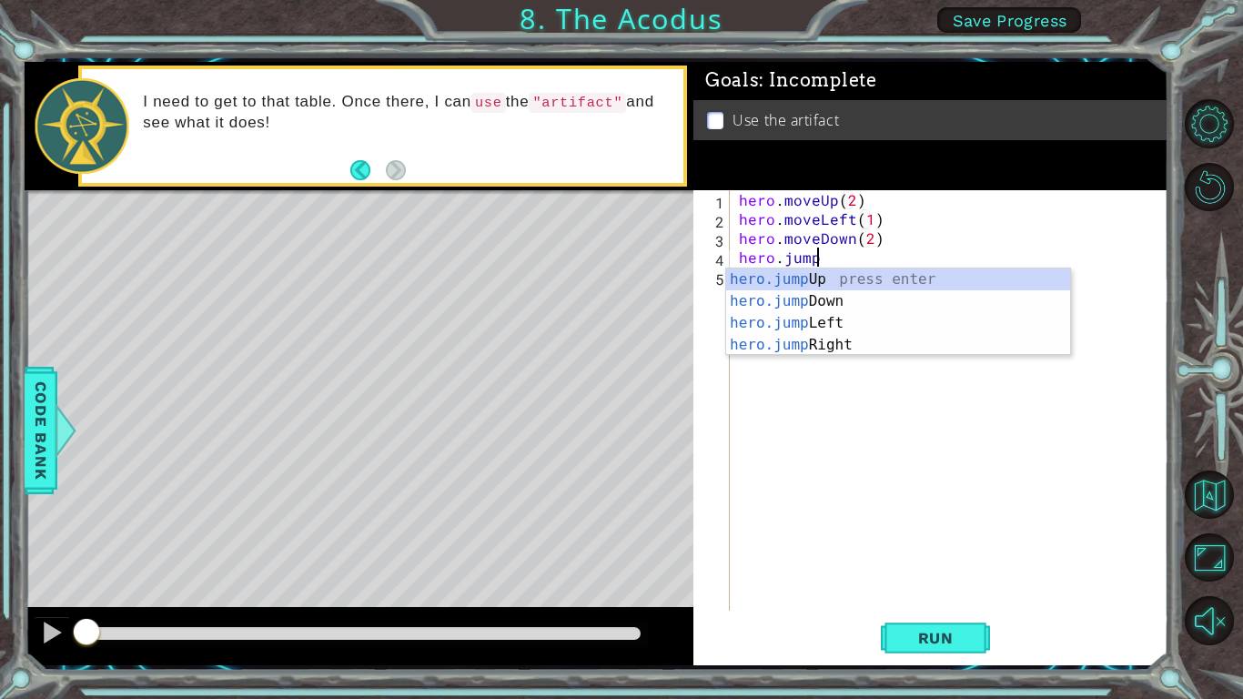
scroll to position [0, 5]
type textarea "hero.jumple"
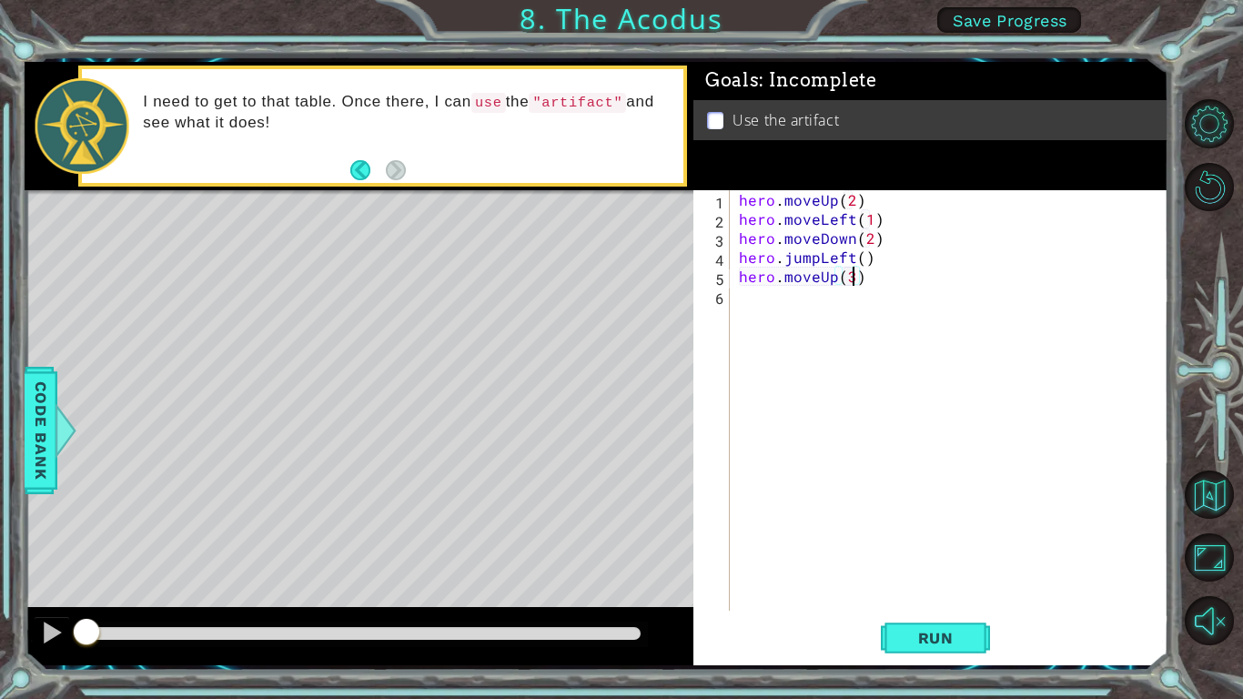
scroll to position [0, 6]
type textarea "hero.moveUp(2)"
type textarea "hero.moveRight(1)hero.use("artifact")"
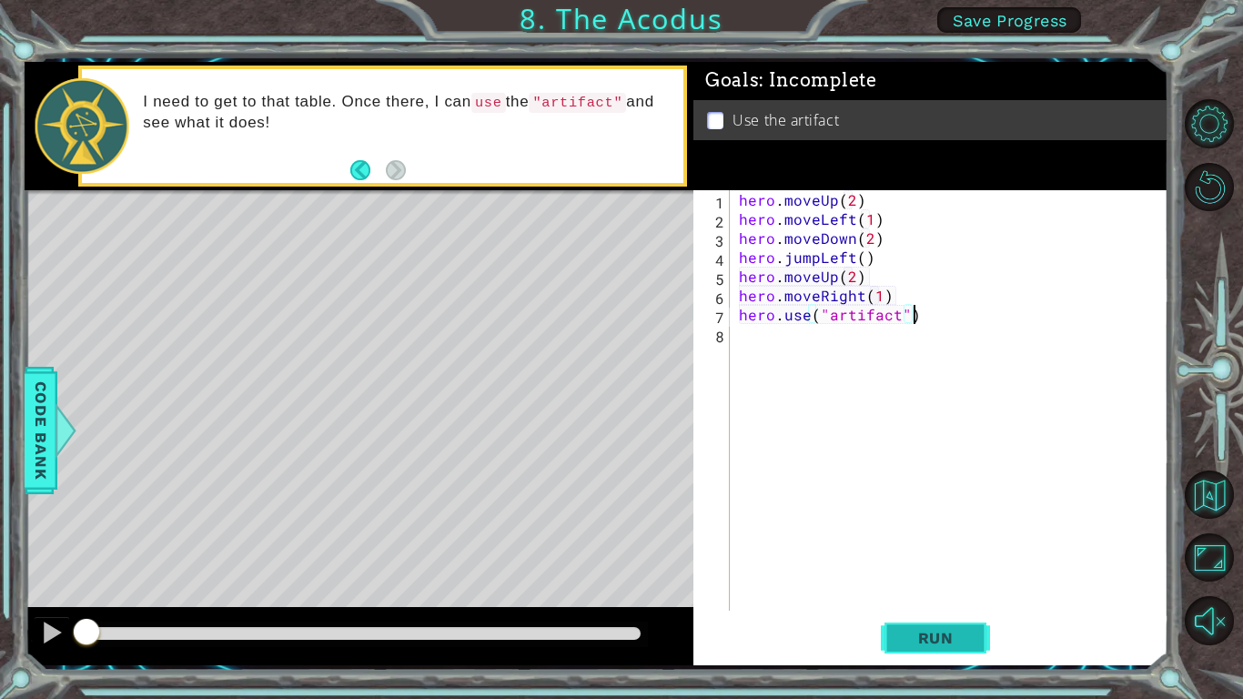
type textarea "hero.use("artifact")"
click at [950, 629] on span "Run" at bounding box center [936, 638] width 72 height 18
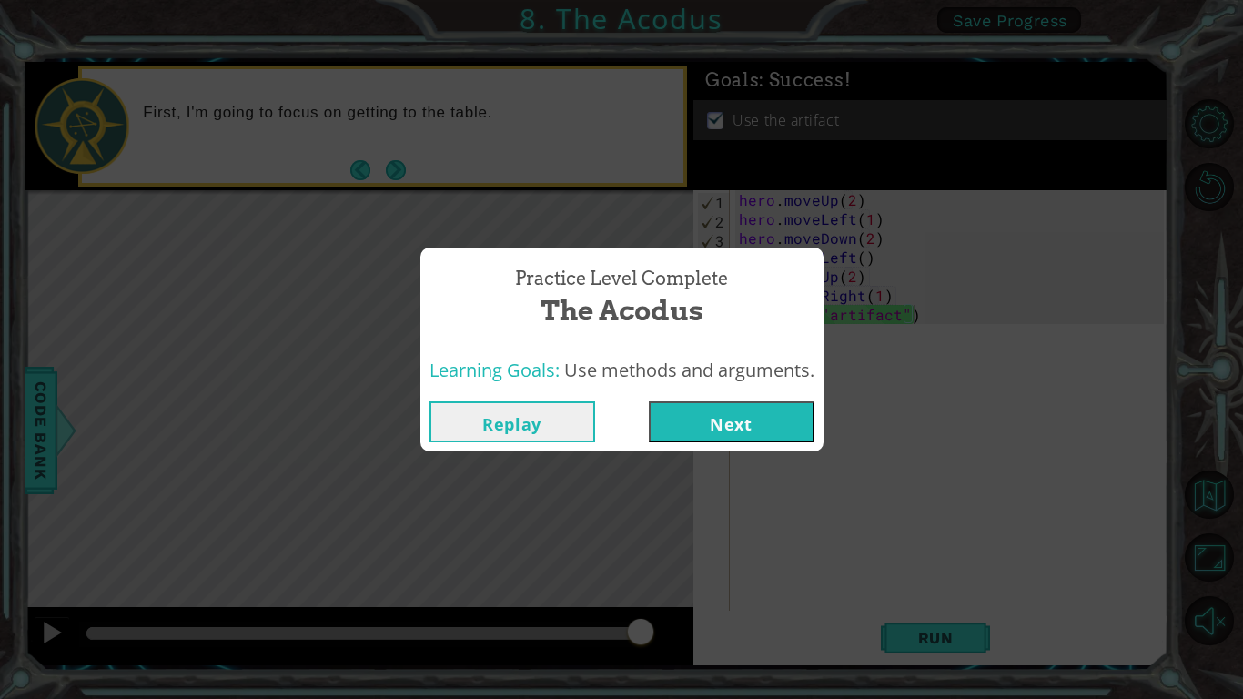
click at [767, 429] on button "Next" at bounding box center [732, 421] width 166 height 41
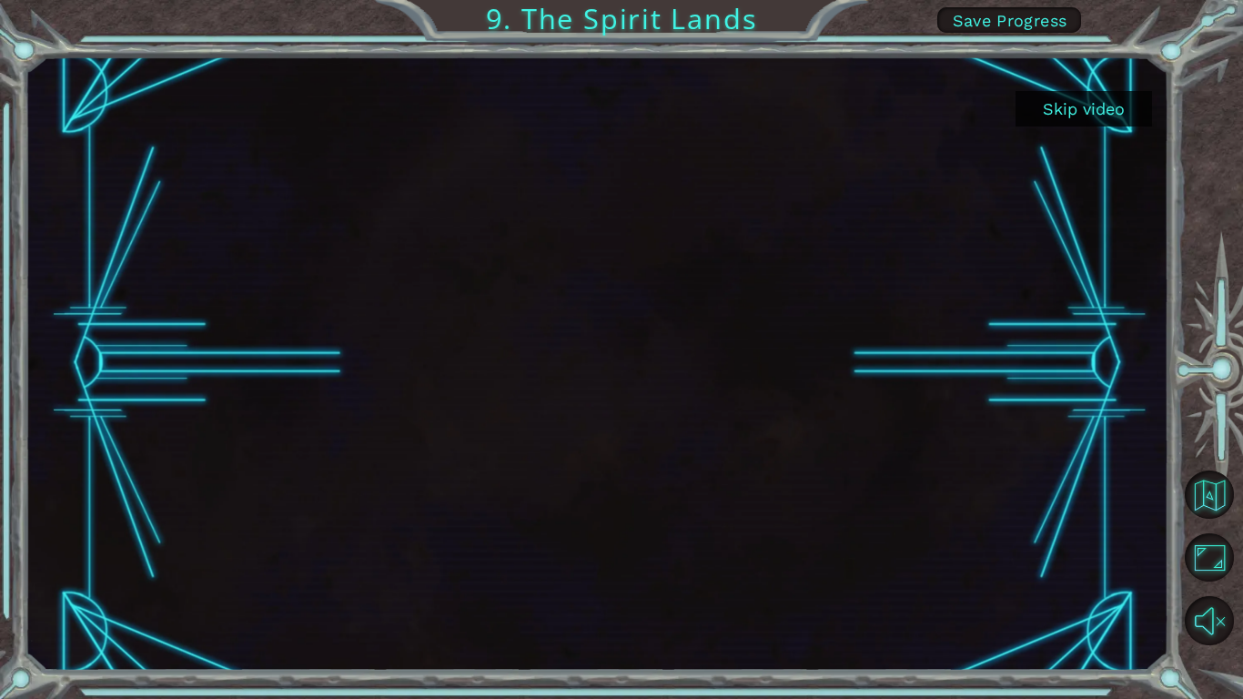
click at [1119, 123] on button "Skip video" at bounding box center [1083, 108] width 136 height 35
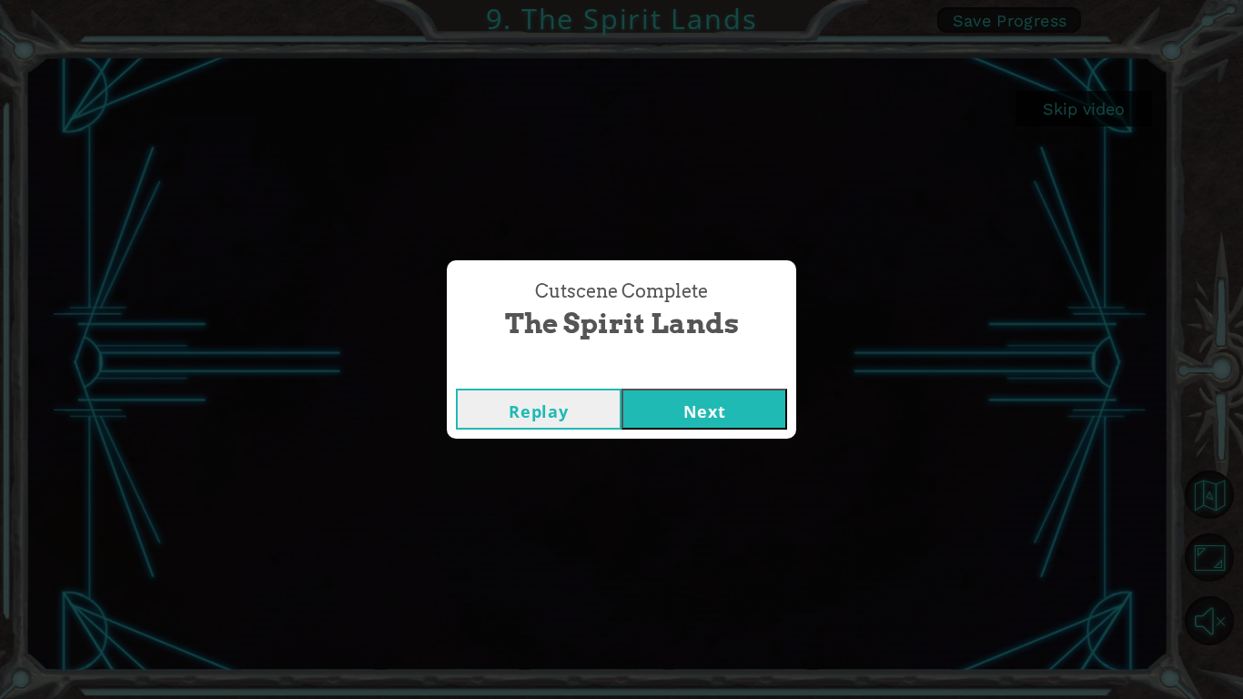
click at [763, 417] on button "Next" at bounding box center [704, 408] width 166 height 41
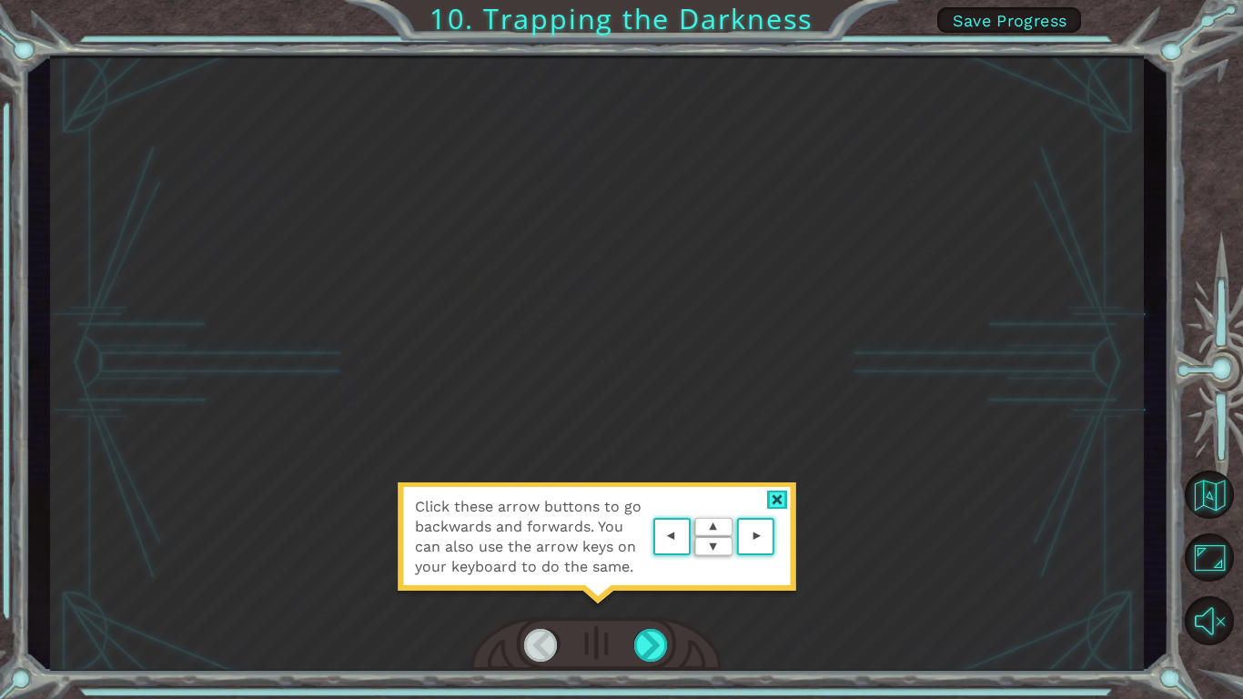
click at [778, 506] on div at bounding box center [777, 499] width 21 height 19
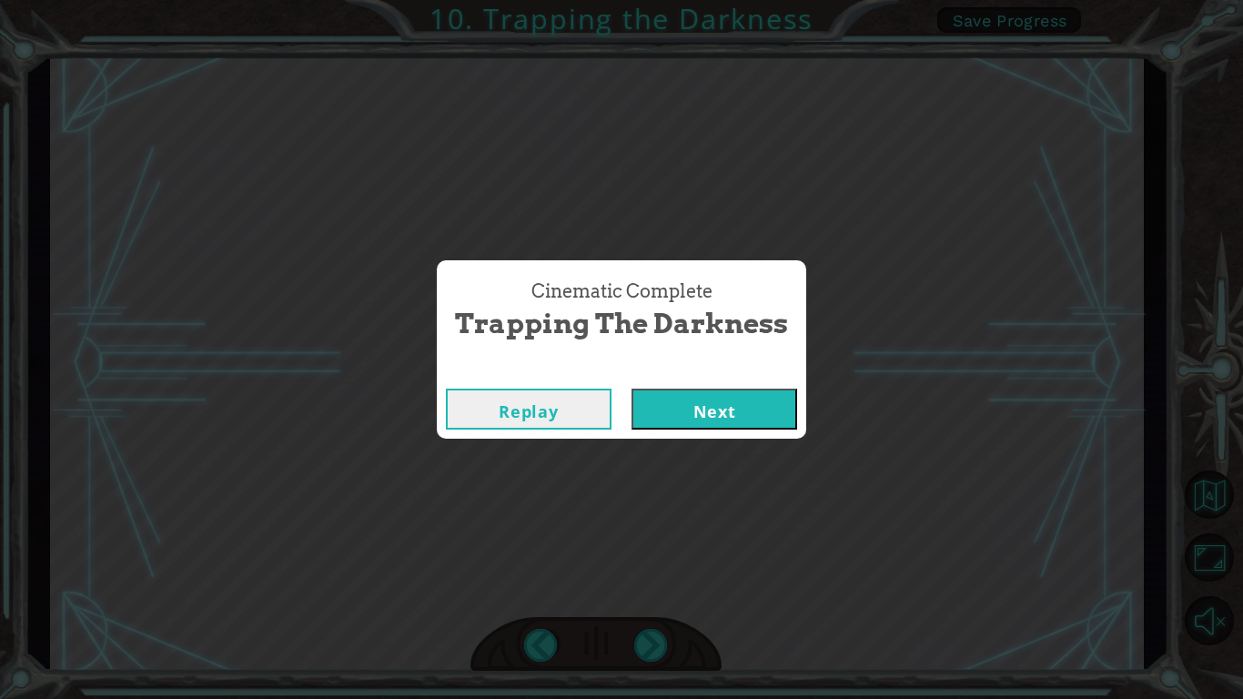
click at [792, 418] on button "Next" at bounding box center [714, 408] width 166 height 41
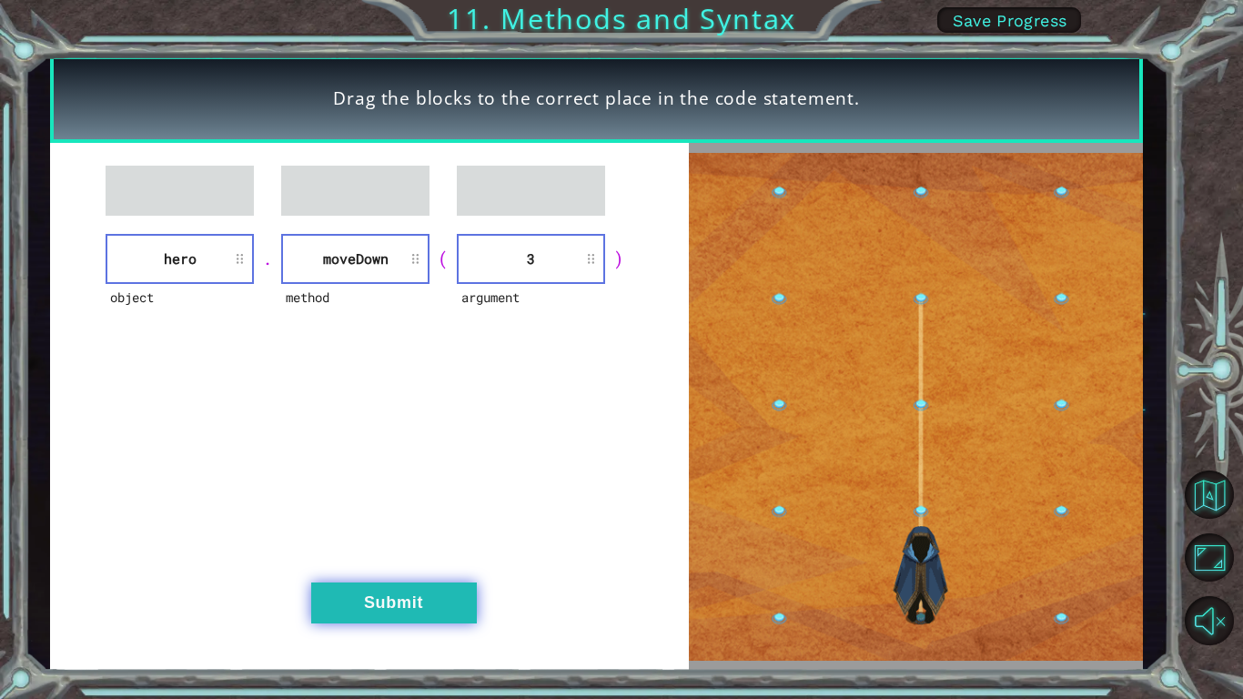
click at [442, 610] on button "Submit" at bounding box center [394, 602] width 166 height 41
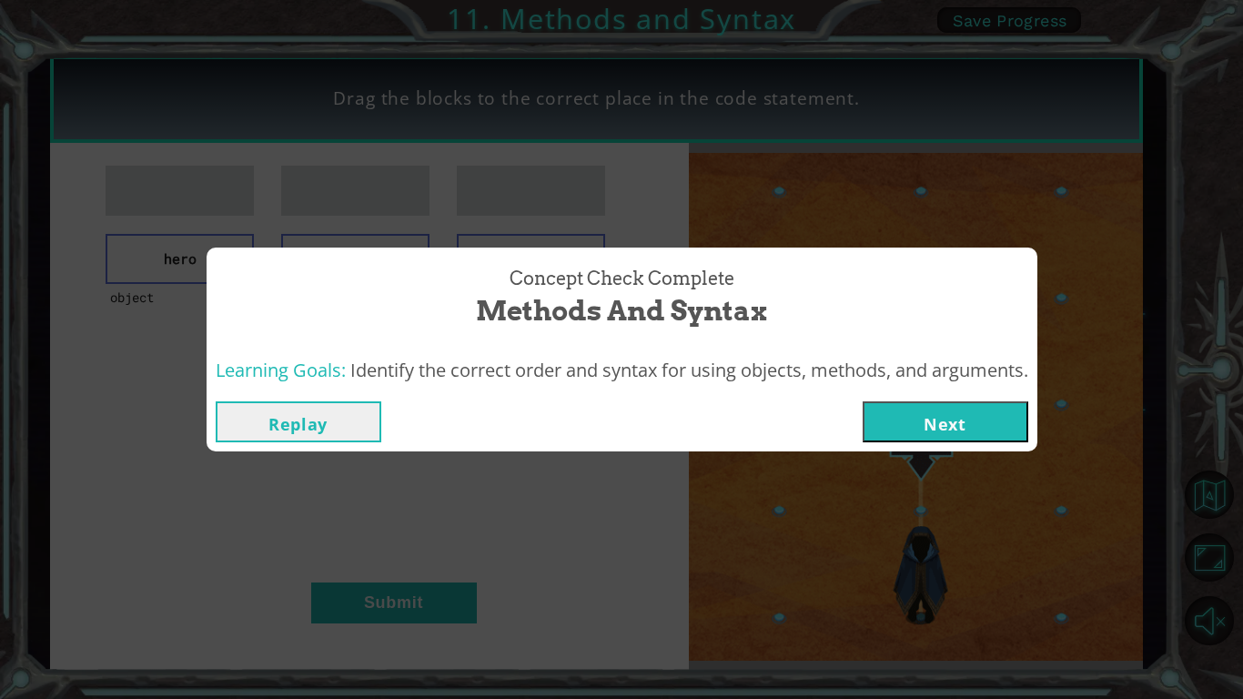
click at [953, 411] on button "Next" at bounding box center [946, 421] width 166 height 41
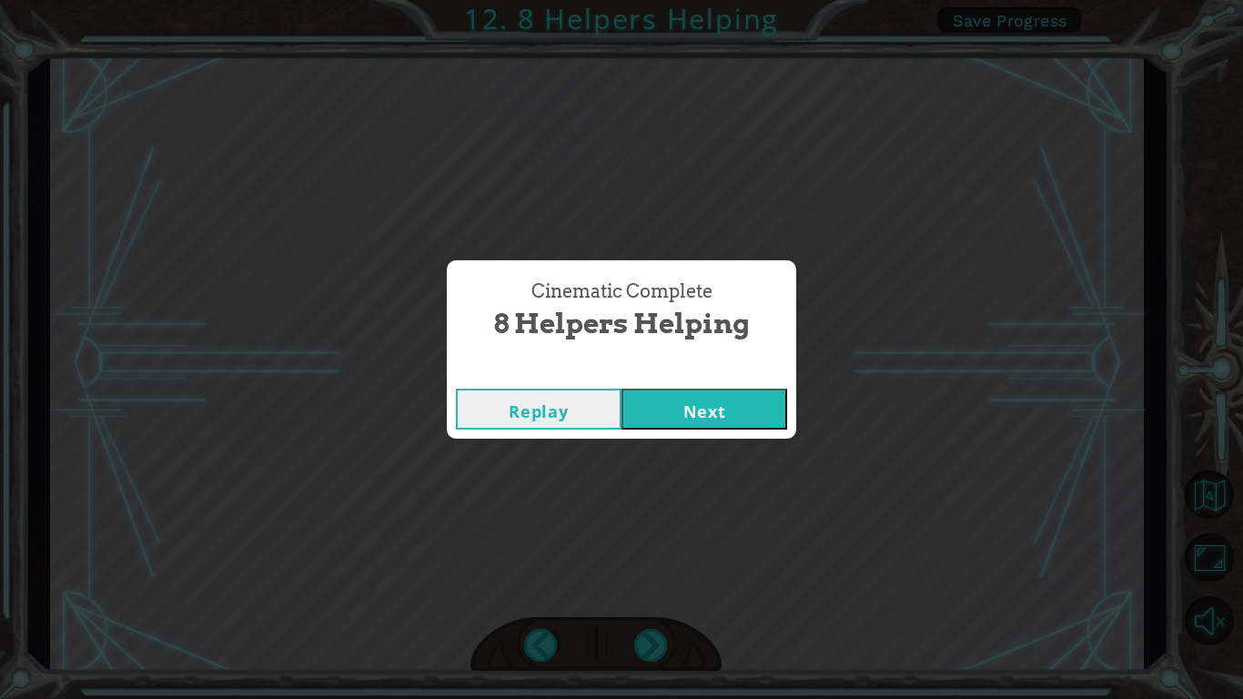
click at [738, 406] on button "Next" at bounding box center [704, 408] width 166 height 41
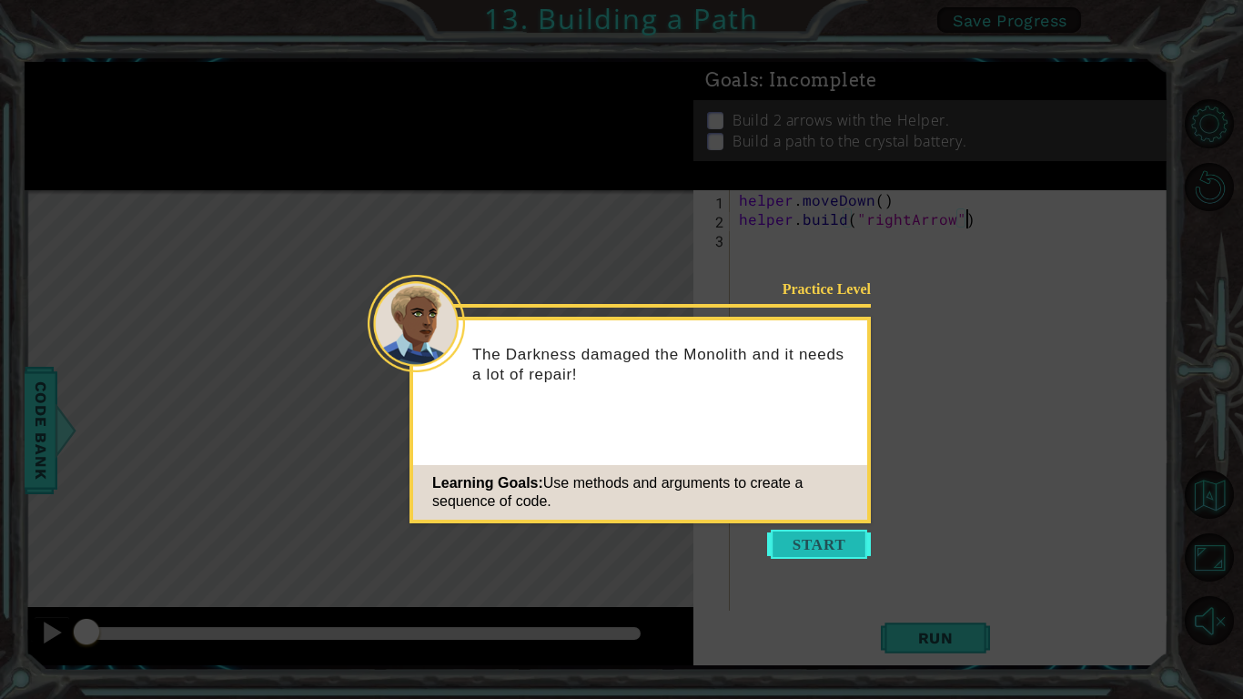
click at [812, 551] on button "Start" at bounding box center [819, 544] width 104 height 29
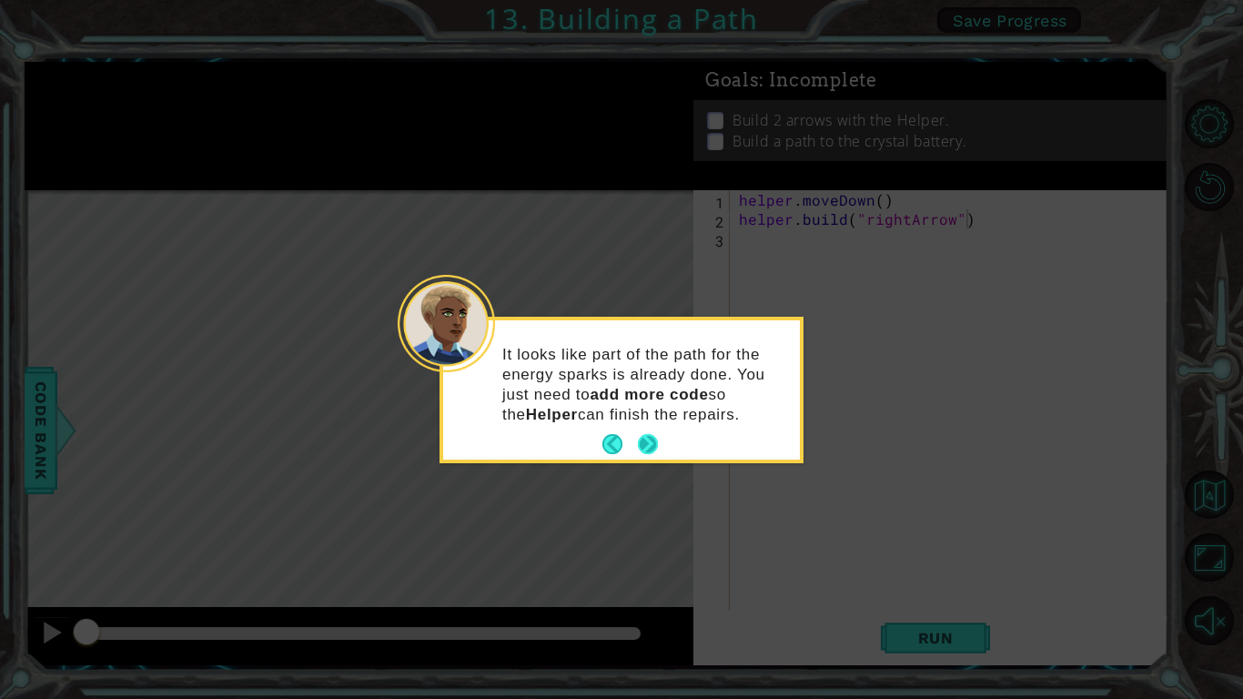
click at [651, 430] on footer at bounding box center [629, 443] width 55 height 27
click at [645, 443] on button "Next" at bounding box center [648, 444] width 20 height 20
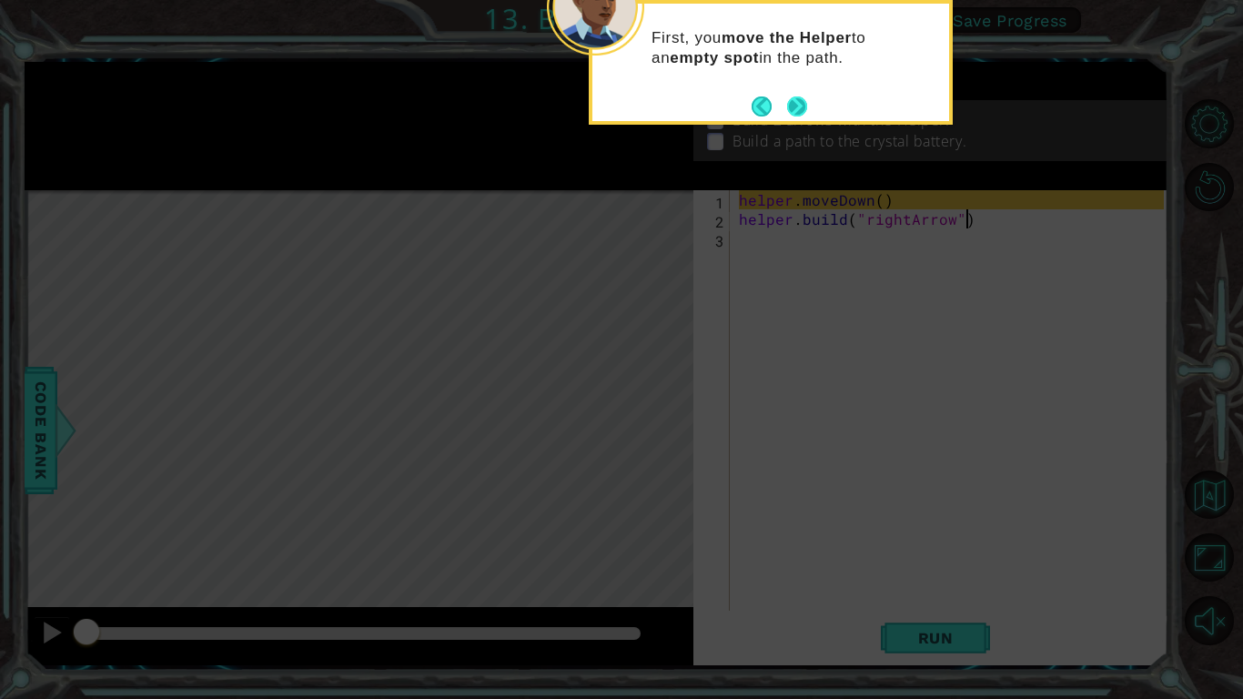
click at [796, 107] on button "Next" at bounding box center [796, 106] width 21 height 21
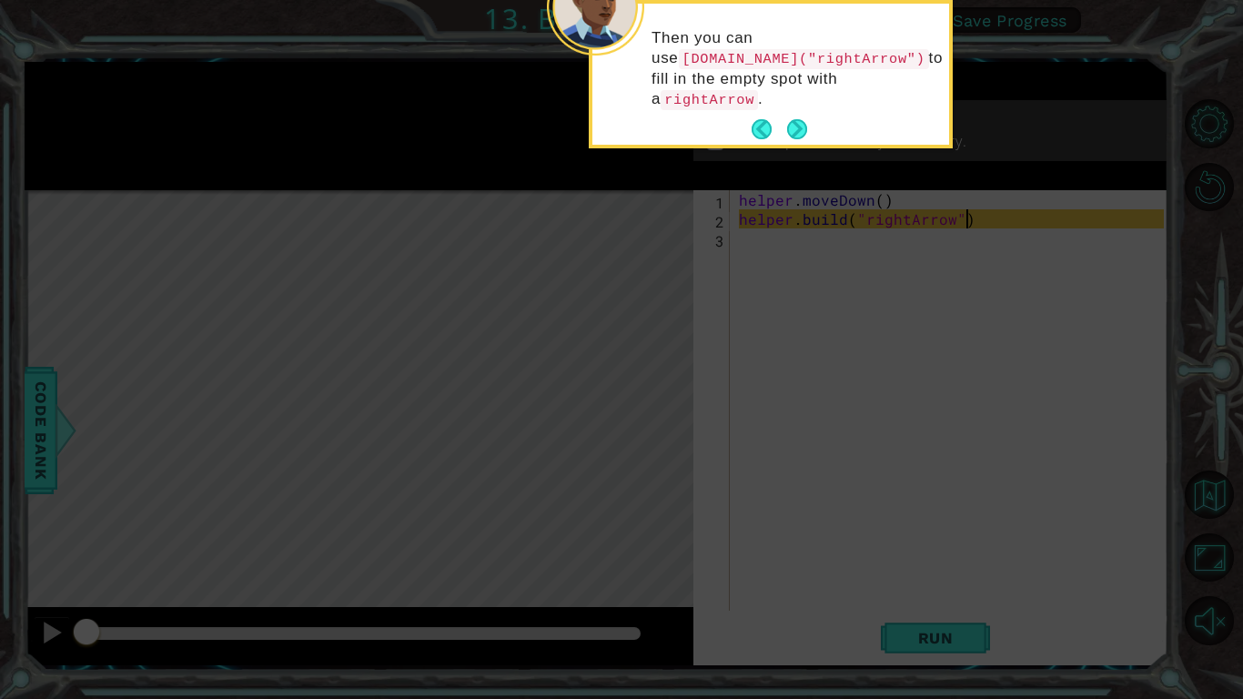
click at [796, 119] on button "Next" at bounding box center [797, 129] width 21 height 21
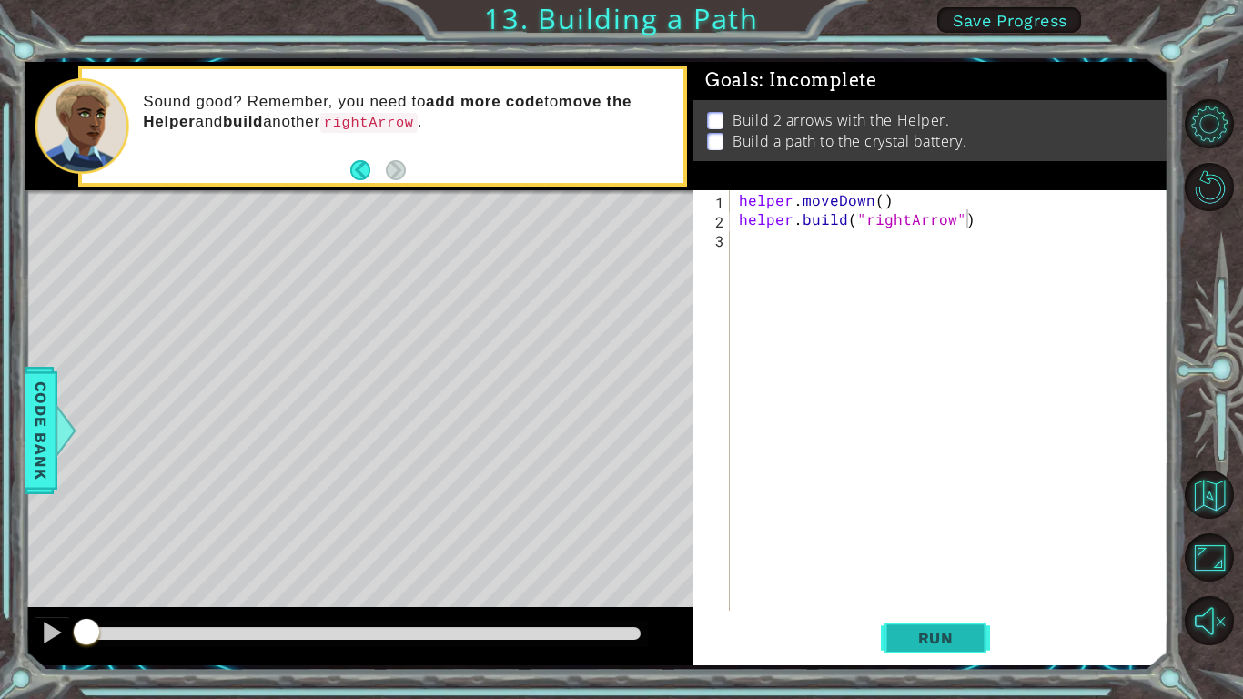
click at [921, 645] on span "Run" at bounding box center [936, 638] width 72 height 18
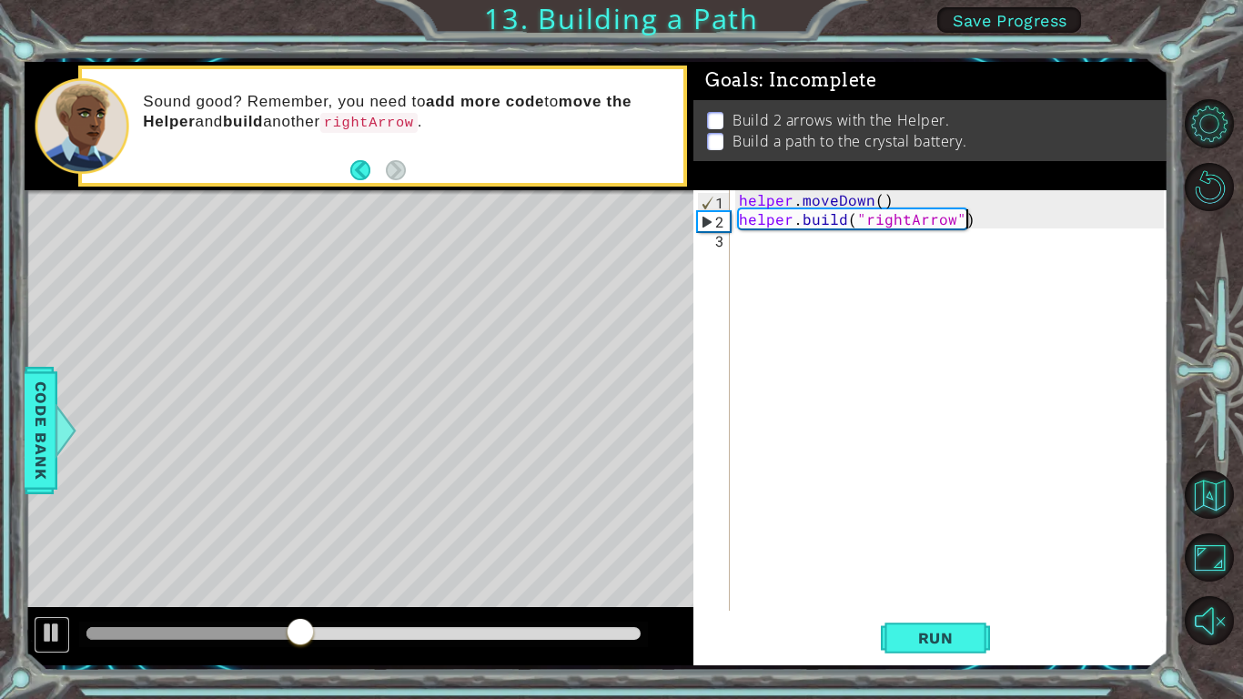
click at [62, 634] on div at bounding box center [52, 632] width 24 height 24
click at [772, 252] on div "helper . moveDown ( ) helper . build ( "rightArrow" )" at bounding box center [954, 419] width 438 height 459
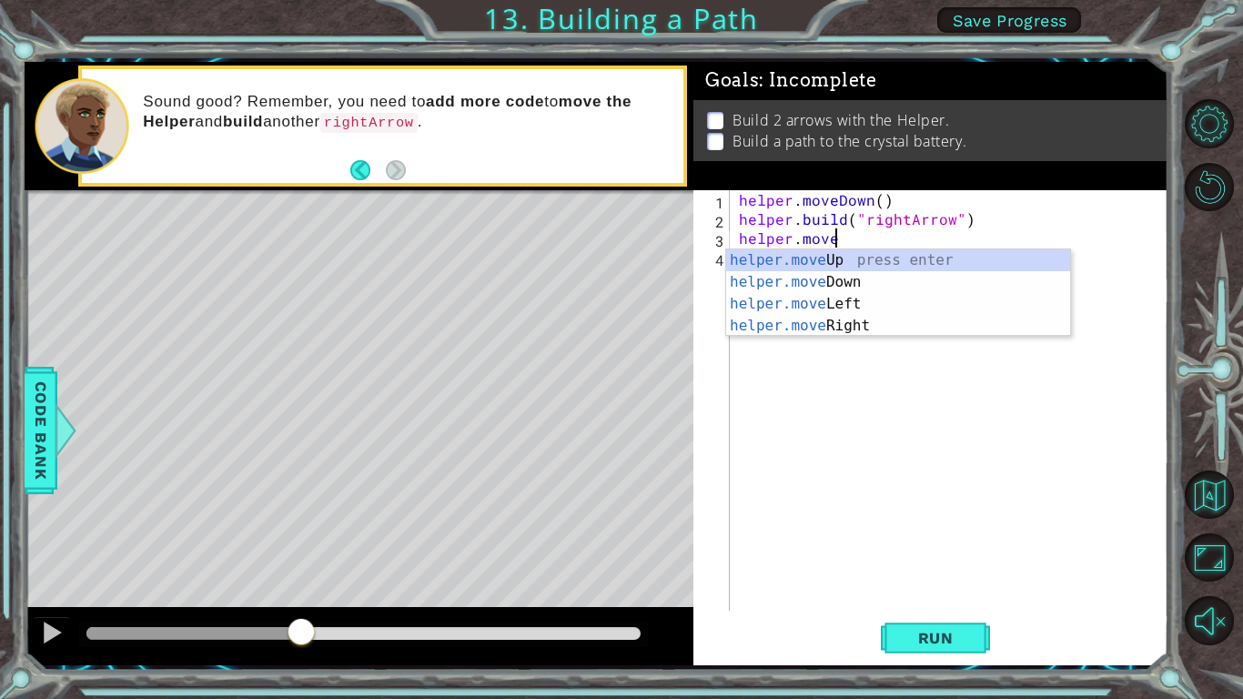
scroll to position [0, 5]
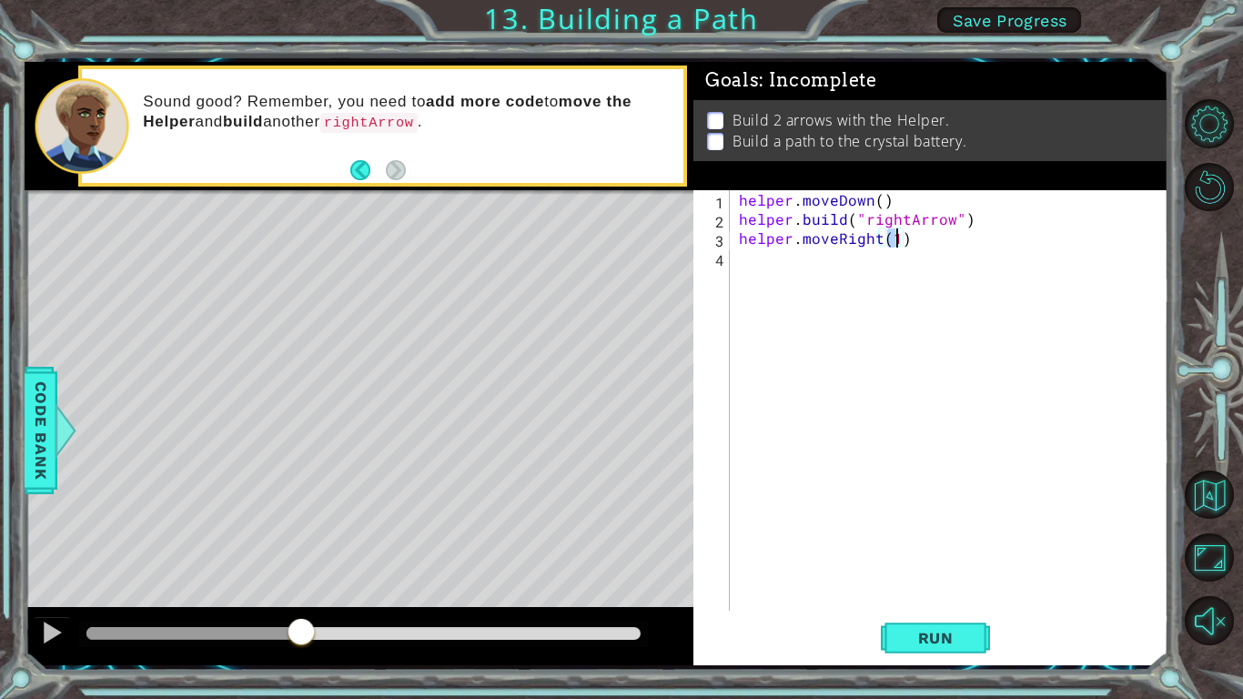
type textarea "helper.moveRight(2)"
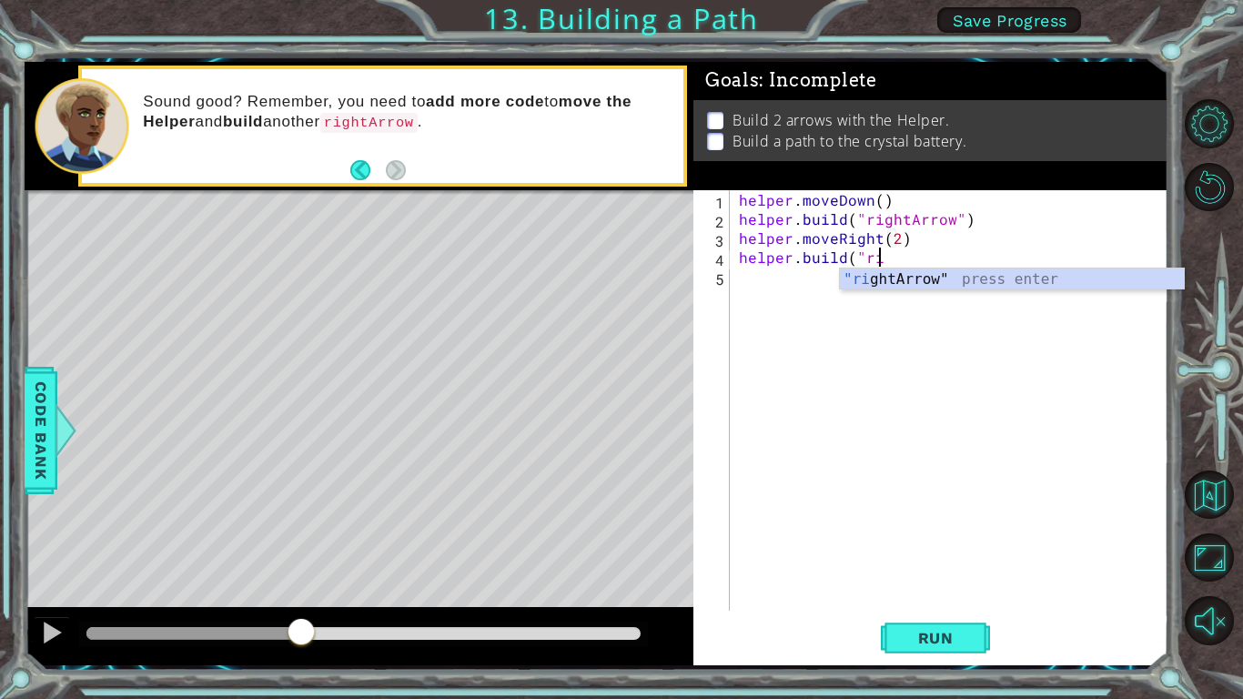
scroll to position [0, 8]
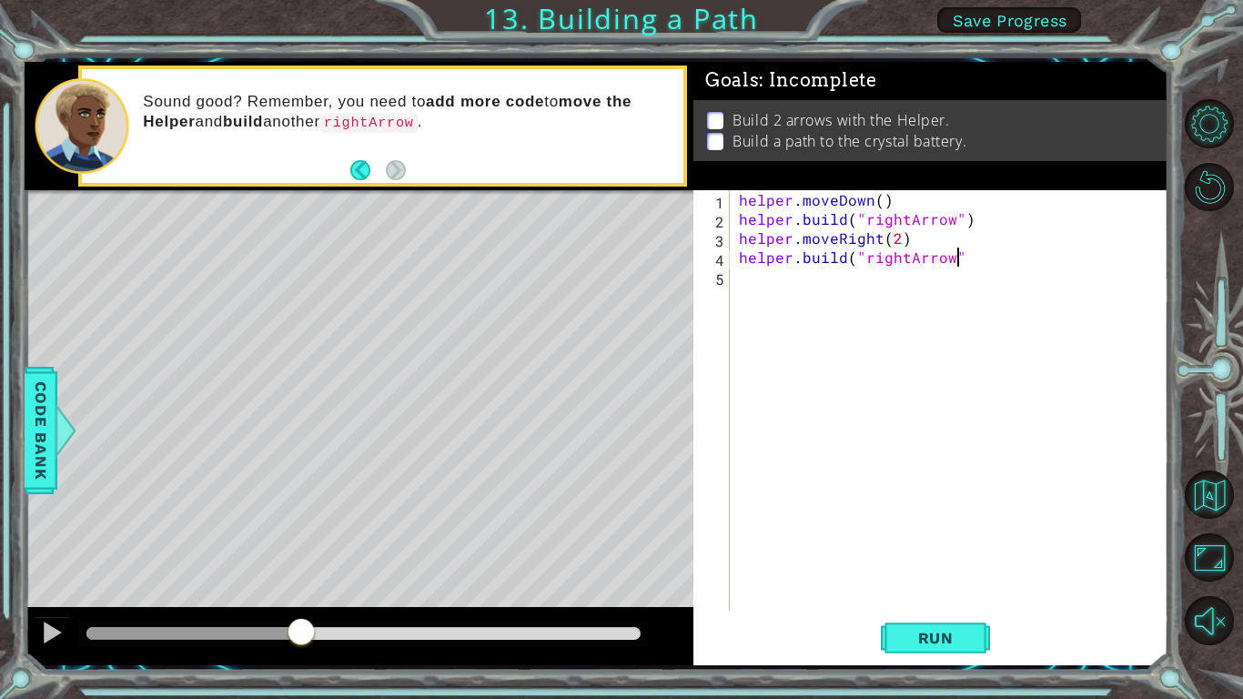
type textarea "[DOMAIN_NAME]("rightArrow")"
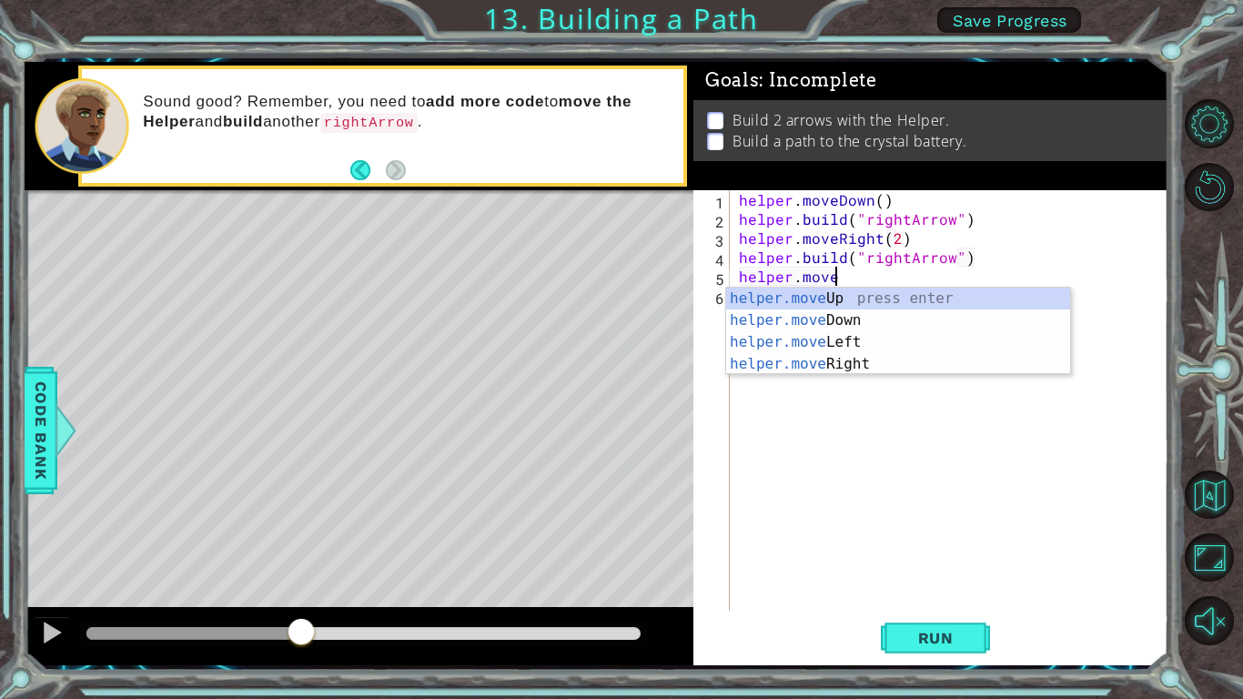
scroll to position [0, 5]
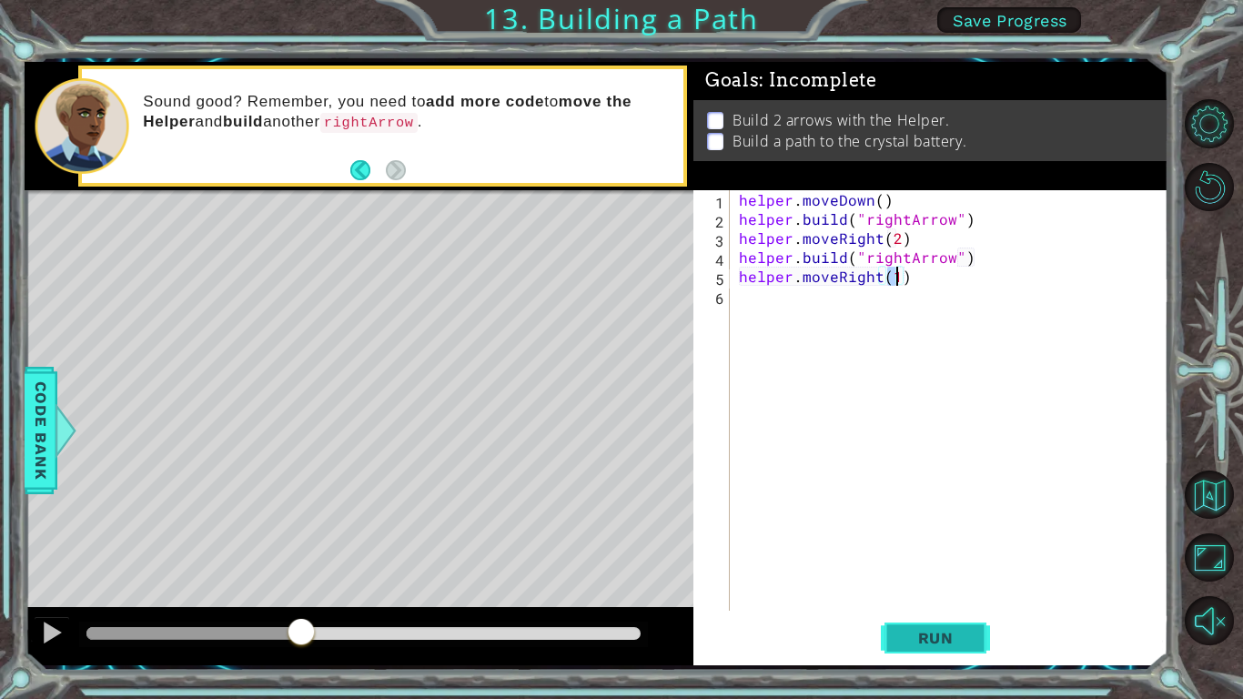
click at [945, 627] on button "Run" at bounding box center [935, 637] width 109 height 47
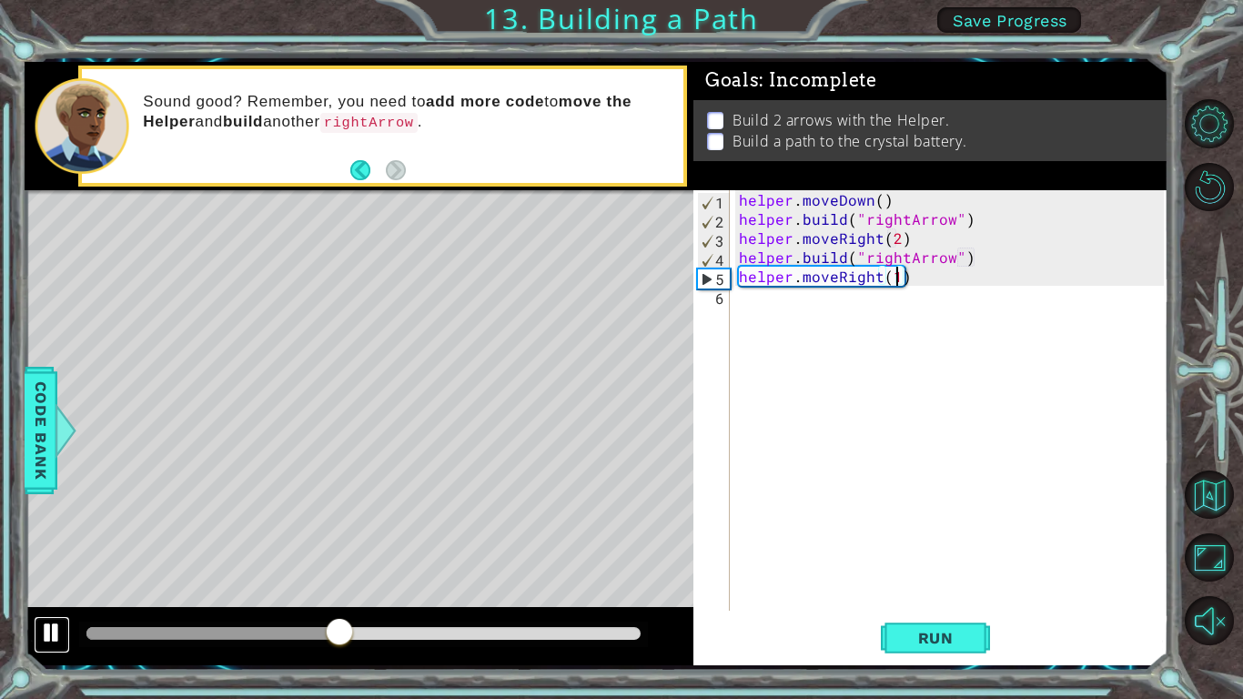
click at [60, 632] on div at bounding box center [52, 632] width 24 height 24
click at [893, 242] on div "helper . moveDown ( ) helper . build ( "rightArrow" ) helper . moveRight ( 2 ) …" at bounding box center [954, 419] width 438 height 459
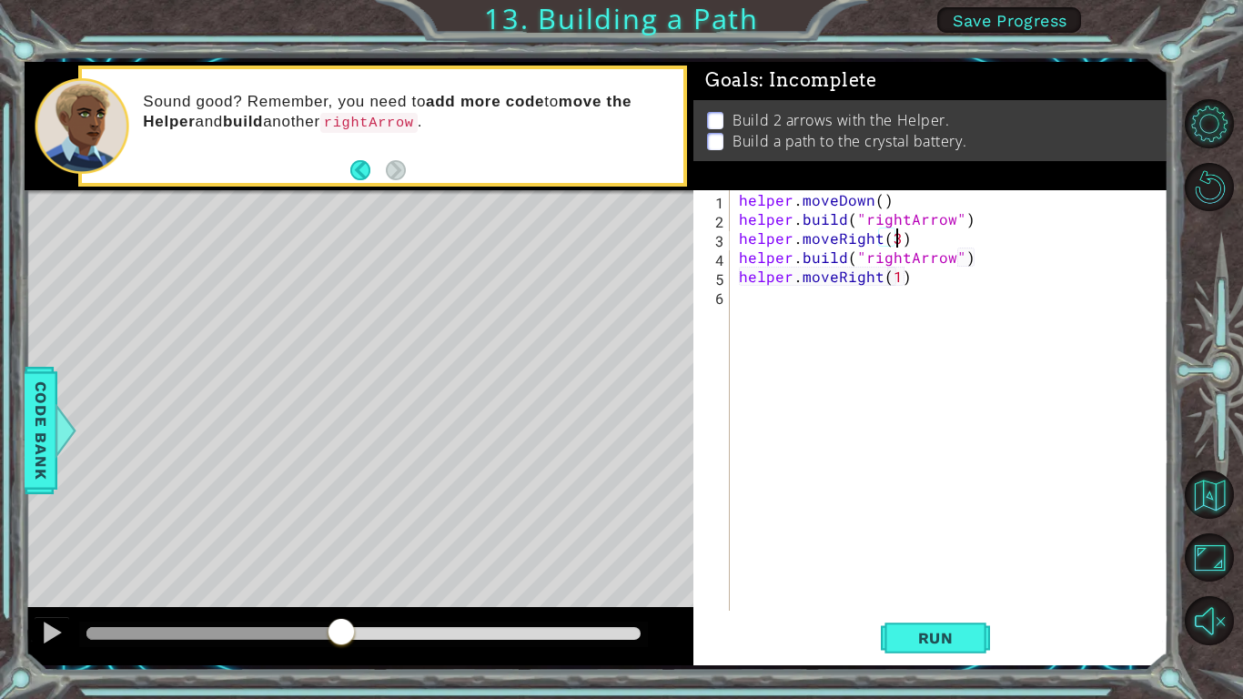
scroll to position [0, 9]
click at [906, 284] on div "helper . moveDown ( ) helper . build ( "rightArrow" ) helper . moveRight ( 3 ) …" at bounding box center [954, 419] width 438 height 459
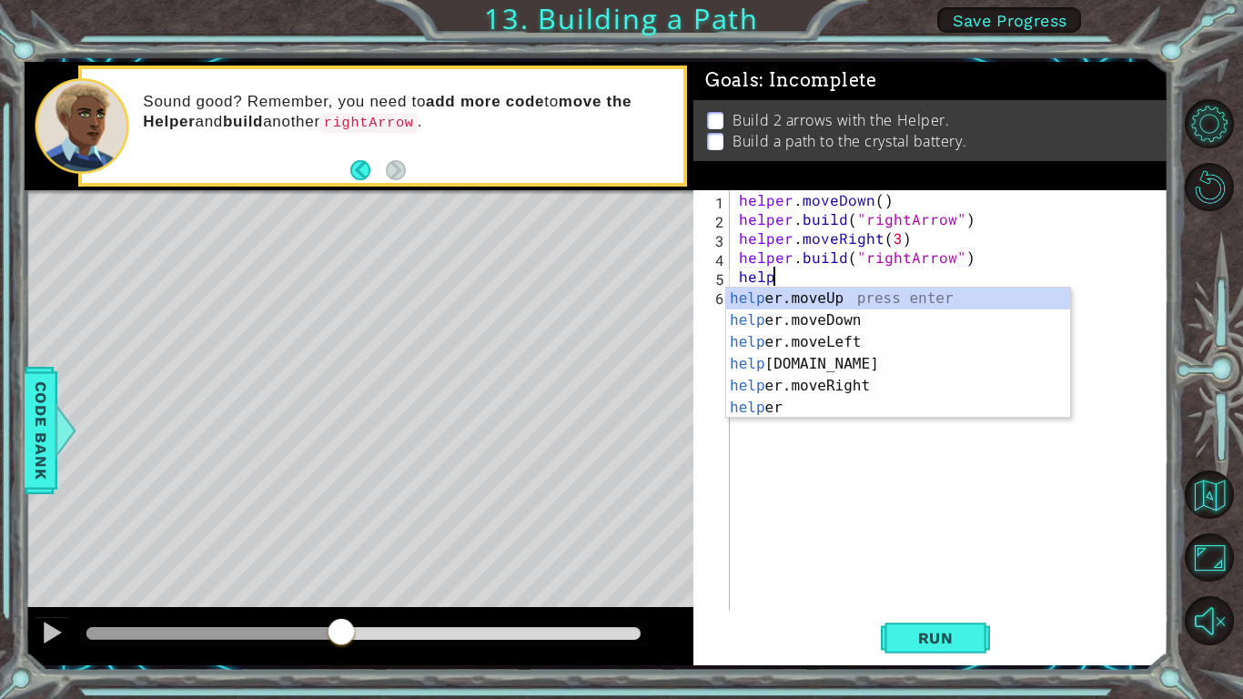
scroll to position [0, 0]
type textarea "h"
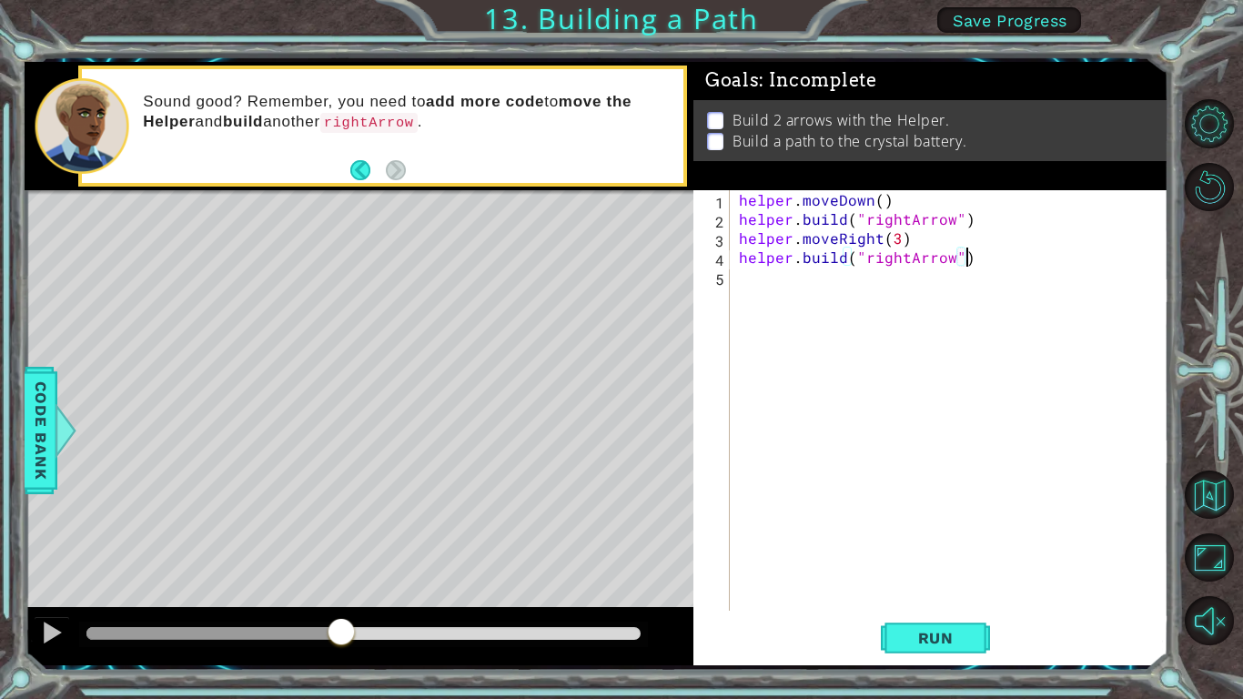
type textarea "[DOMAIN_NAME]("rightArrow")"
click at [964, 612] on div "[DOMAIN_NAME]("rightArrow") 1 2 3 4 5 helper . moveDown ( ) helper . build ( "r…" at bounding box center [930, 427] width 475 height 475
click at [952, 650] on button "Run" at bounding box center [935, 637] width 109 height 47
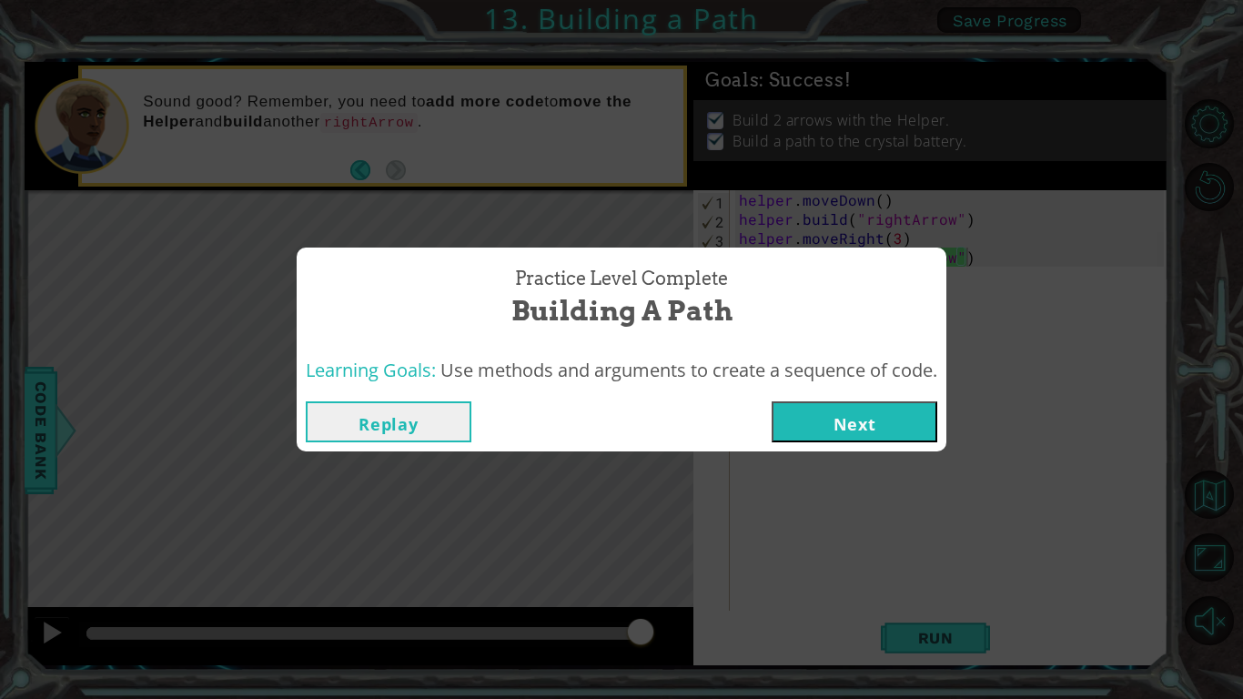
click at [889, 428] on button "Next" at bounding box center [855, 421] width 166 height 41
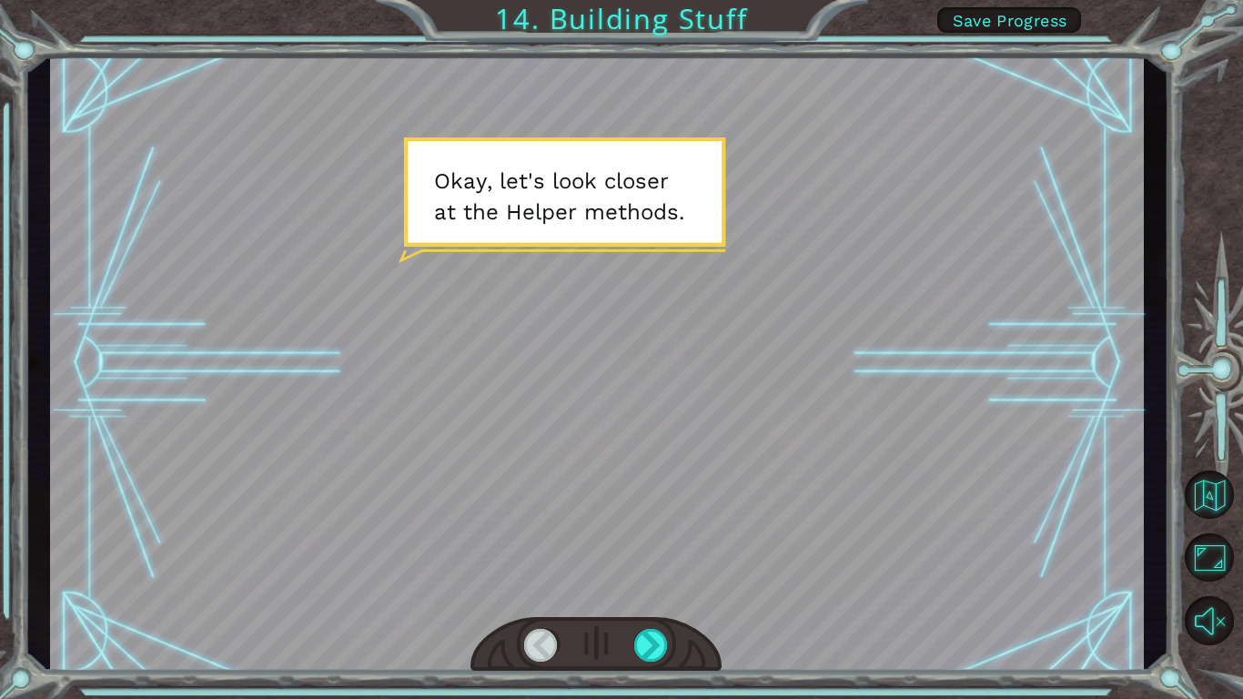
click at [962, 22] on span "Save Progress" at bounding box center [1010, 20] width 115 height 19
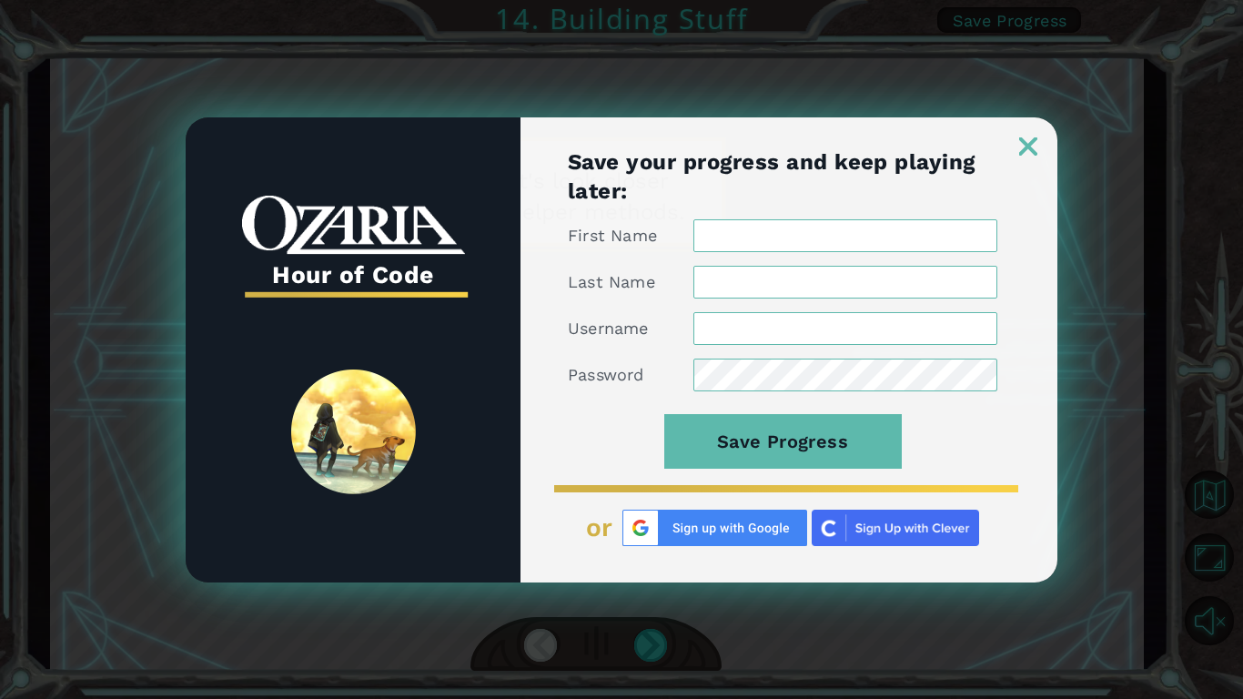
click at [1017, 146] on div at bounding box center [788, 136] width 537 height 38
click at [1025, 145] on img at bounding box center [1028, 146] width 18 height 18
